Goal: Communication & Community: Answer question/provide support

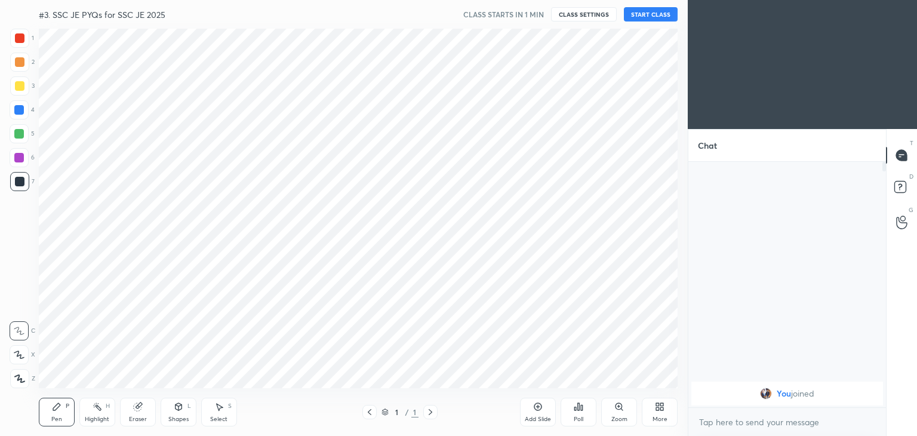
scroll to position [59351, 59071]
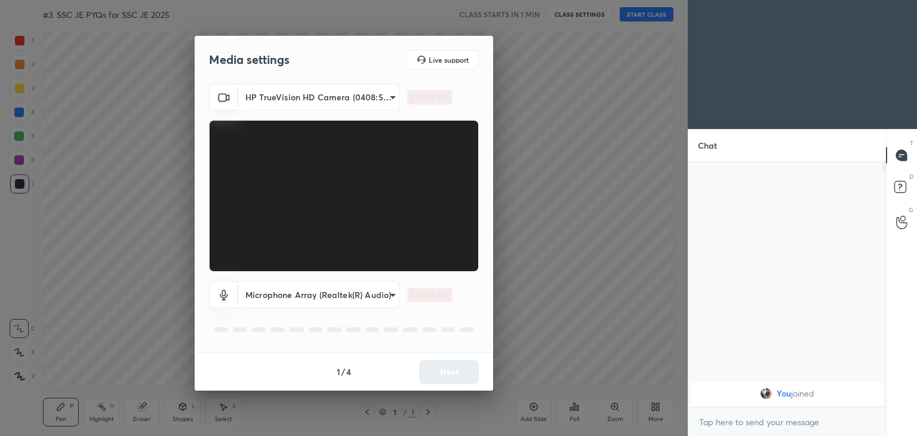
click at [323, 106] on body "1 2 3 4 5 6 7 C X Z C X Z E E Erase all H H #3. SSC JE PYQs for SSC JE 2025 CLA…" at bounding box center [458, 218] width 917 height 436
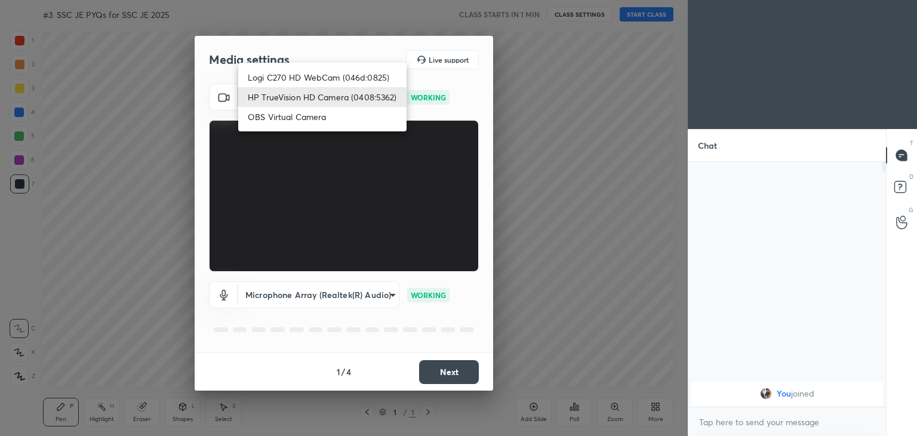
click at [461, 371] on div at bounding box center [458, 218] width 917 height 436
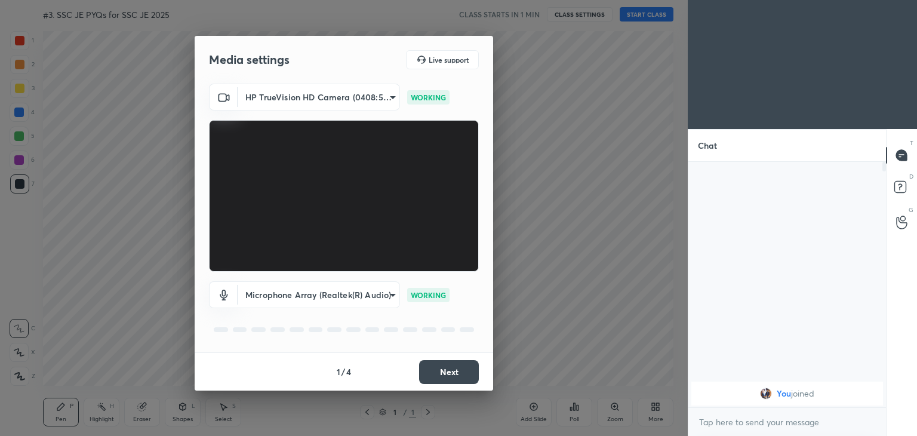
click at [466, 373] on div "Logi C270 HD WebCam (046d:0825) HP TrueVision HD Camera (0408:5362) OBS Virtual…" at bounding box center [458, 218] width 917 height 436
click at [476, 374] on button "Next" at bounding box center [449, 372] width 60 height 24
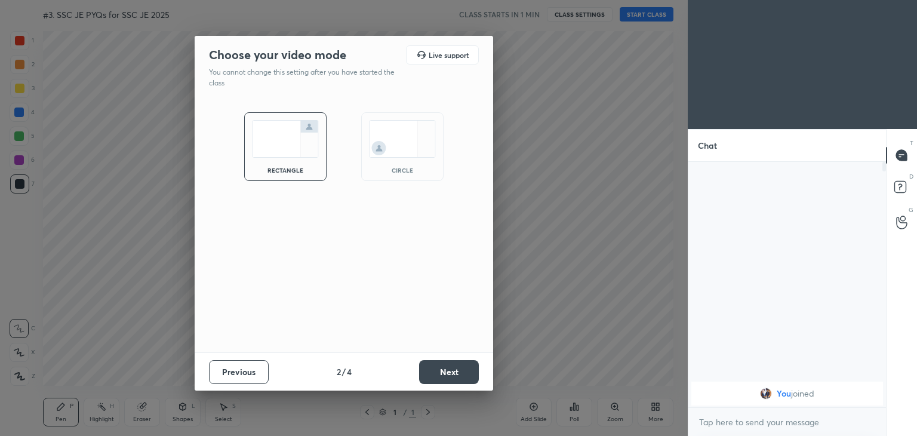
click at [492, 379] on div "Previous 2 / 4 Next" at bounding box center [344, 371] width 299 height 38
click at [482, 377] on div "Previous 2 / 4 Next" at bounding box center [344, 371] width 299 height 38
click at [479, 376] on div "Previous 2 / 4 Next" at bounding box center [344, 371] width 299 height 38
click at [474, 376] on button "Next" at bounding box center [449, 372] width 60 height 24
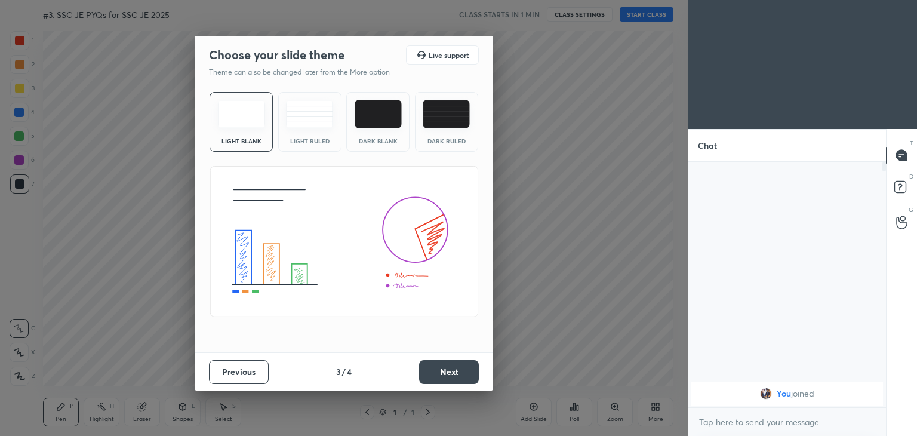
click at [475, 376] on button "Next" at bounding box center [449, 372] width 60 height 24
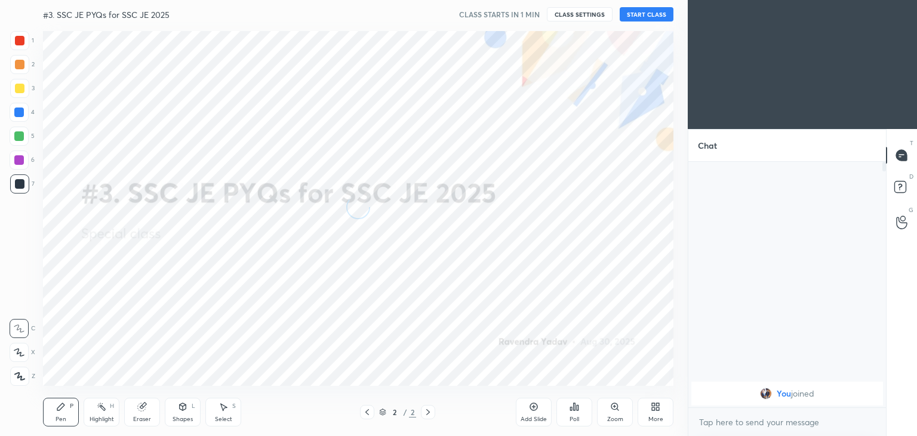
click at [650, 16] on button "START CLASS" at bounding box center [647, 14] width 54 height 14
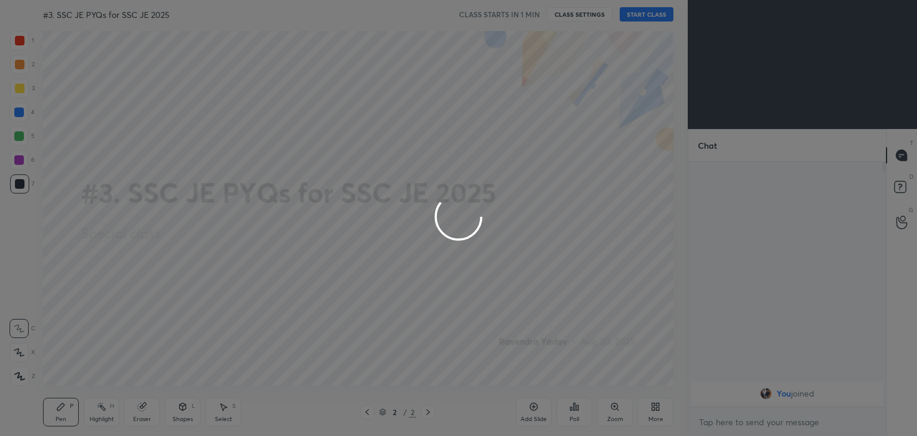
type textarea "x"
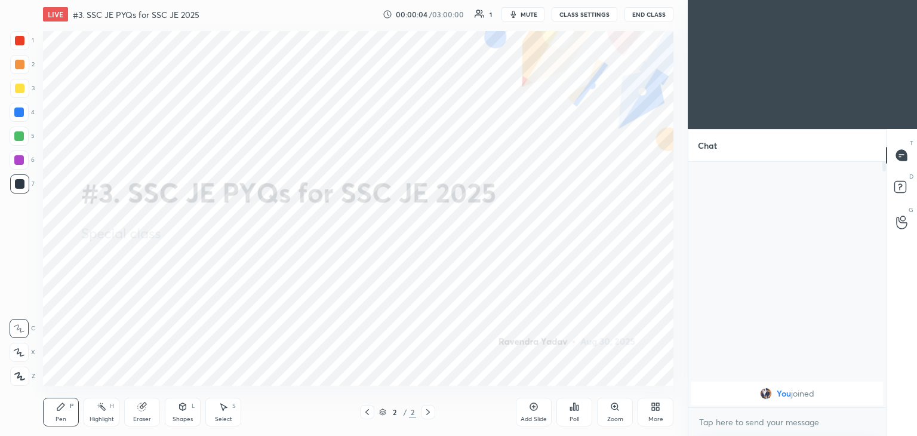
click at [577, 16] on button "CLASS SETTINGS" at bounding box center [585, 14] width 66 height 14
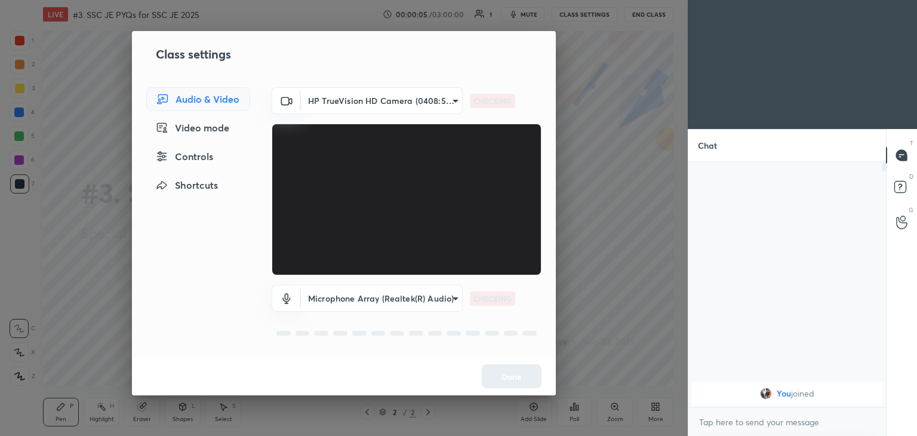
click at [399, 106] on body "1 2 3 4 5 6 7 C X Z C X Z E E Erase all H H LIVE #3. SSC JE PYQs for SSC JE 202…" at bounding box center [458, 218] width 917 height 436
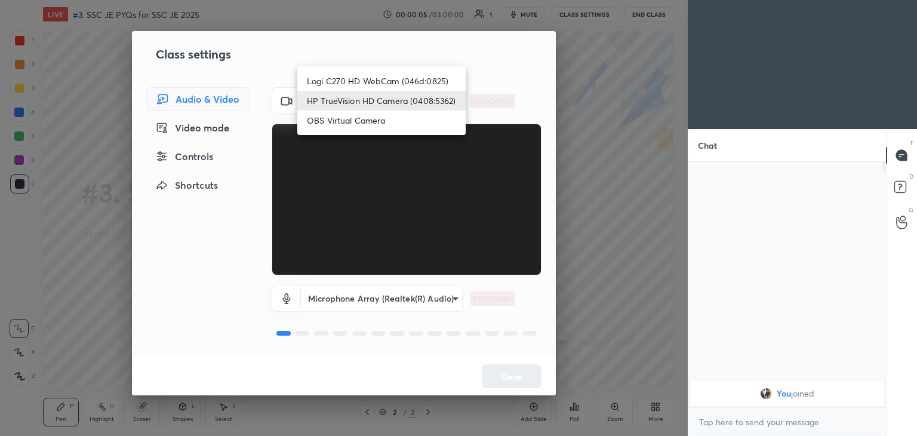
click at [395, 79] on li "Logi C270 HD WebCam (046d:0825)" at bounding box center [381, 81] width 168 height 20
type input "f7d1afb7c9de9e4a754af8163ae90a07716e8f4ac3369fe1a9090404ef363049"
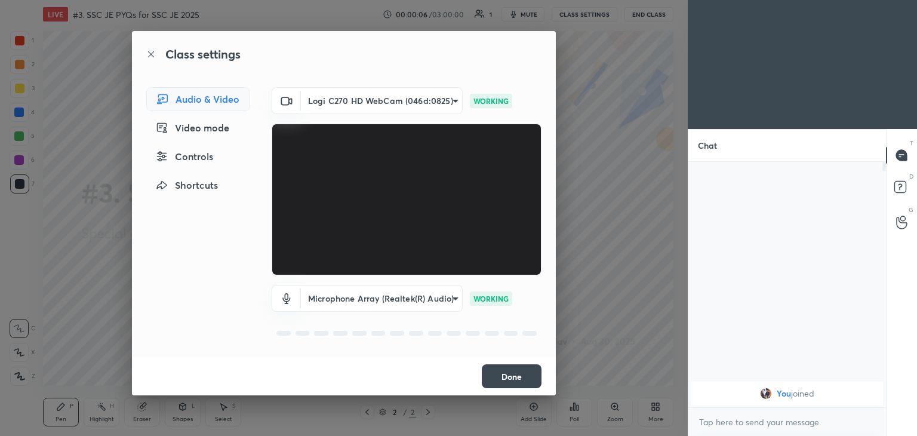
click at [507, 380] on button "Done" at bounding box center [512, 376] width 60 height 24
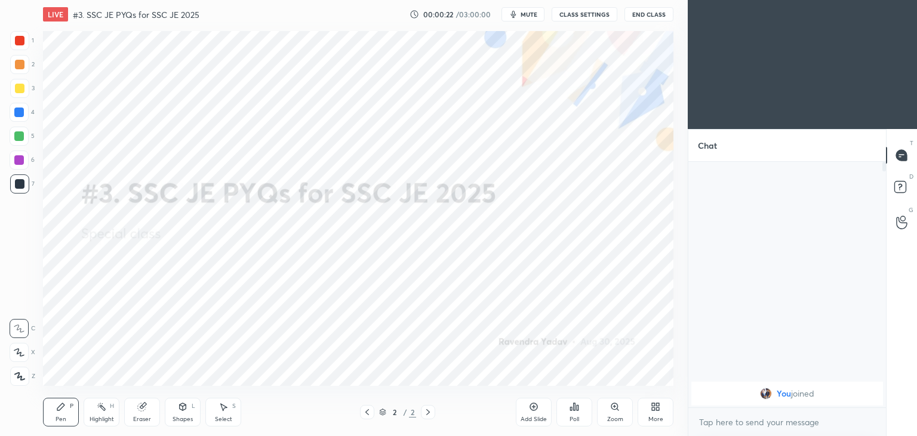
scroll to position [59351, 59071]
click at [591, 16] on button "CLASS SETTINGS" at bounding box center [585, 14] width 66 height 14
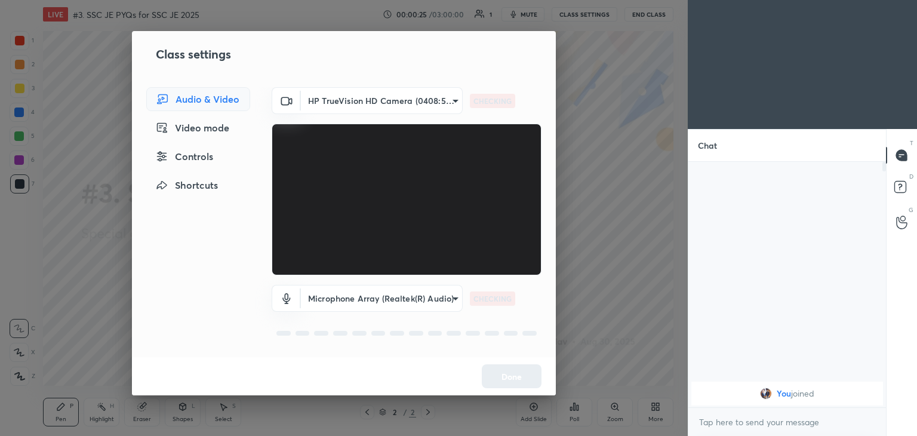
click at [386, 101] on body "1 2 3 4 5 6 7 C X Z C X Z E E Erase all H H LIVE #3. SSC JE PYQs for SSC JE 202…" at bounding box center [458, 218] width 917 height 436
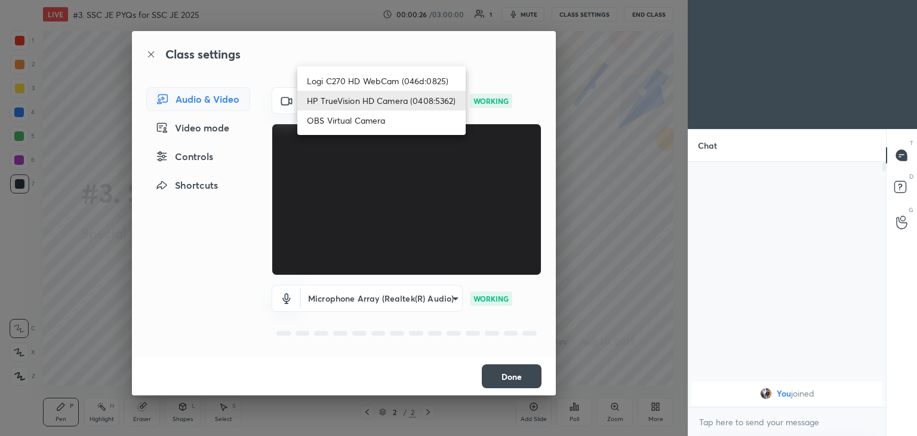
click at [389, 79] on li "Logi C270 HD WebCam (046d:0825)" at bounding box center [381, 81] width 168 height 20
type input "f7d1afb7c9de9e4a754af8163ae90a07716e8f4ac3369fe1a9090404ef363049"
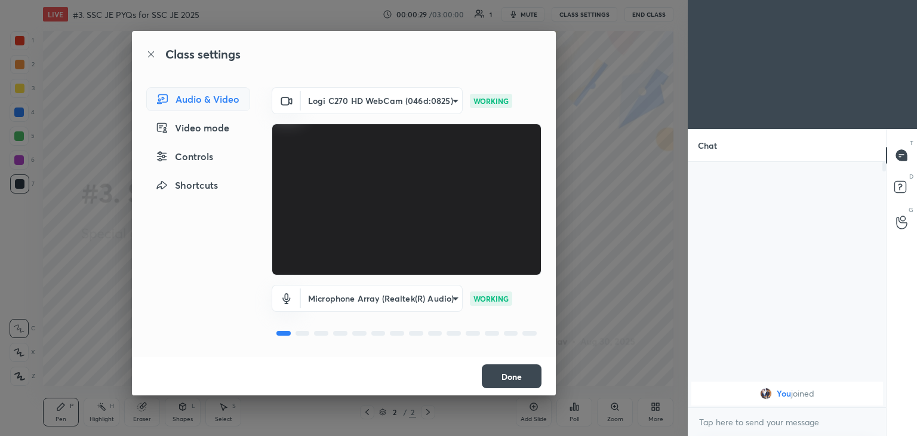
drag, startPoint x: 502, startPoint y: 374, endPoint x: 516, endPoint y: 375, distance: 14.4
click at [502, 374] on button "Done" at bounding box center [512, 376] width 60 height 24
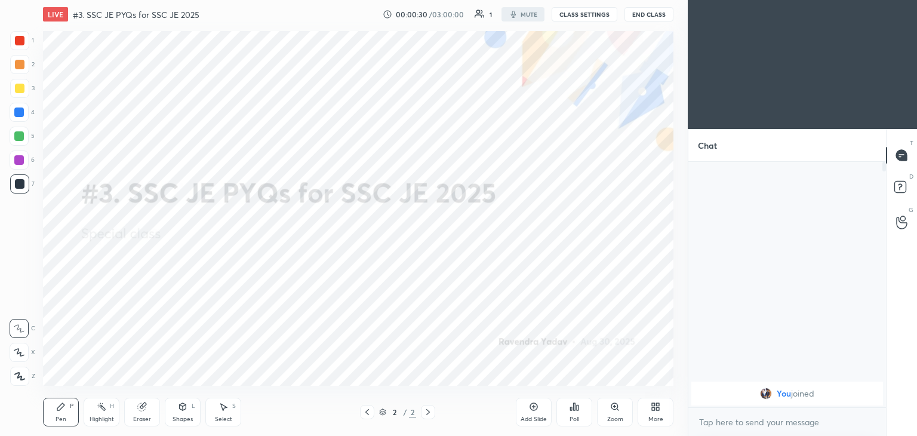
click at [516, 375] on button "Done" at bounding box center [512, 376] width 60 height 24
click at [653, 416] on div "More" at bounding box center [655, 419] width 15 height 6
click at [588, 297] on div "Upload File" at bounding box center [588, 294] width 31 height 6
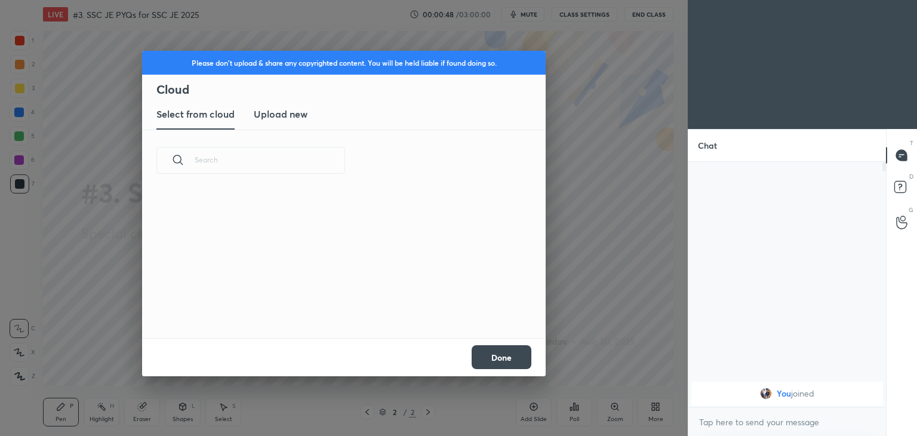
scroll to position [147, 383]
click at [282, 107] on h3 "Upload new" at bounding box center [281, 114] width 54 height 14
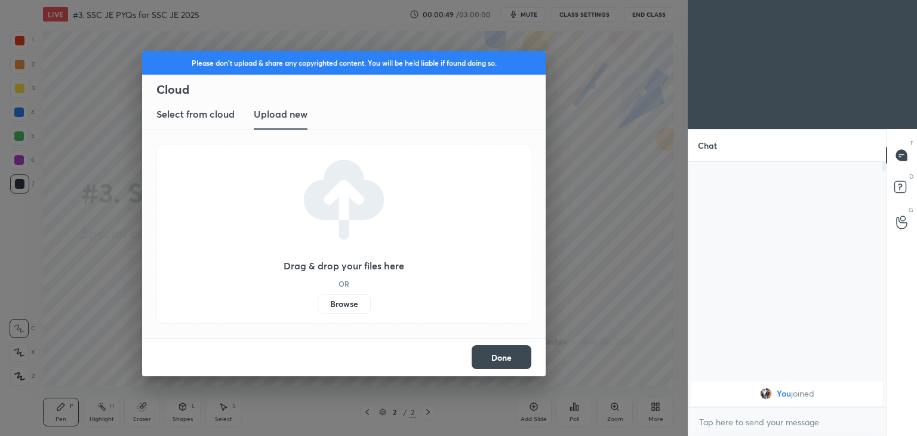
click at [342, 301] on label "Browse" at bounding box center [344, 303] width 53 height 19
click at [318, 301] on input "Browse" at bounding box center [318, 303] width 0 height 19
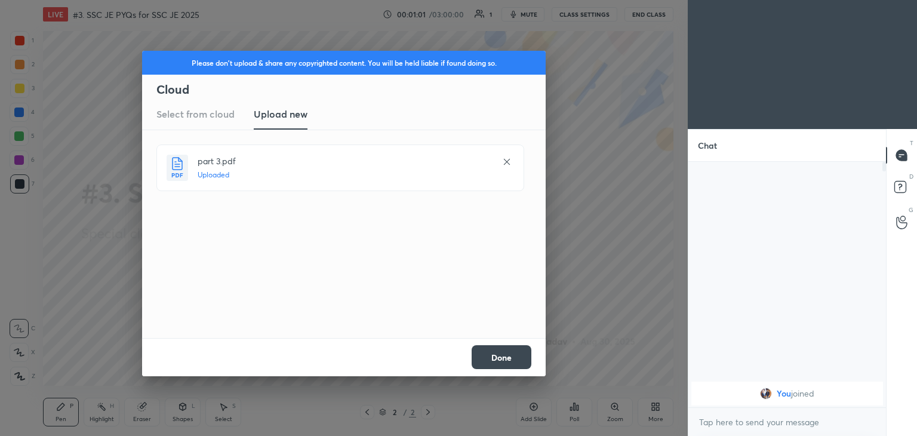
click at [502, 358] on button "Done" at bounding box center [502, 357] width 60 height 24
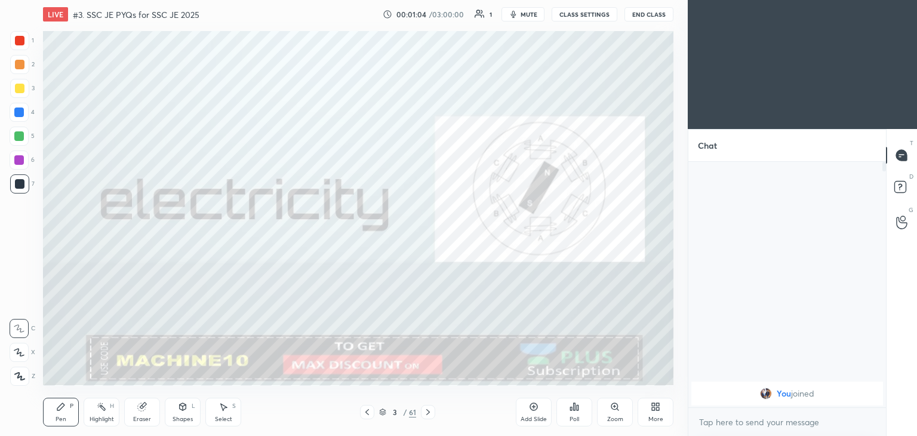
click at [664, 416] on div "More" at bounding box center [656, 412] width 36 height 29
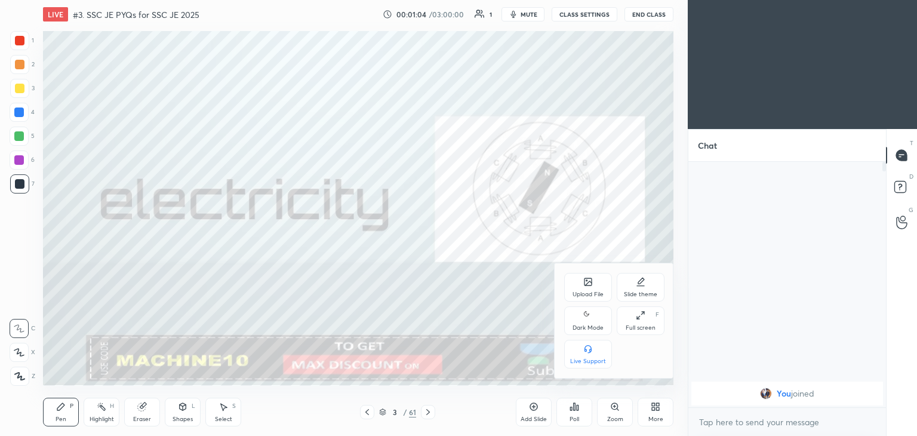
click at [592, 297] on div "Upload File" at bounding box center [588, 294] width 31 height 6
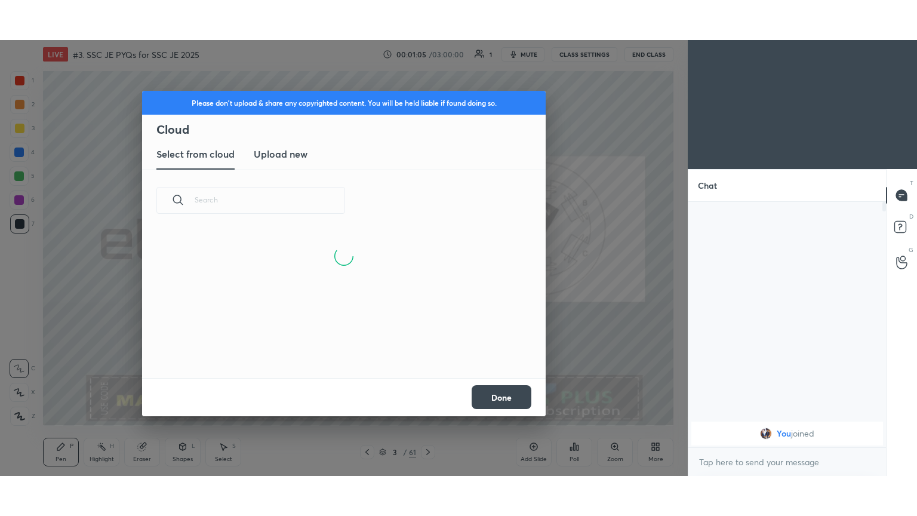
scroll to position [90, 383]
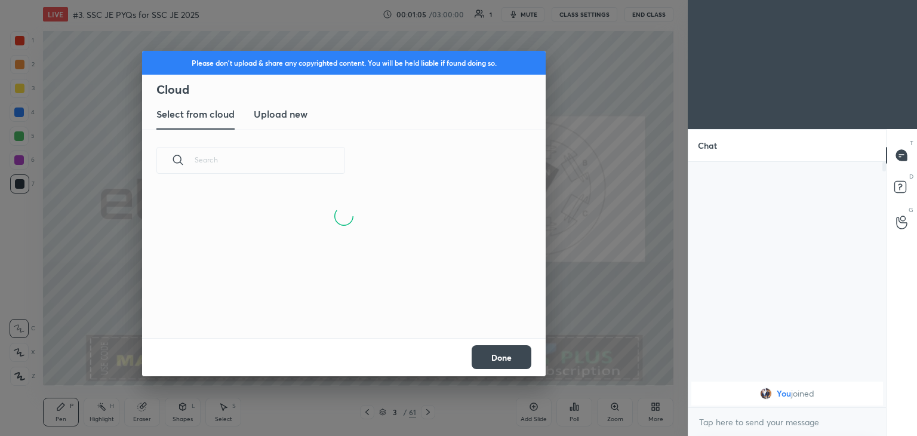
click at [283, 111] on h3 "Upload new" at bounding box center [281, 114] width 54 height 14
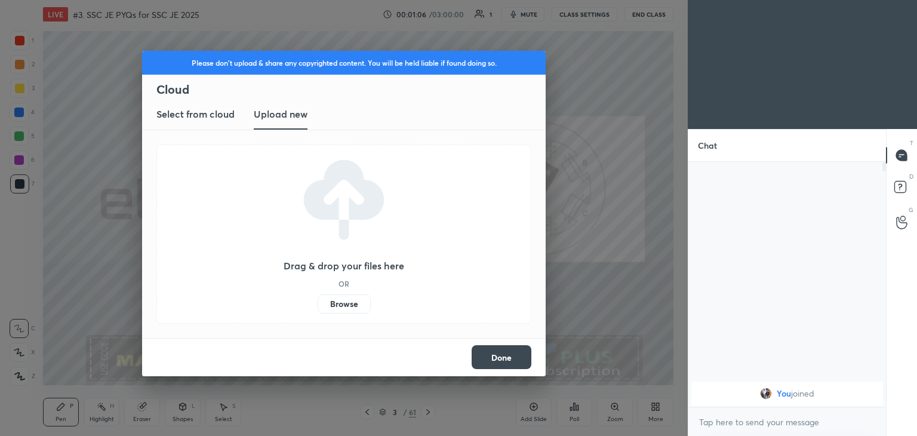
click at [349, 302] on label "Browse" at bounding box center [344, 303] width 53 height 19
click at [318, 302] on input "Browse" at bounding box center [318, 303] width 0 height 19
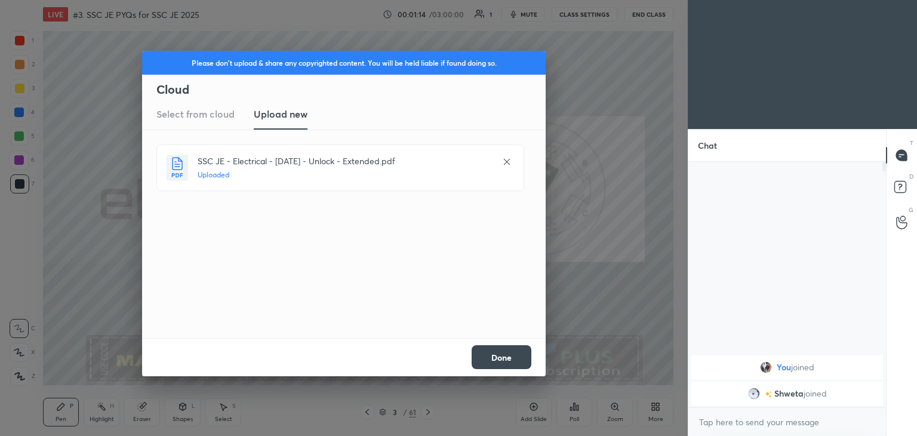
click at [506, 361] on button "Done" at bounding box center [502, 357] width 60 height 24
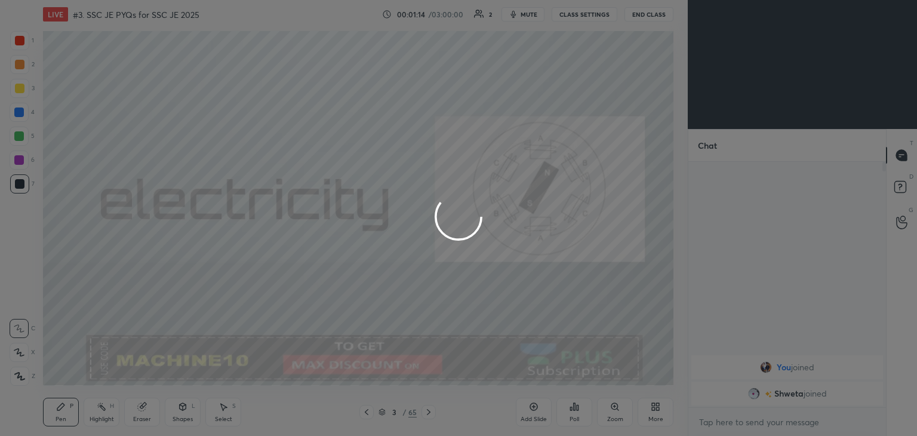
click at [509, 361] on button "Done" at bounding box center [502, 357] width 60 height 24
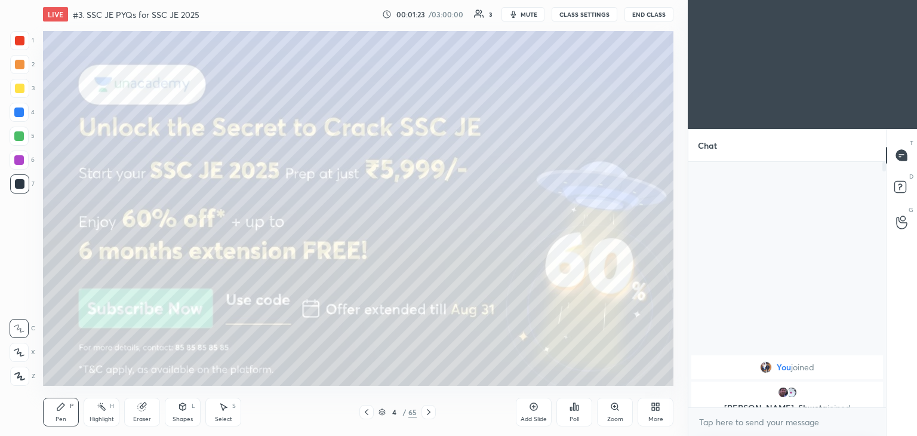
click at [527, 16] on span "mute" at bounding box center [529, 14] width 17 height 8
click at [584, 15] on button "CLASS SETTINGS" at bounding box center [585, 14] width 66 height 14
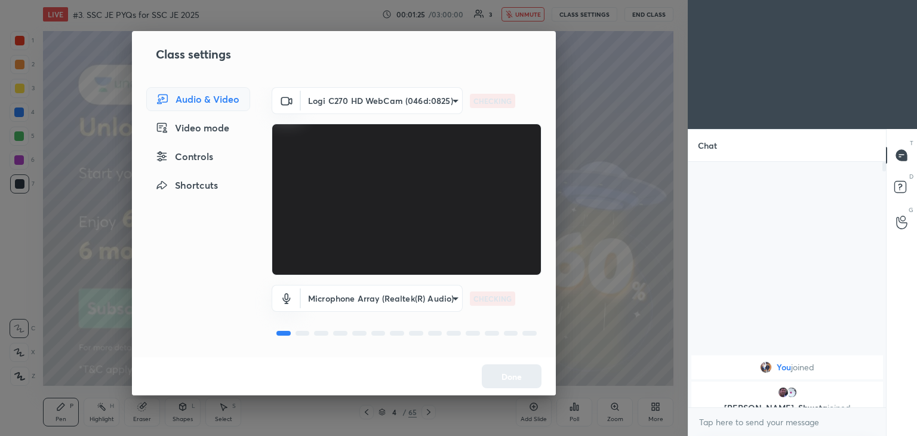
click at [364, 103] on body "1 2 3 4 5 6 7 C X Z C X Z E E Erase all H H LIVE #3. SSC JE PYQs for SSC JE 202…" at bounding box center [458, 218] width 917 height 436
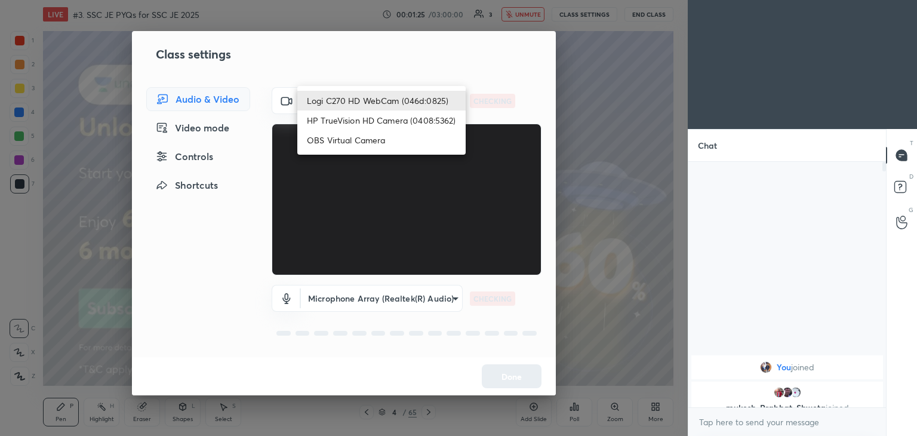
click at [359, 118] on li "HP TrueVision HD Camera (0408:5362)" at bounding box center [381, 120] width 168 height 20
type input "6e129c3dbbea9c9f038ced86e3329b4af5251c06b4e783936748cd200869bc07"
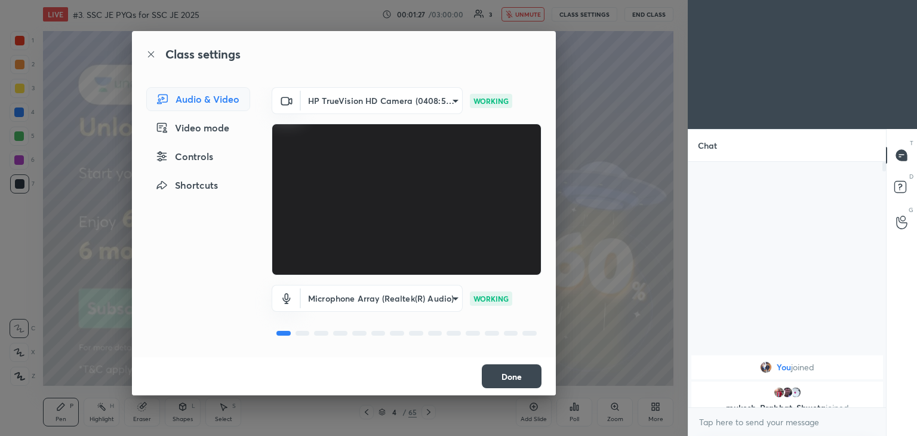
click at [517, 385] on button "Done" at bounding box center [512, 376] width 60 height 24
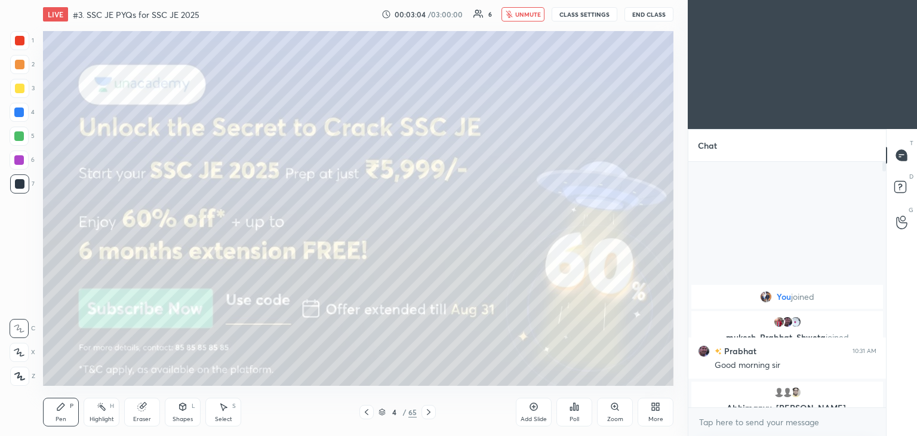
click at [591, 20] on button "CLASS SETTINGS" at bounding box center [585, 14] width 66 height 14
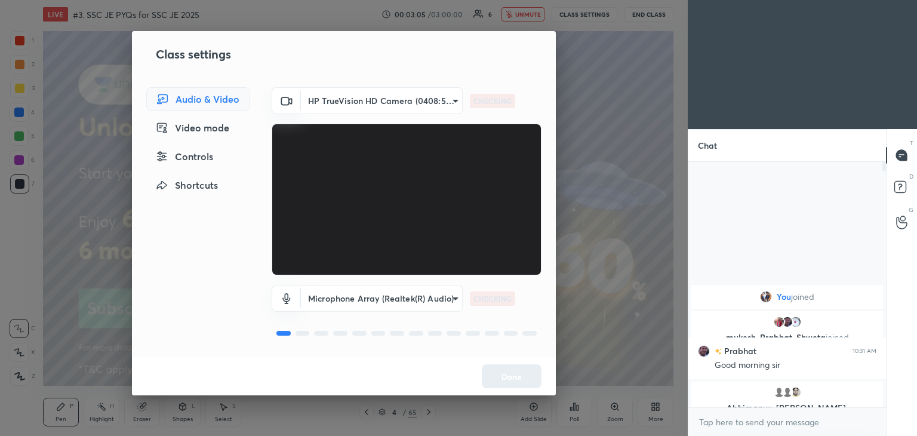
click at [386, 111] on body "1 2 3 4 5 6 7 C X Z C X Z E E Erase all H H LIVE #3. SSC JE PYQs for SSC JE 202…" at bounding box center [458, 218] width 917 height 436
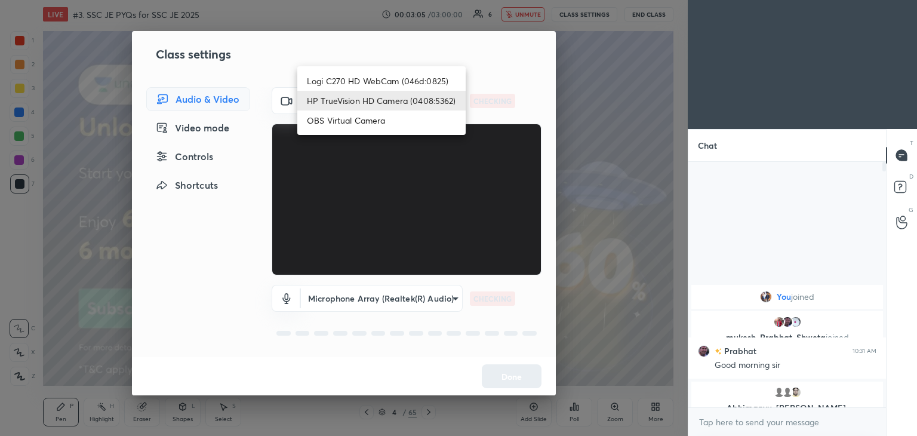
click at [387, 84] on li "Logi C270 HD WebCam (046d:0825)" at bounding box center [381, 81] width 168 height 20
type input "f7d1afb7c9de9e4a754af8163ae90a07716e8f4ac3369fe1a9090404ef363049"
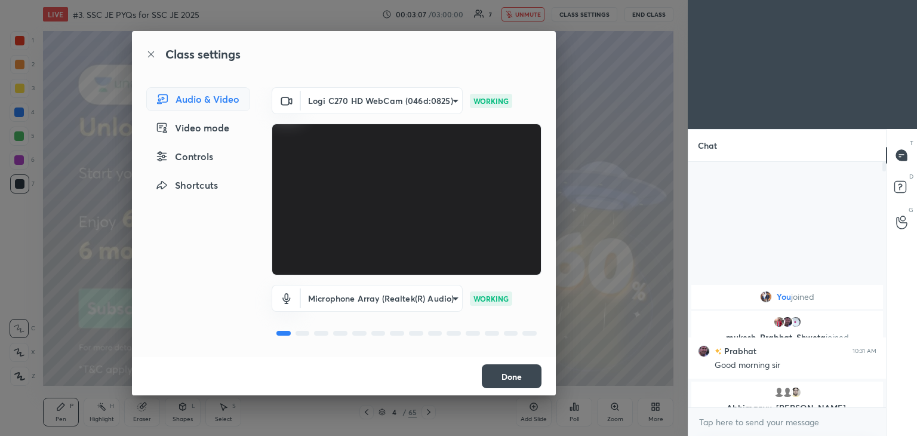
click at [524, 381] on button "Done" at bounding box center [512, 376] width 60 height 24
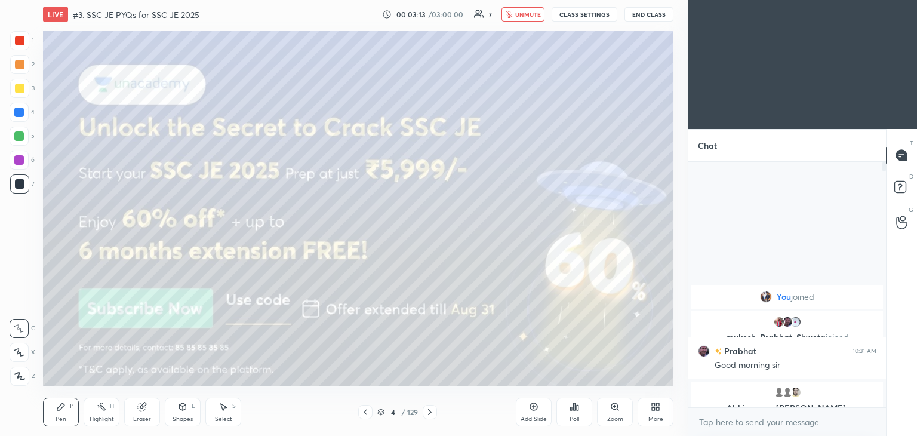
click at [19, 85] on div at bounding box center [20, 89] width 10 height 10
click at [21, 352] on icon at bounding box center [19, 352] width 10 height 7
click at [431, 416] on div at bounding box center [430, 412] width 14 height 14
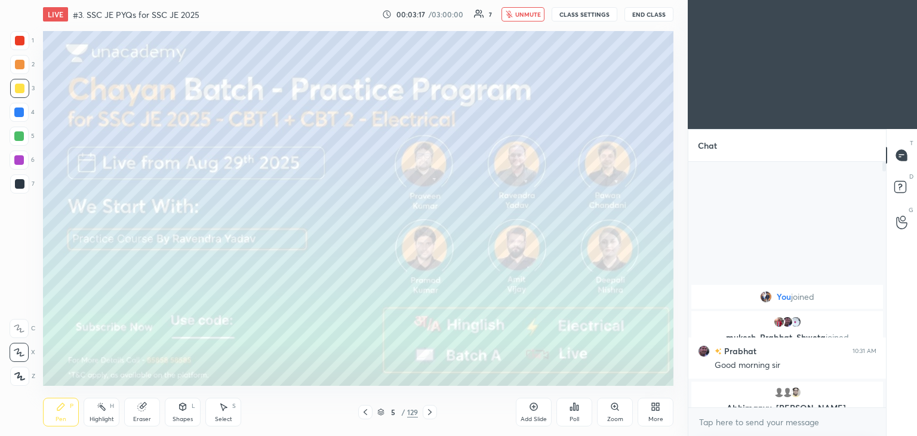
click at [430, 414] on div at bounding box center [430, 412] width 14 height 14
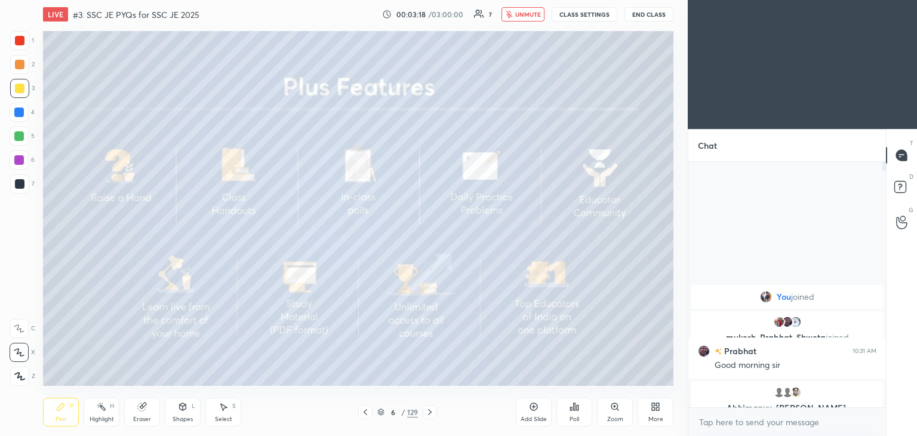
click at [431, 414] on icon at bounding box center [430, 412] width 10 height 10
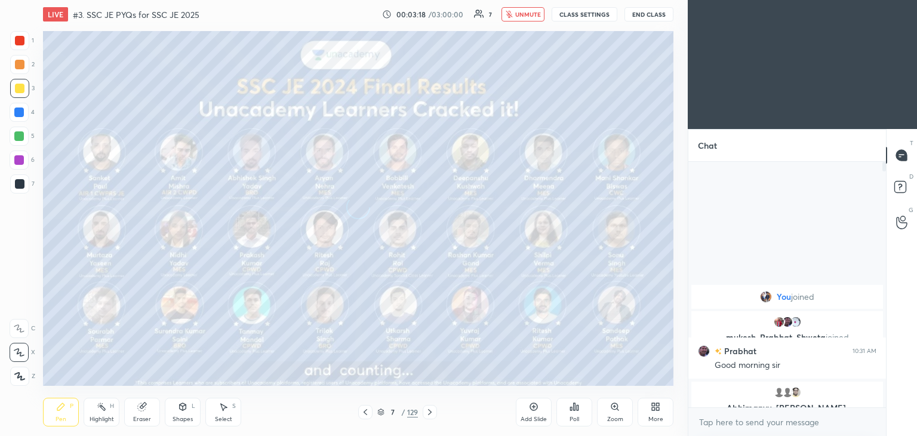
click at [432, 414] on icon at bounding box center [430, 412] width 10 height 10
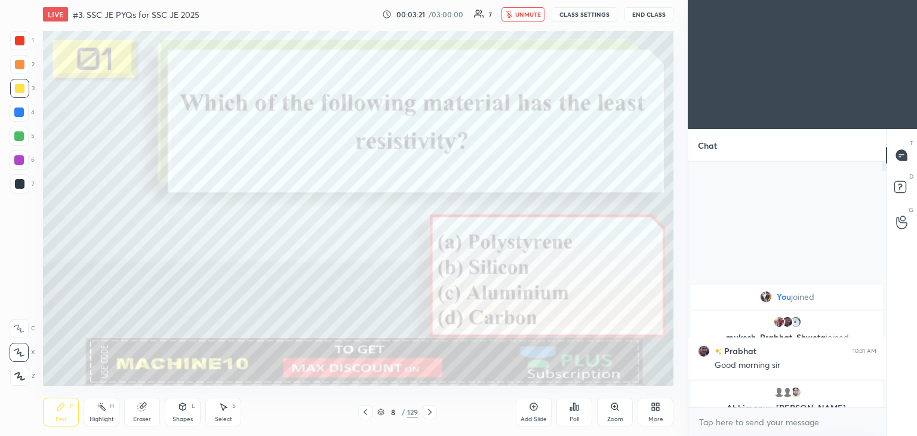
click at [364, 411] on icon at bounding box center [366, 412] width 4 height 6
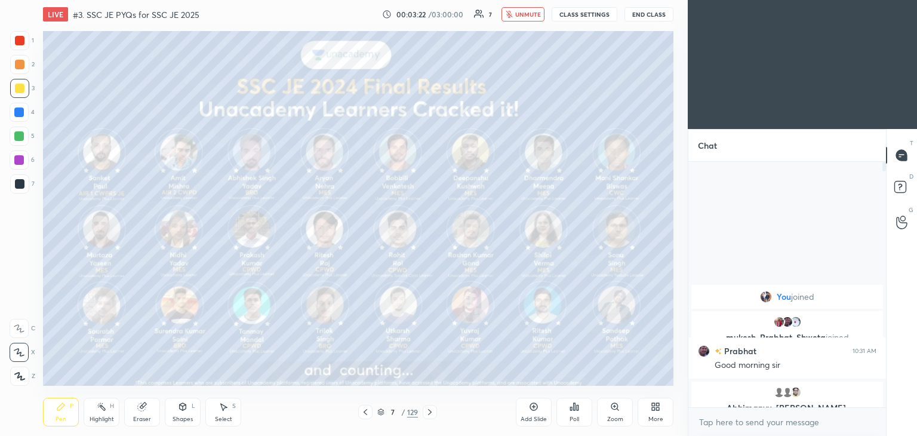
click at [367, 417] on div at bounding box center [365, 412] width 14 height 14
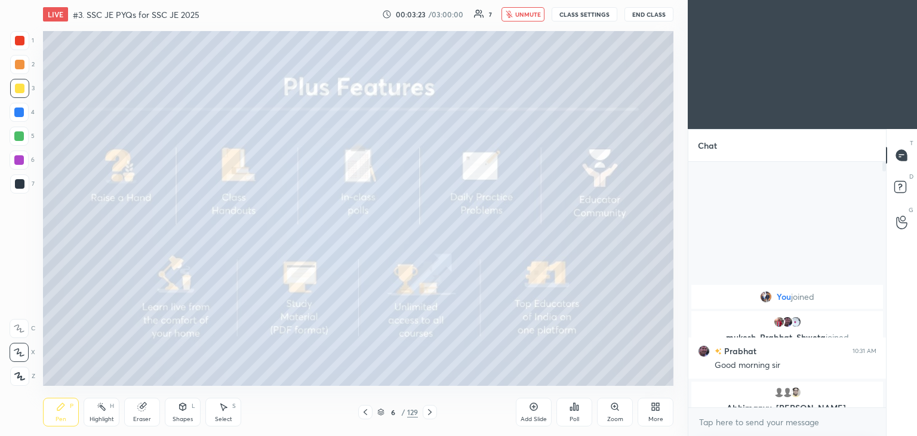
click at [363, 416] on icon at bounding box center [366, 412] width 10 height 10
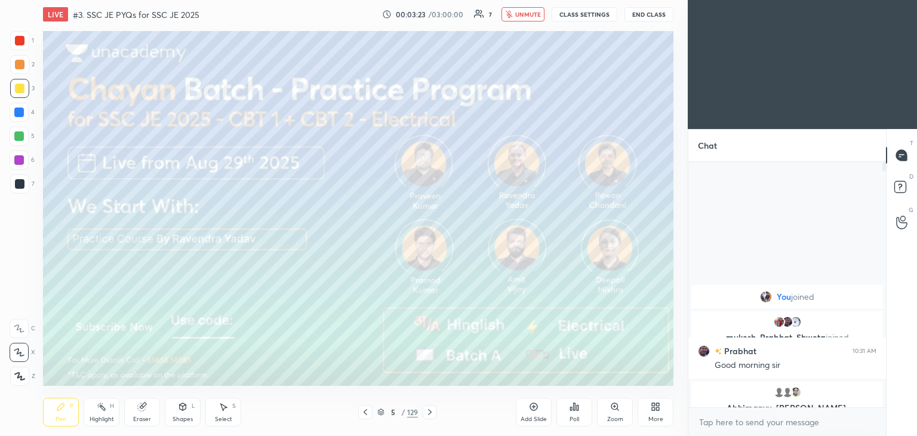
click at [362, 416] on icon at bounding box center [366, 412] width 10 height 10
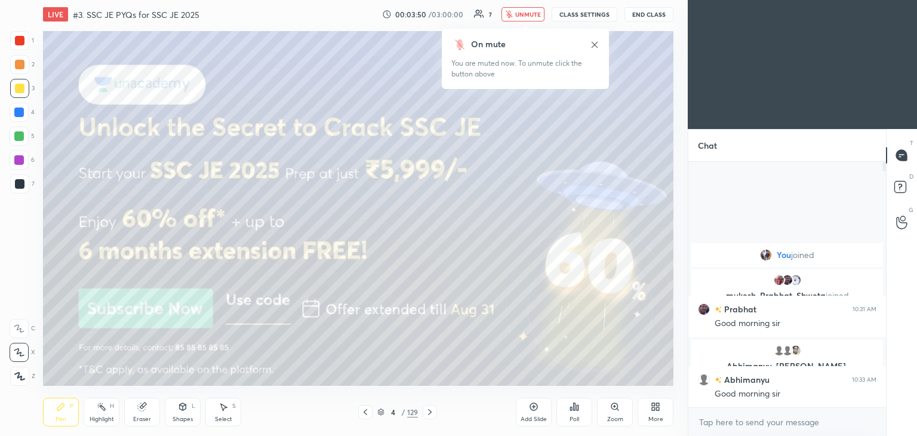
click at [18, 91] on div at bounding box center [20, 89] width 10 height 10
click at [23, 350] on icon at bounding box center [19, 352] width 11 height 8
click at [657, 414] on div "More" at bounding box center [656, 412] width 36 height 29
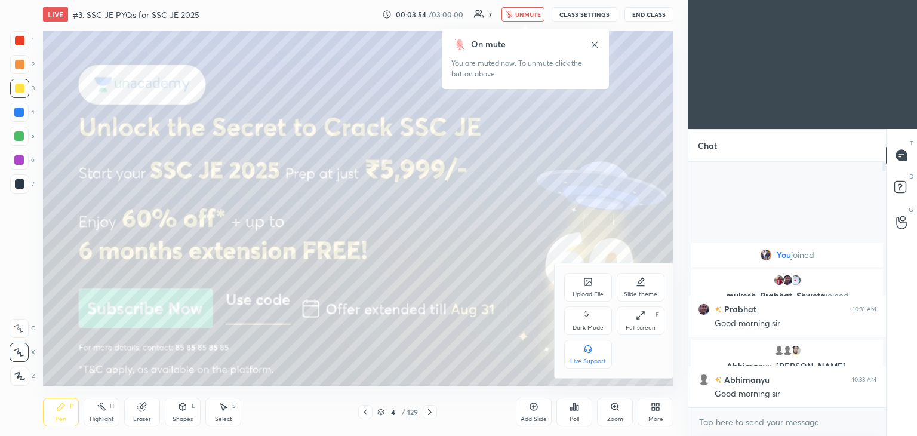
click at [636, 326] on div "Full screen" at bounding box center [641, 328] width 30 height 6
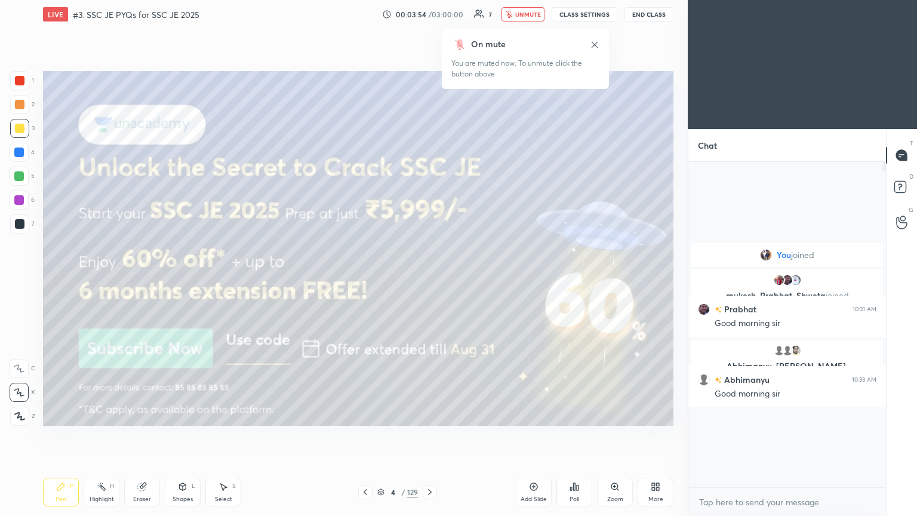
scroll to position [223, 194]
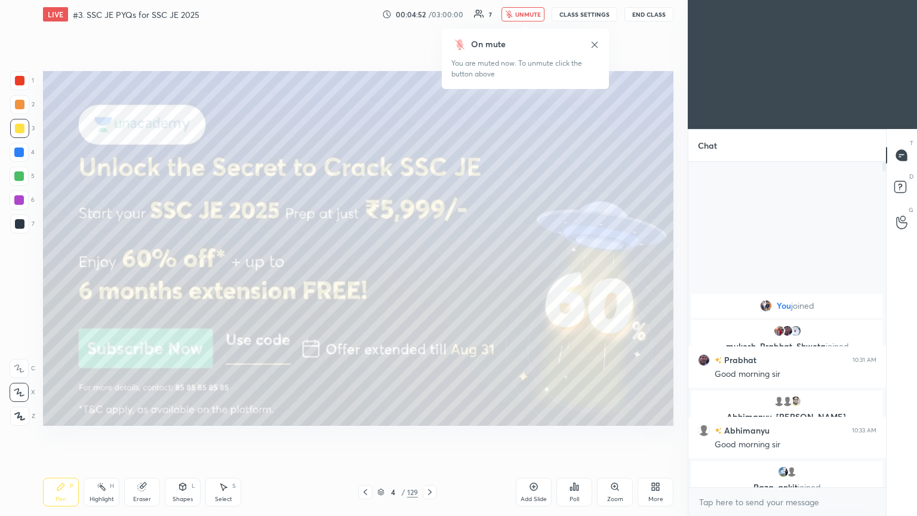
click at [527, 17] on span "unmute" at bounding box center [528, 14] width 26 height 8
click at [24, 133] on div at bounding box center [19, 128] width 19 height 19
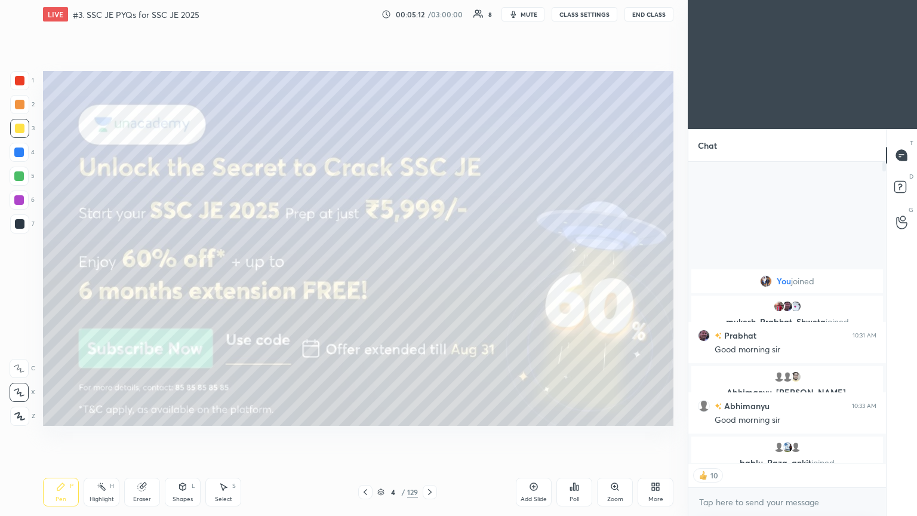
scroll to position [322, 194]
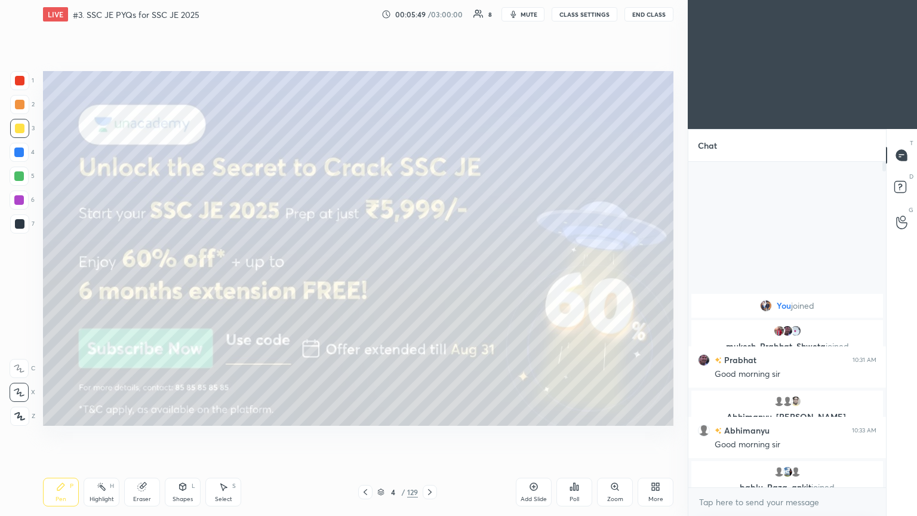
click at [429, 435] on icon at bounding box center [430, 492] width 4 height 6
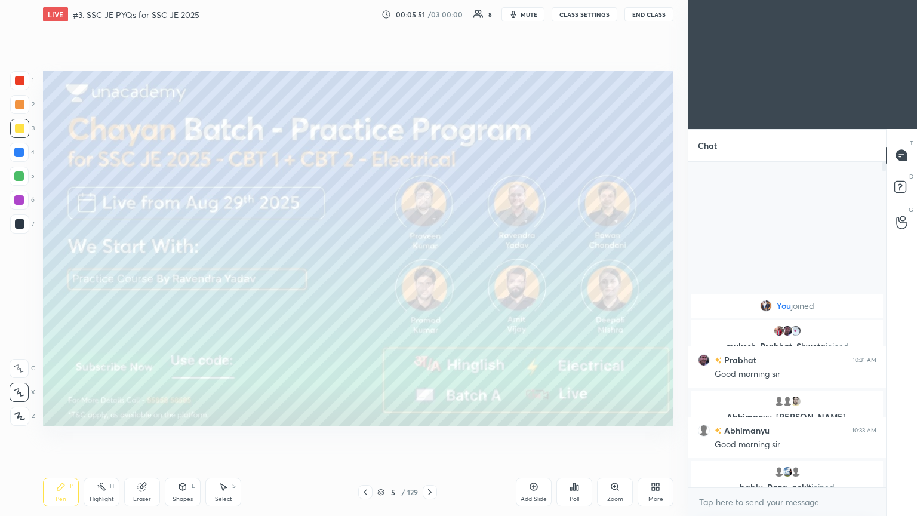
click at [18, 134] on div at bounding box center [19, 128] width 19 height 19
click at [431, 435] on icon at bounding box center [430, 492] width 10 height 10
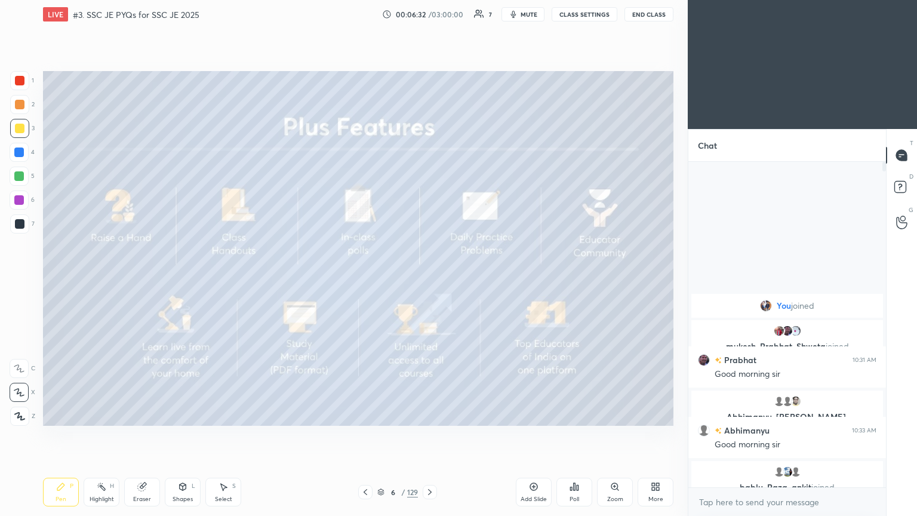
click at [424, 435] on div at bounding box center [430, 492] width 14 height 14
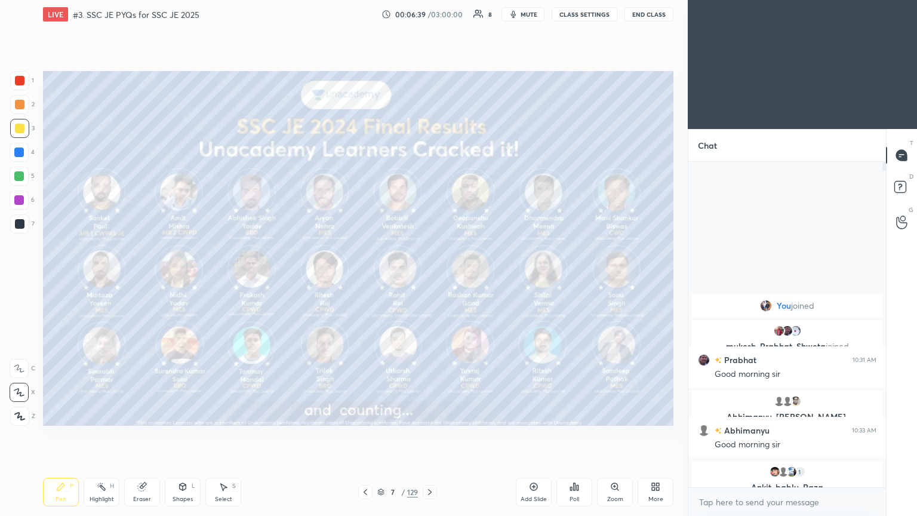
drag, startPoint x: 15, startPoint y: 82, endPoint x: 24, endPoint y: 88, distance: 11.3
click at [16, 83] on div at bounding box center [20, 81] width 10 height 10
click at [431, 435] on icon at bounding box center [430, 492] width 10 height 10
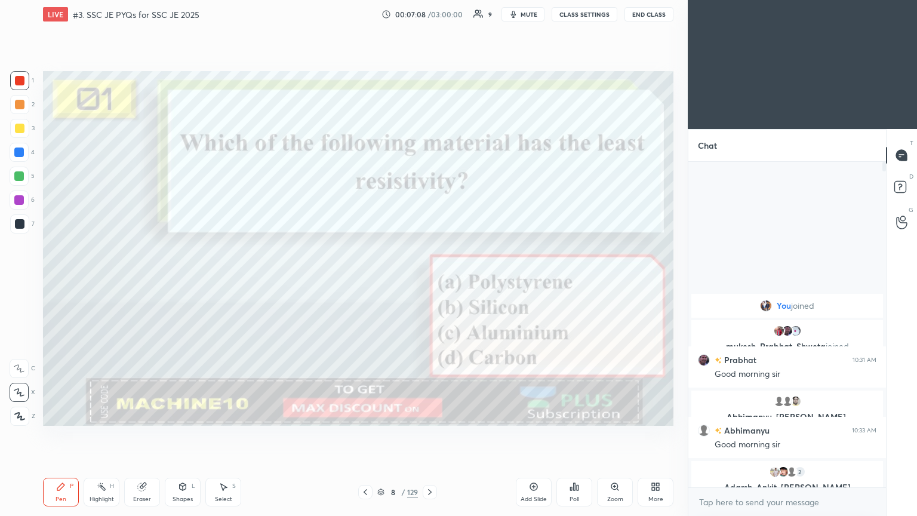
click at [426, 435] on icon at bounding box center [430, 492] width 10 height 10
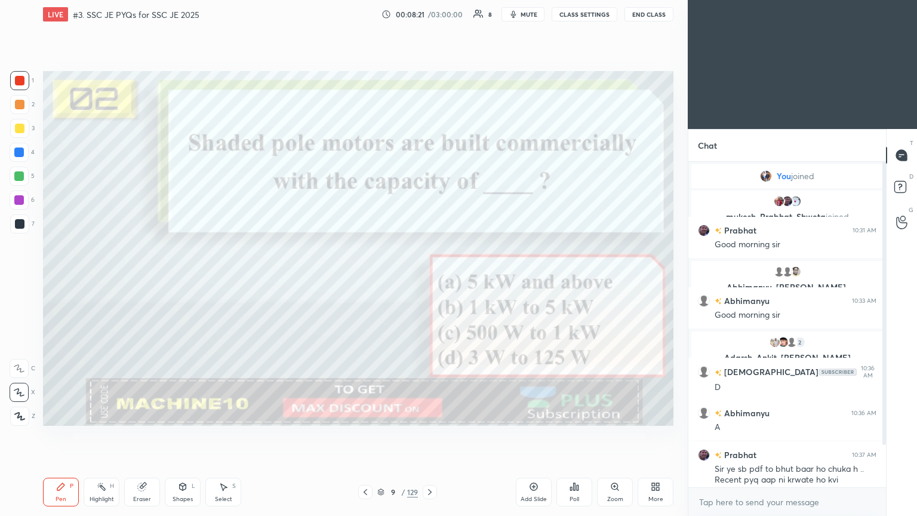
scroll to position [60, 0]
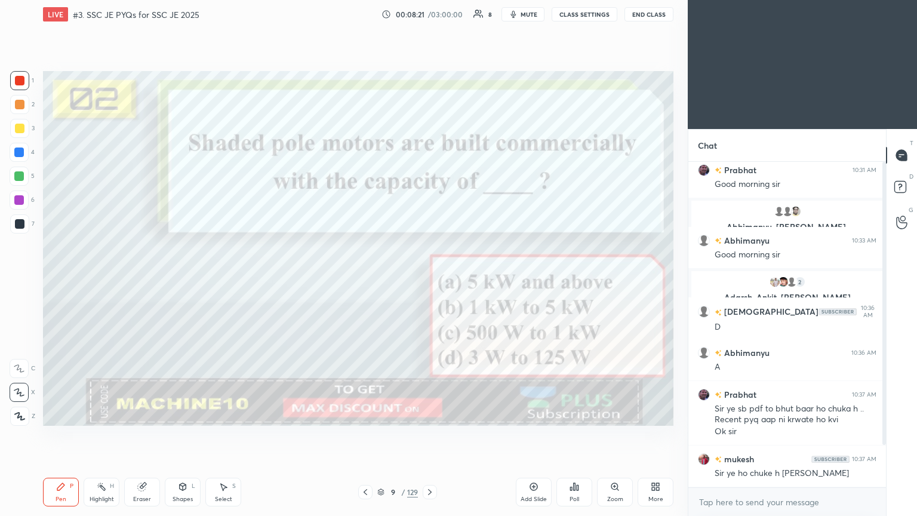
drag, startPoint x: 882, startPoint y: 356, endPoint x: 887, endPoint y: 397, distance: 40.9
click at [887, 401] on div "Chat You joined mukesh, Prabhat, Shweta joined Prabhat 10:31 AM Good morning si…" at bounding box center [802, 322] width 229 height 387
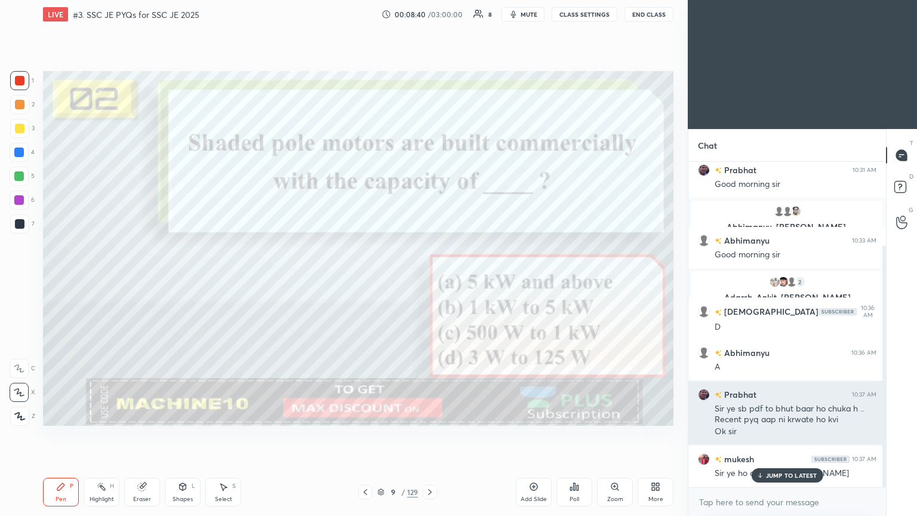
scroll to position [112, 0]
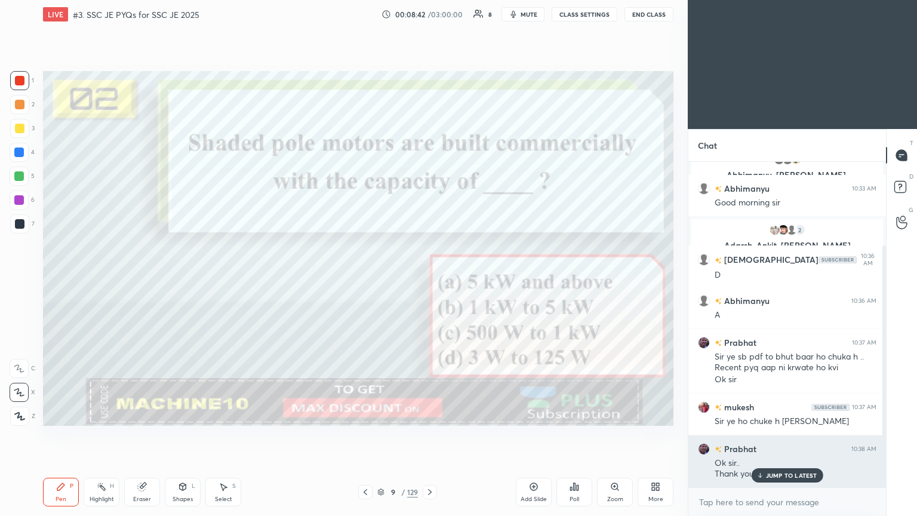
click at [777, 435] on p "JUMP TO LATEST" at bounding box center [791, 475] width 51 height 7
click at [763, 435] on icon at bounding box center [760, 475] width 8 height 7
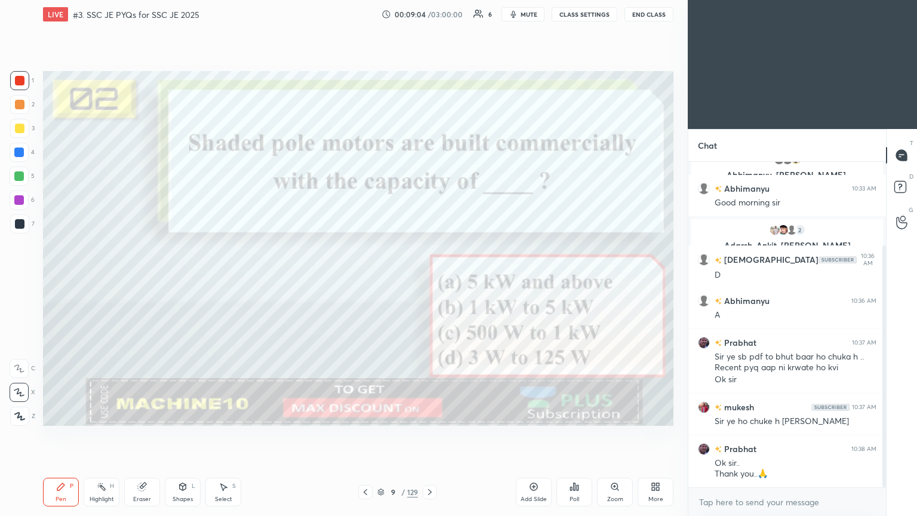
click at [428, 435] on icon at bounding box center [430, 492] width 10 height 10
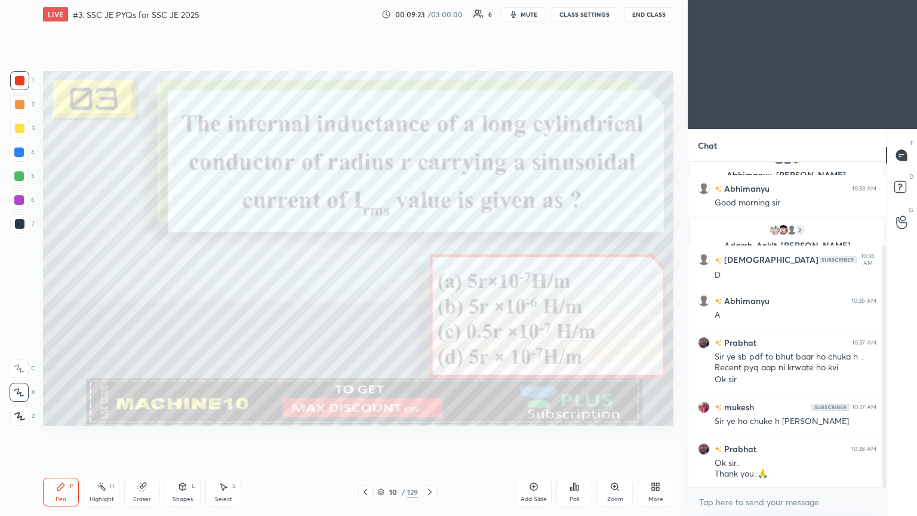
click at [20, 77] on div at bounding box center [20, 81] width 10 height 10
click at [57, 435] on div "Pen" at bounding box center [61, 499] width 11 height 6
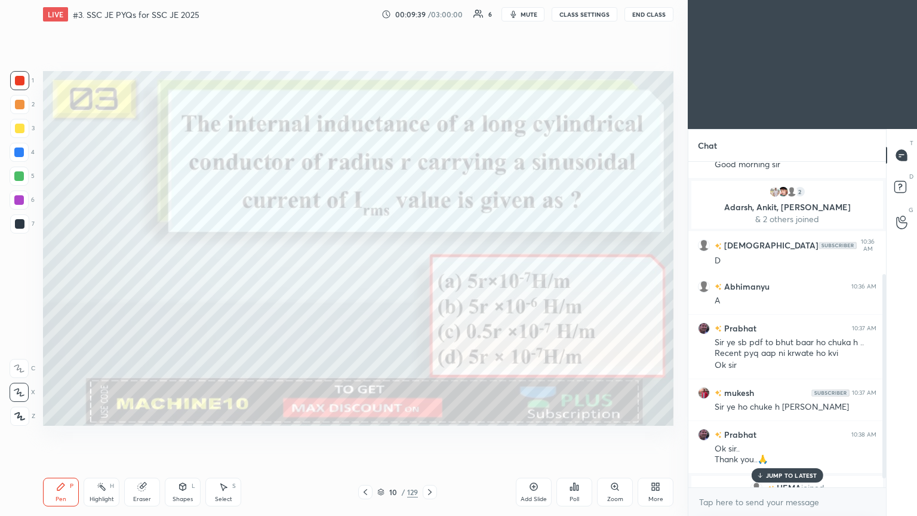
click at [777, 435] on p "JUMP TO LATEST" at bounding box center [791, 475] width 51 height 7
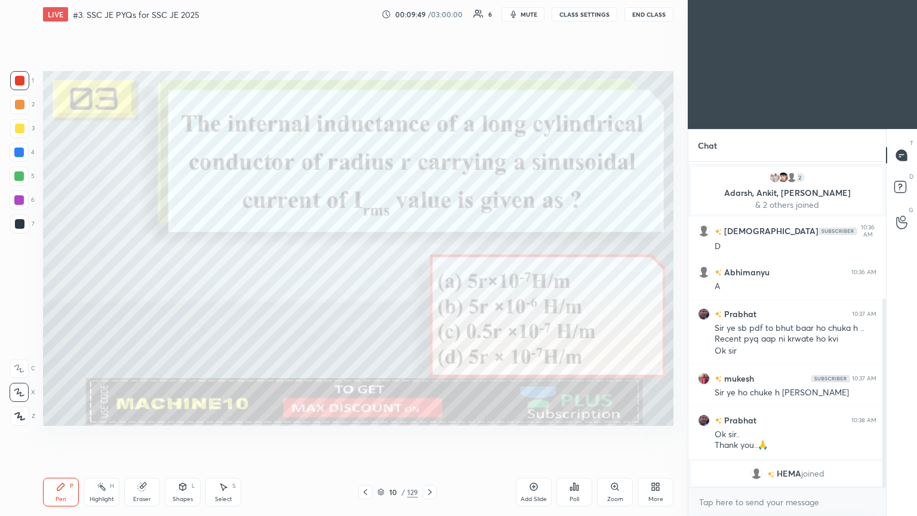
scroll to position [236, 0]
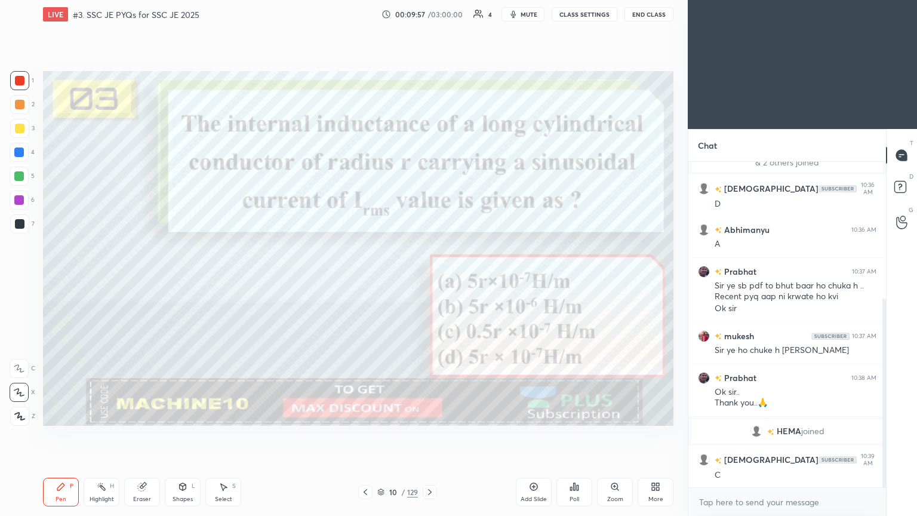
click at [433, 435] on icon at bounding box center [430, 492] width 10 height 10
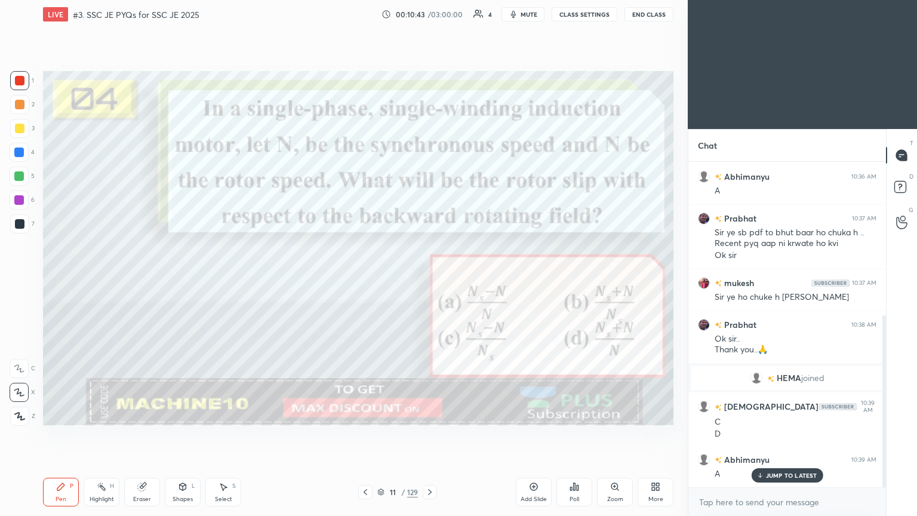
scroll to position [318, 0]
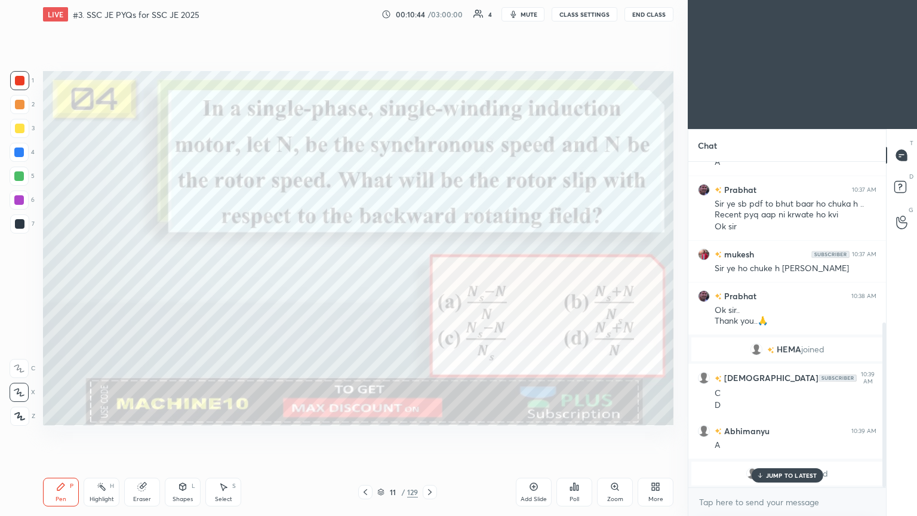
click at [137, 435] on icon at bounding box center [142, 487] width 10 height 10
click at [72, 435] on div "Pen P" at bounding box center [61, 492] width 36 height 29
click at [788, 435] on p "JUMP TO LATEST" at bounding box center [791, 475] width 51 height 7
click at [425, 435] on div at bounding box center [430, 492] width 14 height 14
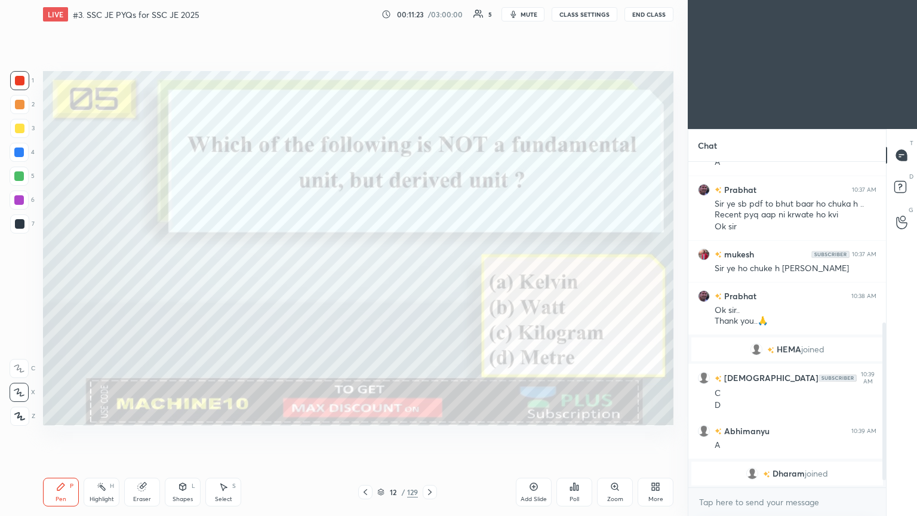
scroll to position [360, 0]
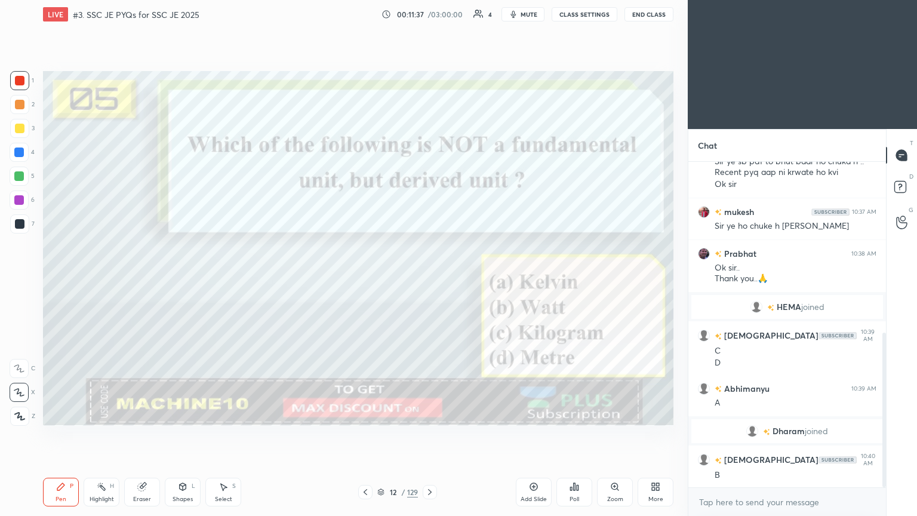
click at [430, 435] on icon at bounding box center [430, 492] width 10 height 10
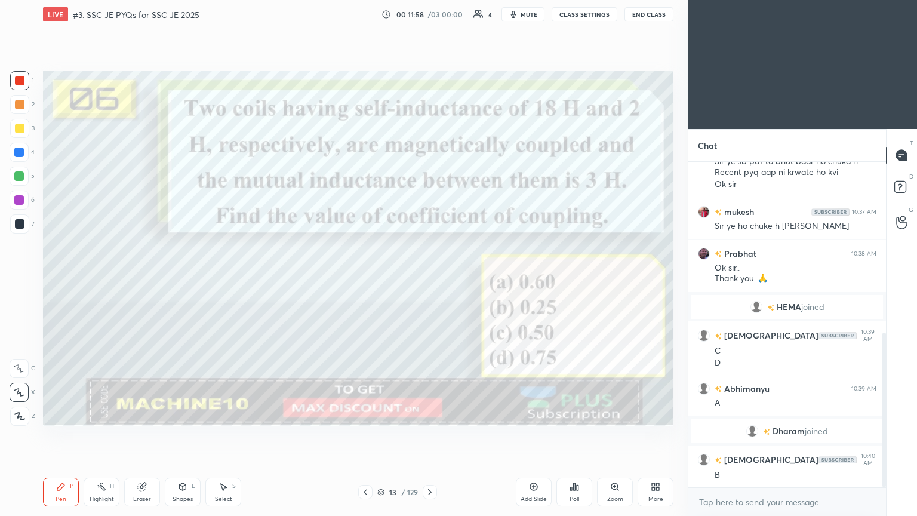
scroll to position [401, 0]
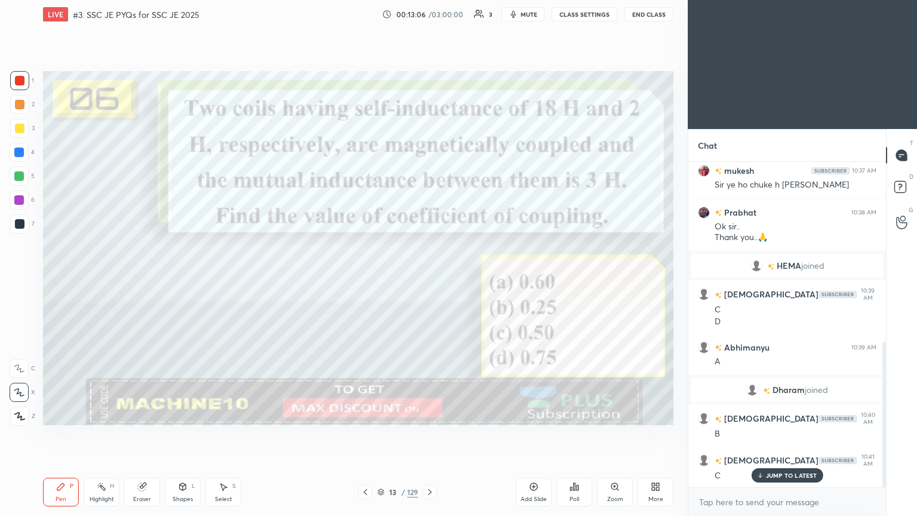
click at [432, 435] on icon at bounding box center [430, 492] width 10 height 10
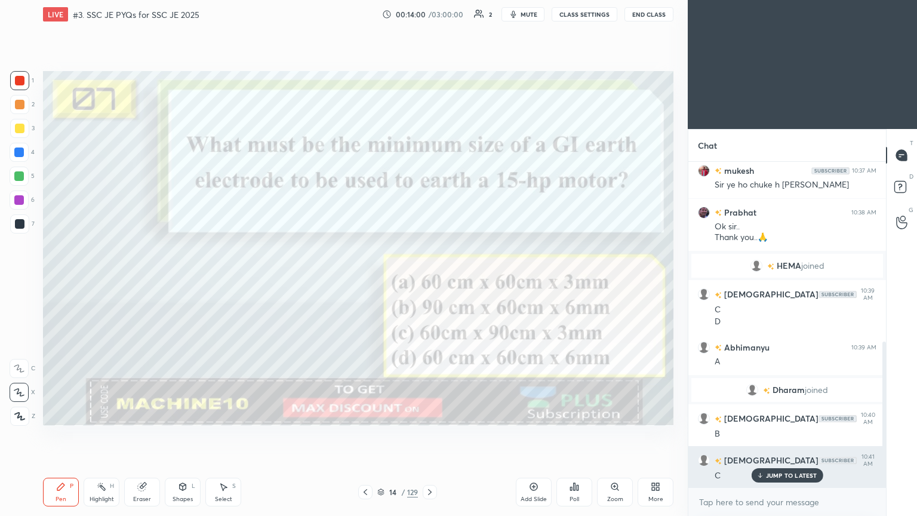
click at [779, 435] on p "JUMP TO LATEST" at bounding box center [791, 475] width 51 height 7
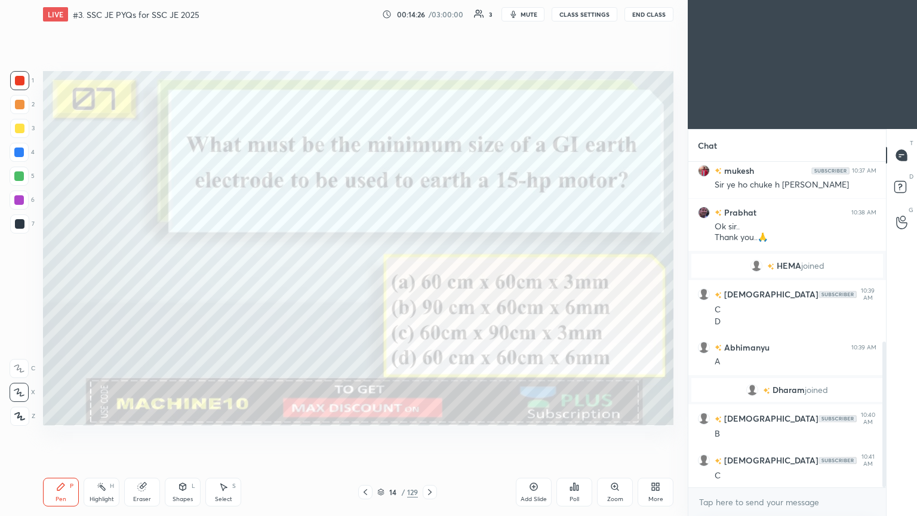
click at [430, 435] on icon at bounding box center [430, 492] width 4 height 6
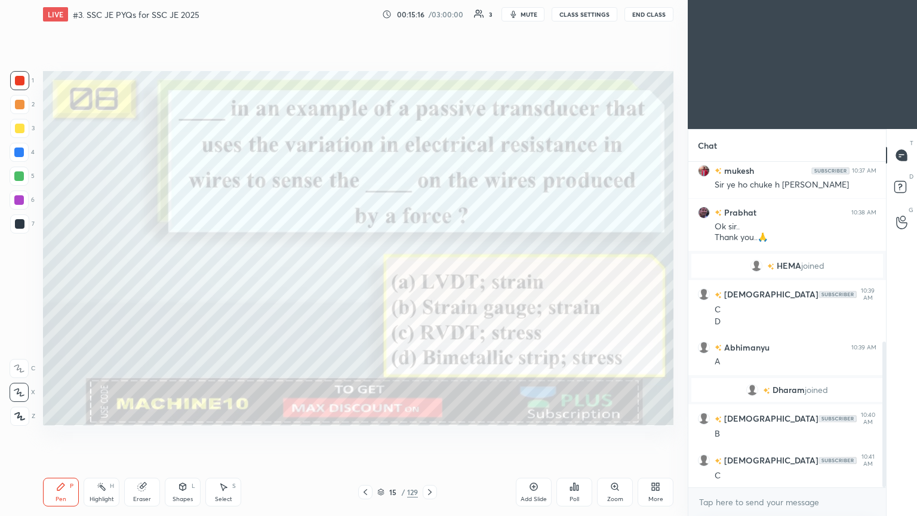
scroll to position [444, 0]
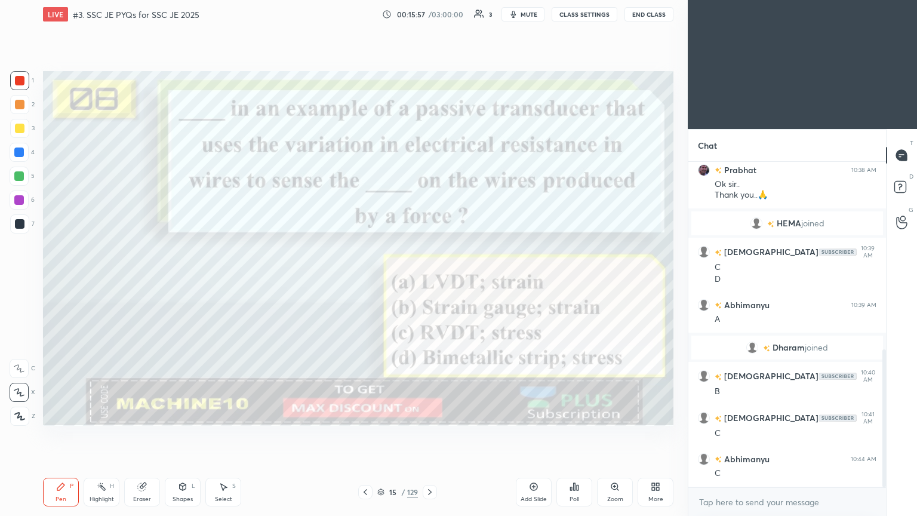
click at [427, 435] on icon at bounding box center [430, 492] width 10 height 10
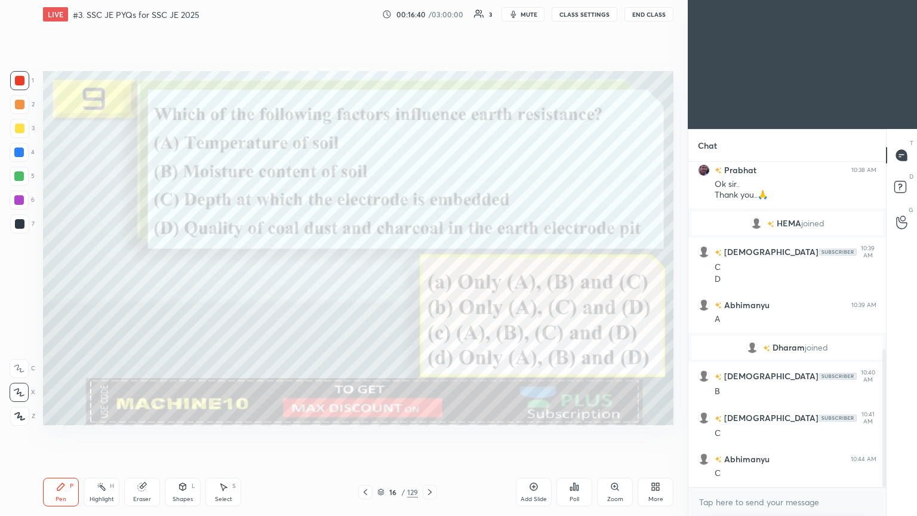
scroll to position [485, 0]
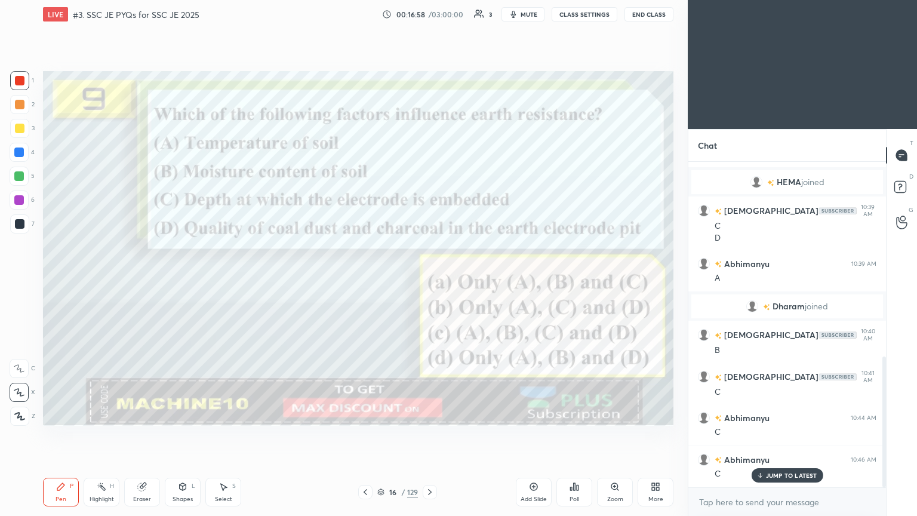
click at [428, 435] on icon at bounding box center [430, 492] width 10 height 10
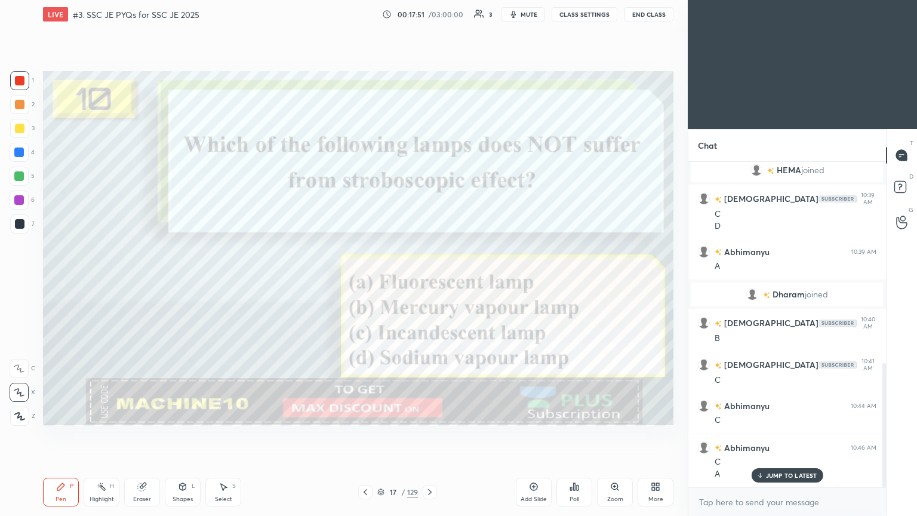
scroll to position [525, 0]
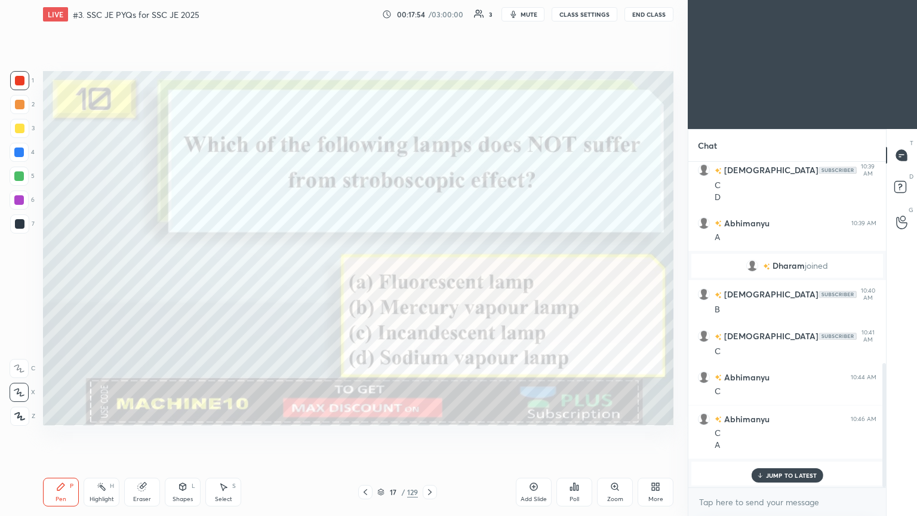
click at [798, 435] on p "JUMP TO LATEST" at bounding box center [791, 475] width 51 height 7
click at [431, 435] on icon at bounding box center [430, 492] width 4 height 6
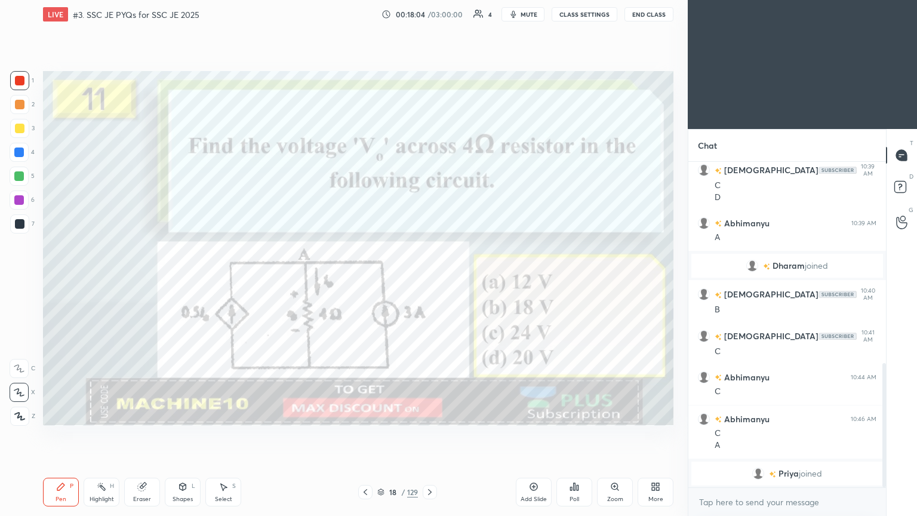
click at [432, 435] on icon at bounding box center [430, 492] width 10 height 10
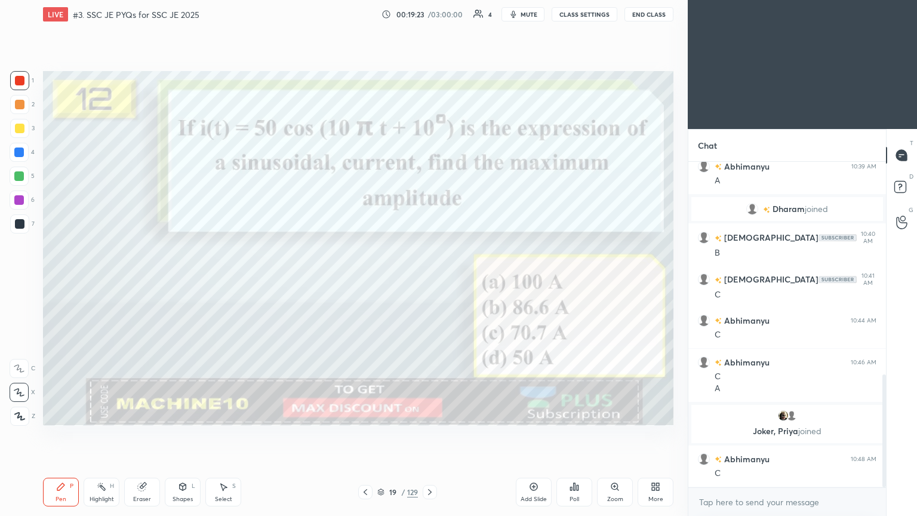
scroll to position [614, 0]
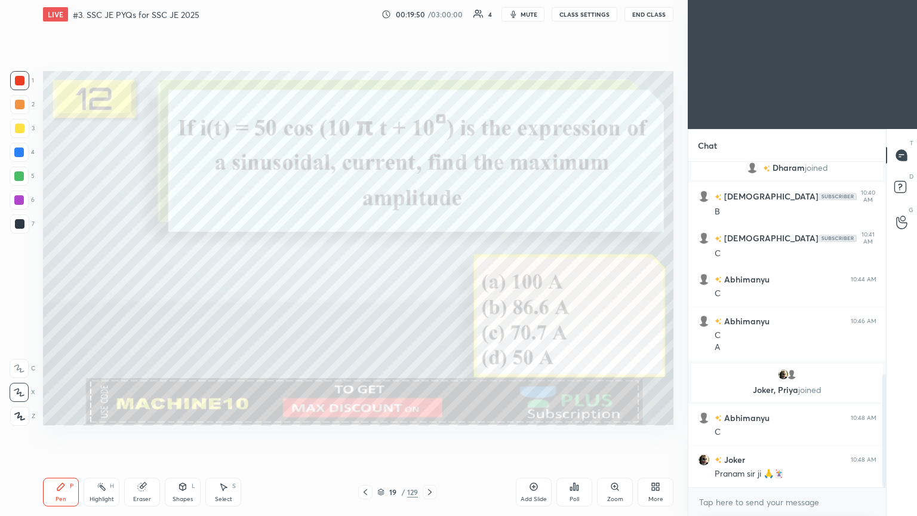
click at [428, 435] on icon at bounding box center [430, 492] width 10 height 10
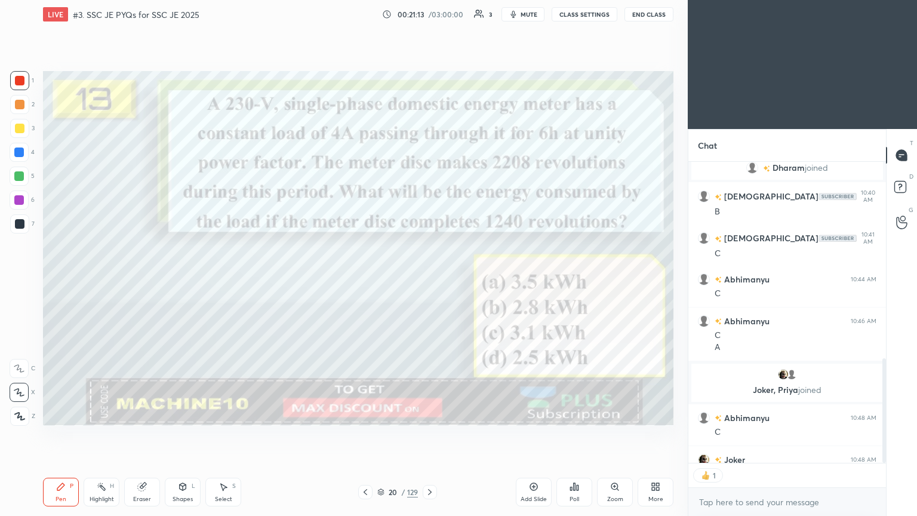
scroll to position [298, 194]
type textarea "x"
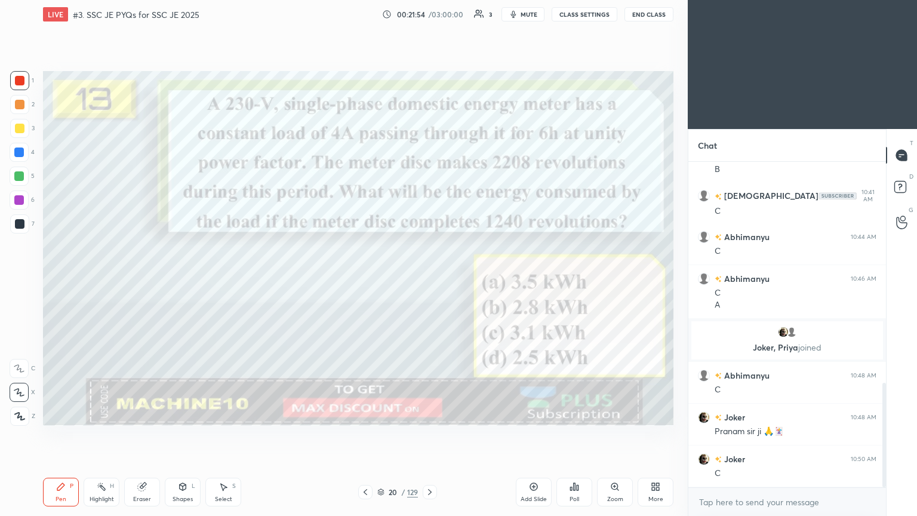
scroll to position [685, 0]
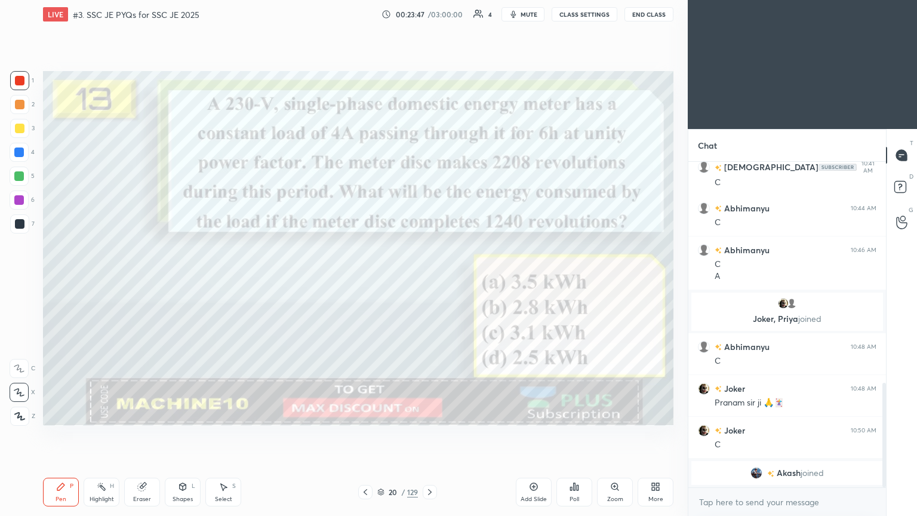
click at [428, 435] on icon at bounding box center [430, 492] width 10 height 10
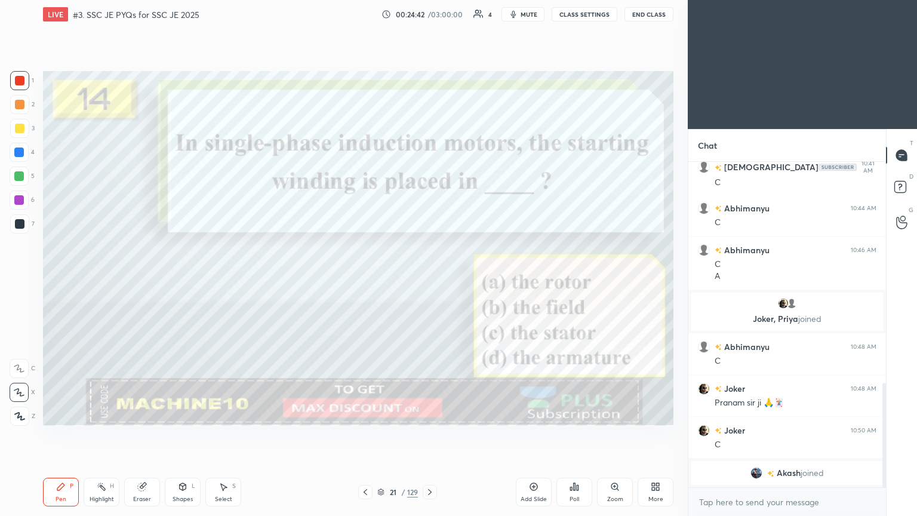
click at [428, 435] on div at bounding box center [430, 492] width 14 height 14
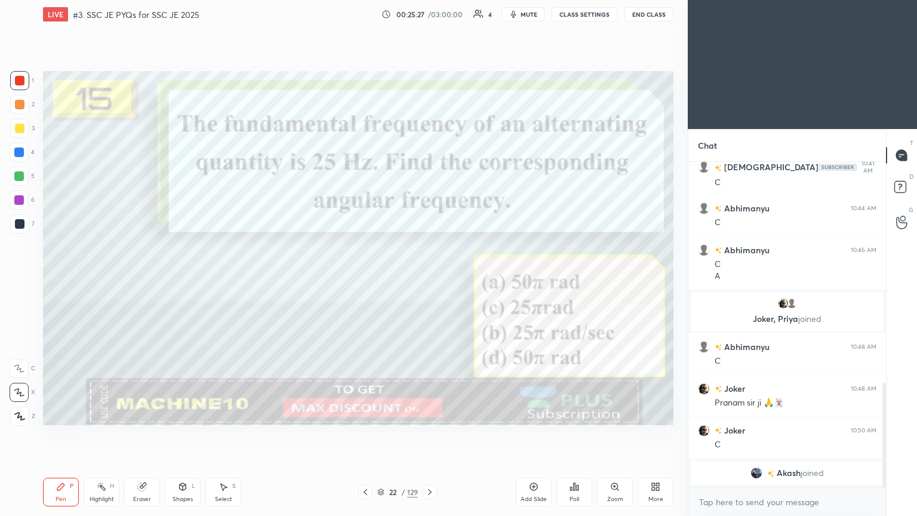
click at [430, 435] on icon at bounding box center [430, 492] width 10 height 10
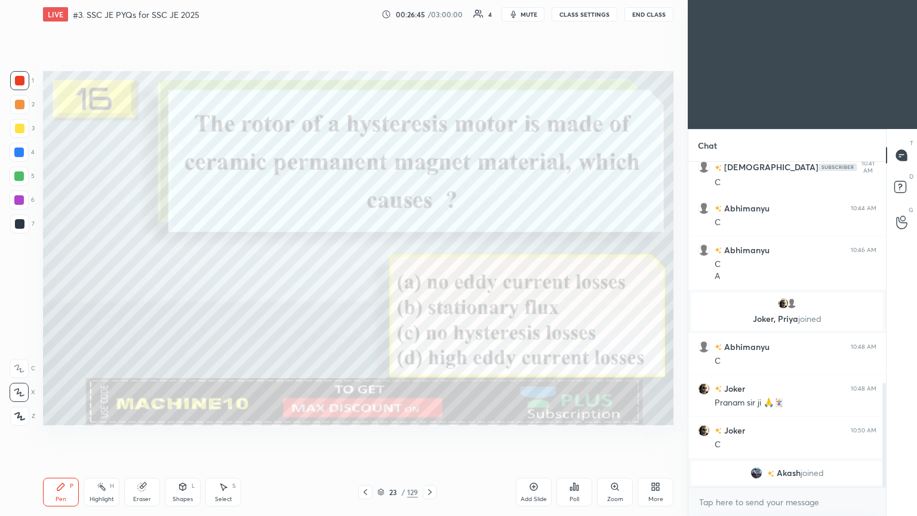
click at [430, 435] on icon at bounding box center [430, 492] width 10 height 10
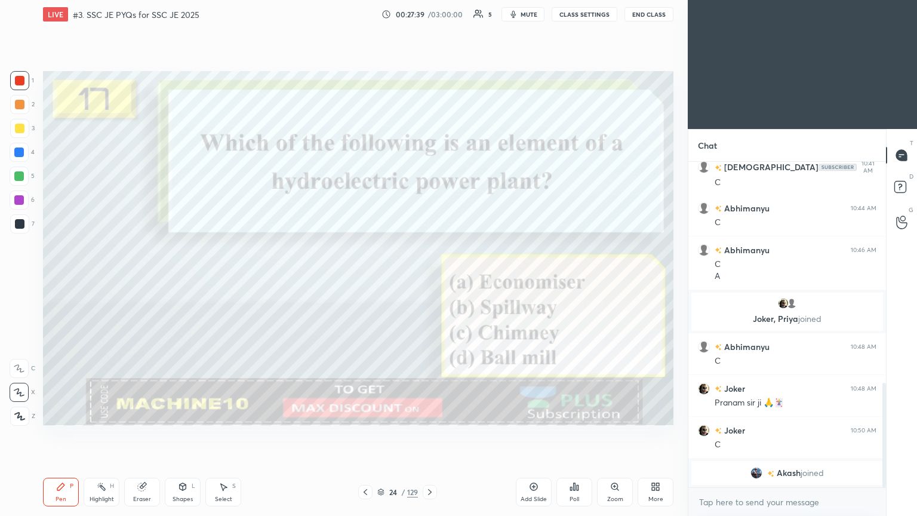
click at [428, 435] on icon at bounding box center [430, 492] width 10 height 10
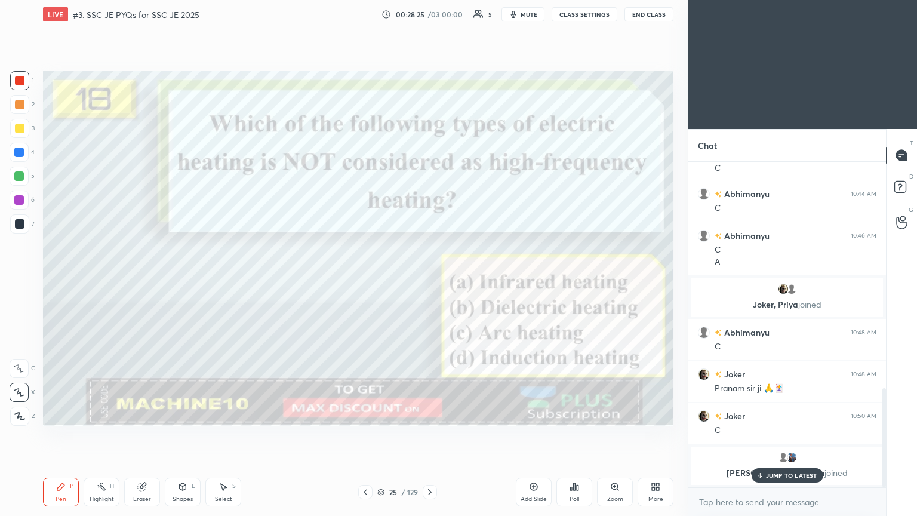
scroll to position [740, 0]
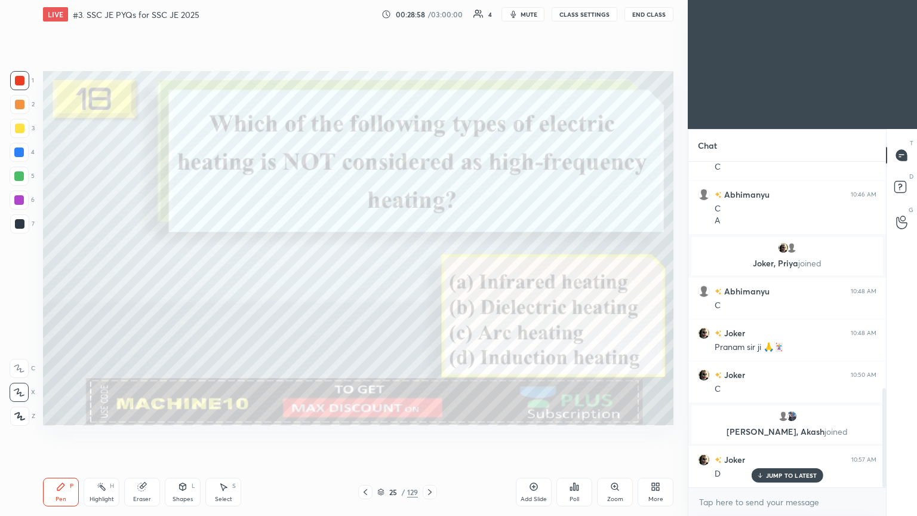
click at [431, 435] on icon at bounding box center [430, 492] width 10 height 10
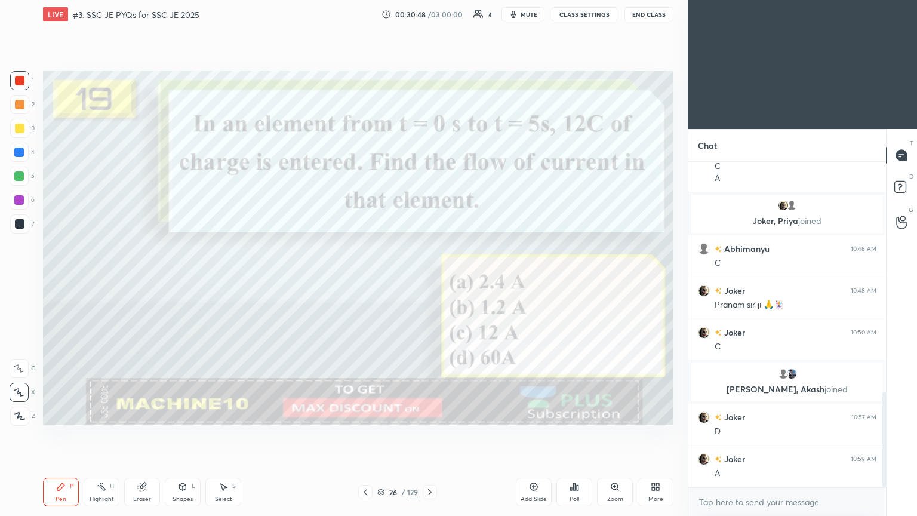
click at [430, 435] on icon at bounding box center [430, 492] width 4 height 6
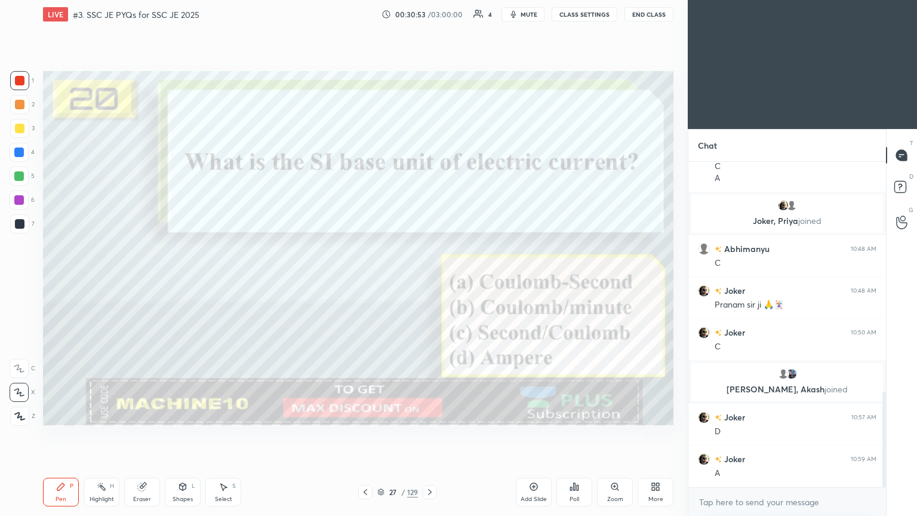
click at [430, 435] on div at bounding box center [430, 492] width 14 height 14
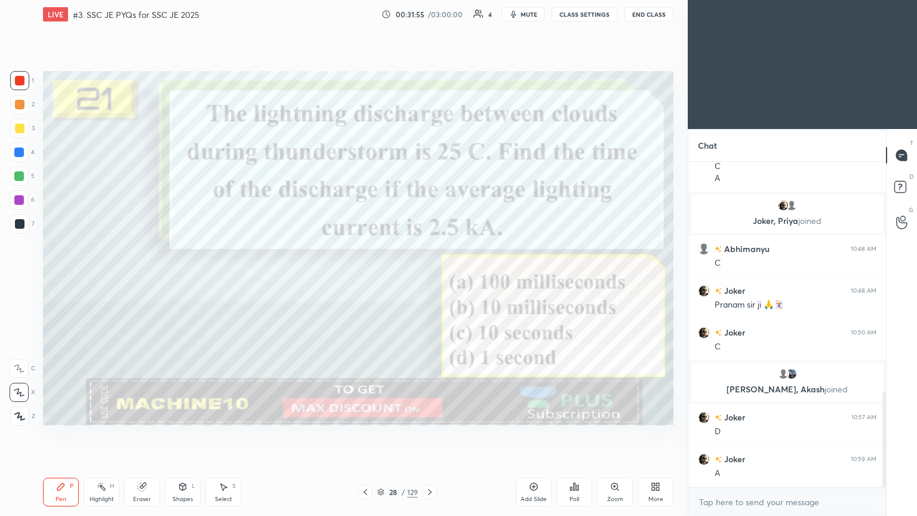
scroll to position [824, 0]
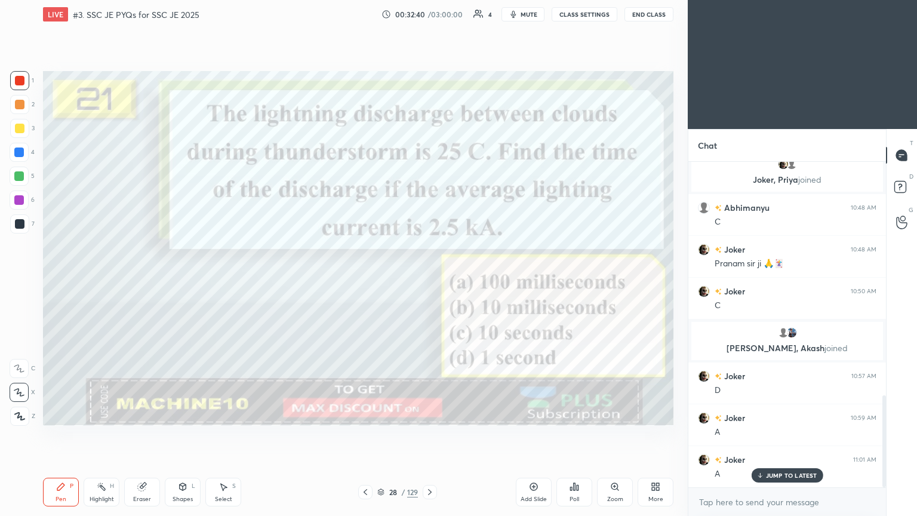
click at [428, 435] on div at bounding box center [430, 492] width 14 height 14
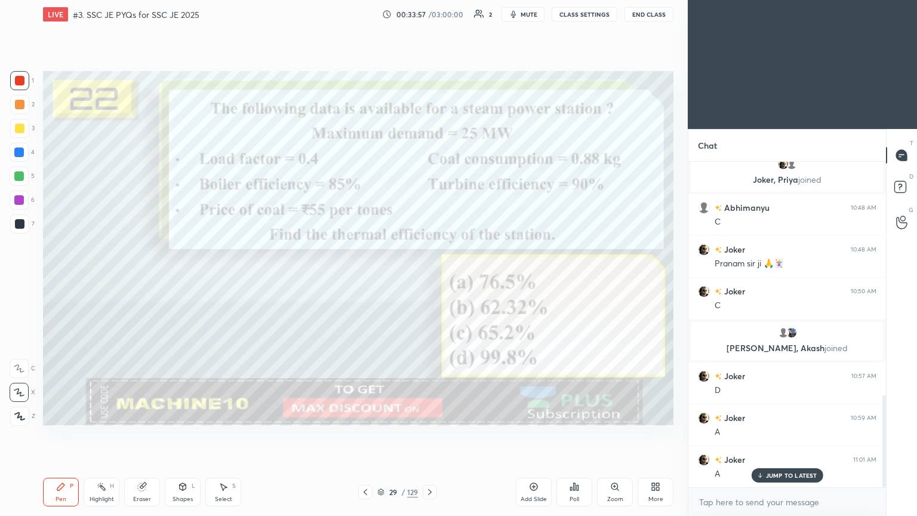
scroll to position [853, 0]
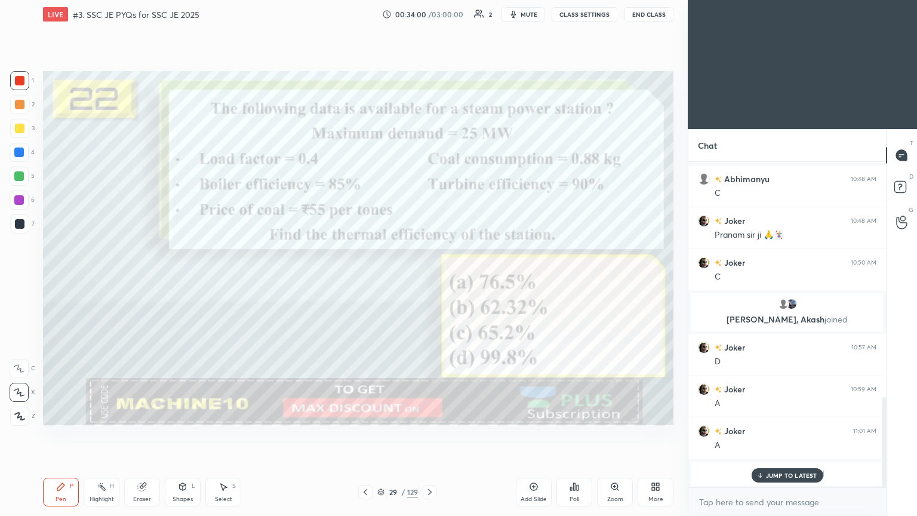
click at [770, 435] on p "JUMP TO LATEST" at bounding box center [791, 475] width 51 height 7
click at [430, 435] on icon at bounding box center [430, 492] width 4 height 6
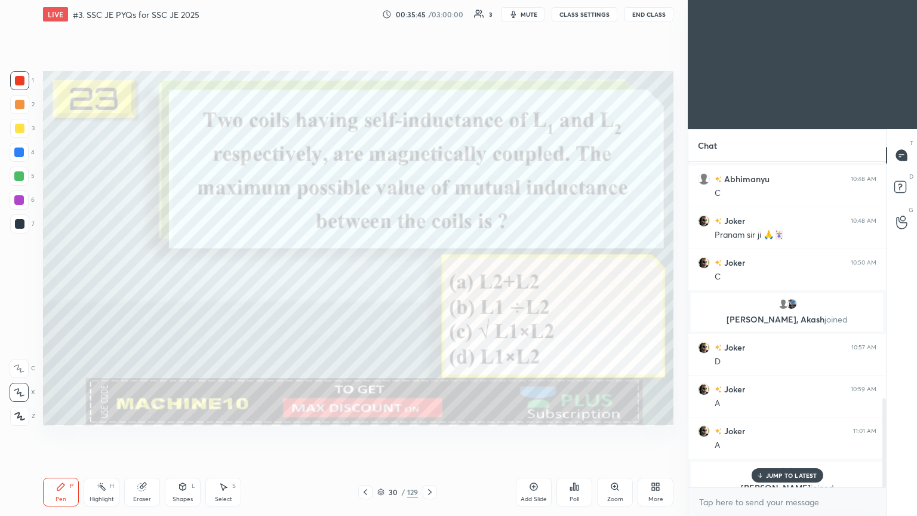
scroll to position [867, 0]
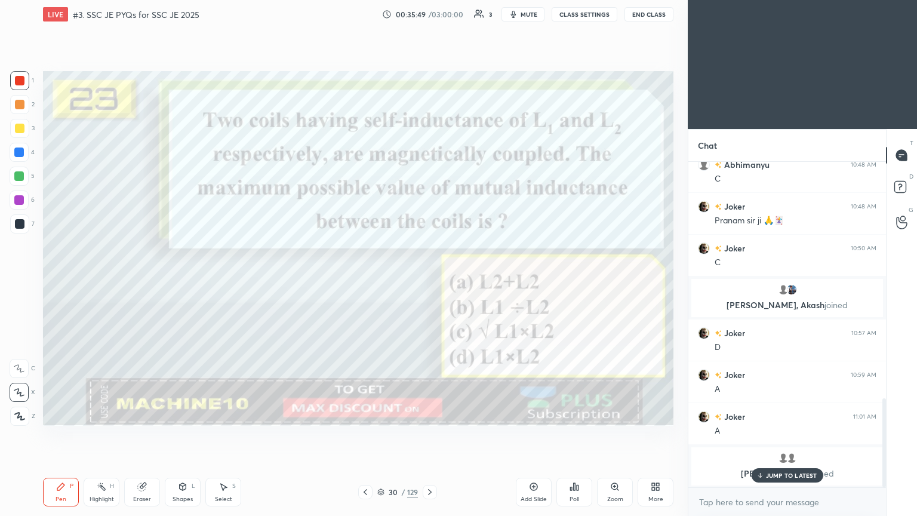
click at [798, 435] on p "JUMP TO LATEST" at bounding box center [791, 475] width 51 height 7
click at [431, 435] on icon at bounding box center [430, 492] width 10 height 10
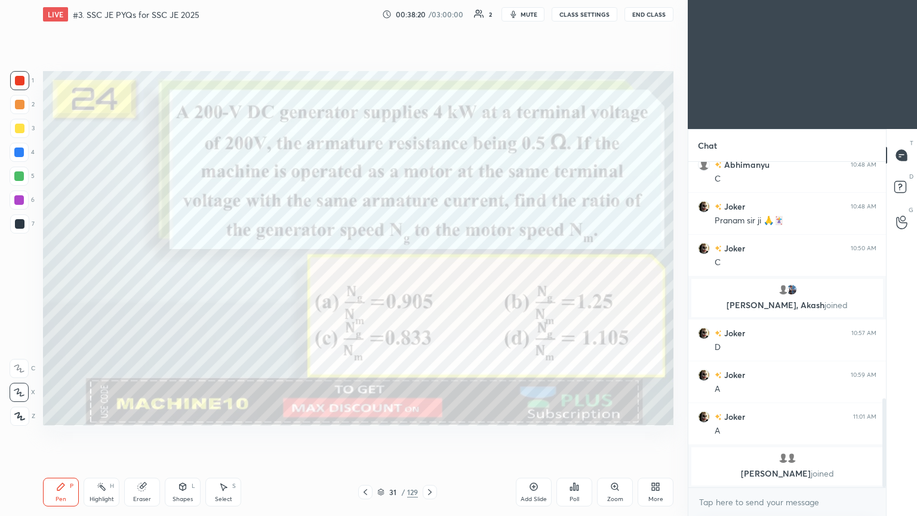
click at [144, 435] on icon at bounding box center [142, 487] width 10 height 10
click at [58, 435] on icon at bounding box center [60, 486] width 7 height 7
click at [431, 435] on icon at bounding box center [430, 492] width 10 height 10
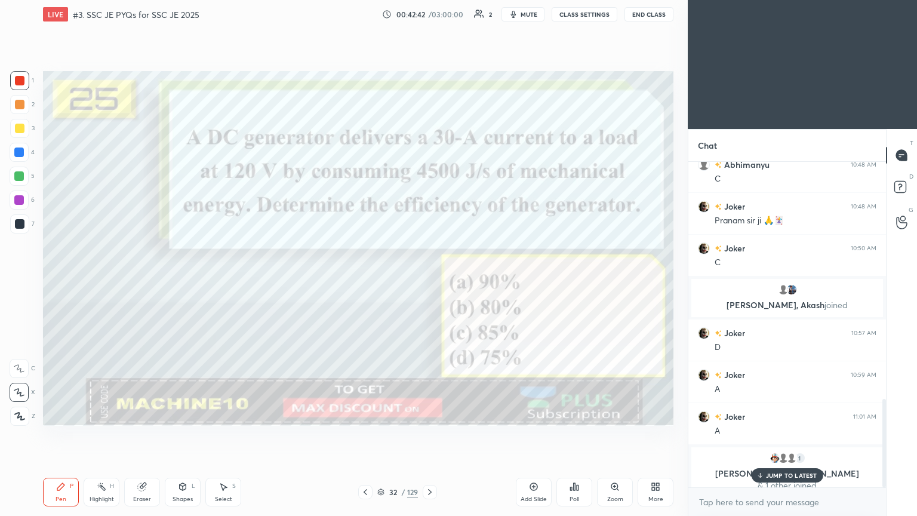
scroll to position [877, 0]
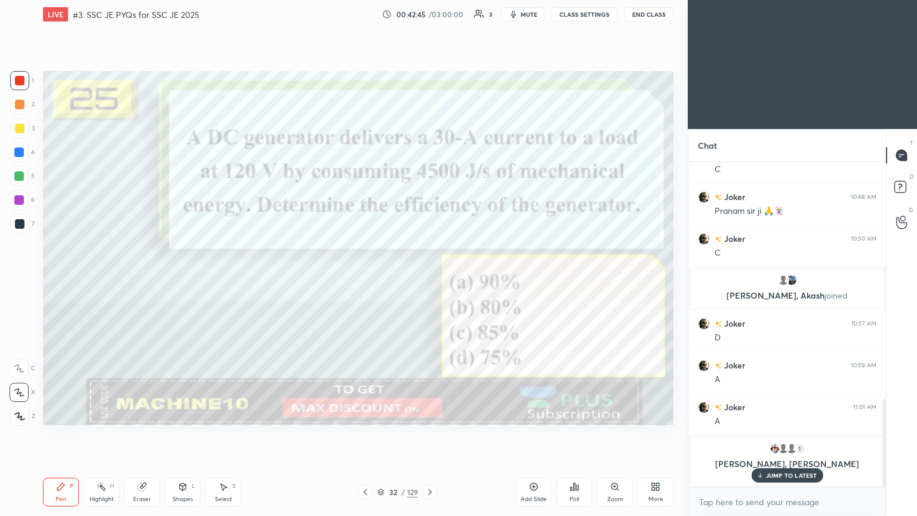
click at [776, 435] on p "JUMP TO LATEST" at bounding box center [791, 475] width 51 height 7
click at [428, 435] on div at bounding box center [430, 492] width 14 height 14
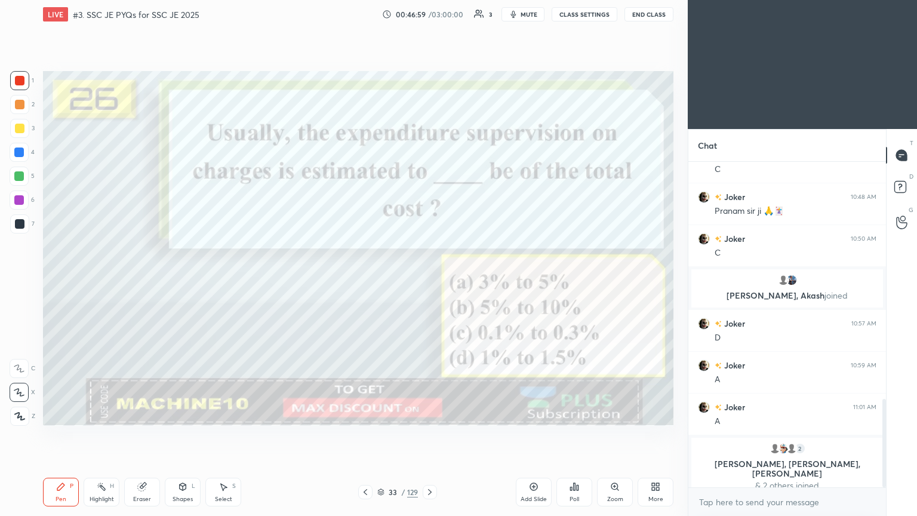
click at [428, 435] on icon at bounding box center [430, 492] width 10 height 10
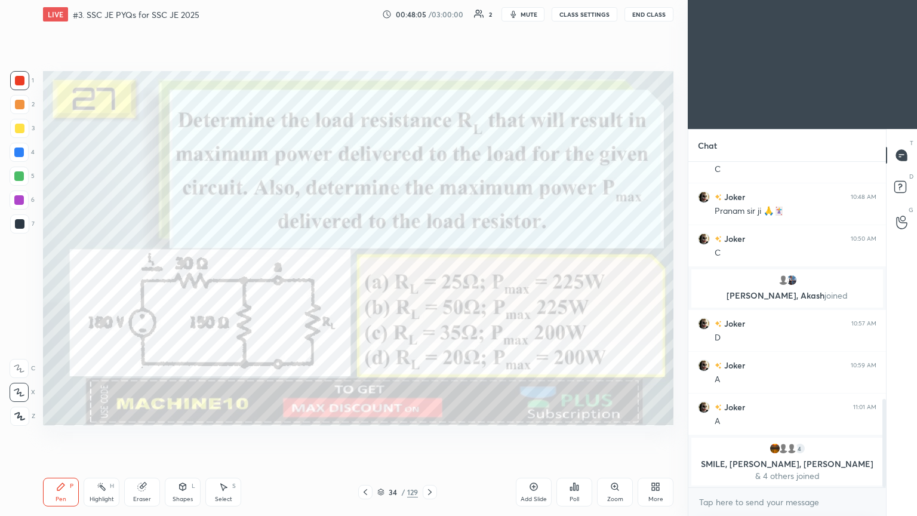
scroll to position [788, 0]
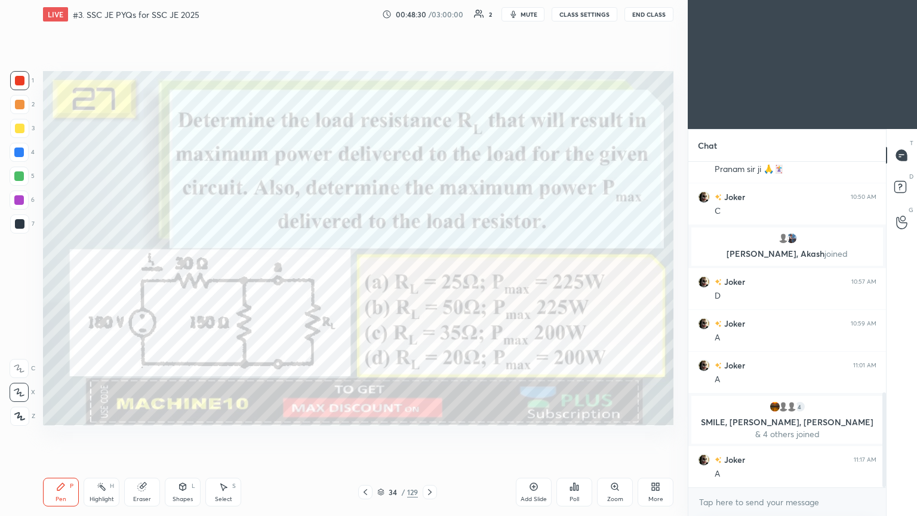
click at [145, 435] on div "Eraser" at bounding box center [142, 492] width 36 height 29
click at [57, 435] on div "Pen" at bounding box center [61, 499] width 11 height 6
click at [139, 435] on div "Eraser" at bounding box center [142, 499] width 18 height 6
click at [535, 435] on div "Add Slide" at bounding box center [534, 492] width 36 height 29
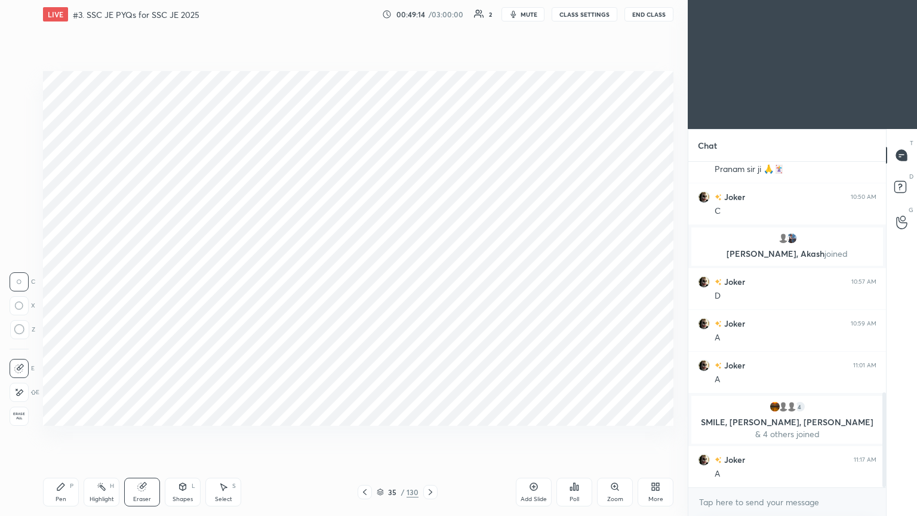
click at [55, 435] on div "Pen P" at bounding box center [61, 492] width 36 height 29
drag, startPoint x: 363, startPoint y: 489, endPoint x: 373, endPoint y: 488, distance: 10.2
click at [365, 435] on icon at bounding box center [365, 492] width 10 height 10
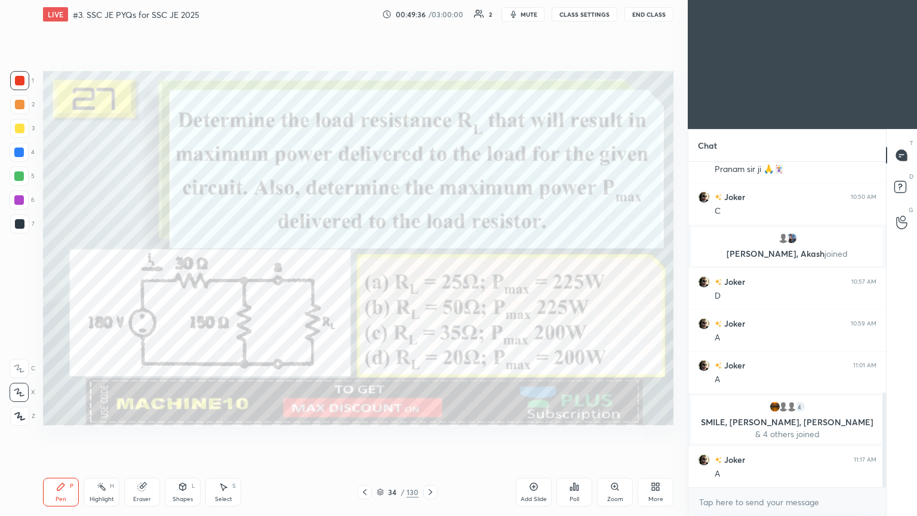
click at [430, 435] on icon at bounding box center [431, 492] width 10 height 10
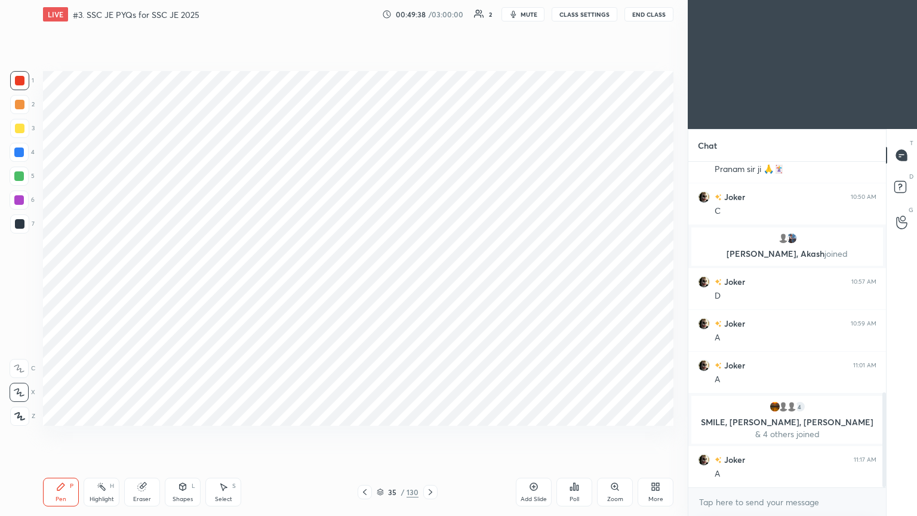
click at [363, 435] on icon at bounding box center [365, 492] width 10 height 10
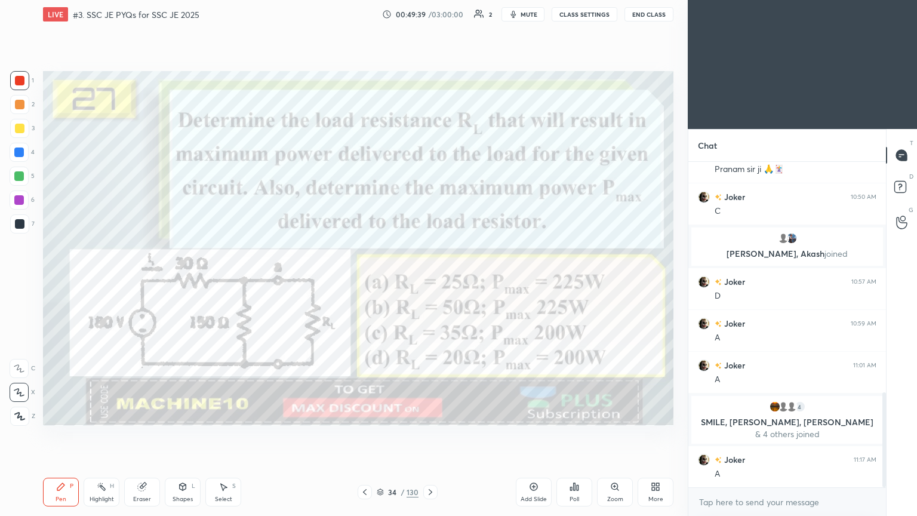
drag, startPoint x: 430, startPoint y: 493, endPoint x: 436, endPoint y: 469, distance: 24.8
click at [430, 435] on icon at bounding box center [431, 492] width 10 height 10
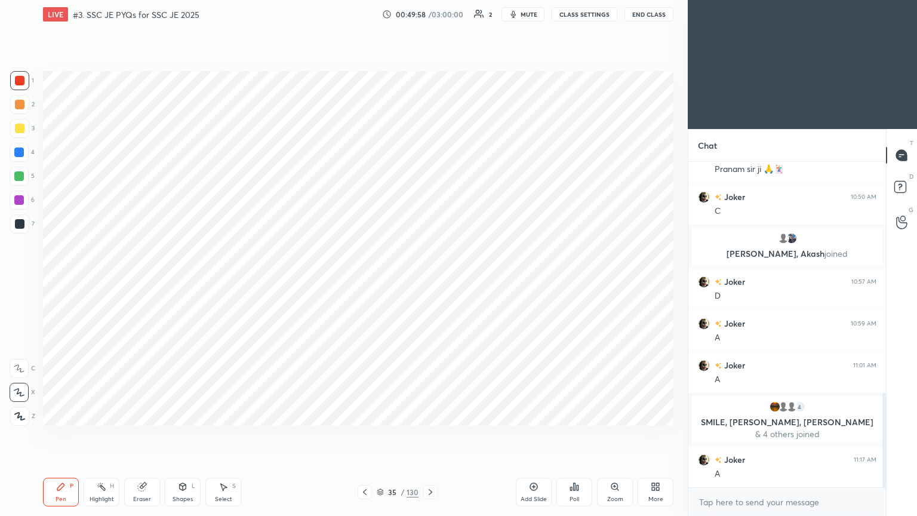
click at [582, 394] on div "Setting up your live class Poll for secs No correct answer Start poll" at bounding box center [358, 248] width 640 height 439
click at [361, 435] on icon at bounding box center [365, 492] width 10 height 10
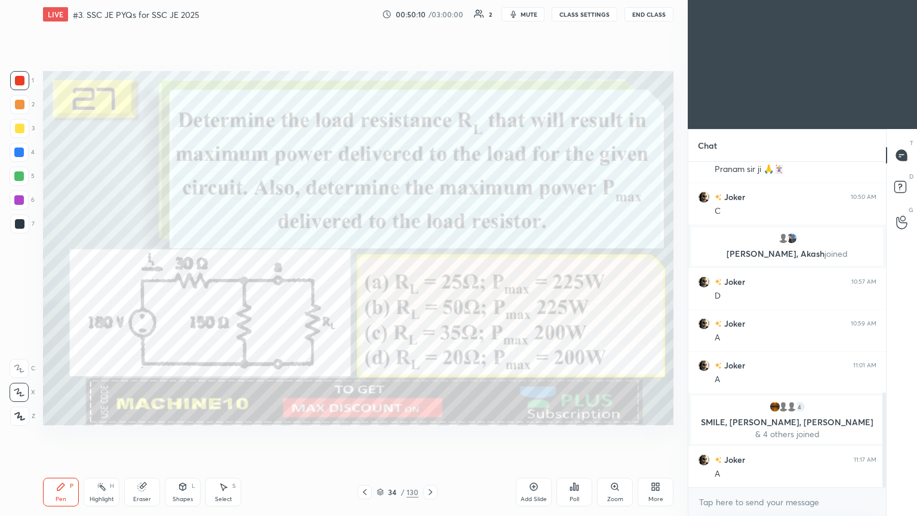
click at [428, 435] on div at bounding box center [430, 492] width 14 height 14
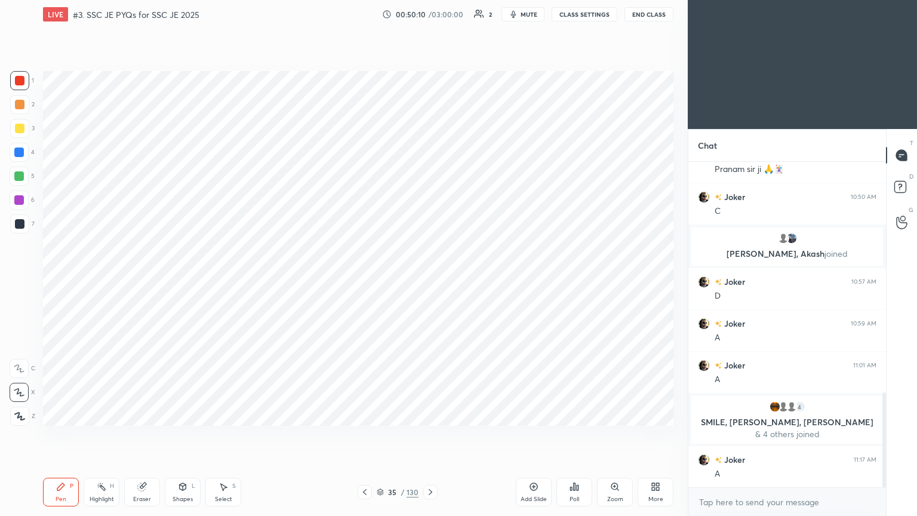
click at [437, 435] on div at bounding box center [430, 492] width 14 height 14
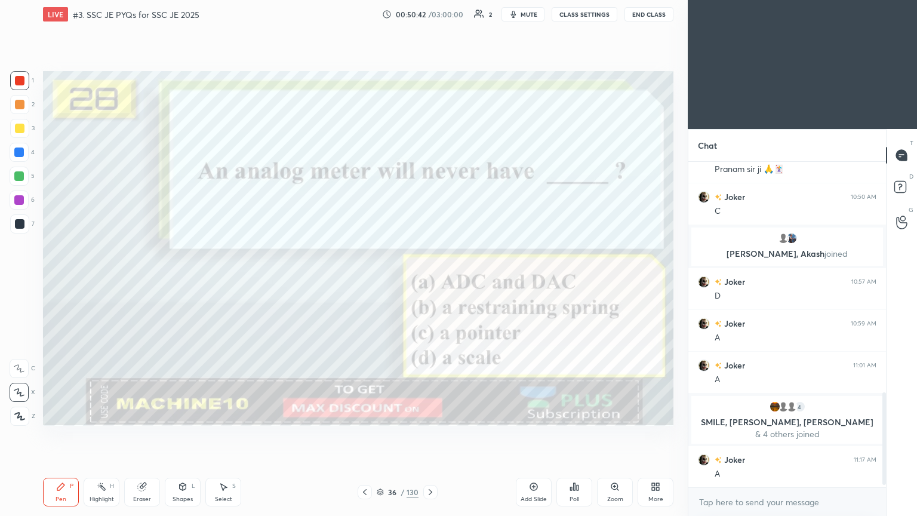
scroll to position [831, 0]
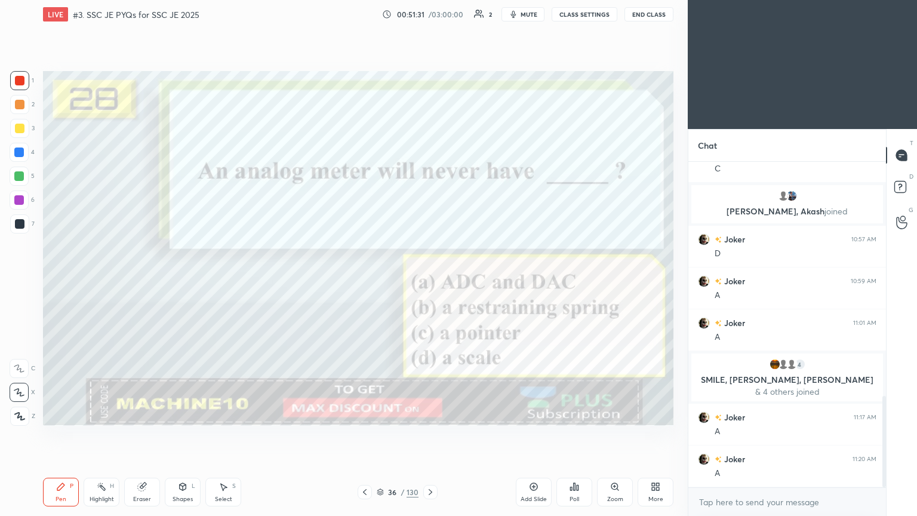
click at [432, 435] on icon at bounding box center [431, 492] width 10 height 10
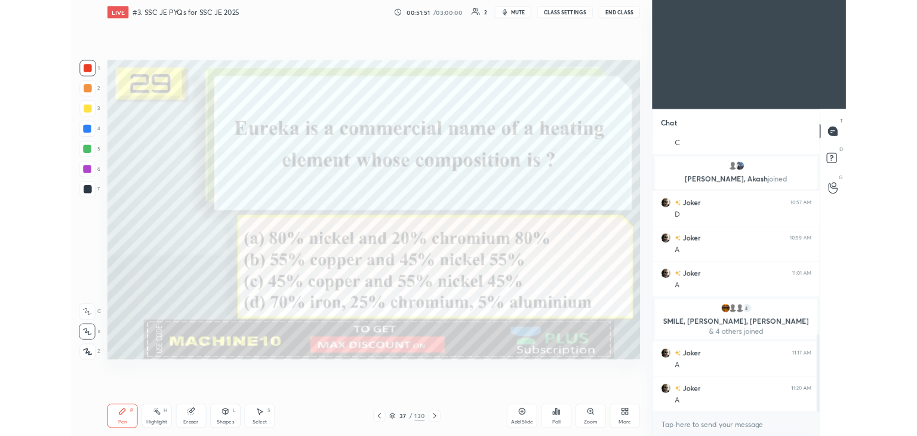
scroll to position [872, 0]
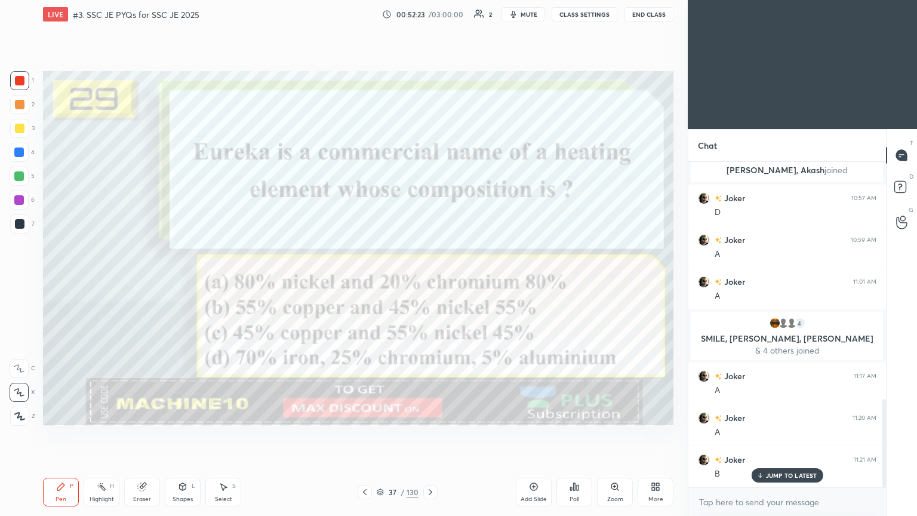
click at [533, 13] on span "mute" at bounding box center [529, 14] width 17 height 8
click at [594, 16] on button "CLASS SETTINGS" at bounding box center [585, 14] width 66 height 14
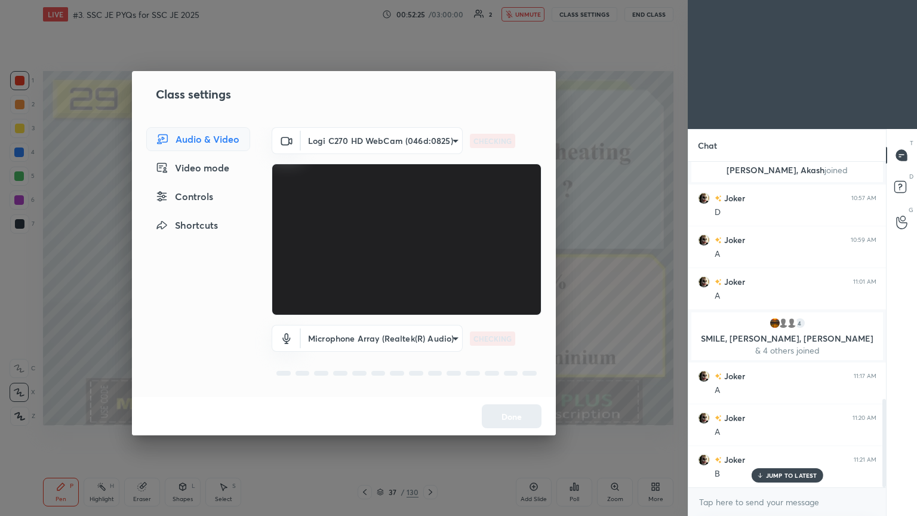
click at [380, 138] on body "1 2 3 4 5 6 7 C X Z C X Z E E Erase all H H LIVE #3. SSC JE PYQs for SSC JE 202…" at bounding box center [458, 258] width 917 height 516
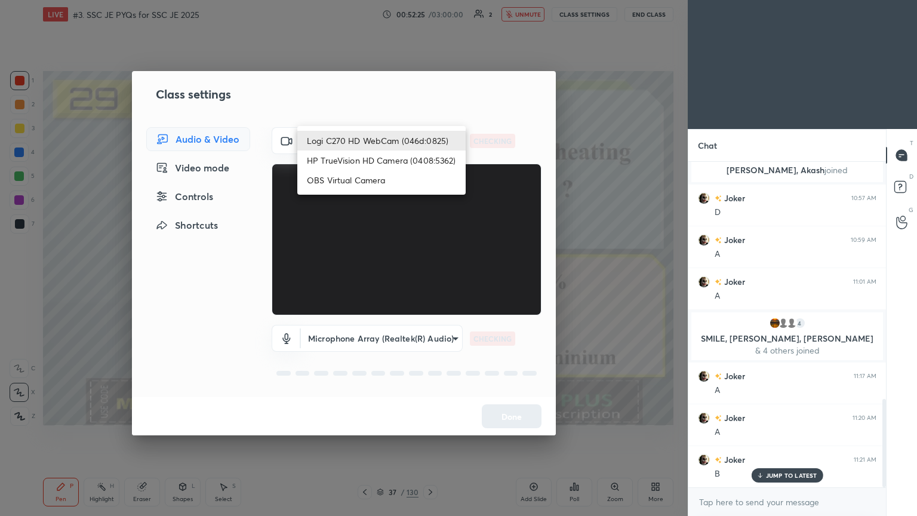
click at [363, 162] on li "HP TrueVision HD Camera (0408:5362)" at bounding box center [381, 160] width 168 height 20
type input "6e129c3dbbea9c9f038ced86e3329b4af5251c06b4e783936748cd200869bc07"
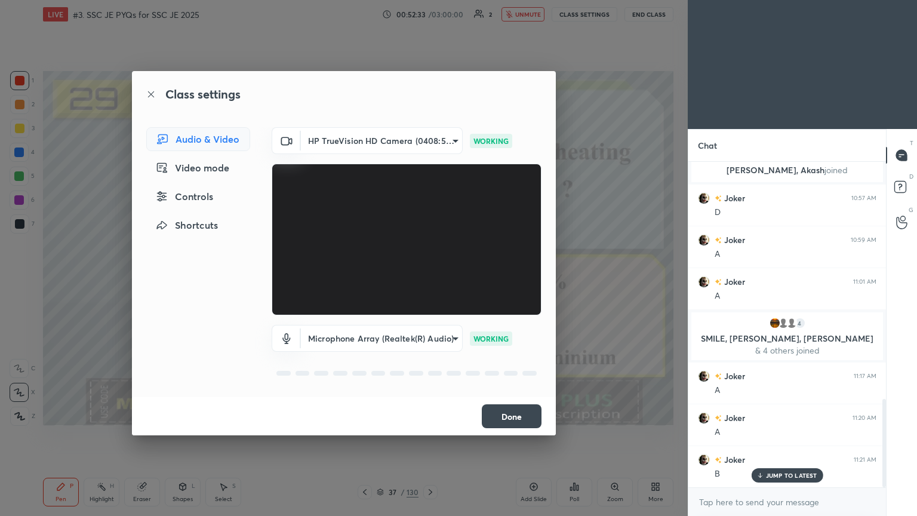
click at [505, 411] on button "Done" at bounding box center [512, 416] width 60 height 24
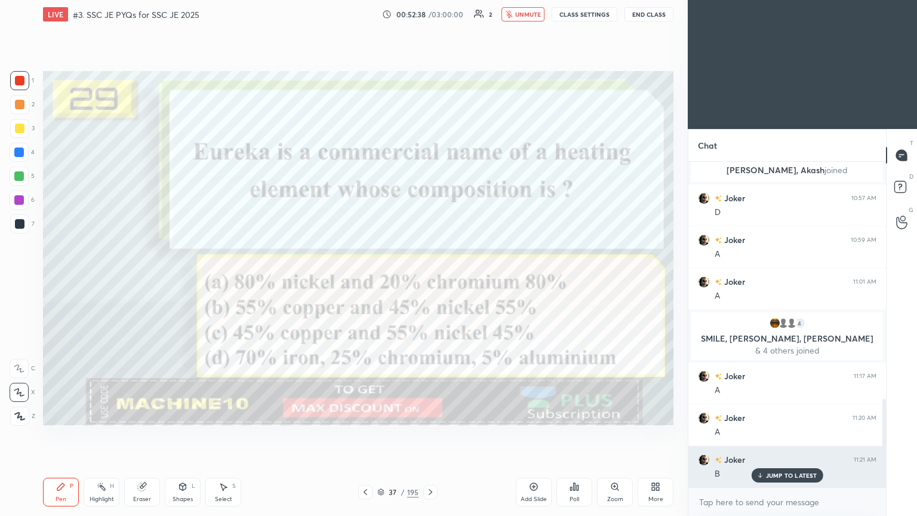
click at [793, 435] on div "JUMP TO LATEST" at bounding box center [787, 475] width 72 height 14
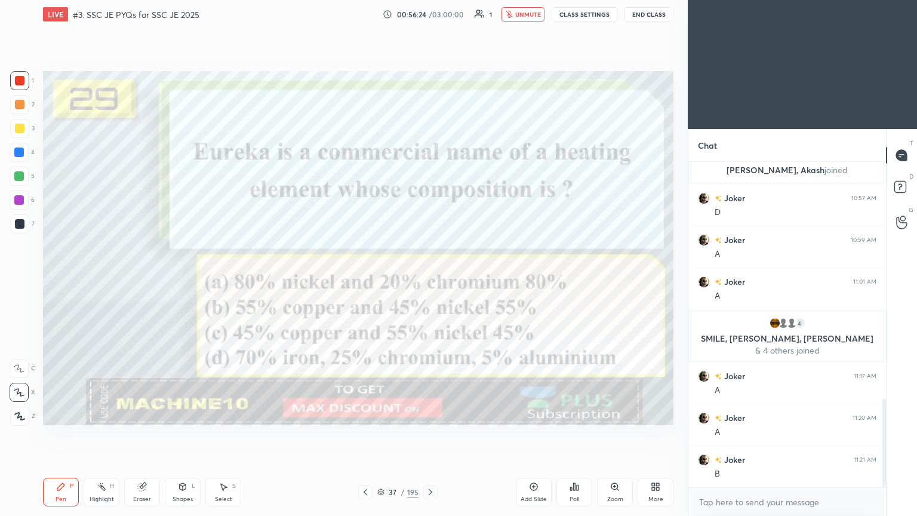
drag, startPoint x: 537, startPoint y: 12, endPoint x: 576, endPoint y: 13, distance: 38.8
click at [539, 11] on span "unmute" at bounding box center [528, 14] width 26 height 8
click at [591, 14] on button "CLASS SETTINGS" at bounding box center [585, 14] width 66 height 14
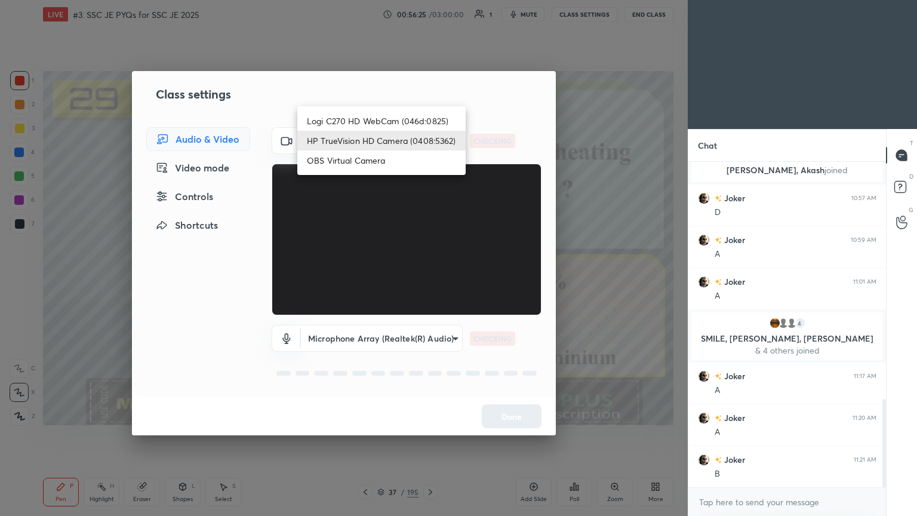
click at [373, 134] on body "1 2 3 4 5 6 7 C X Z C X Z E E Erase all H H LIVE #3. SSC JE PYQs for SSC JE 202…" at bounding box center [458, 258] width 917 height 516
click at [382, 118] on li "Logi C270 HD WebCam (046d:0825)" at bounding box center [381, 121] width 168 height 20
type input "f7d1afb7c9de9e4a754af8163ae90a07716e8f4ac3369fe1a9090404ef363049"
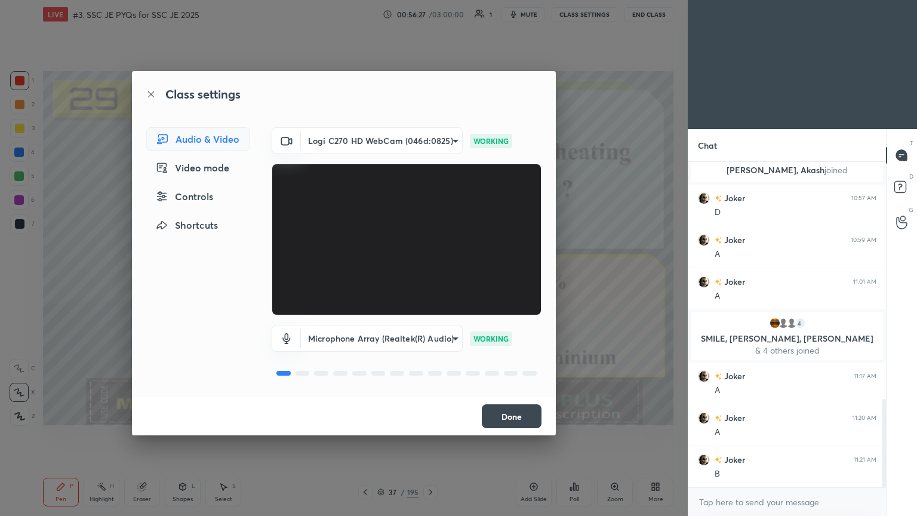
click at [517, 415] on button "Done" at bounding box center [512, 416] width 60 height 24
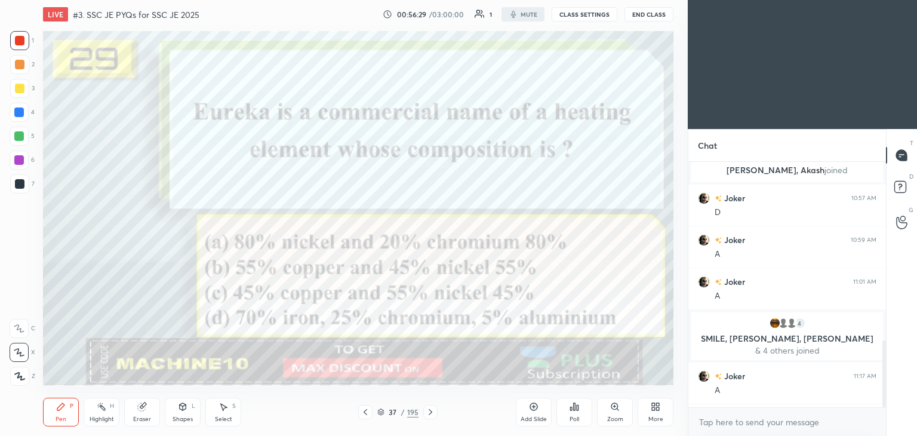
scroll to position [59351, 59071]
type textarea "x"
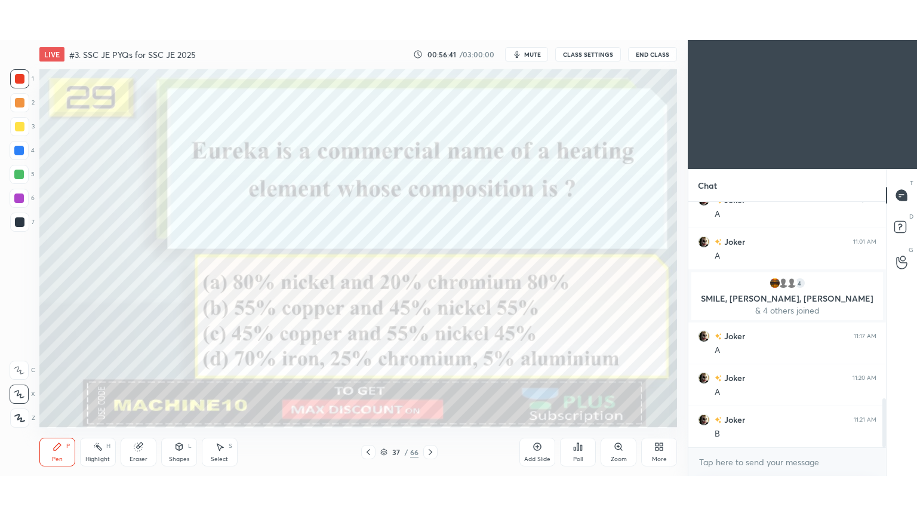
scroll to position [359, 640]
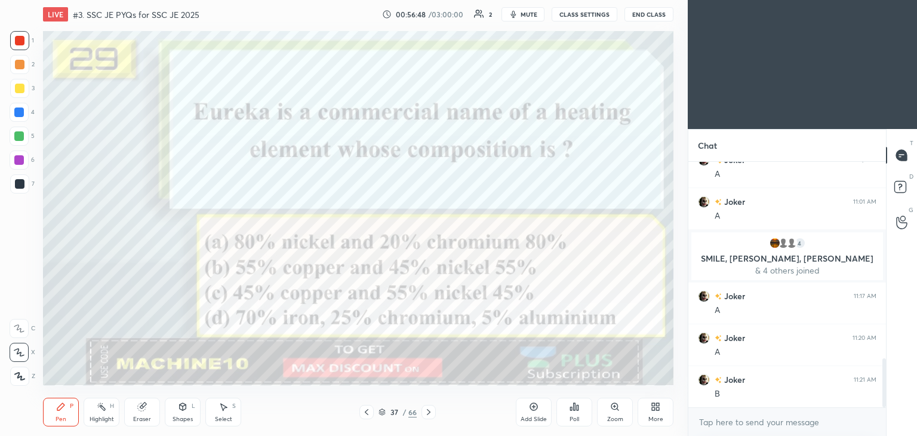
drag, startPoint x: 19, startPoint y: 44, endPoint x: 23, endPoint y: 36, distance: 8.3
click at [19, 42] on div at bounding box center [20, 41] width 10 height 10
click at [20, 359] on div at bounding box center [19, 352] width 19 height 19
click at [651, 419] on div "More" at bounding box center [655, 419] width 15 height 6
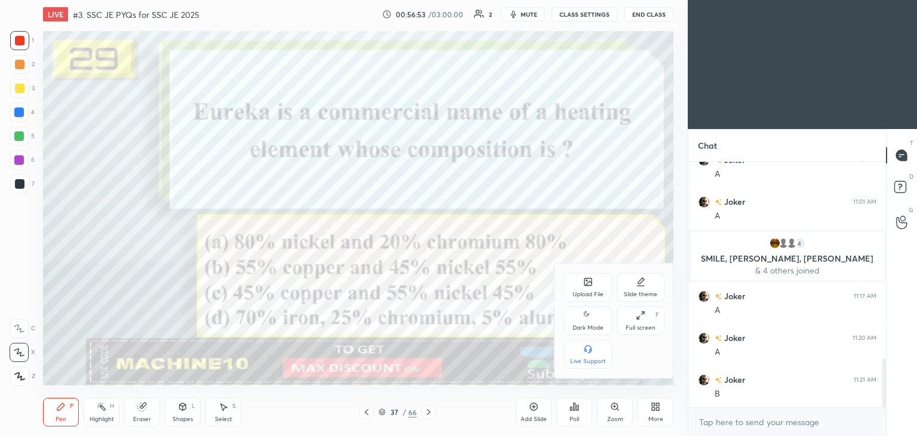
click at [640, 323] on div "Full screen F" at bounding box center [641, 320] width 48 height 29
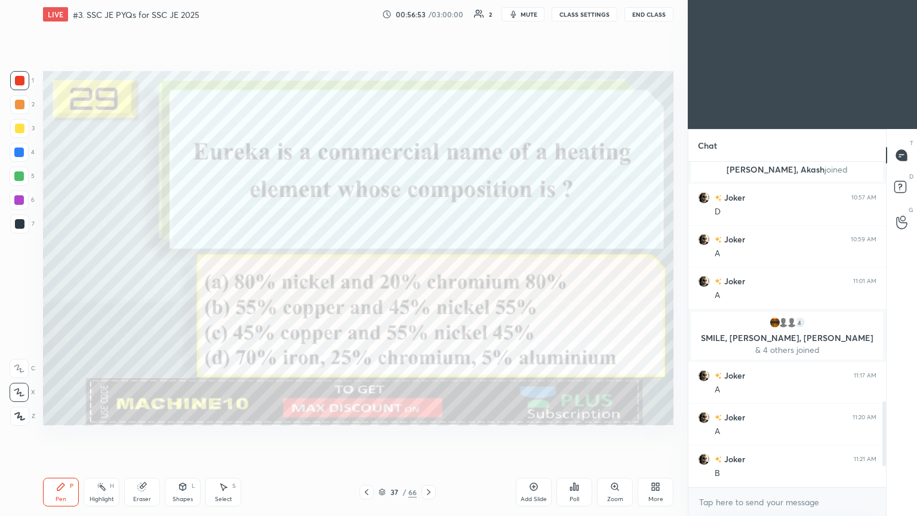
scroll to position [901, 0]
drag, startPoint x: 884, startPoint y: 413, endPoint x: 886, endPoint y: 444, distance: 31.1
click at [886, 435] on div at bounding box center [885, 433] width 4 height 65
drag, startPoint x: 884, startPoint y: 436, endPoint x: 884, endPoint y: 464, distance: 28.1
click at [884, 435] on div at bounding box center [885, 444] width 4 height 87
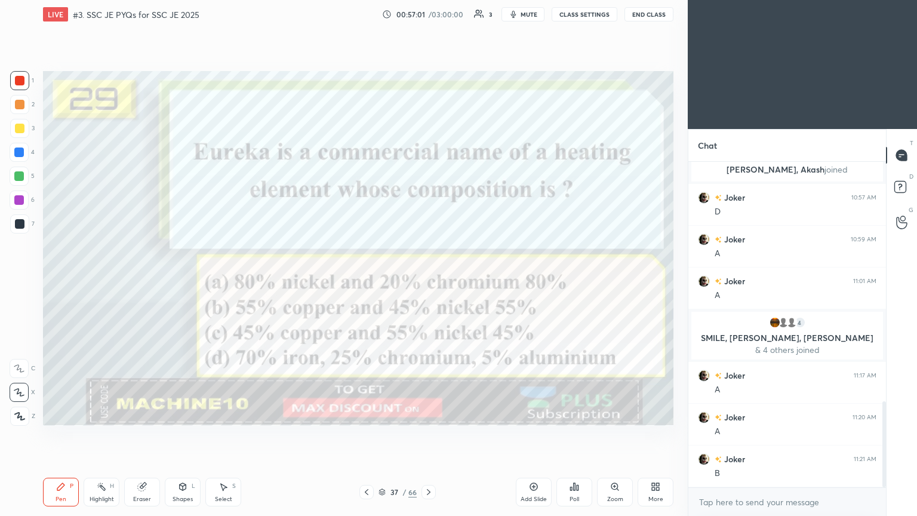
click at [423, 435] on div at bounding box center [429, 492] width 14 height 14
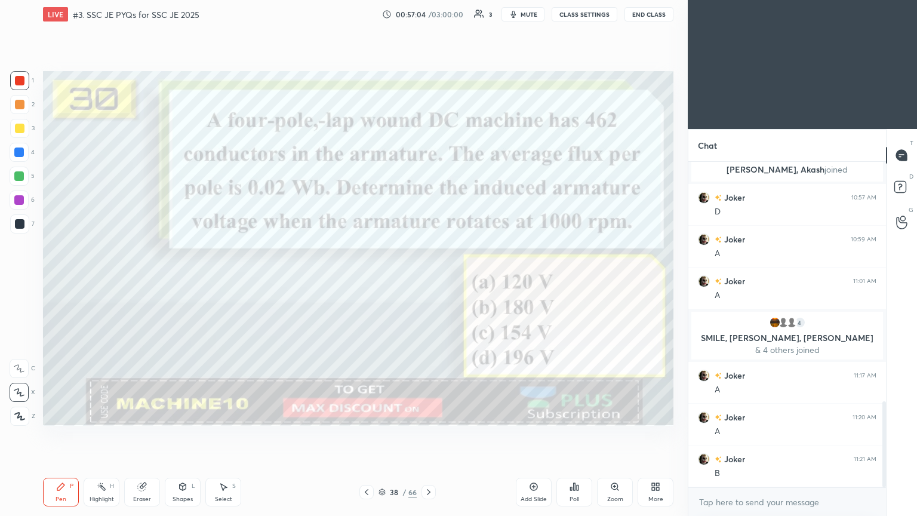
click at [17, 71] on div at bounding box center [19, 80] width 19 height 19
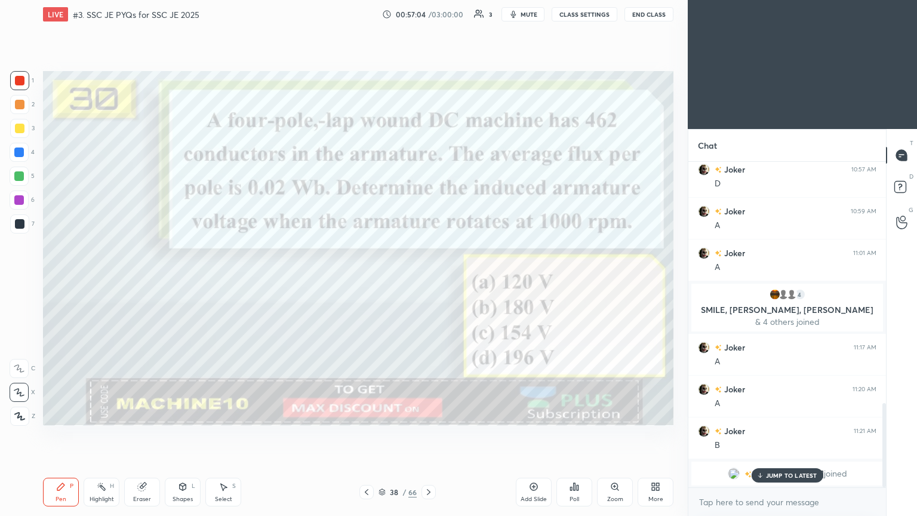
click at [15, 74] on div at bounding box center [19, 80] width 19 height 19
click at [771, 435] on div "JUMP TO LATEST" at bounding box center [787, 475] width 72 height 14
drag, startPoint x: 21, startPoint y: 148, endPoint x: 31, endPoint y: 155, distance: 11.9
click at [18, 148] on div at bounding box center [19, 152] width 10 height 10
click at [20, 393] on icon at bounding box center [19, 392] width 11 height 8
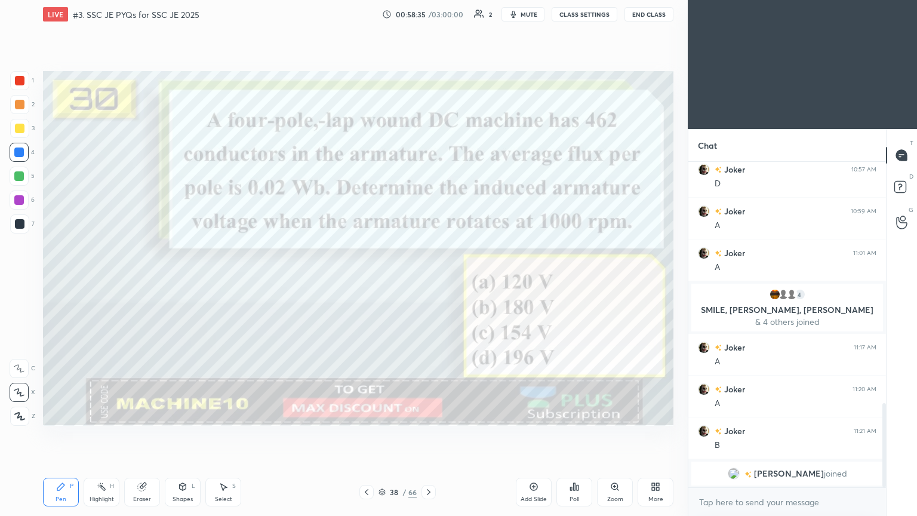
scroll to position [943, 0]
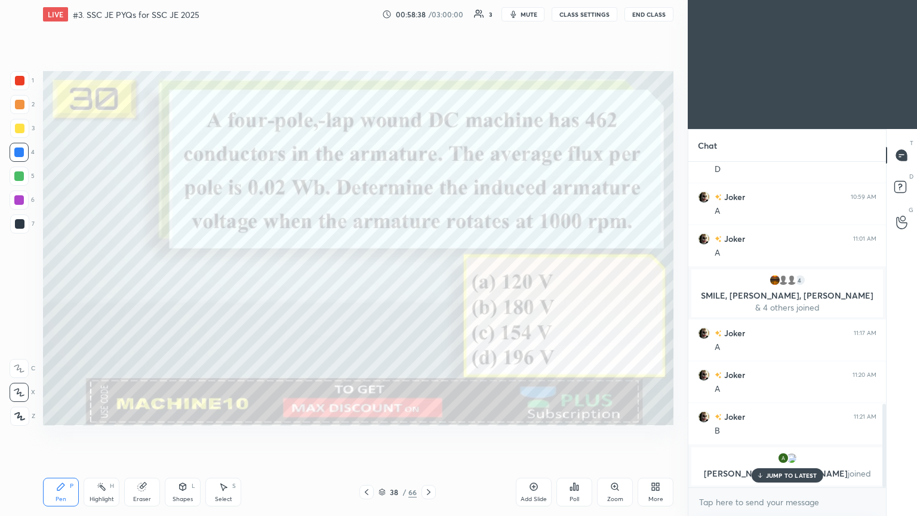
click at [779, 435] on p "JUMP TO LATEST" at bounding box center [791, 475] width 51 height 7
click at [137, 435] on icon at bounding box center [142, 487] width 10 height 10
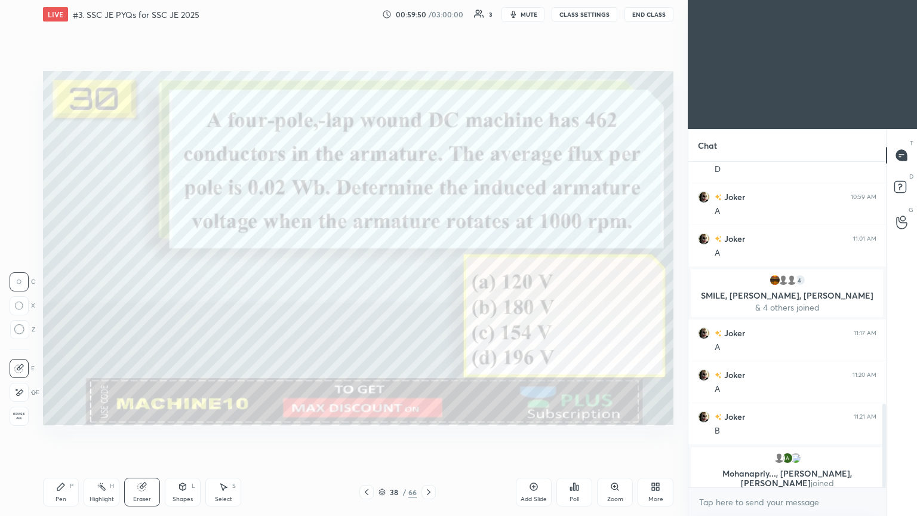
drag, startPoint x: 60, startPoint y: 488, endPoint x: 63, endPoint y: 476, distance: 11.7
click at [55, 435] on div "Pen P" at bounding box center [61, 492] width 36 height 29
click at [18, 79] on div at bounding box center [20, 81] width 10 height 10
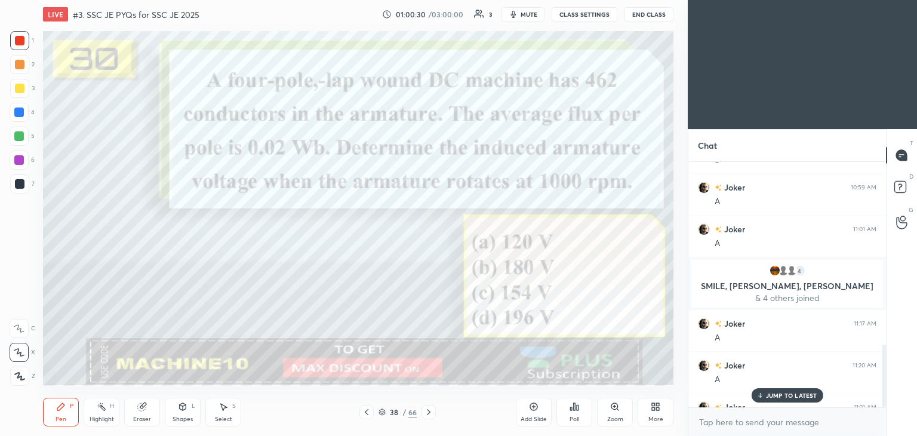
scroll to position [59351, 59071]
type textarea "x"
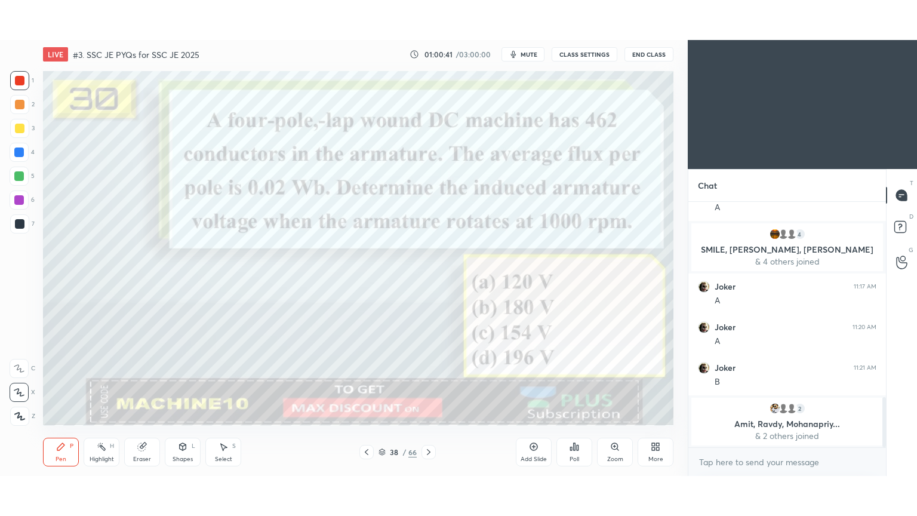
scroll to position [59351, 59071]
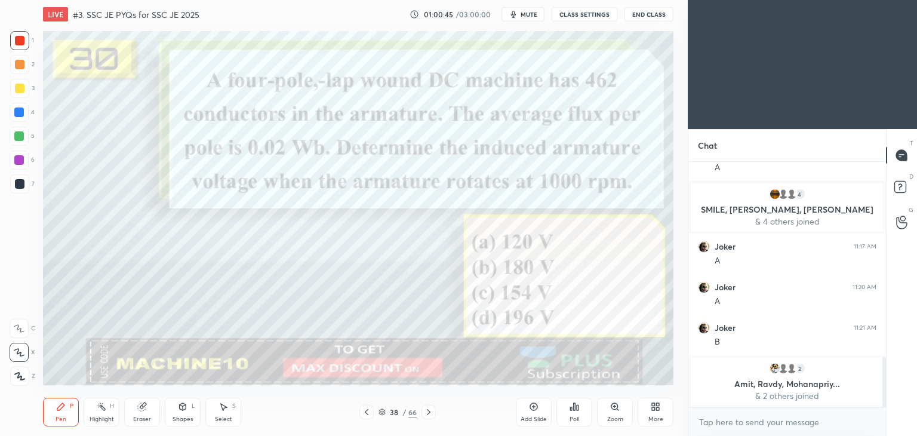
click at [658, 423] on div "More" at bounding box center [656, 412] width 36 height 29
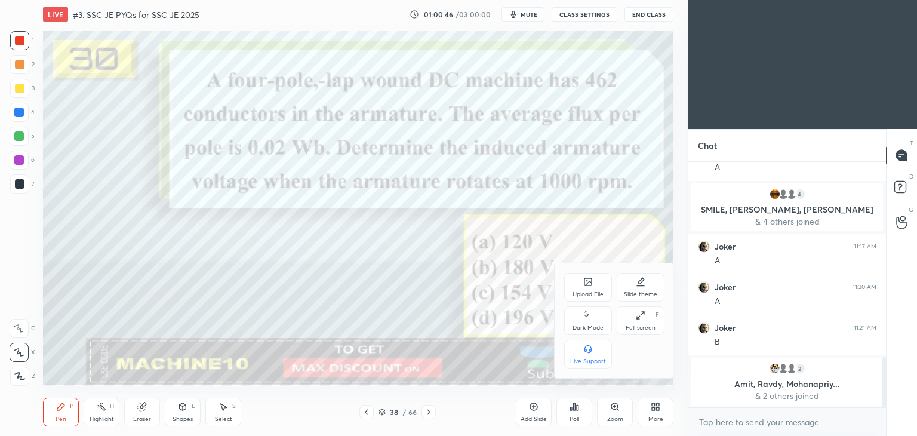
click at [640, 321] on div "Full screen F" at bounding box center [641, 320] width 48 height 29
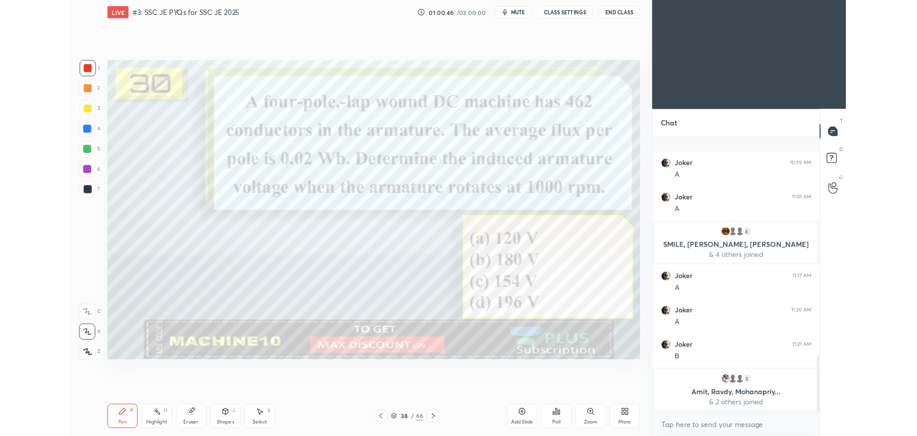
scroll to position [874, 0]
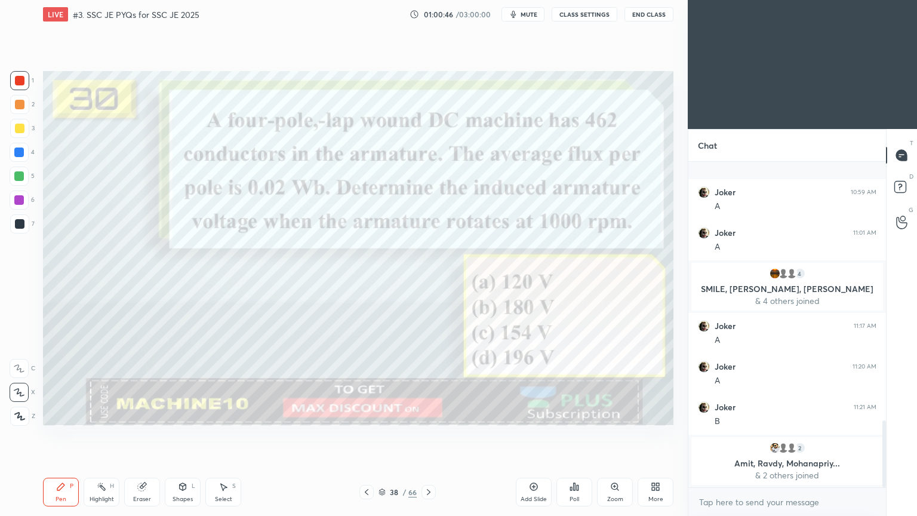
type textarea "x"
click at [16, 75] on div at bounding box center [19, 80] width 19 height 19
click at [65, 435] on icon at bounding box center [61, 487] width 10 height 10
click at [227, 435] on icon at bounding box center [224, 487] width 10 height 10
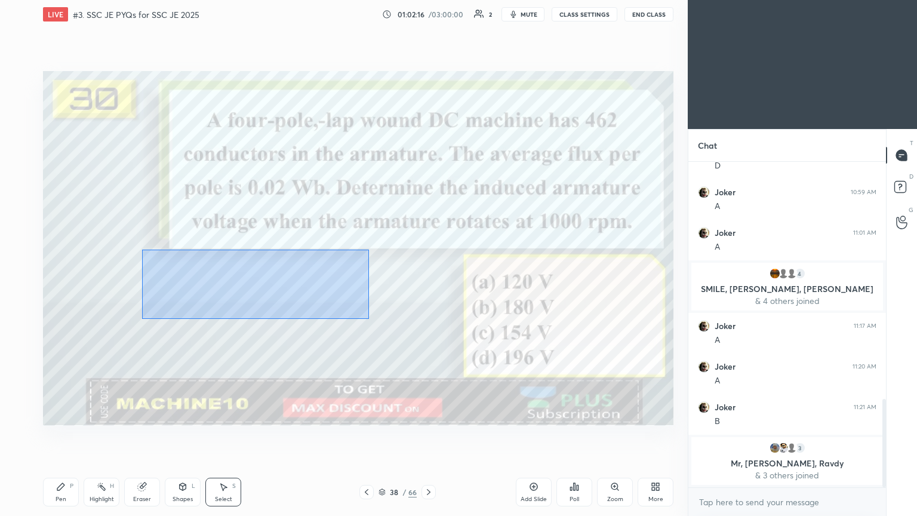
drag, startPoint x: 142, startPoint y: 250, endPoint x: 368, endPoint y: 320, distance: 237.6
click at [373, 321] on div "0 ° Undo Copy Duplicate Duplicate to new slide Delete" at bounding box center [358, 248] width 631 height 355
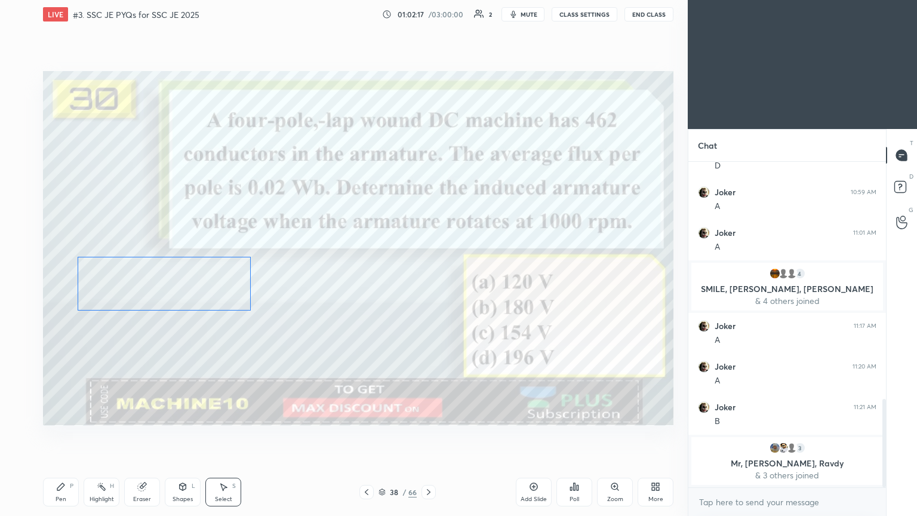
drag, startPoint x: 303, startPoint y: 299, endPoint x: 213, endPoint y: 299, distance: 90.2
click at [213, 299] on div "0 ° Undo Copy Duplicate Duplicate to new slide Delete" at bounding box center [358, 248] width 631 height 355
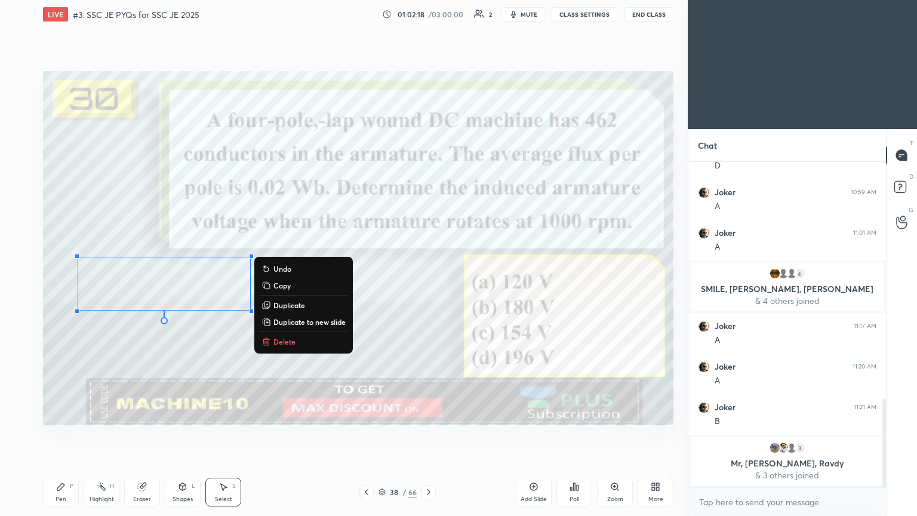
drag, startPoint x: 70, startPoint y: 462, endPoint x: 65, endPoint y: 482, distance: 21.4
click at [69, 435] on div "LIVE #3. SSC JE PYQs for SSC JE 2025 01:02:18 / 03:00:00 2 mute CLASS SETTINGS …" at bounding box center [358, 258] width 640 height 516
click at [63, 435] on icon at bounding box center [60, 486] width 7 height 7
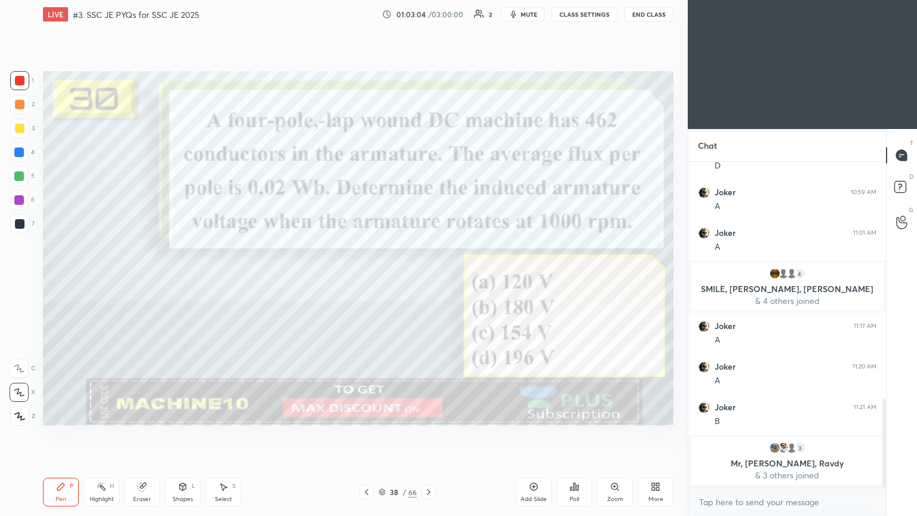
click at [433, 435] on icon at bounding box center [429, 492] width 10 height 10
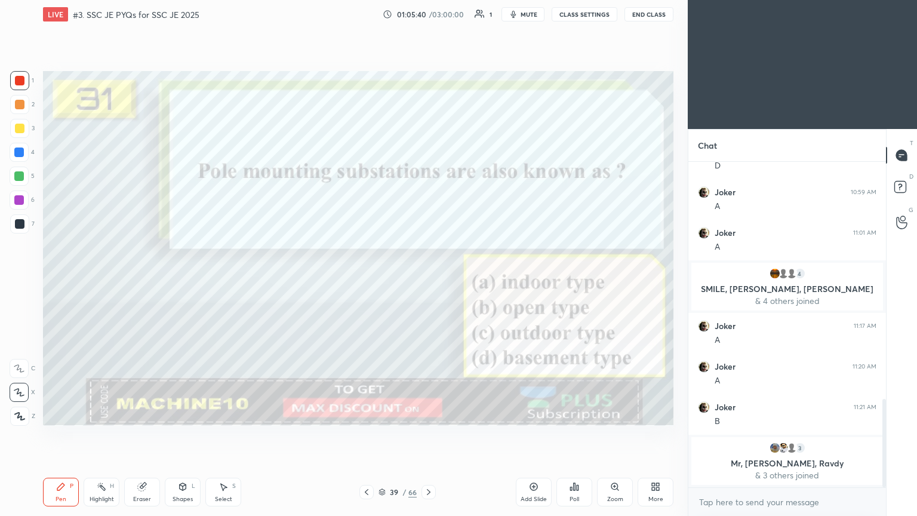
click at [431, 435] on icon at bounding box center [429, 492] width 10 height 10
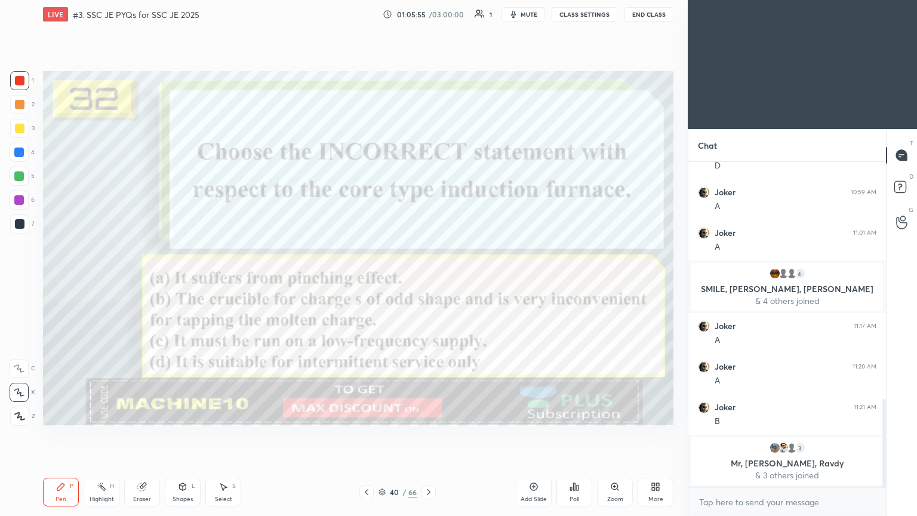
click at [433, 435] on icon at bounding box center [429, 492] width 10 height 10
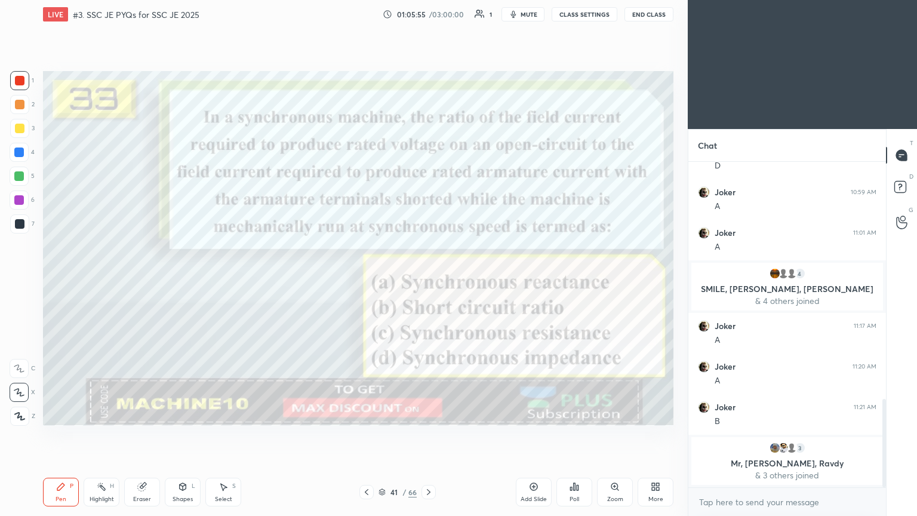
click at [431, 435] on icon at bounding box center [429, 492] width 10 height 10
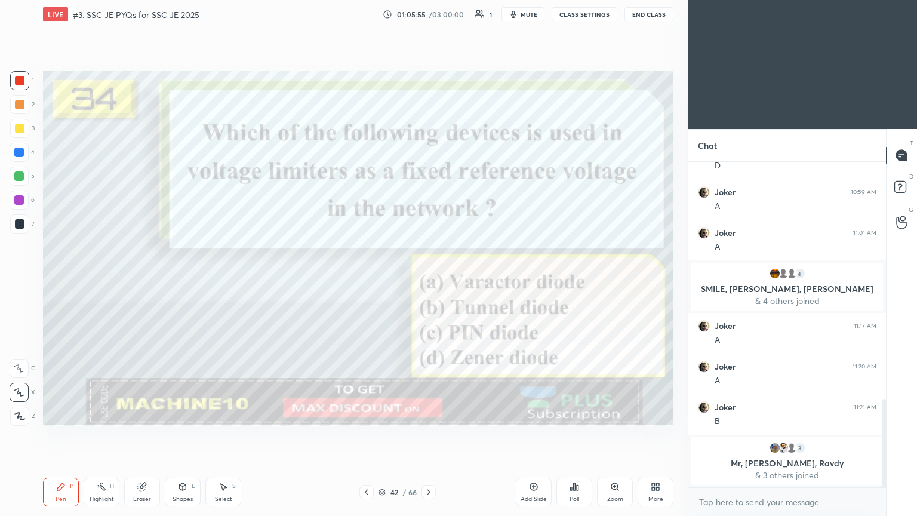
click at [432, 435] on icon at bounding box center [429, 492] width 10 height 10
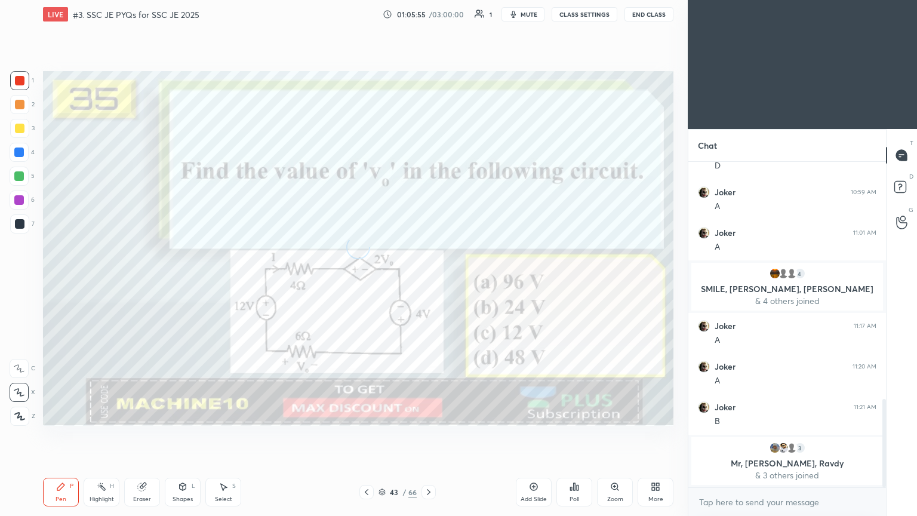
click at [432, 435] on icon at bounding box center [429, 492] width 10 height 10
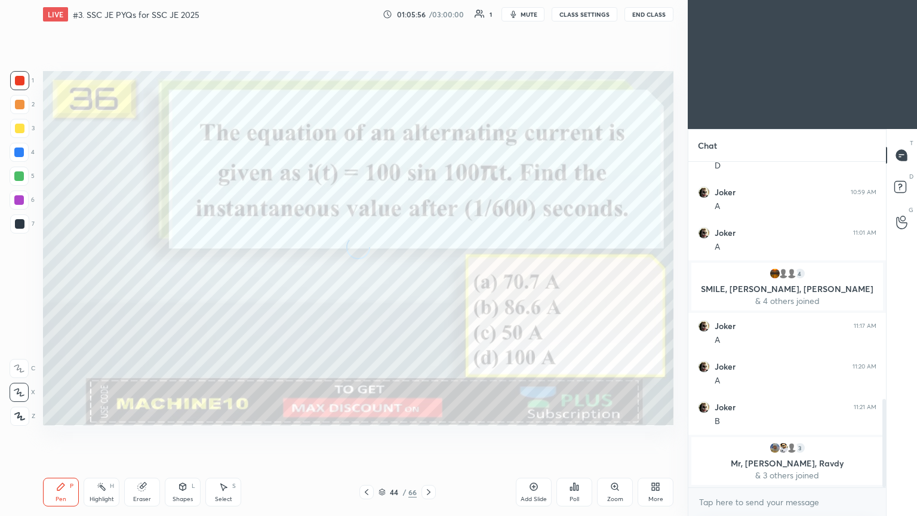
click at [432, 435] on icon at bounding box center [429, 492] width 10 height 10
click at [431, 435] on icon at bounding box center [429, 492] width 10 height 10
click at [362, 435] on icon at bounding box center [367, 492] width 10 height 10
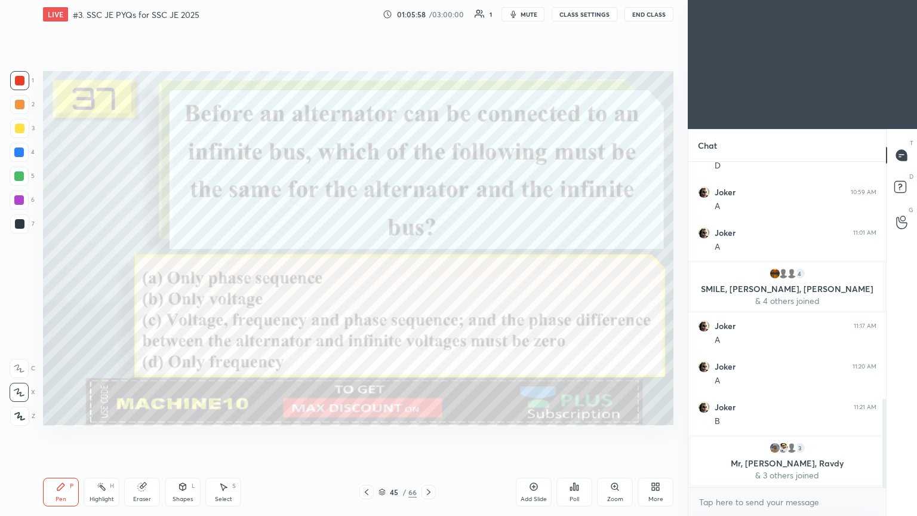
click at [368, 435] on icon at bounding box center [367, 492] width 4 height 6
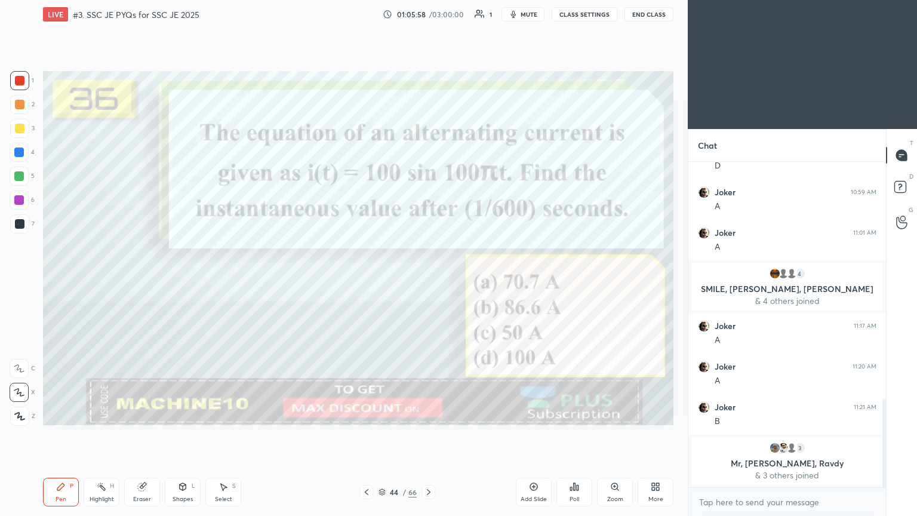
click at [368, 435] on icon at bounding box center [367, 492] width 10 height 10
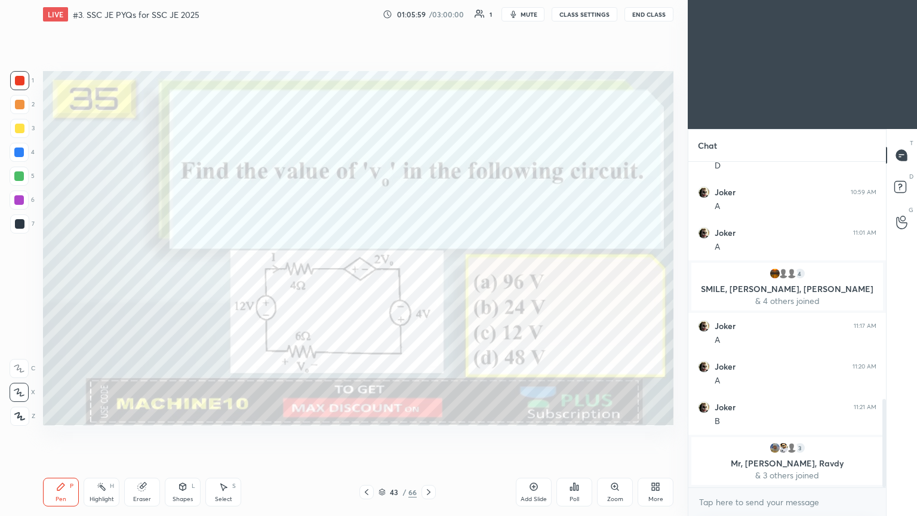
click at [370, 435] on icon at bounding box center [367, 492] width 10 height 10
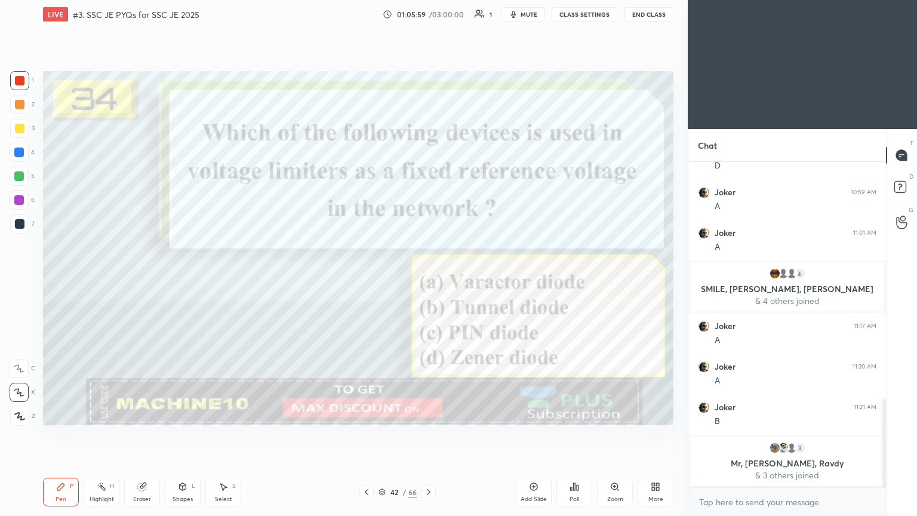
click at [370, 435] on icon at bounding box center [367, 492] width 10 height 10
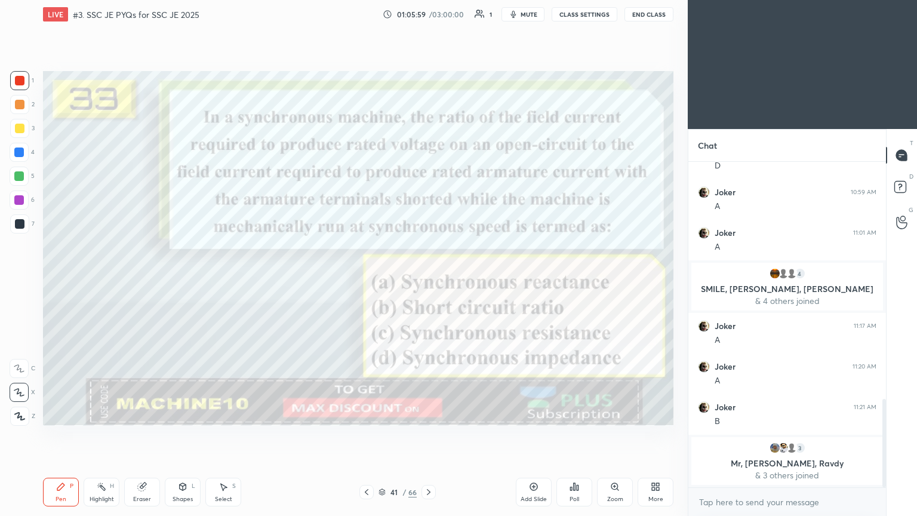
click at [371, 435] on div at bounding box center [366, 492] width 14 height 14
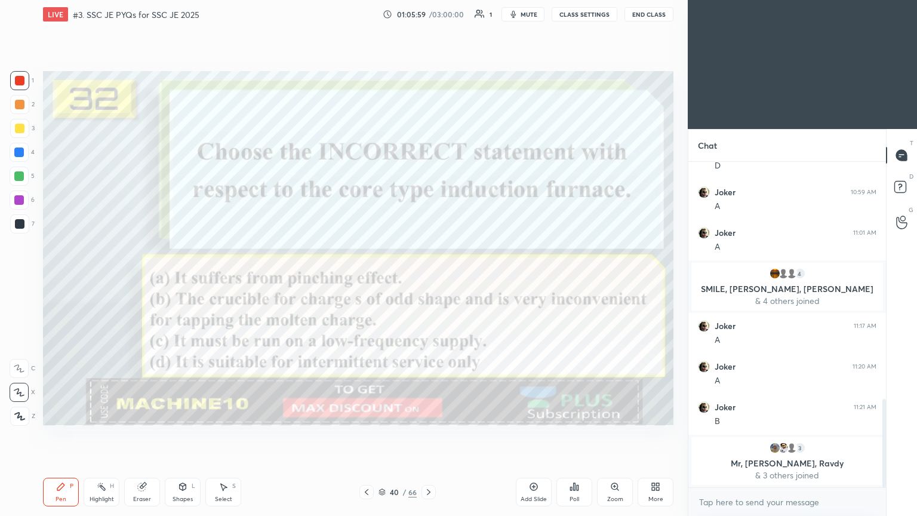
click at [371, 435] on div at bounding box center [366, 492] width 14 height 14
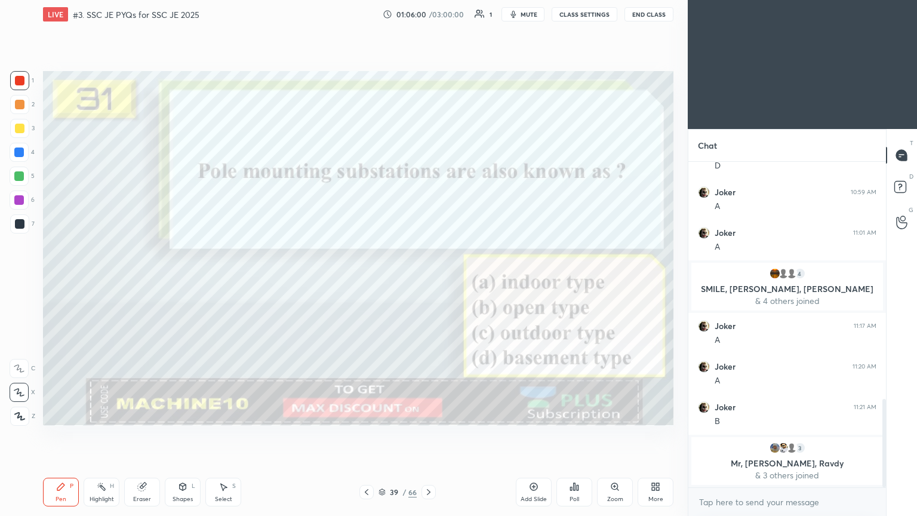
click at [426, 435] on icon at bounding box center [429, 492] width 10 height 10
click at [428, 435] on icon at bounding box center [429, 492] width 10 height 10
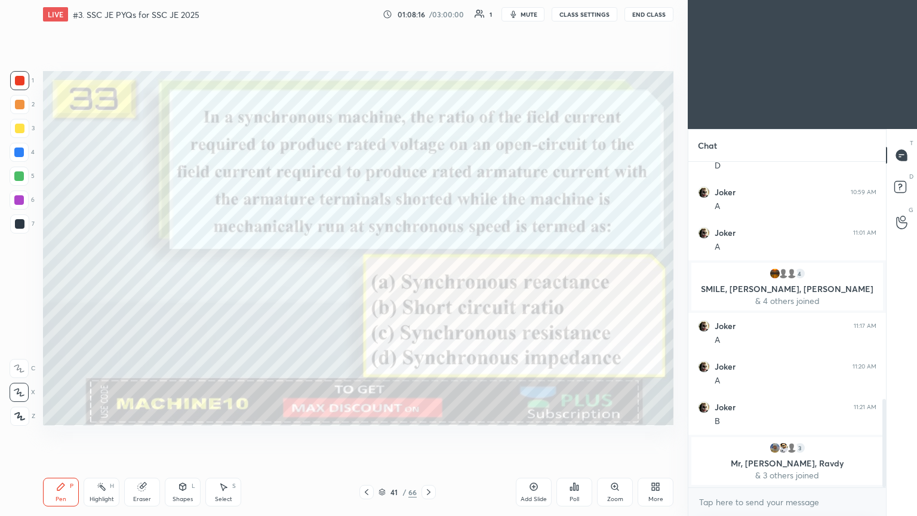
click at [432, 435] on icon at bounding box center [429, 492] width 10 height 10
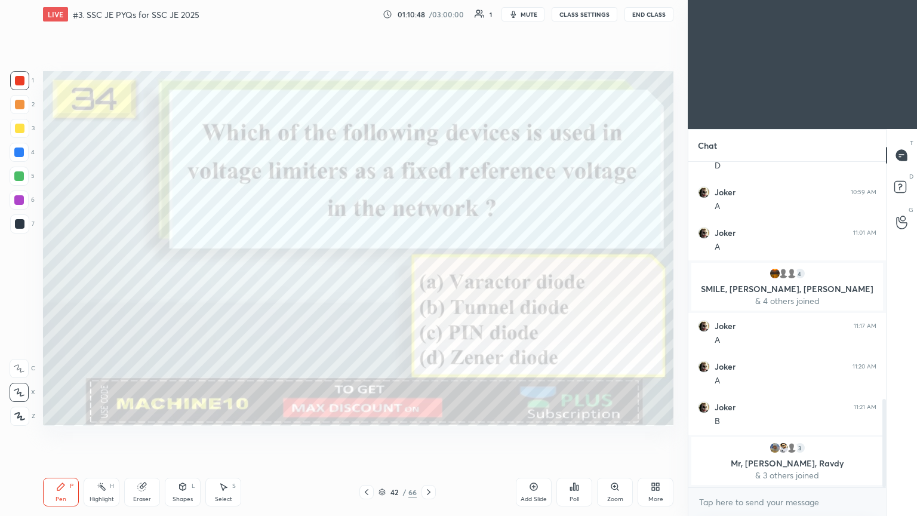
click at [432, 435] on icon at bounding box center [429, 492] width 10 height 10
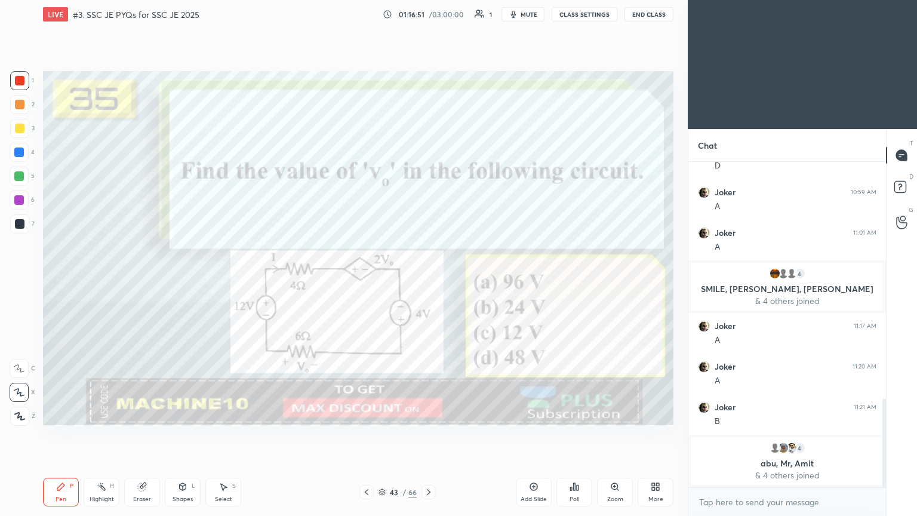
click at [432, 435] on icon at bounding box center [429, 492] width 10 height 10
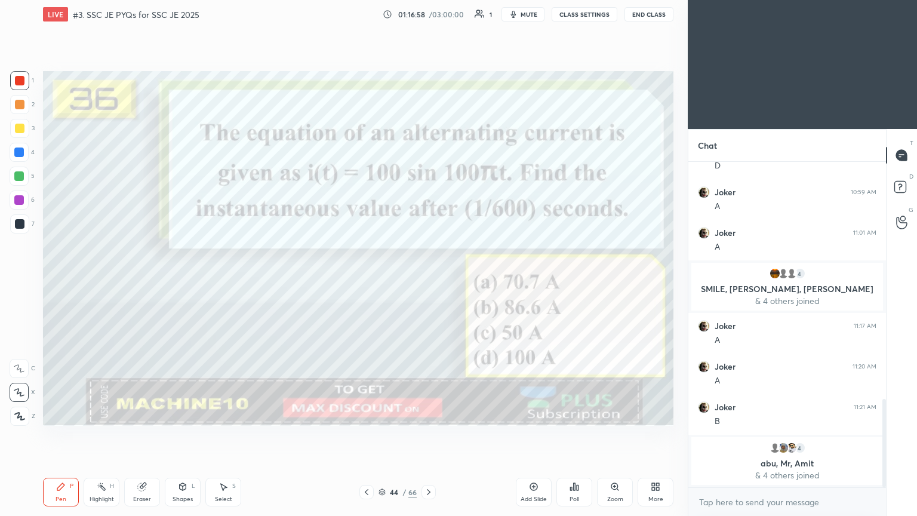
click at [17, 79] on div at bounding box center [20, 81] width 10 height 10
click at [57, 435] on div "Pen P" at bounding box center [61, 492] width 36 height 29
click at [518, 17] on icon "button" at bounding box center [514, 15] width 10 height 10
click at [575, 10] on button "CLASS SETTINGS" at bounding box center [585, 14] width 66 height 14
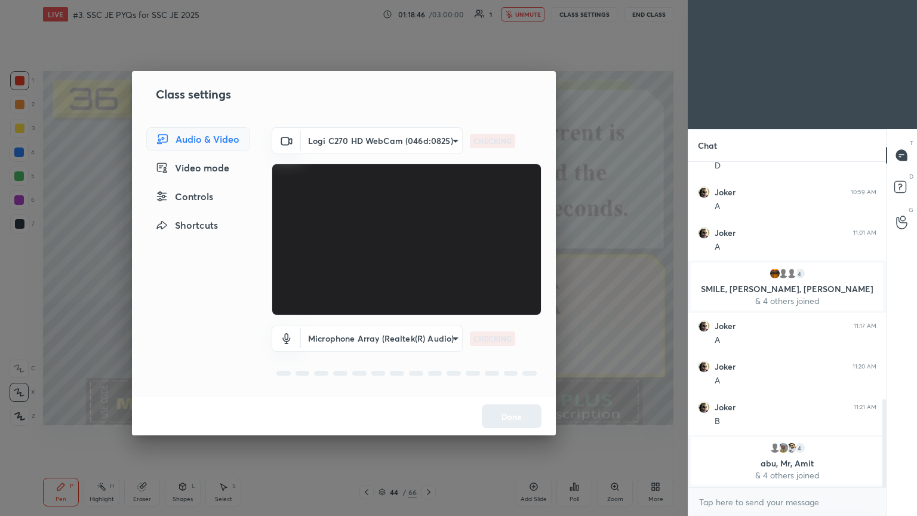
click at [351, 136] on body "1 2 3 4 5 6 7 C X Z C X Z E E Erase all H H LIVE #3. SSC JE PYQs for SSC JE 202…" at bounding box center [458, 258] width 917 height 516
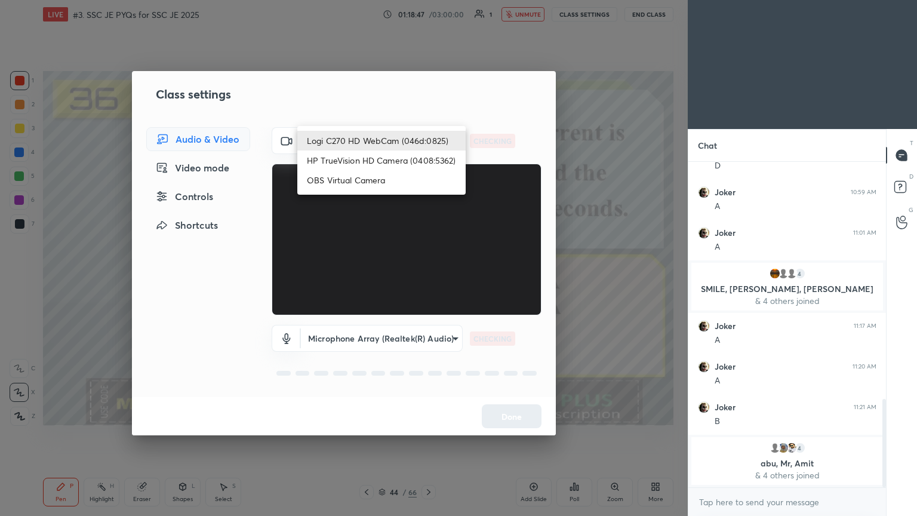
click at [348, 158] on li "HP TrueVision HD Camera (0408:5362)" at bounding box center [381, 160] width 168 height 20
type input "6e129c3dbbea9c9f038ced86e3329b4af5251c06b4e783936748cd200869bc07"
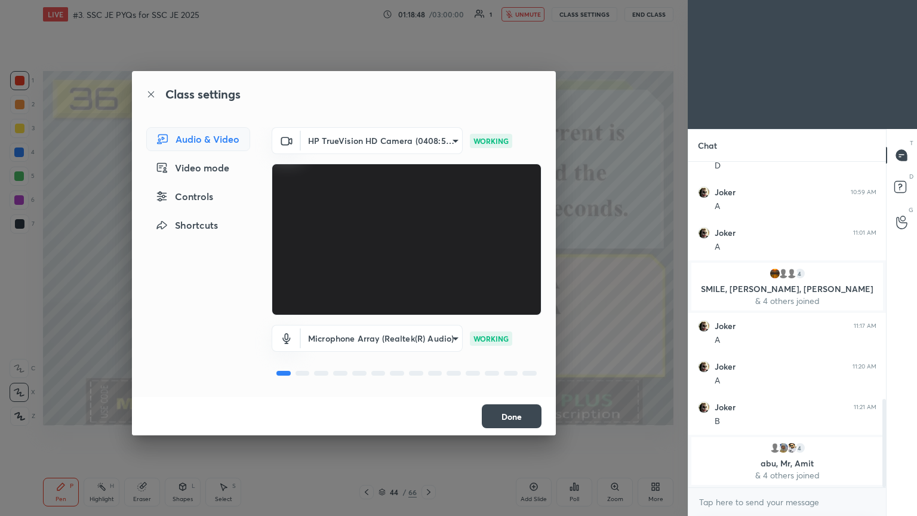
click at [505, 419] on button "Done" at bounding box center [512, 416] width 60 height 24
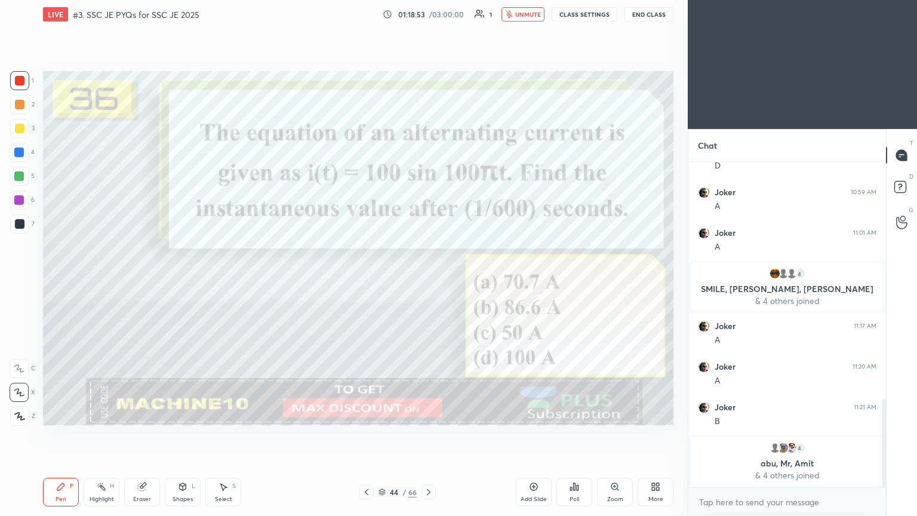
click at [884, 435] on div at bounding box center [885, 443] width 4 height 88
drag, startPoint x: 533, startPoint y: 14, endPoint x: 573, endPoint y: 13, distance: 39.4
click at [532, 14] on span "unmute" at bounding box center [528, 14] width 26 height 8
click at [577, 14] on button "CLASS SETTINGS" at bounding box center [585, 14] width 66 height 14
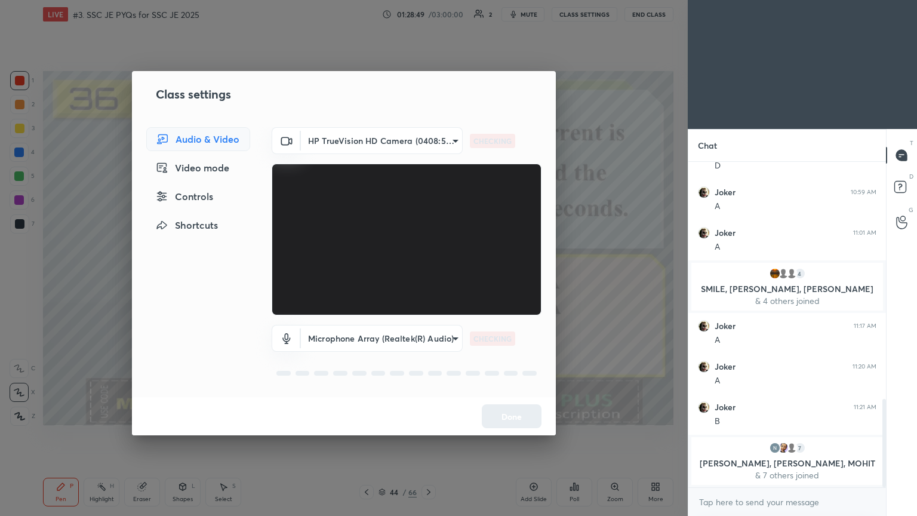
click at [360, 139] on body "1 2 3 4 5 6 7 C X Z C X Z E E Erase all H H LIVE #3. SSC JE PYQs for SSC JE 202…" at bounding box center [458, 258] width 917 height 516
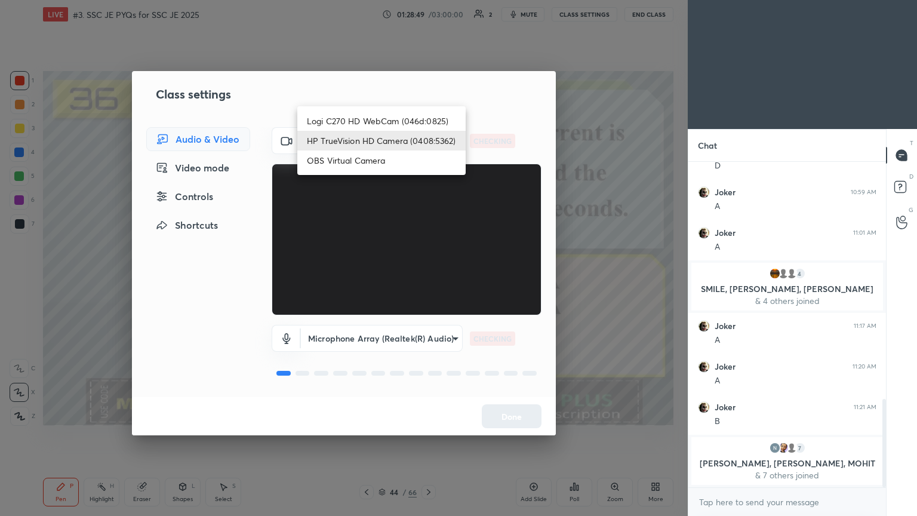
click at [371, 125] on li "Logi C270 HD WebCam (046d:0825)" at bounding box center [381, 121] width 168 height 20
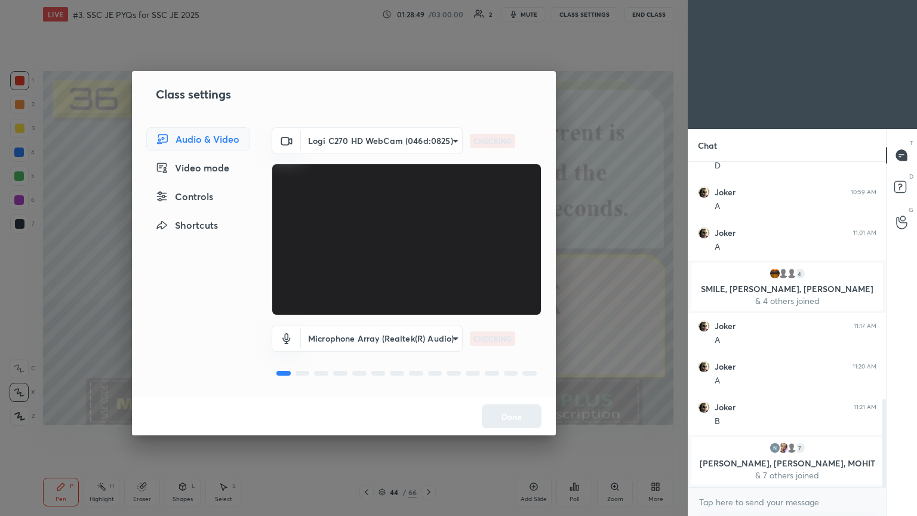
type input "f7d1afb7c9de9e4a754af8163ae90a07716e8f4ac3369fe1a9090404ef363049"
click at [518, 418] on button "Done" at bounding box center [512, 416] width 60 height 24
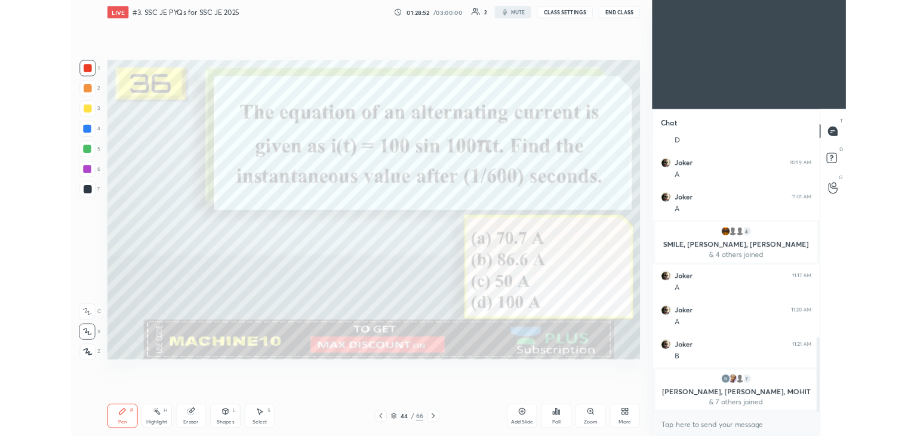
scroll to position [59351, 59071]
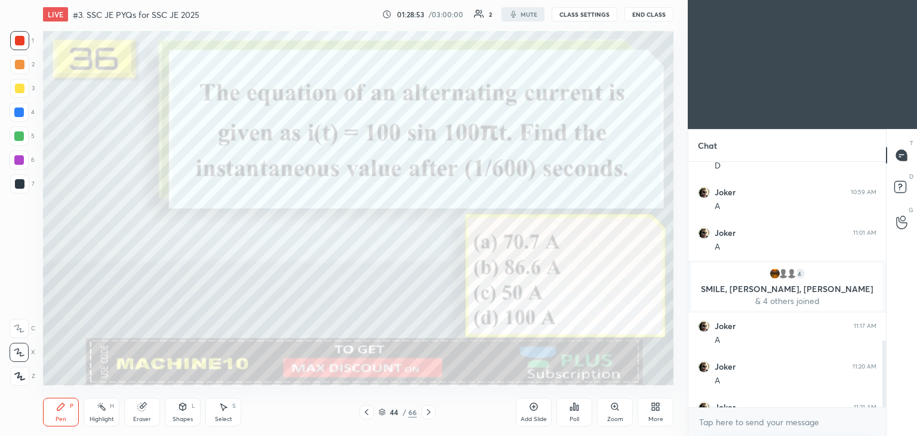
type textarea "x"
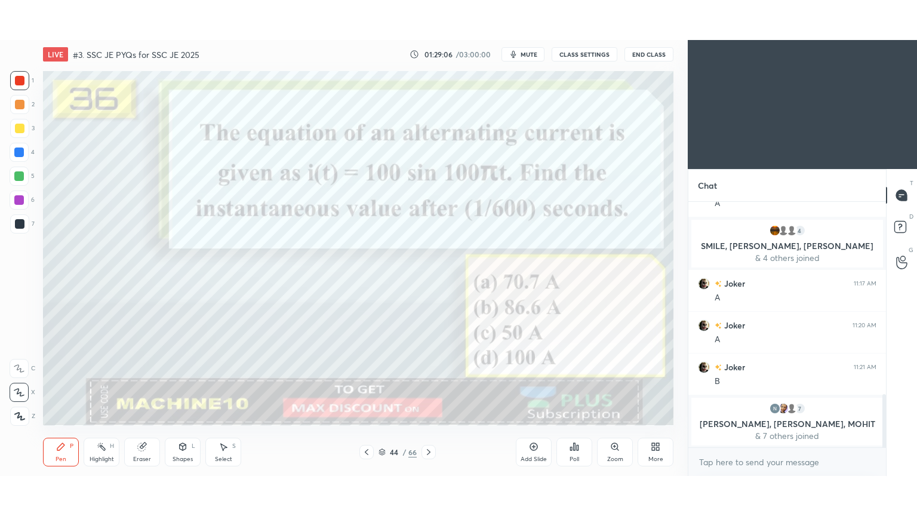
scroll to position [4, 4]
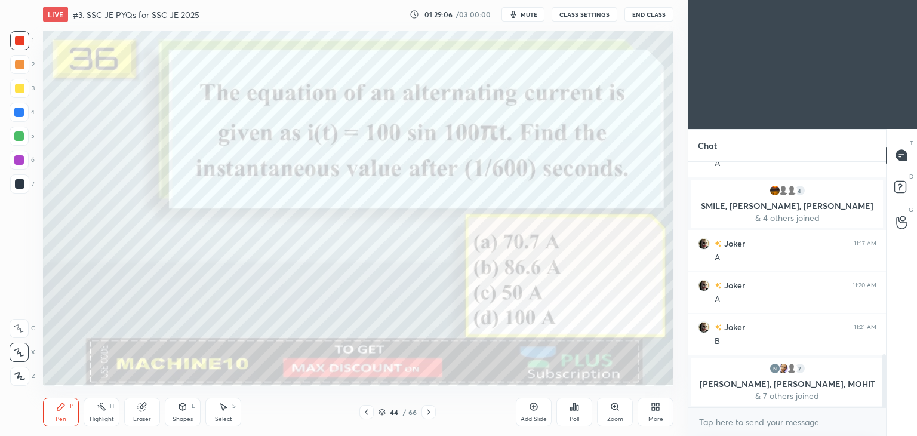
click at [137, 414] on div "Eraser" at bounding box center [142, 412] width 36 height 29
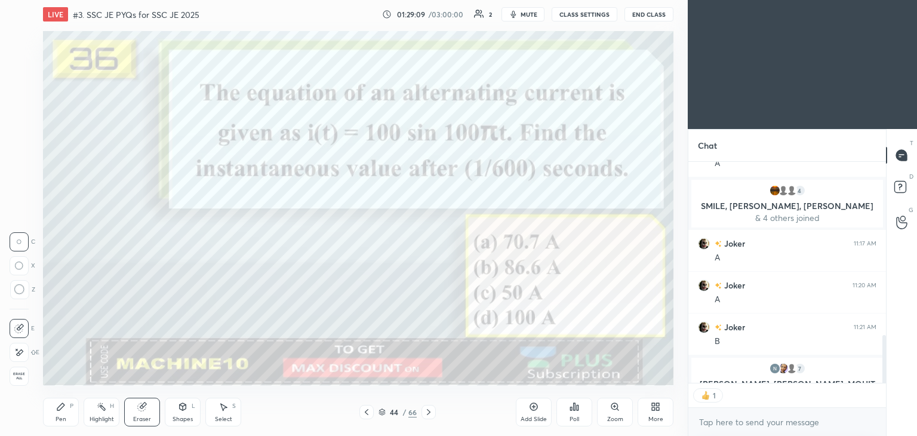
click at [14, 348] on icon at bounding box center [19, 353] width 10 height 10
click at [55, 414] on div "Pen P" at bounding box center [61, 412] width 36 height 29
click at [23, 47] on div at bounding box center [19, 40] width 19 height 19
click at [654, 416] on div "More" at bounding box center [655, 419] width 15 height 6
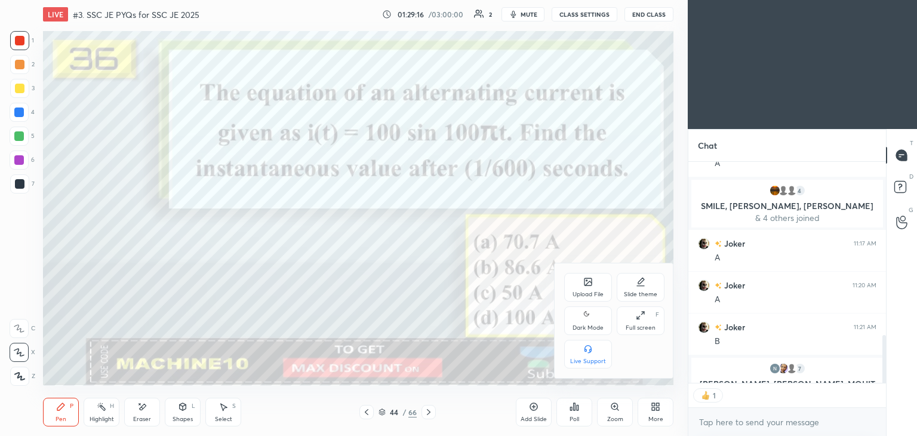
click at [639, 318] on icon at bounding box center [641, 315] width 10 height 10
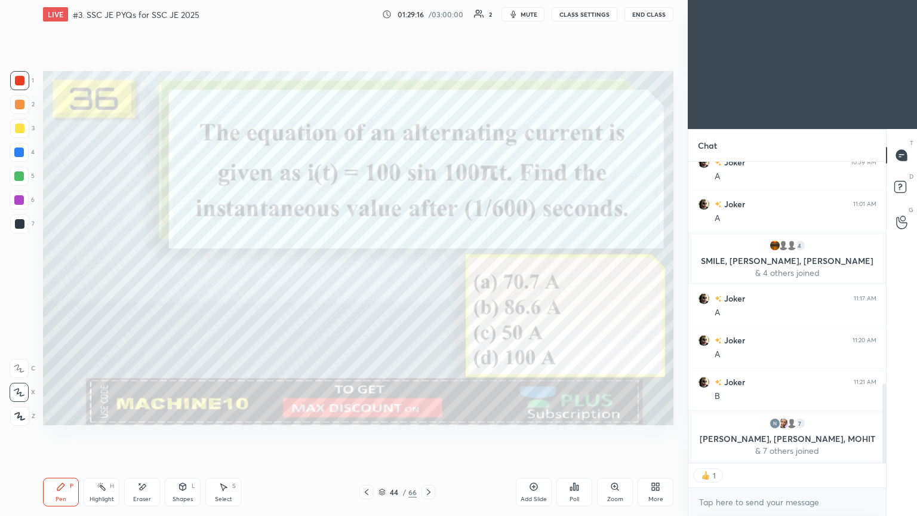
scroll to position [322, 194]
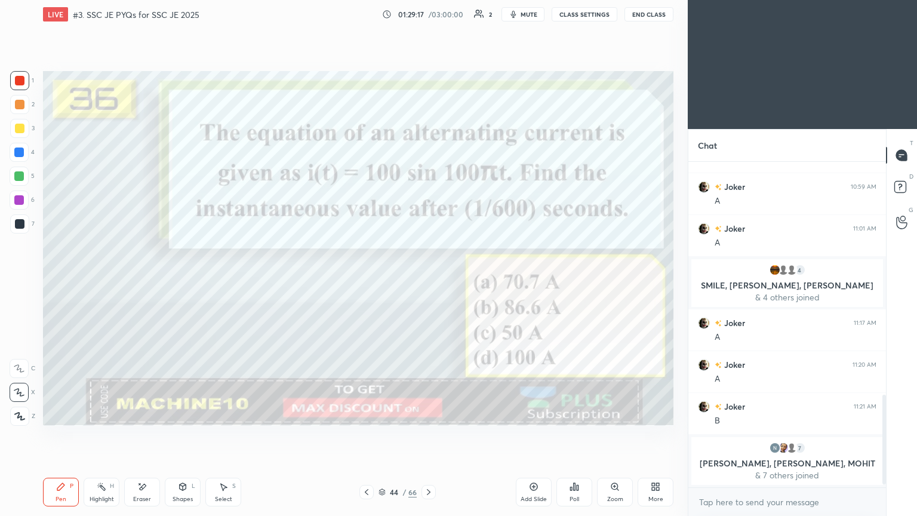
click at [877, 430] on div "Joker 11:21 AM B" at bounding box center [787, 413] width 198 height 41
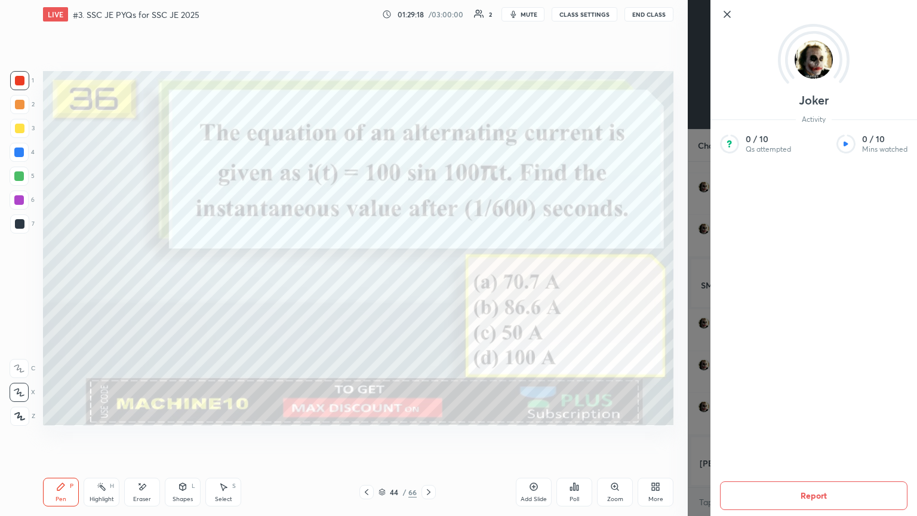
drag, startPoint x: 884, startPoint y: 435, endPoint x: 884, endPoint y: 442, distance: 6.6
click at [884, 435] on div "Joker Activity 0 / 10 Qs attempted 0 / 10 Mins watched Report" at bounding box center [814, 258] width 207 height 516
click at [728, 13] on icon at bounding box center [727, 14] width 6 height 6
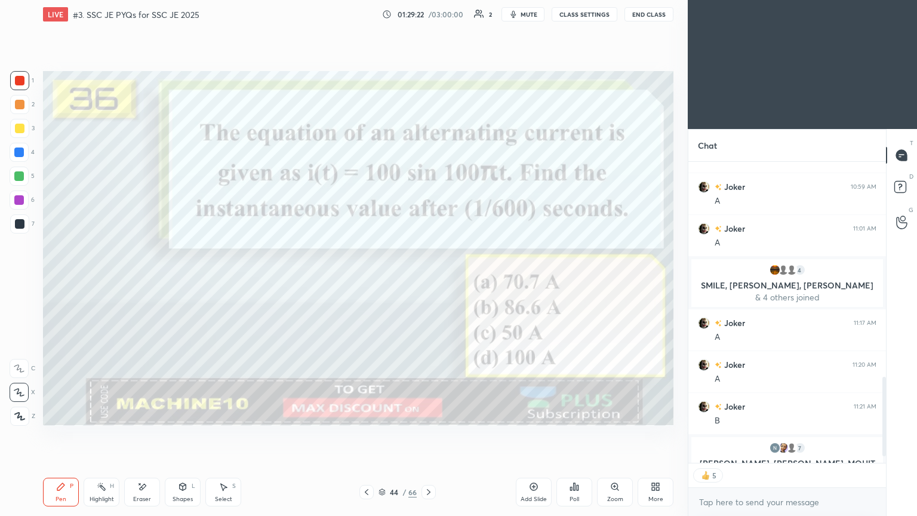
click at [428, 435] on icon at bounding box center [429, 492] width 10 height 10
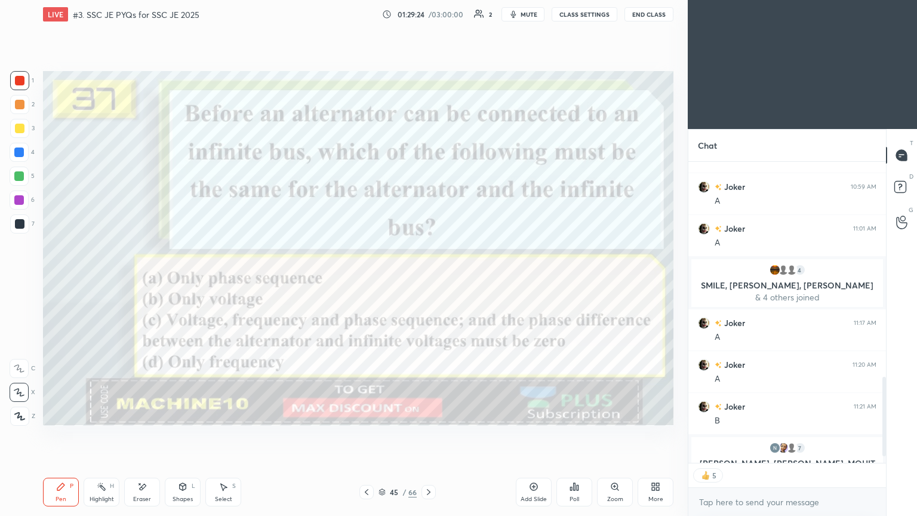
click at [22, 82] on div at bounding box center [20, 81] width 10 height 10
click at [67, 435] on div "Pen P" at bounding box center [61, 492] width 36 height 29
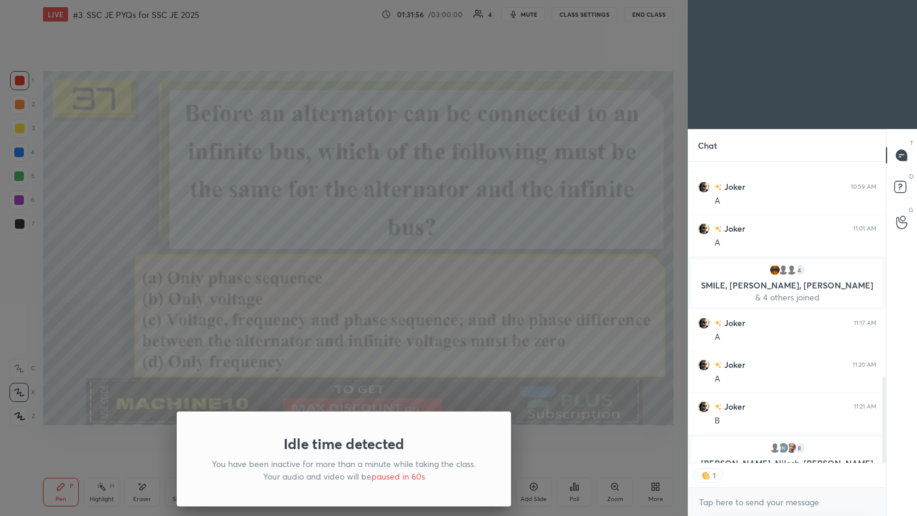
scroll to position [4, 4]
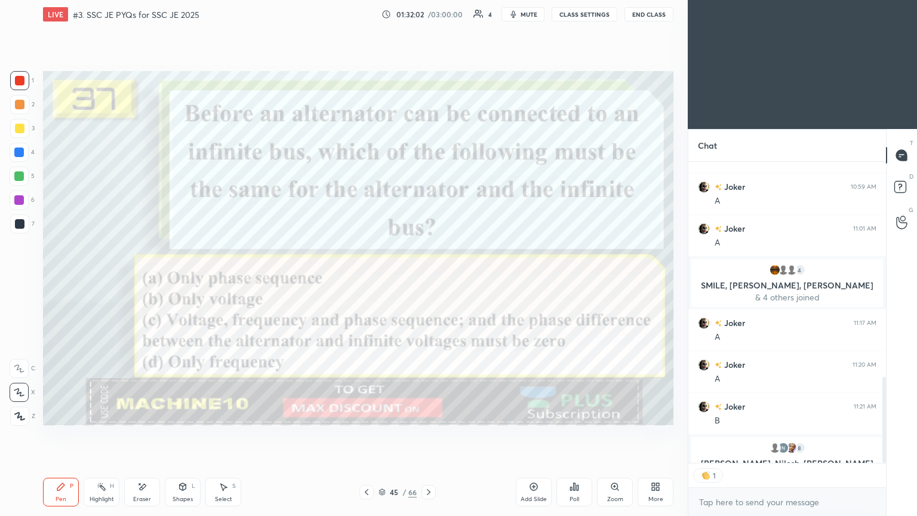
click at [429, 435] on icon at bounding box center [429, 492] width 4 height 6
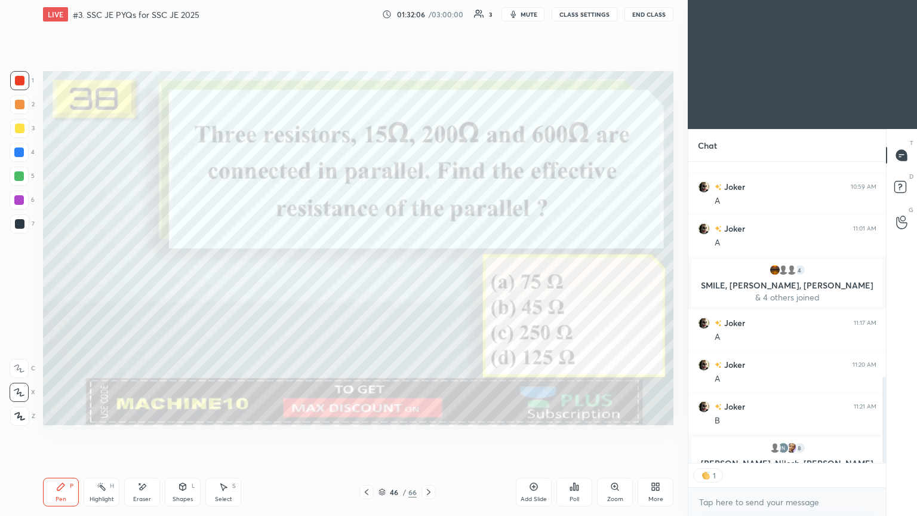
type textarea "x"
click at [430, 435] on icon at bounding box center [429, 492] width 10 height 10
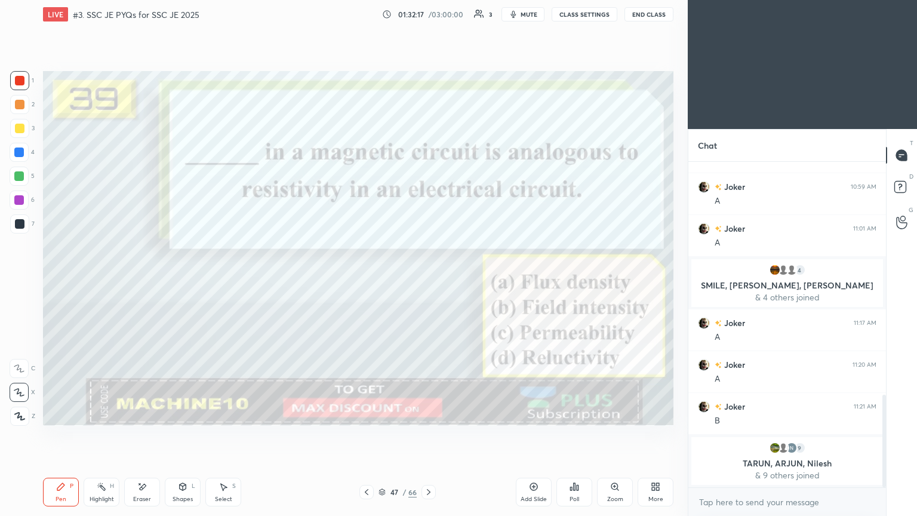
click at [430, 435] on div at bounding box center [429, 492] width 14 height 14
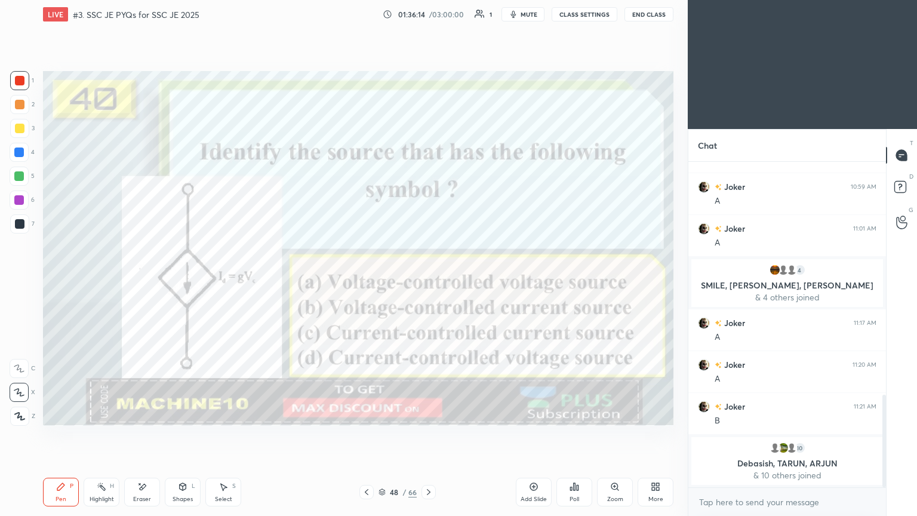
click at [428, 435] on icon at bounding box center [429, 492] width 10 height 10
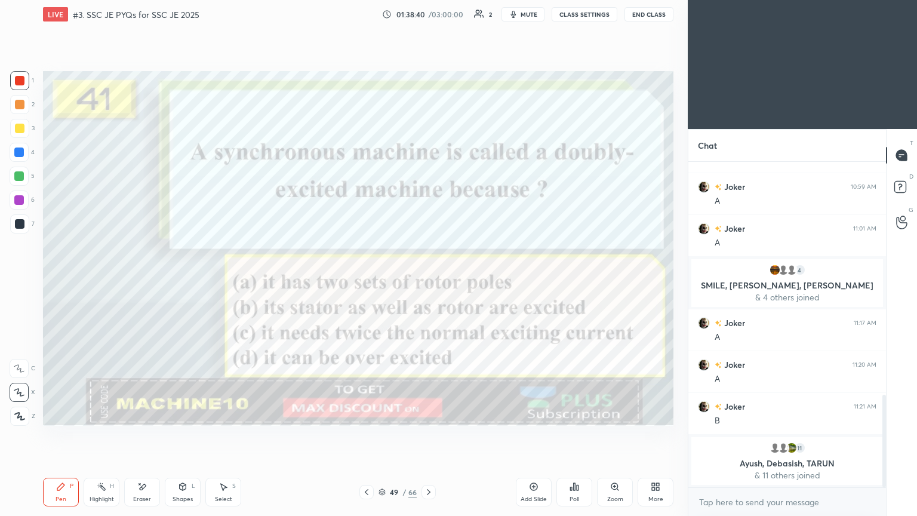
click at [430, 435] on icon at bounding box center [429, 492] width 10 height 10
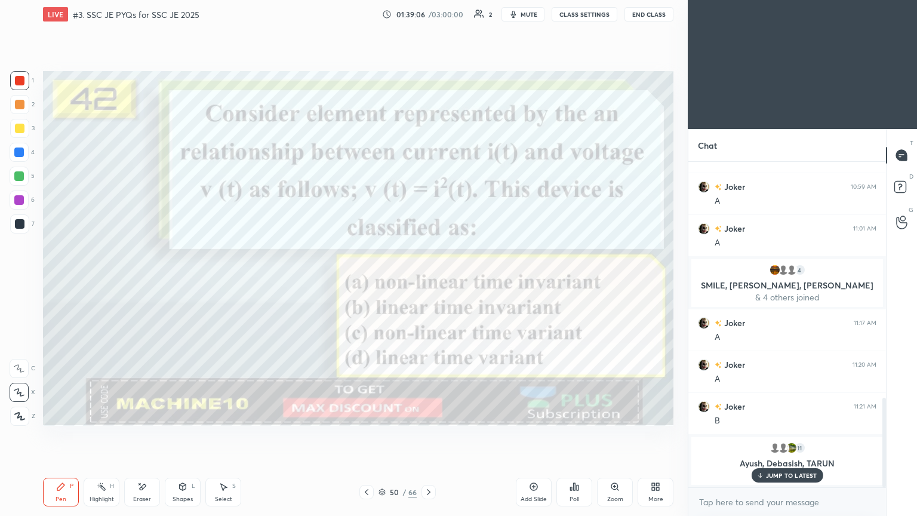
scroll to position [857, 0]
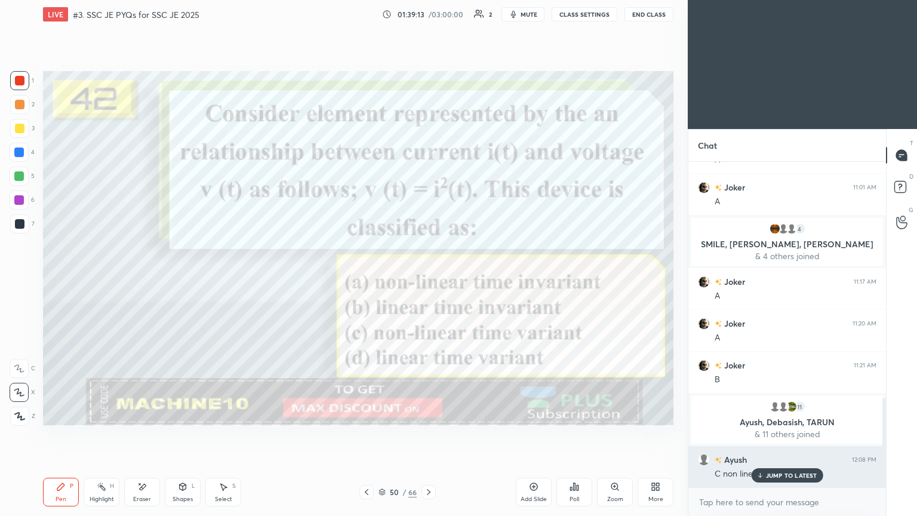
click at [771, 435] on p "JUMP TO LATEST" at bounding box center [791, 475] width 51 height 7
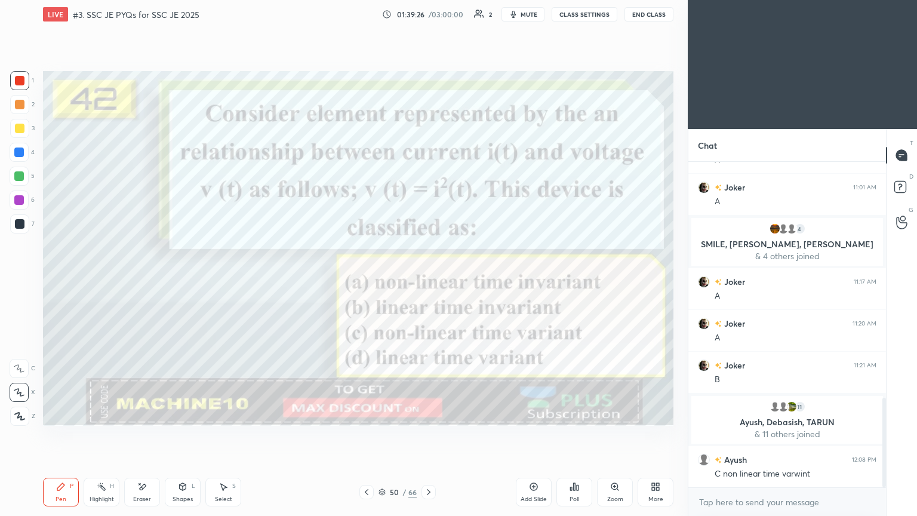
click at [430, 435] on icon at bounding box center [429, 492] width 10 height 10
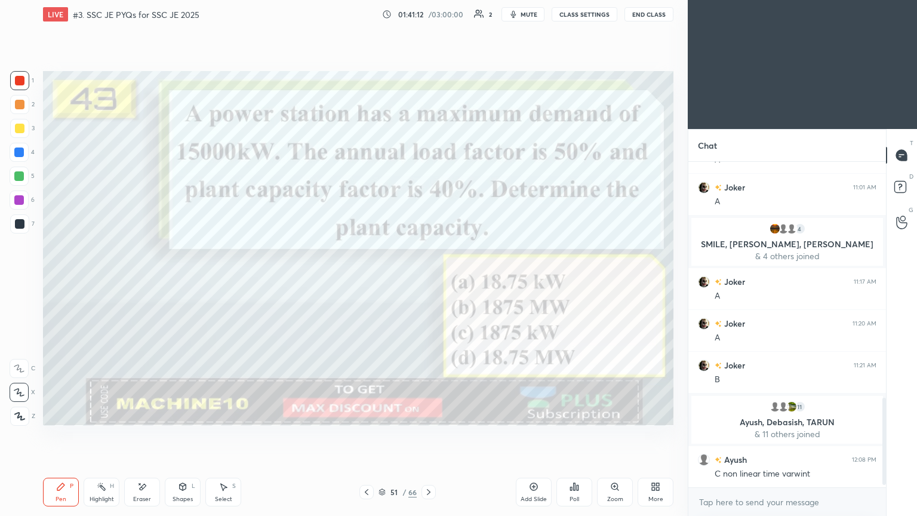
scroll to position [900, 0]
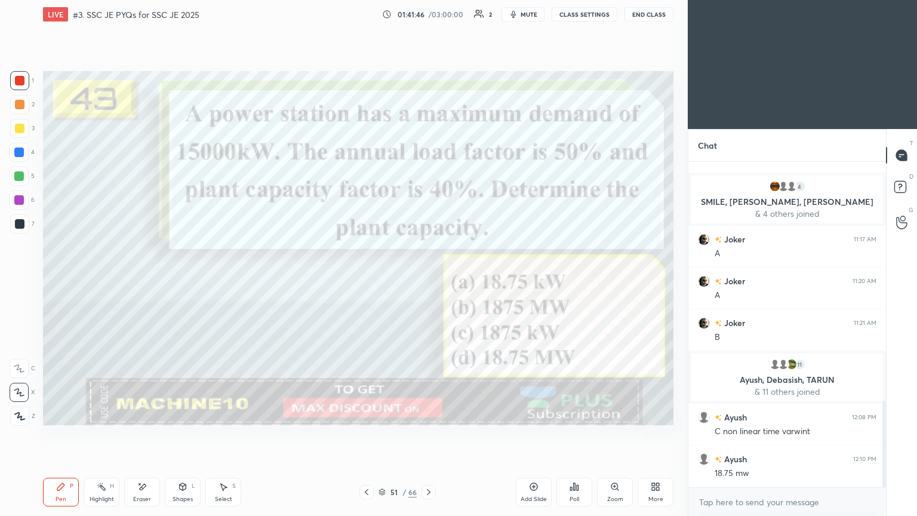
click at [129, 435] on div "Eraser" at bounding box center [142, 492] width 36 height 29
drag, startPoint x: 56, startPoint y: 490, endPoint x: 81, endPoint y: 476, distance: 28.9
click at [60, 435] on icon at bounding box center [61, 487] width 10 height 10
click at [537, 435] on icon at bounding box center [534, 487] width 10 height 10
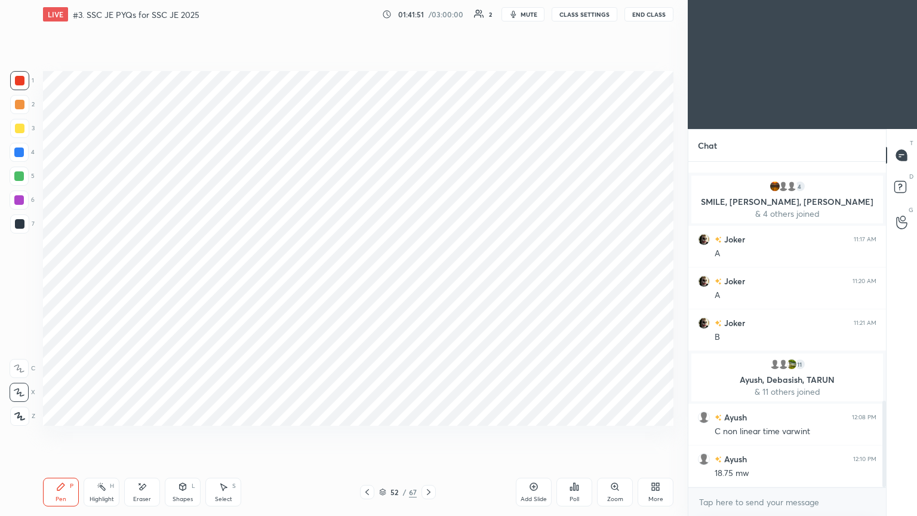
click at [26, 77] on div at bounding box center [19, 80] width 19 height 19
click at [362, 435] on icon at bounding box center [367, 492] width 10 height 10
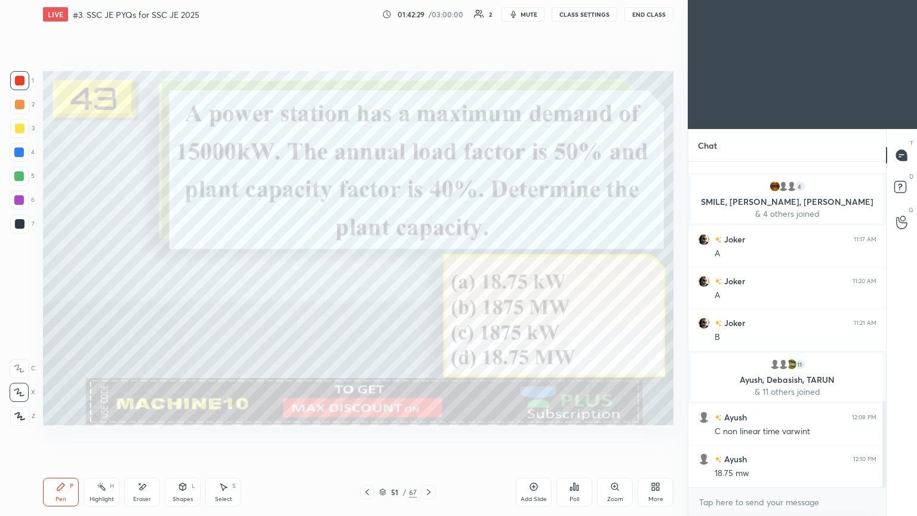
click at [420, 435] on div "51 / 67" at bounding box center [398, 492] width 76 height 14
click at [432, 435] on icon at bounding box center [429, 492] width 10 height 10
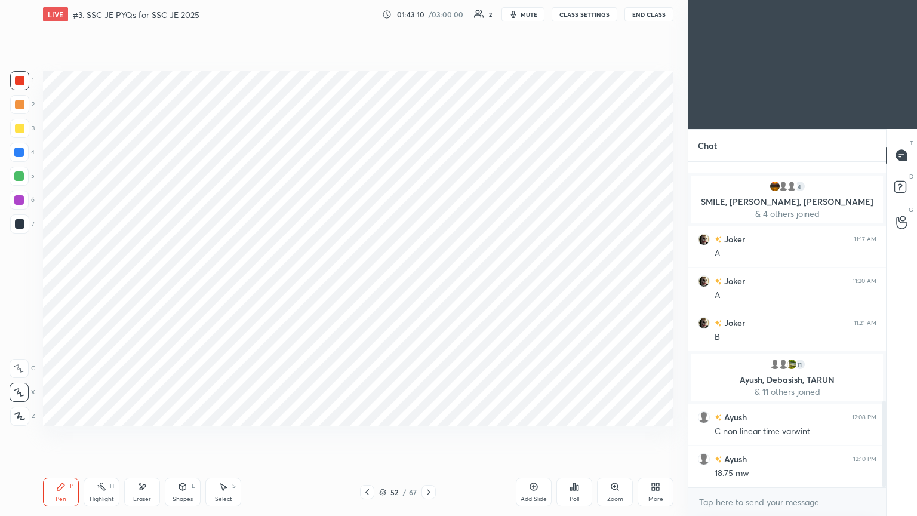
click at [362, 435] on icon at bounding box center [367, 492] width 10 height 10
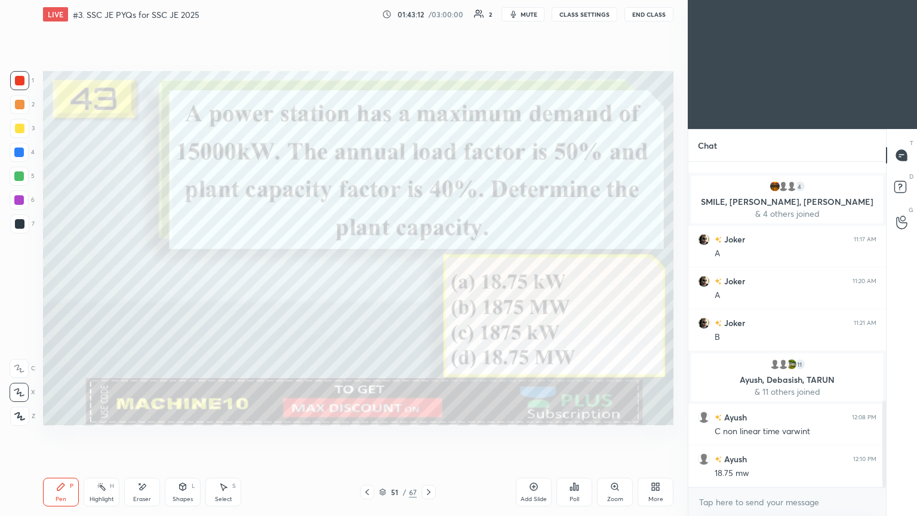
click at [426, 435] on icon at bounding box center [429, 492] width 10 height 10
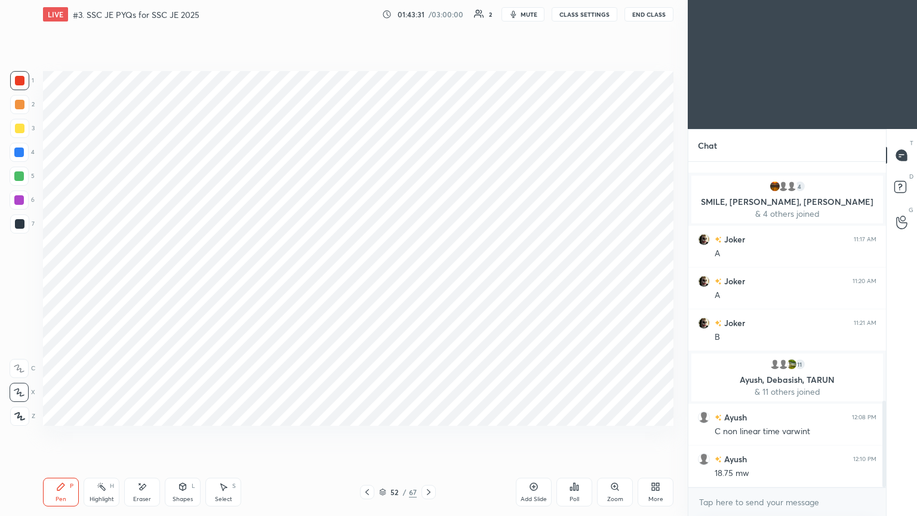
click at [362, 435] on icon at bounding box center [367, 492] width 10 height 10
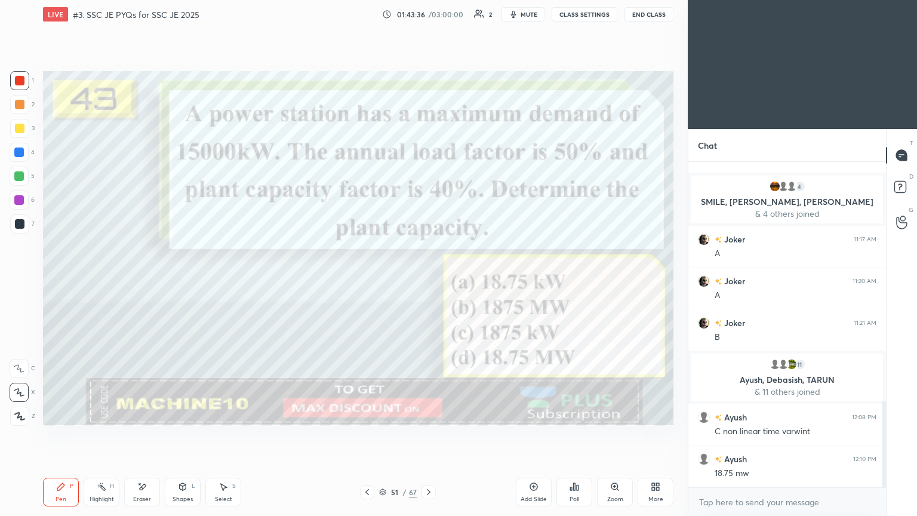
click at [432, 435] on icon at bounding box center [429, 492] width 10 height 10
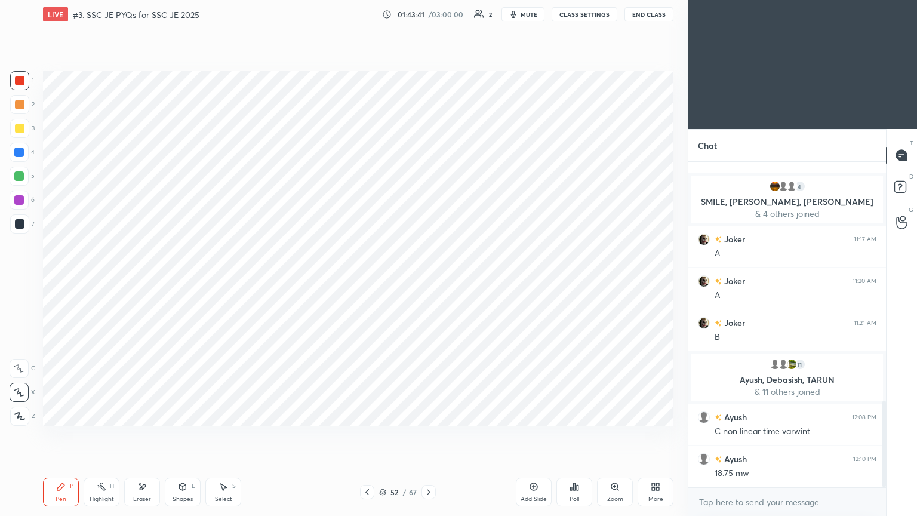
drag, startPoint x: 362, startPoint y: 490, endPoint x: 368, endPoint y: 489, distance: 6.1
click at [364, 435] on icon at bounding box center [367, 492] width 10 height 10
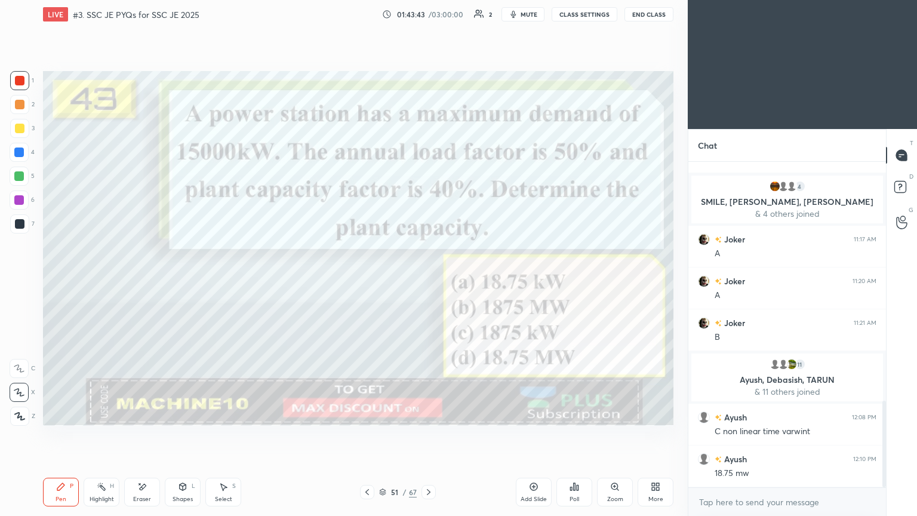
click at [428, 435] on icon at bounding box center [429, 492] width 10 height 10
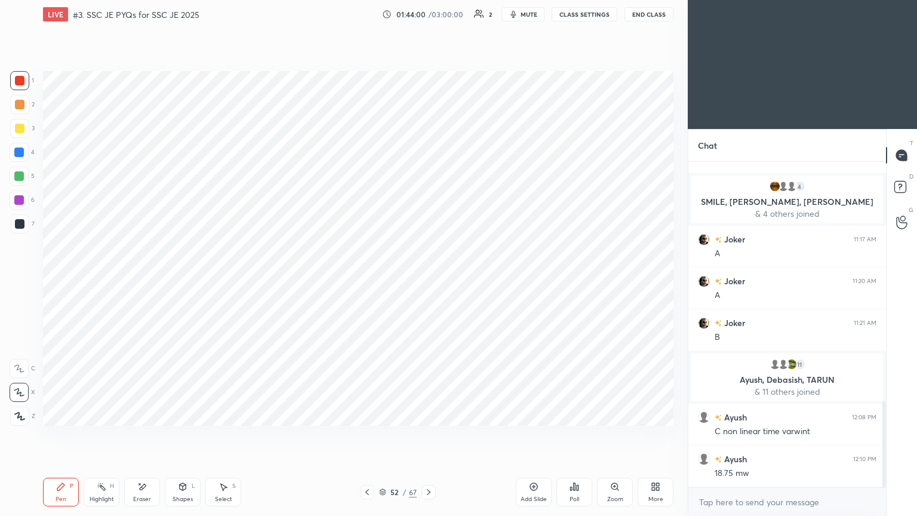
click at [364, 435] on div at bounding box center [367, 492] width 14 height 14
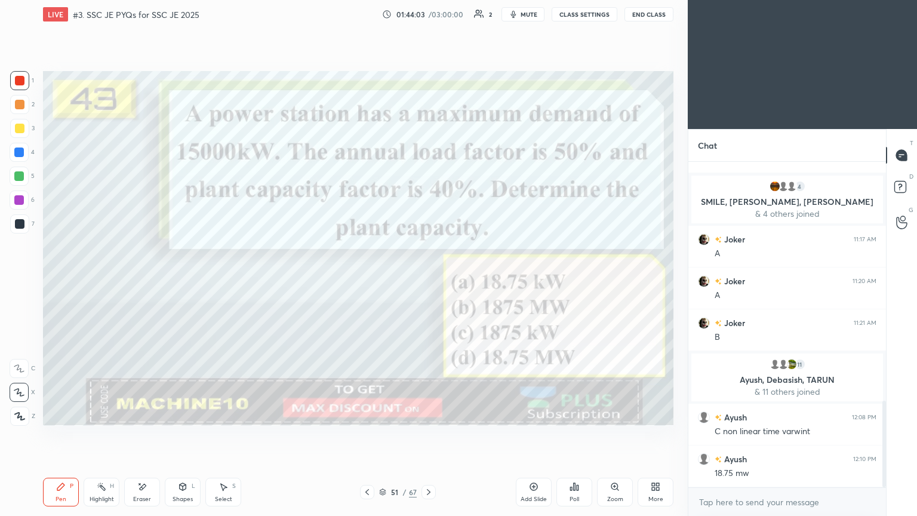
click at [425, 435] on icon at bounding box center [429, 492] width 10 height 10
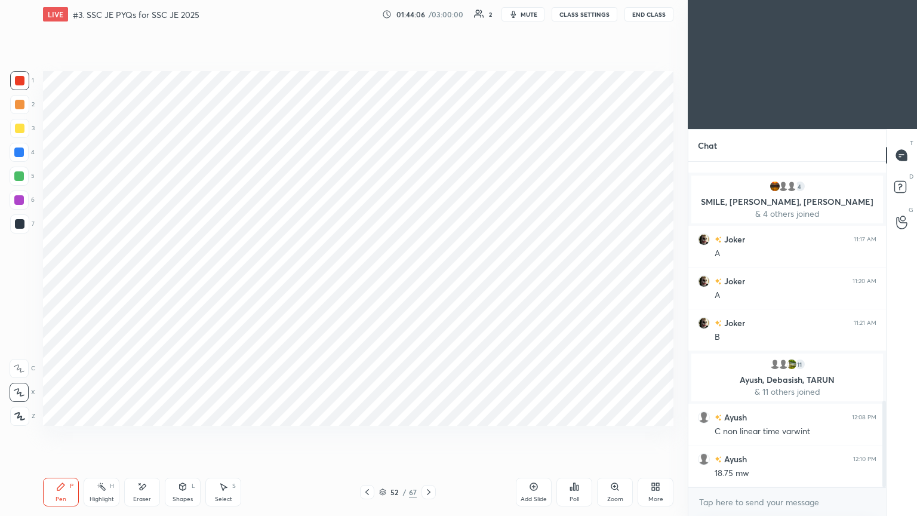
click at [369, 435] on icon at bounding box center [367, 492] width 10 height 10
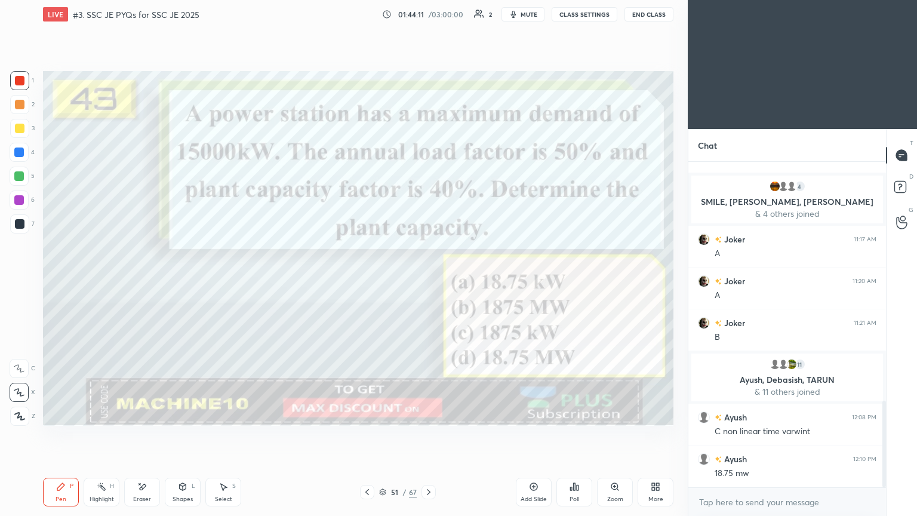
click at [434, 435] on div at bounding box center [429, 492] width 14 height 14
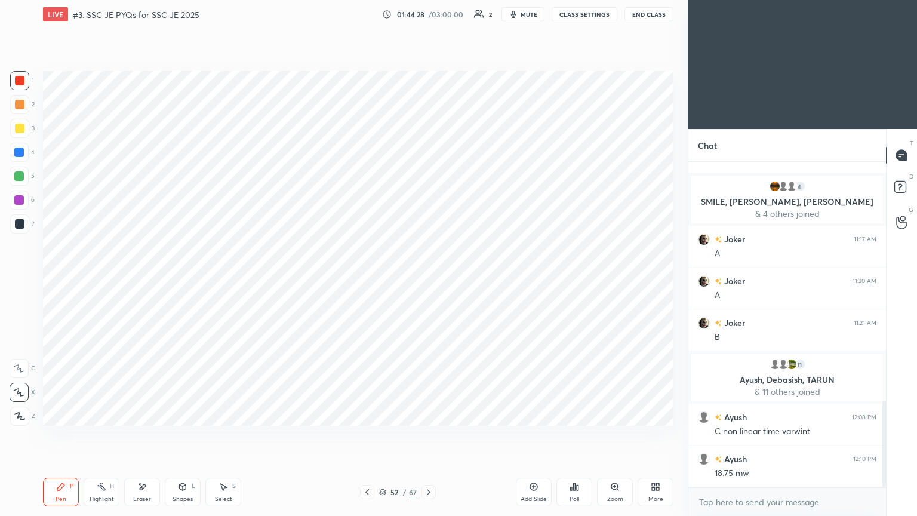
click at [13, 77] on div at bounding box center [19, 80] width 19 height 19
click at [364, 435] on icon at bounding box center [367, 492] width 10 height 10
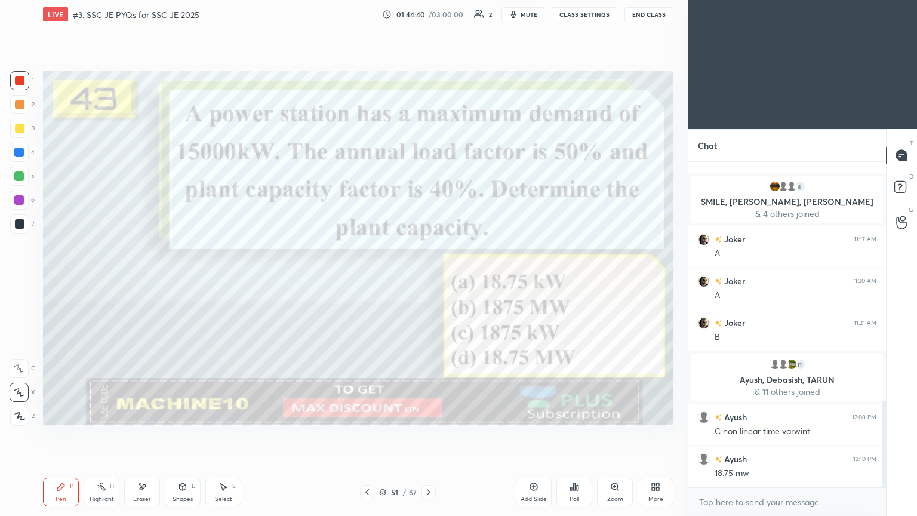
click at [426, 435] on icon at bounding box center [429, 492] width 10 height 10
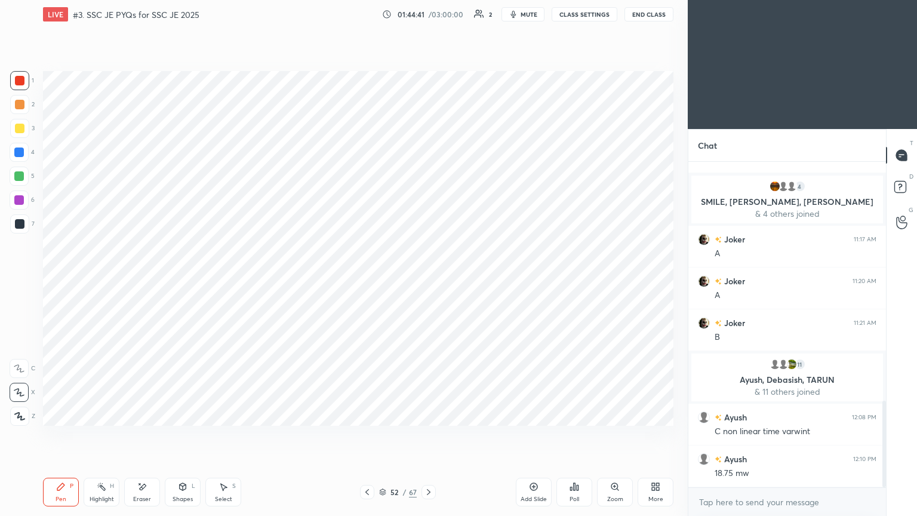
click at [429, 435] on icon at bounding box center [429, 492] width 10 height 10
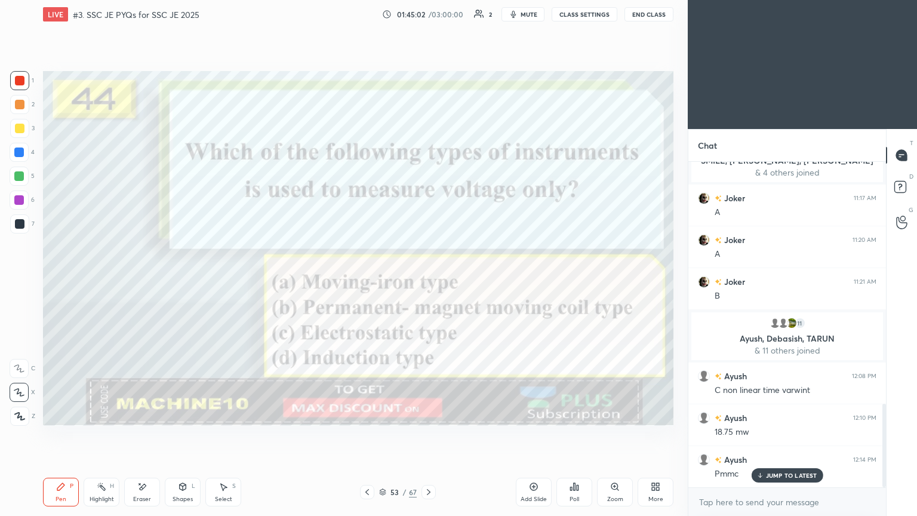
scroll to position [953, 0]
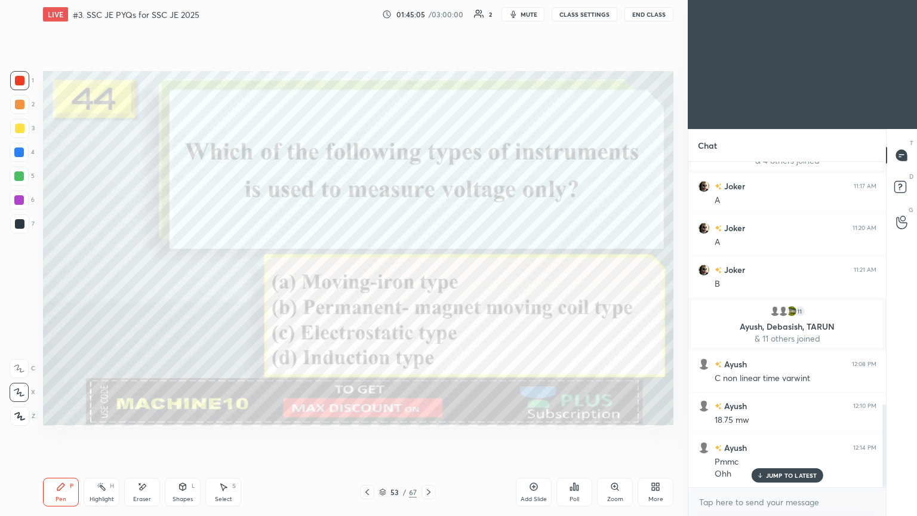
click at [35, 229] on div "1 2 3 4 5 6 7 C X Z E E Erase all H H LIVE #3. SSC JE PYQs for SSC JE 2025 01:4…" at bounding box center [339, 258] width 678 height 516
click at [382, 435] on icon at bounding box center [383, 490] width 6 height 3
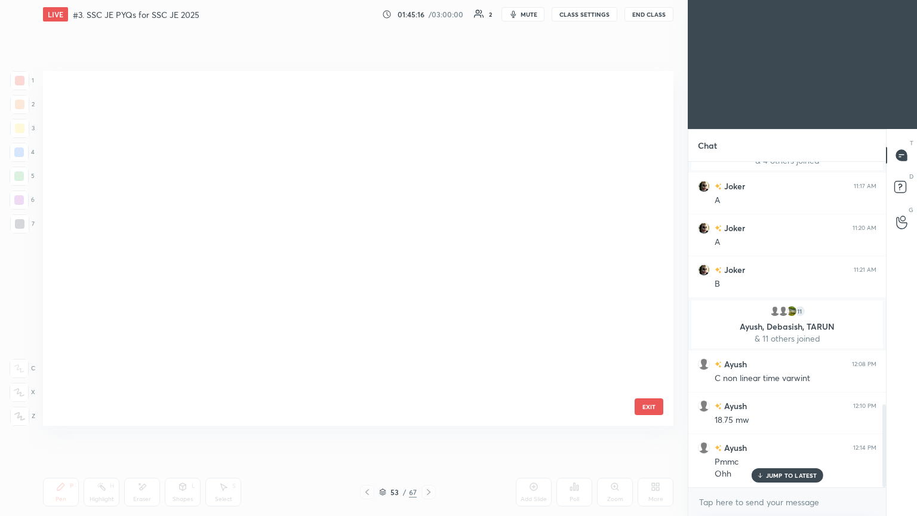
scroll to position [351, 625]
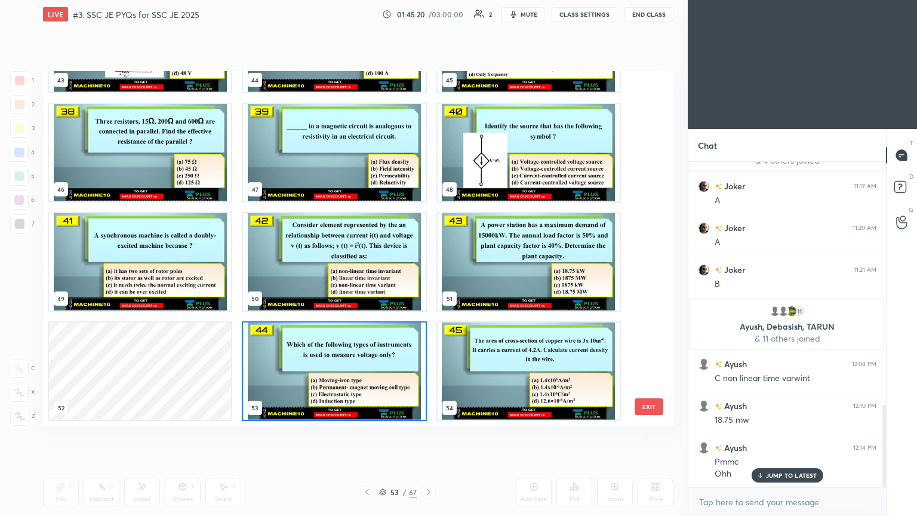
click at [490, 377] on img "grid" at bounding box center [529, 370] width 182 height 97
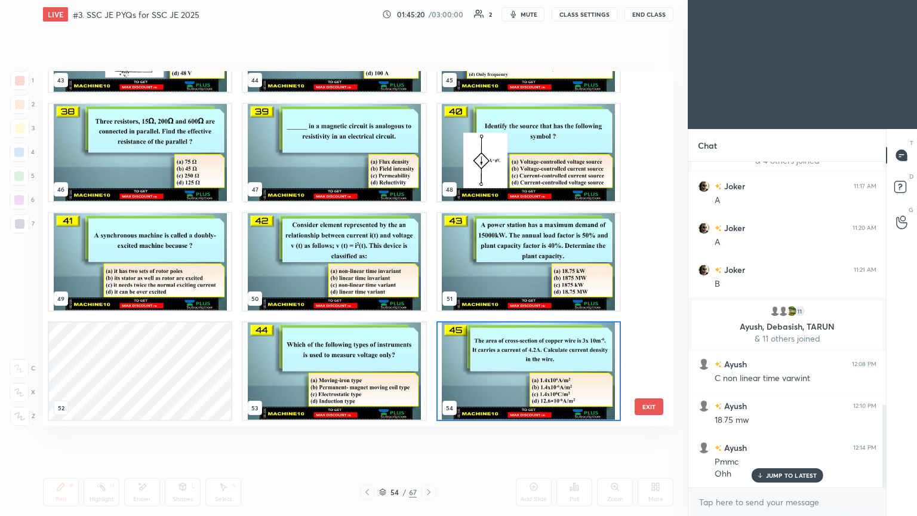
click at [493, 379] on img "grid" at bounding box center [529, 370] width 182 height 97
click at [493, 380] on img "grid" at bounding box center [529, 370] width 182 height 97
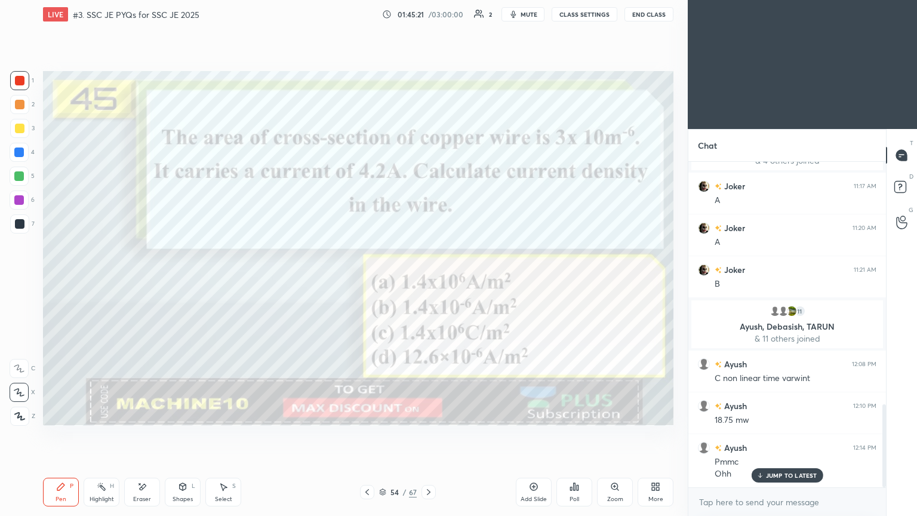
click at [493, 380] on img "grid" at bounding box center [529, 370] width 182 height 97
click at [20, 85] on div at bounding box center [19, 80] width 19 height 19
click at [63, 435] on div "Pen P" at bounding box center [61, 492] width 36 height 29
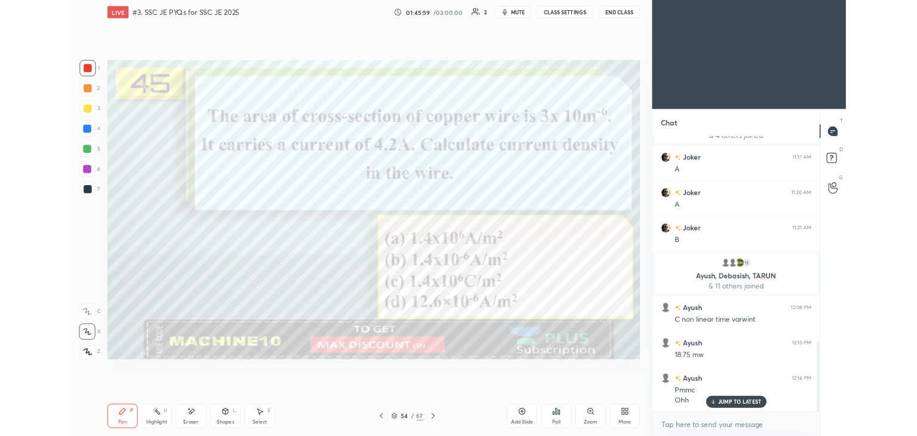
scroll to position [995, 0]
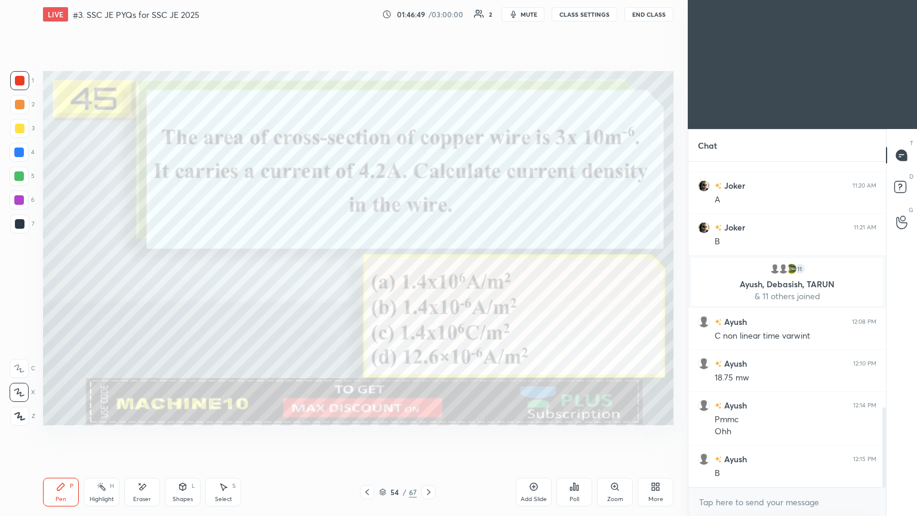
click at [431, 435] on icon at bounding box center [429, 492] width 10 height 10
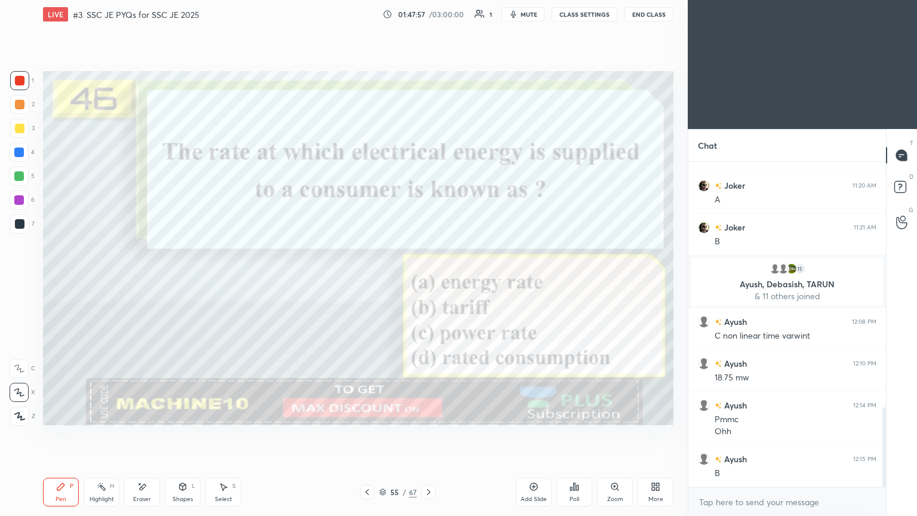
click at [430, 435] on icon at bounding box center [429, 492] width 10 height 10
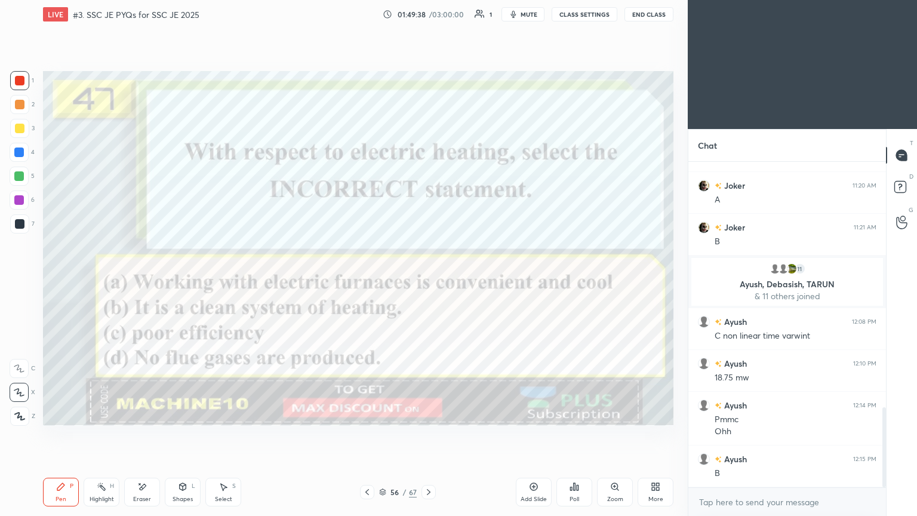
click at [428, 435] on icon at bounding box center [429, 492] width 10 height 10
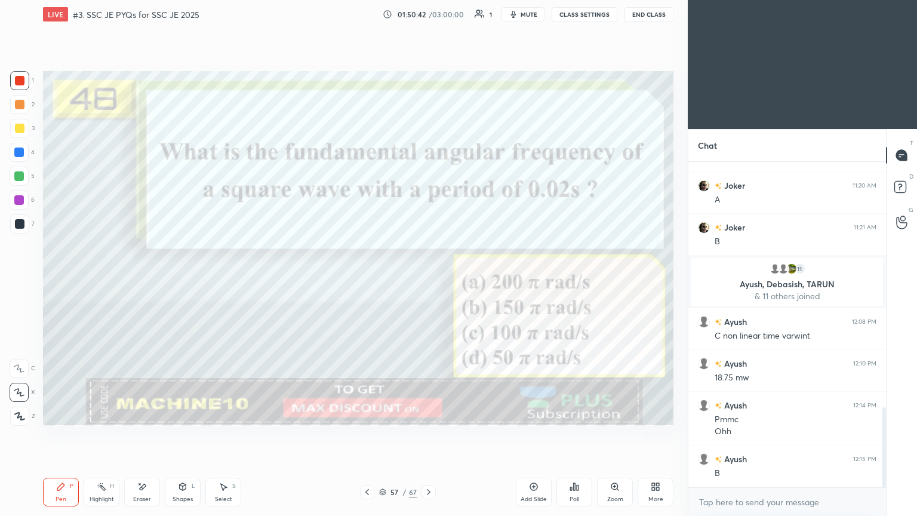
click at [430, 435] on icon at bounding box center [429, 492] width 10 height 10
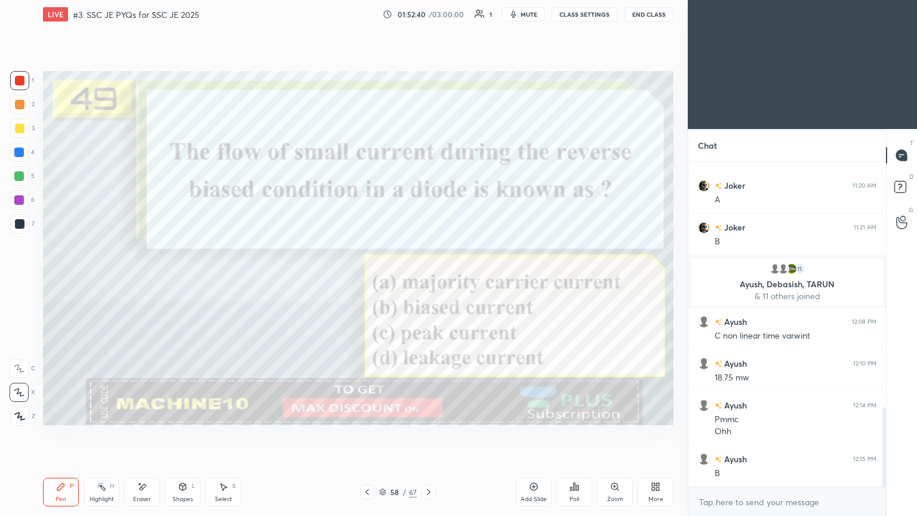
click at [428, 435] on icon at bounding box center [429, 492] width 10 height 10
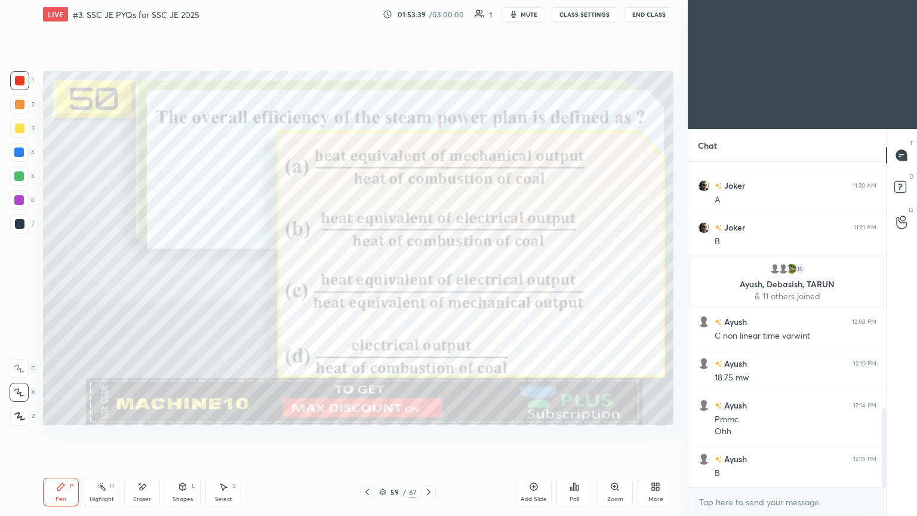
click at [430, 435] on icon at bounding box center [429, 492] width 10 height 10
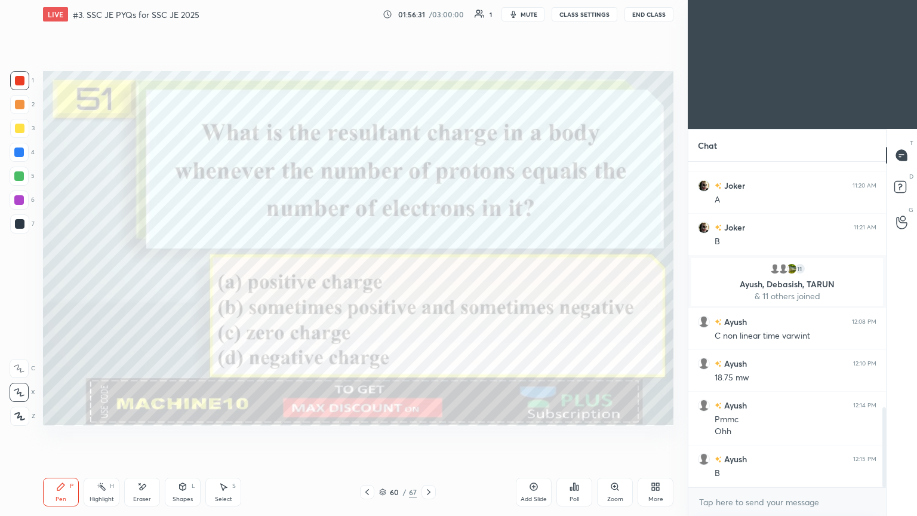
click at [433, 435] on div at bounding box center [429, 492] width 14 height 14
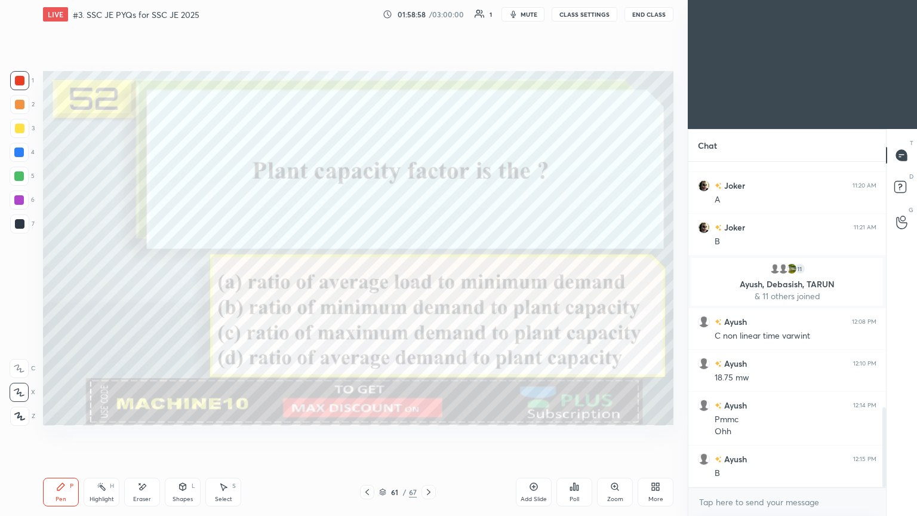
click at [21, 81] on div at bounding box center [20, 81] width 10 height 10
click at [526, 16] on span "mute" at bounding box center [529, 14] width 17 height 8
click at [581, 15] on button "CLASS SETTINGS" at bounding box center [585, 14] width 66 height 14
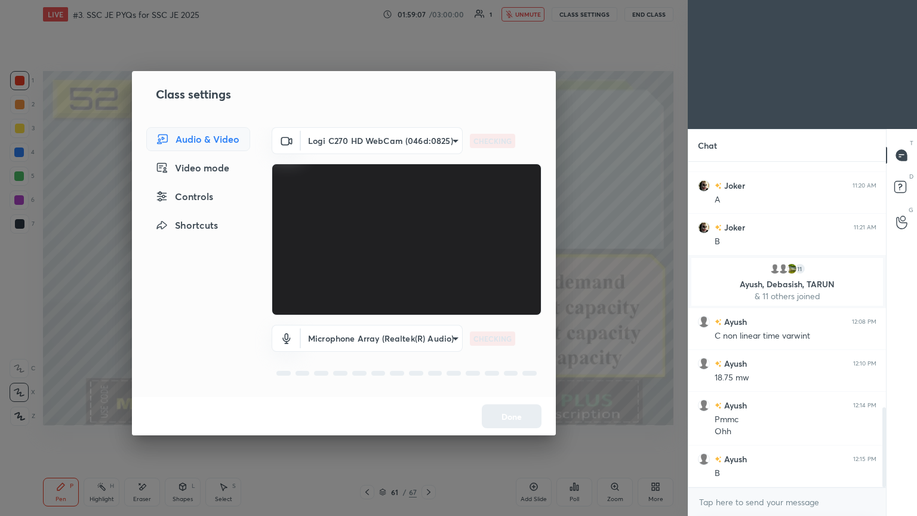
click at [380, 141] on body "1 2 3 4 5 6 7 C X Z E E Erase all H H LIVE #3. SSC JE PYQs for SSC JE 2025 01:5…" at bounding box center [458, 258] width 917 height 516
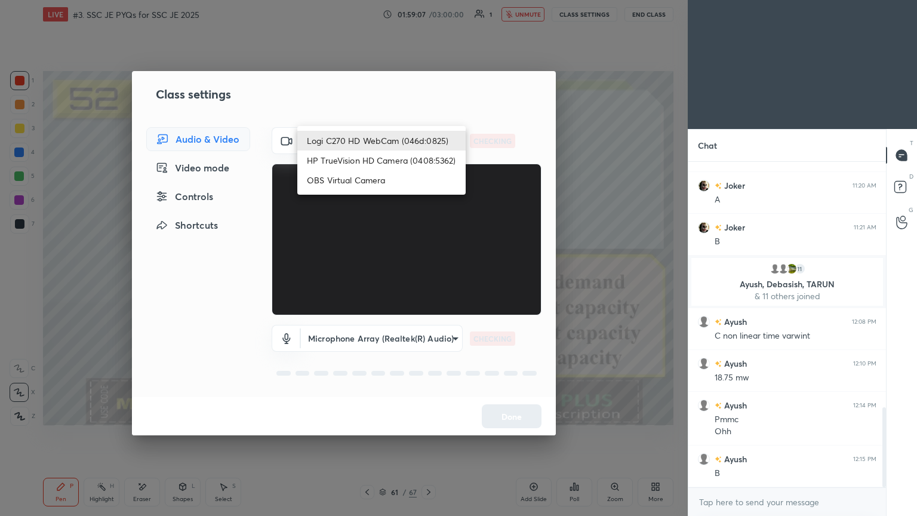
click at [370, 155] on li "HP TrueVision HD Camera (0408:5362)" at bounding box center [381, 160] width 168 height 20
type input "6e129c3dbbea9c9f038ced86e3329b4af5251c06b4e783936748cd200869bc07"
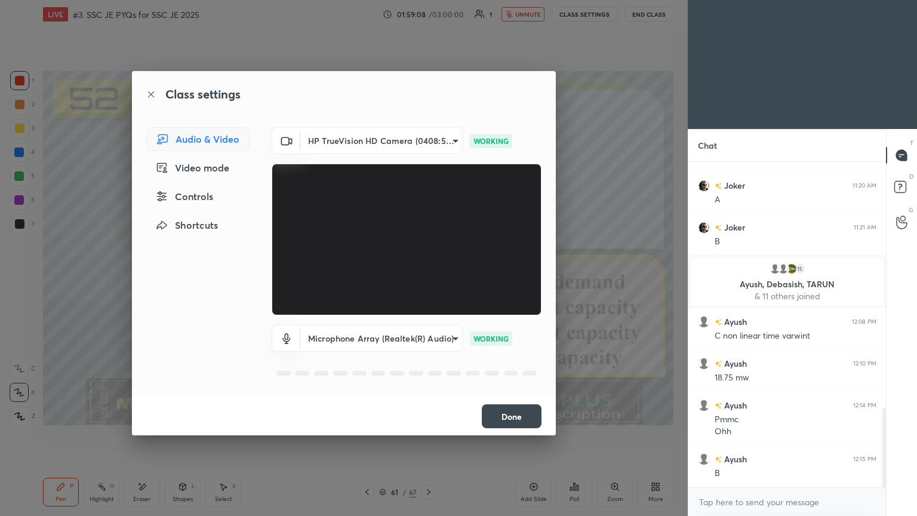
click at [507, 416] on button "Done" at bounding box center [512, 416] width 60 height 24
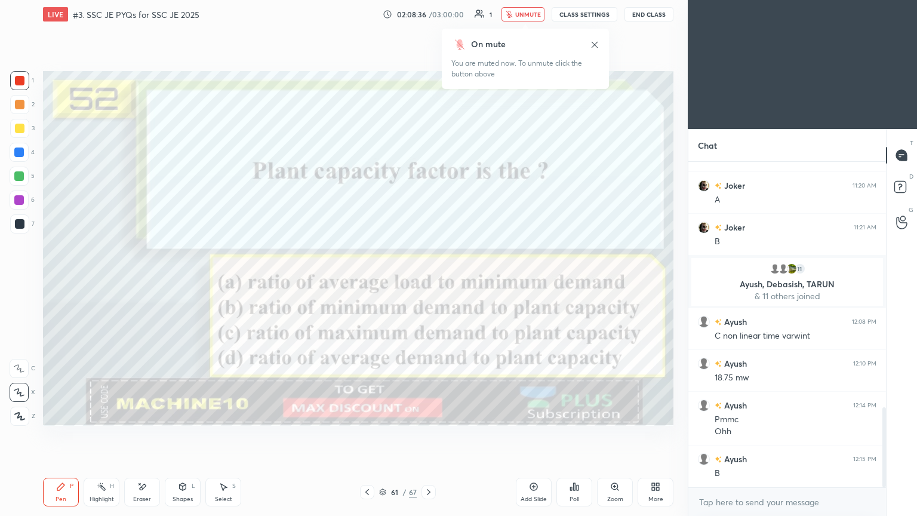
drag, startPoint x: 530, startPoint y: 14, endPoint x: 582, endPoint y: 11, distance: 52.0
click at [536, 11] on span "unmute" at bounding box center [528, 14] width 26 height 8
click at [583, 12] on button "CLASS SETTINGS" at bounding box center [585, 14] width 66 height 14
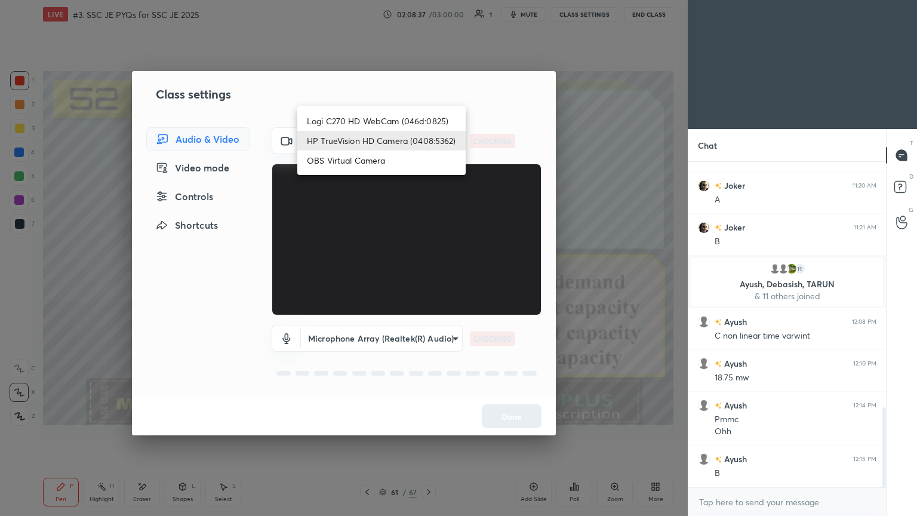
click at [370, 143] on body "1 2 3 4 5 6 7 C X Z E E Erase all H H LIVE #3. SSC JE PYQs for SSC JE 2025 02:0…" at bounding box center [458, 258] width 917 height 516
click at [374, 122] on li "Logi C270 HD WebCam (046d:0825)" at bounding box center [381, 121] width 168 height 20
type input "f7d1afb7c9de9e4a754af8163ae90a07716e8f4ac3369fe1a9090404ef363049"
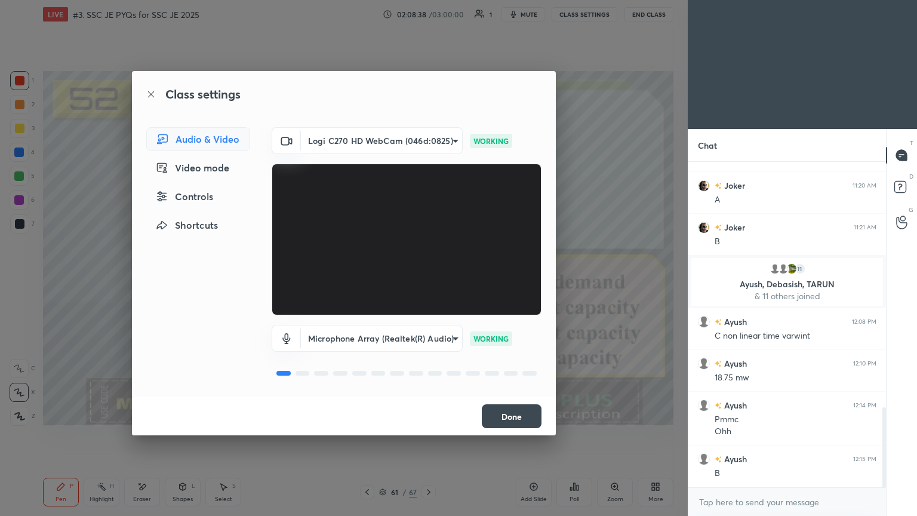
click at [511, 413] on button "Done" at bounding box center [512, 416] width 60 height 24
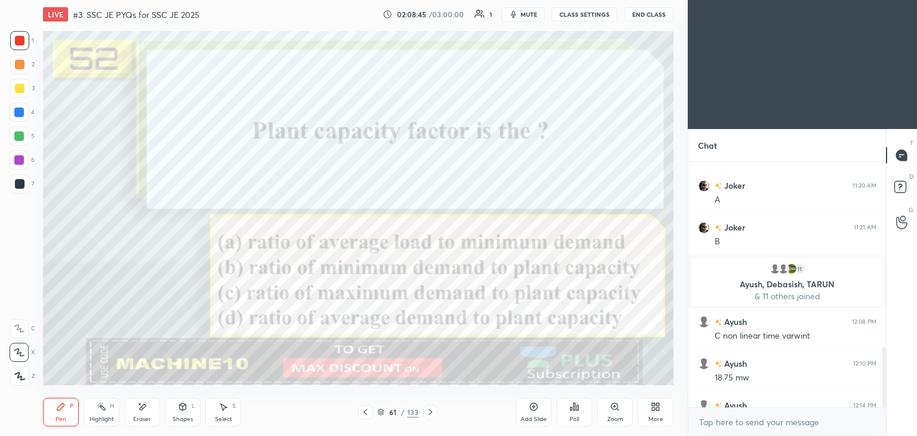
scroll to position [59351, 59071]
type textarea "x"
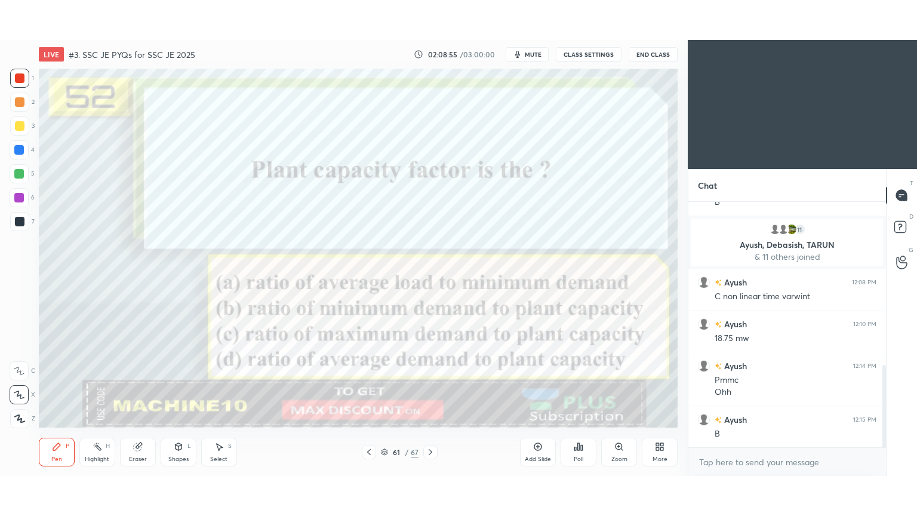
scroll to position [59351, 59071]
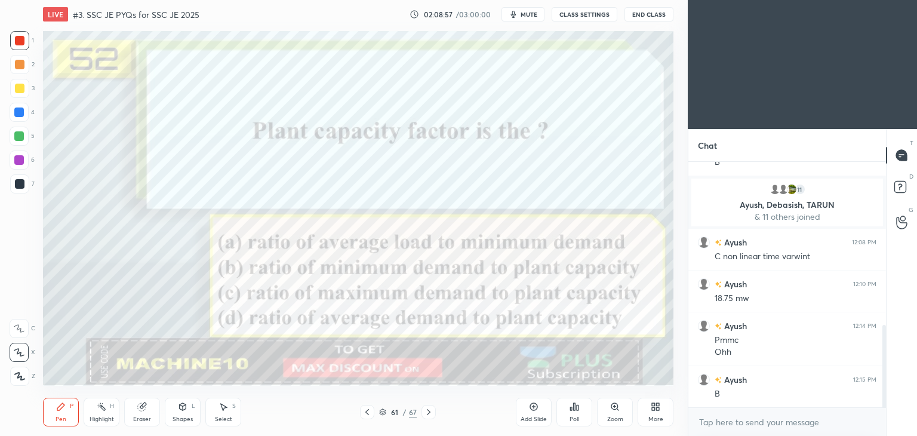
click at [17, 41] on div at bounding box center [20, 41] width 10 height 10
click at [657, 413] on div "More" at bounding box center [656, 412] width 36 height 29
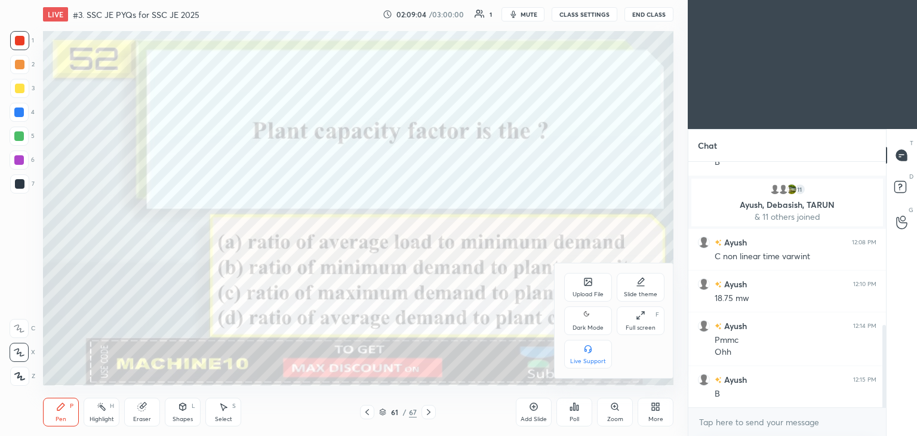
click at [638, 328] on div "Full screen" at bounding box center [641, 328] width 30 height 6
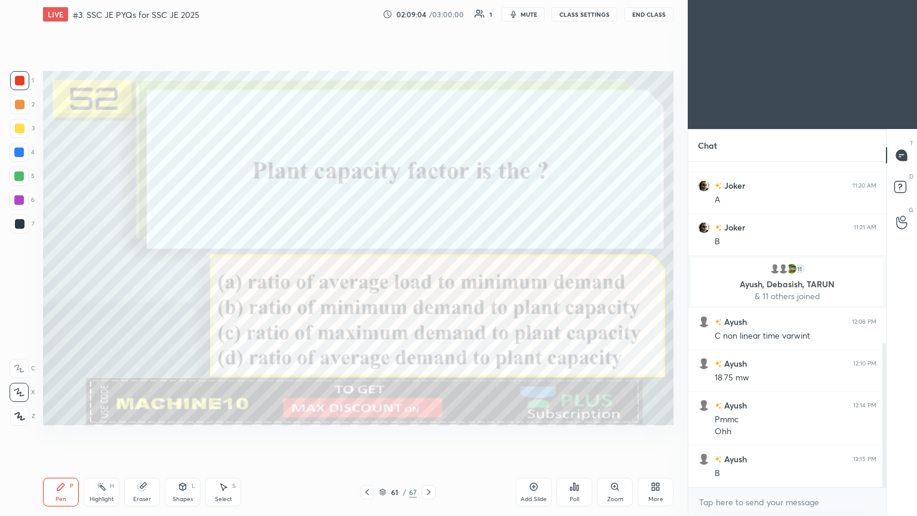
scroll to position [407, 0]
drag, startPoint x: 146, startPoint y: 490, endPoint x: 155, endPoint y: 487, distance: 8.9
click at [146, 435] on icon at bounding box center [142, 487] width 10 height 10
click at [20, 392] on icon at bounding box center [19, 393] width 10 height 10
click at [63, 435] on icon at bounding box center [61, 487] width 10 height 10
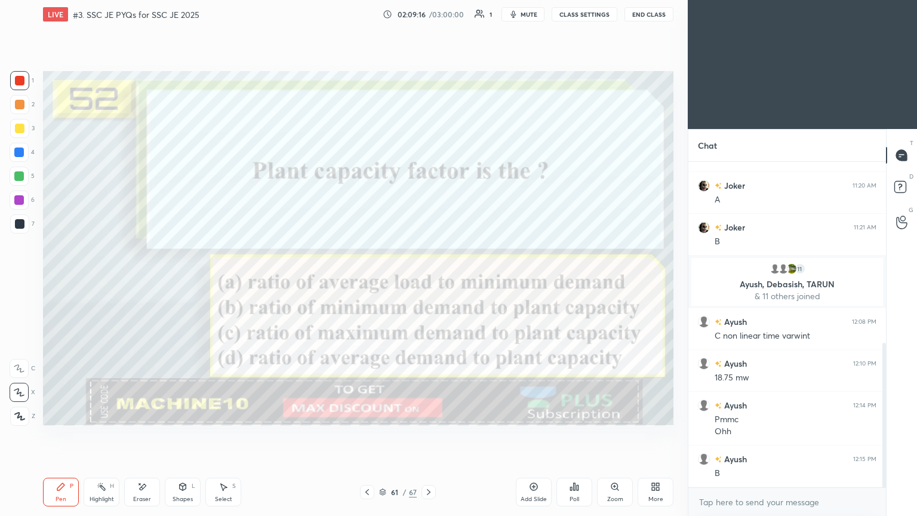
click at [429, 435] on icon at bounding box center [429, 492] width 10 height 10
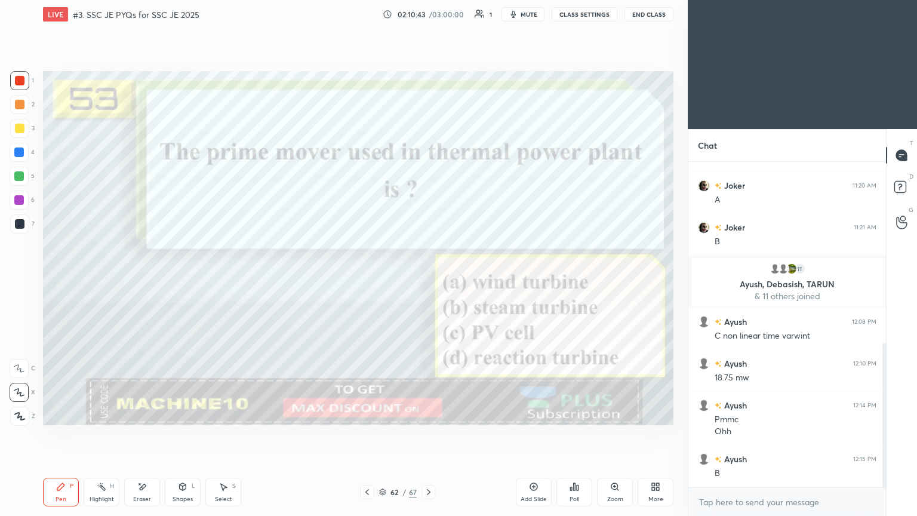
click at [141, 435] on div "Eraser" at bounding box center [142, 492] width 36 height 29
click at [62, 435] on icon at bounding box center [61, 487] width 10 height 10
click at [431, 435] on icon at bounding box center [429, 492] width 10 height 10
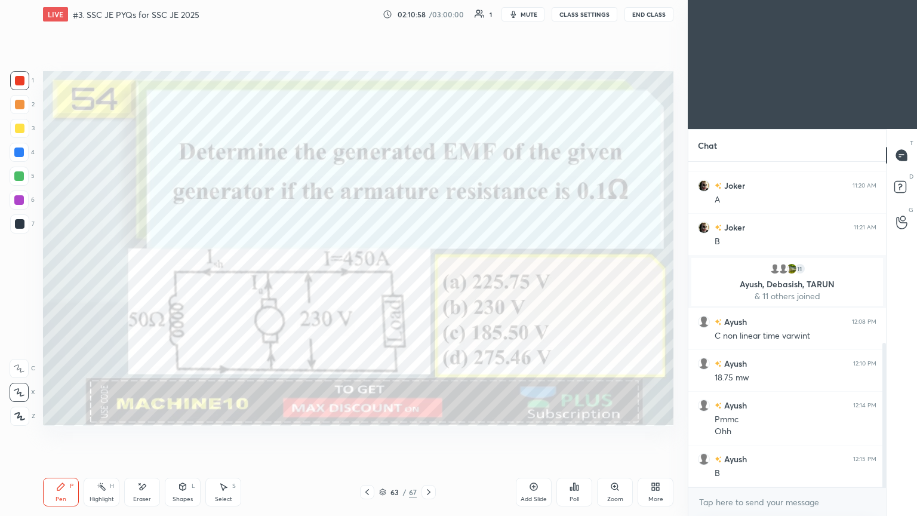
click at [425, 435] on icon at bounding box center [429, 492] width 10 height 10
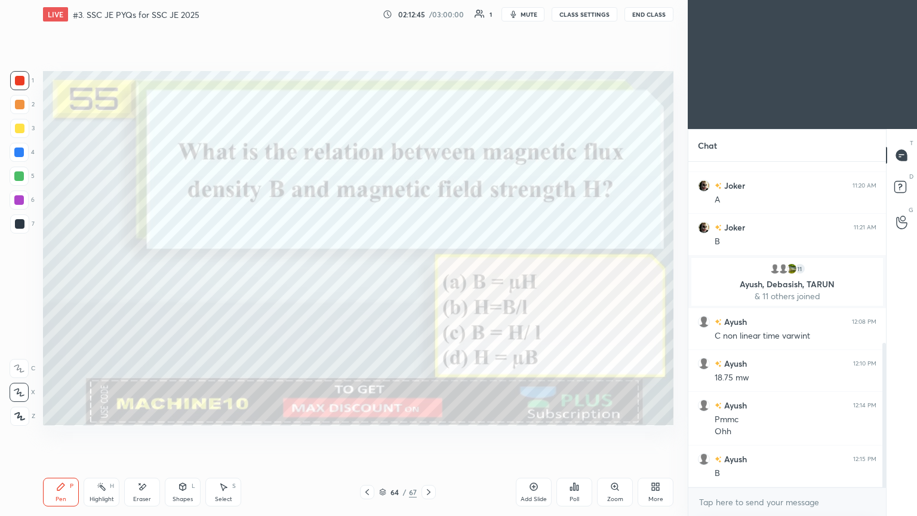
click at [433, 435] on div at bounding box center [429, 492] width 14 height 14
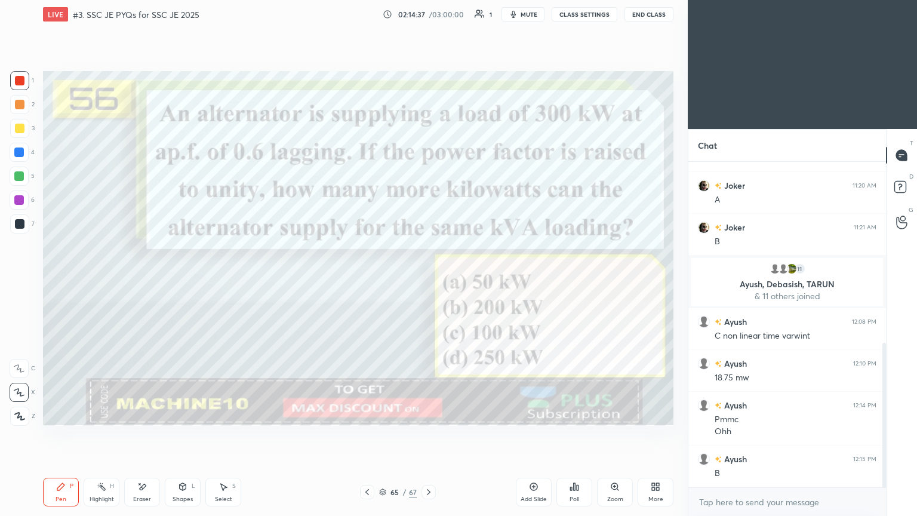
click at [20, 82] on div at bounding box center [20, 81] width 10 height 10
click at [426, 435] on icon at bounding box center [429, 492] width 10 height 10
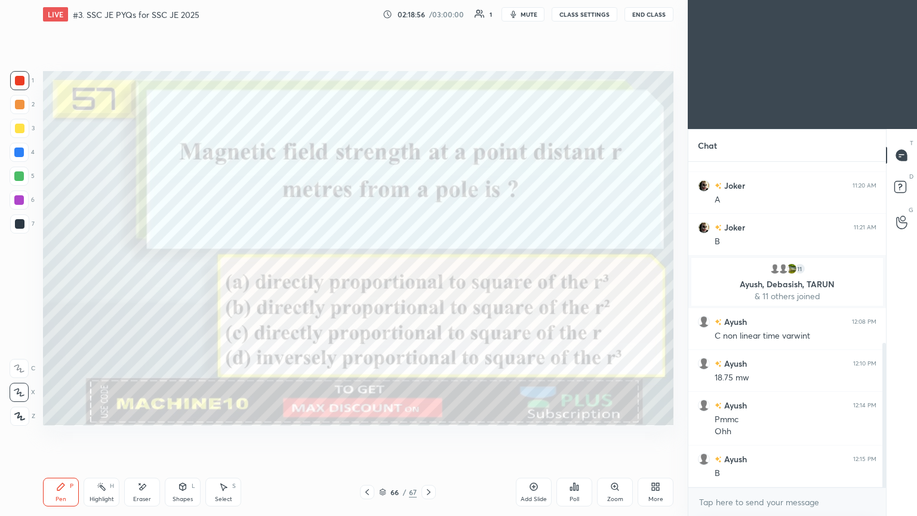
click at [428, 435] on icon at bounding box center [429, 492] width 10 height 10
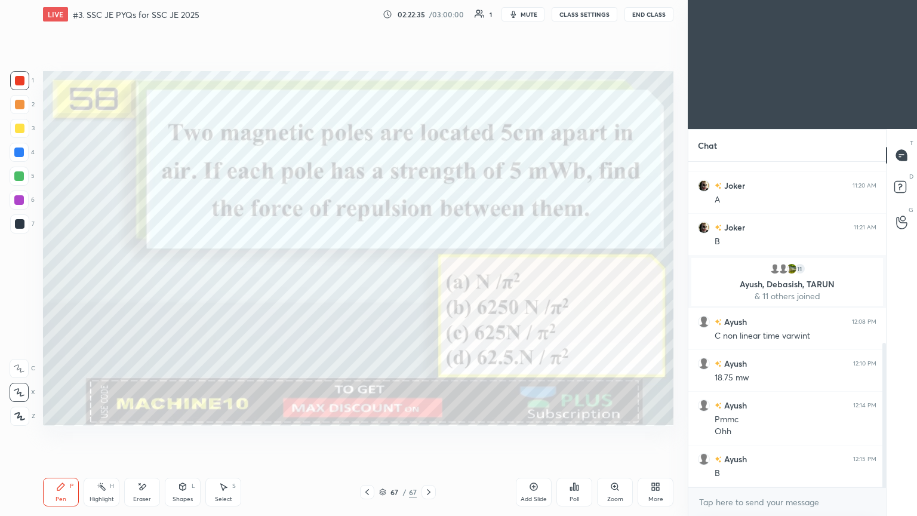
click at [429, 435] on icon at bounding box center [429, 492] width 10 height 10
click at [658, 435] on div "More" at bounding box center [656, 492] width 36 height 29
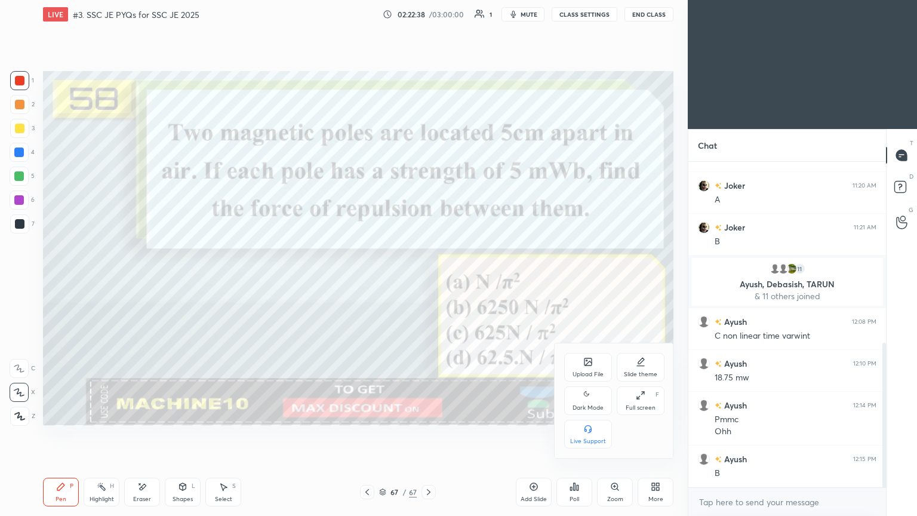
click at [588, 376] on div "Upload File" at bounding box center [588, 374] width 31 height 6
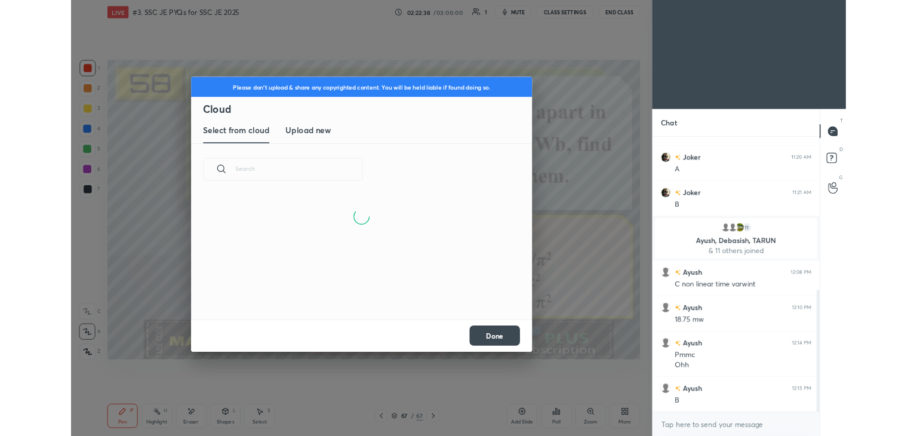
scroll to position [147, 383]
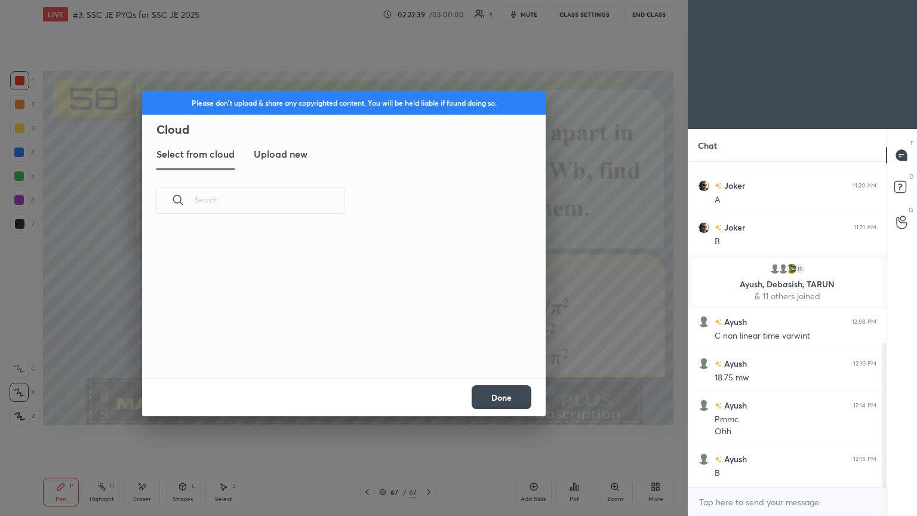
click at [289, 151] on h3 "Upload new" at bounding box center [281, 154] width 54 height 14
click at [342, 349] on label "Browse" at bounding box center [344, 343] width 53 height 19
click at [318, 349] on input "Browse" at bounding box center [318, 343] width 0 height 19
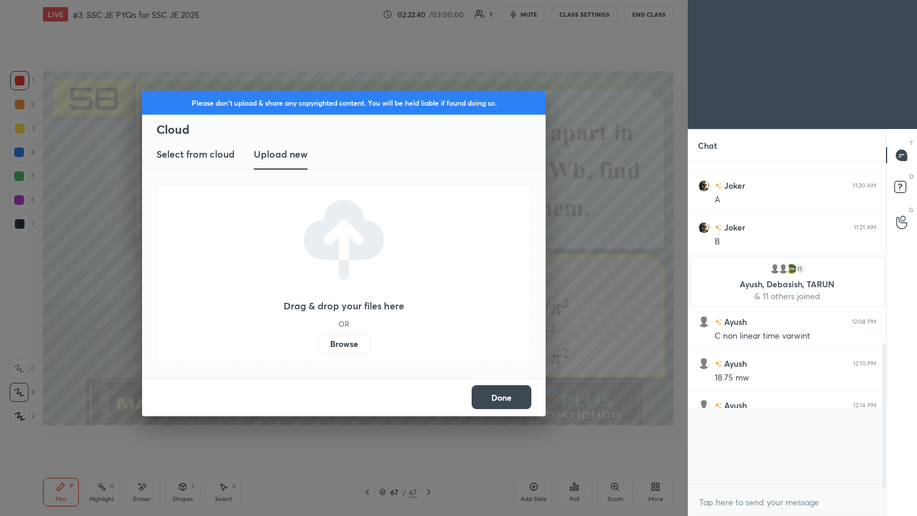
scroll to position [59351, 59071]
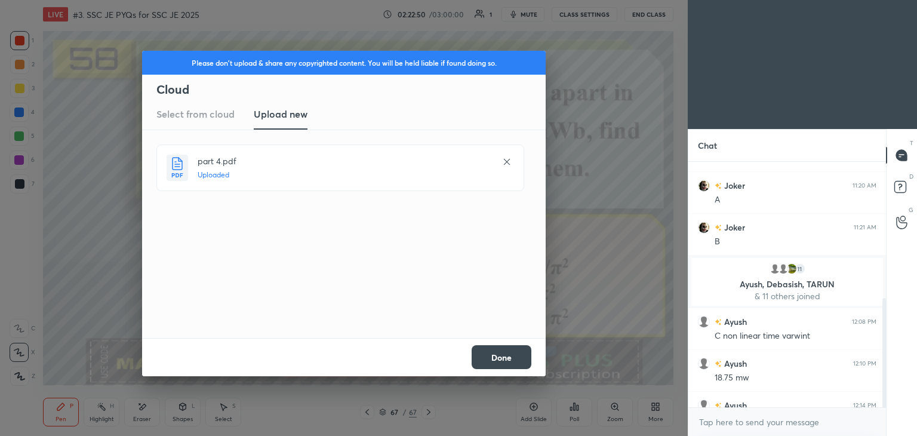
click at [503, 355] on button "Done" at bounding box center [502, 357] width 60 height 24
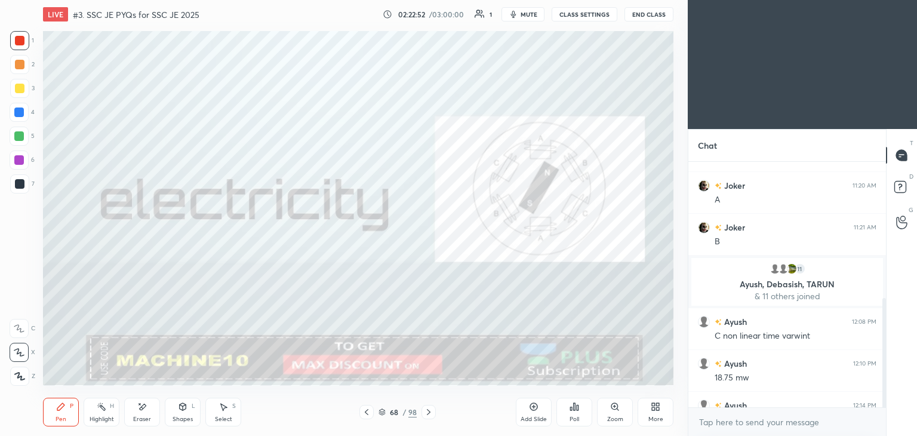
click at [426, 417] on div at bounding box center [429, 412] width 14 height 14
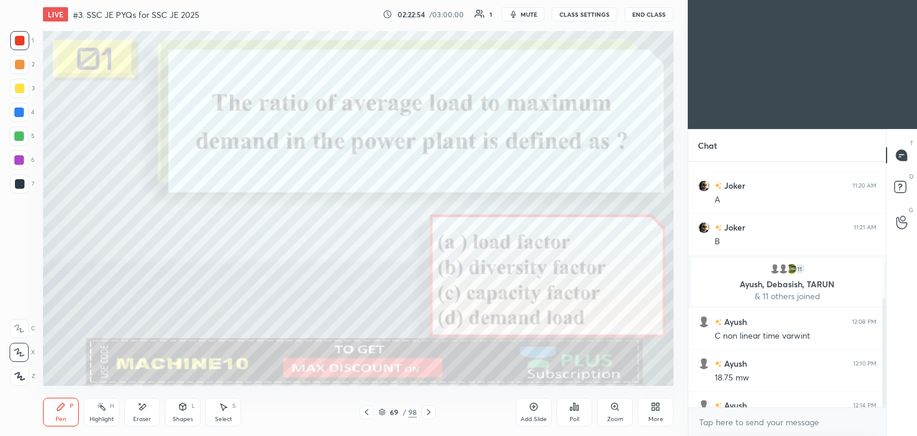
click at [651, 411] on icon at bounding box center [656, 407] width 10 height 10
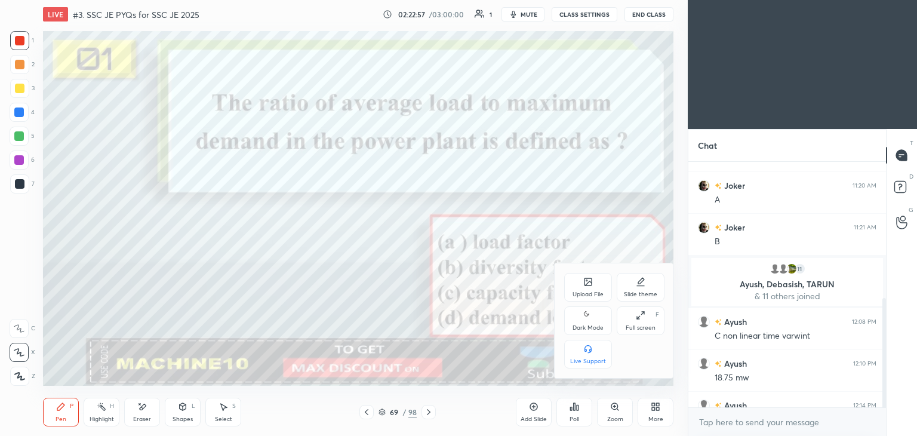
click at [634, 321] on div "Full screen F" at bounding box center [641, 320] width 48 height 29
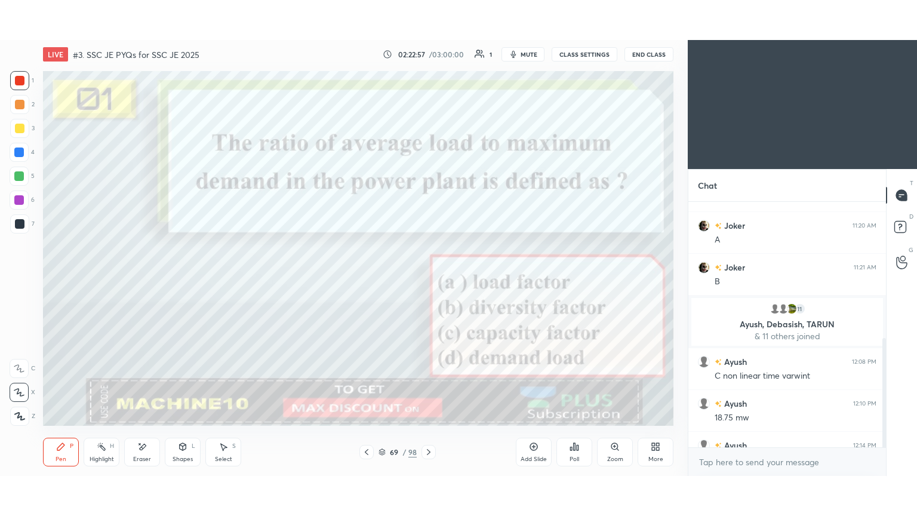
scroll to position [223, 194]
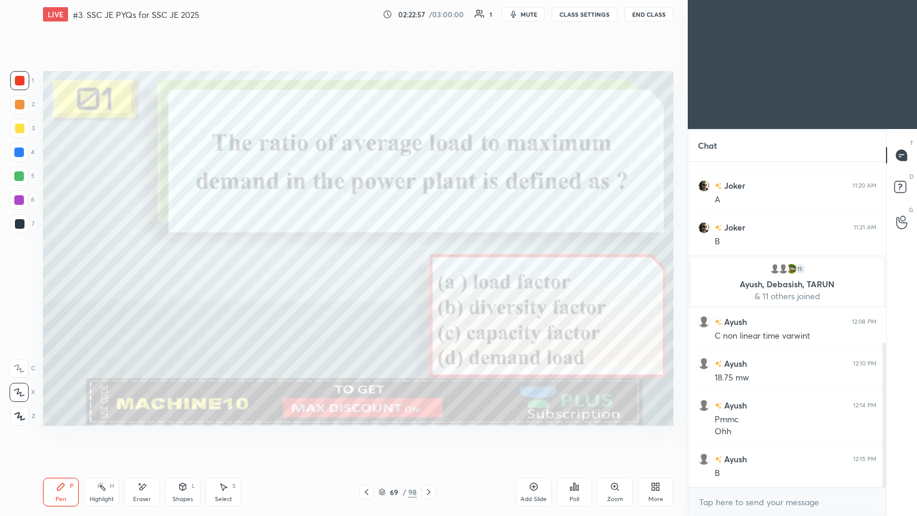
type textarea "x"
click at [19, 82] on div at bounding box center [20, 81] width 10 height 10
click at [428, 435] on icon at bounding box center [429, 492] width 10 height 10
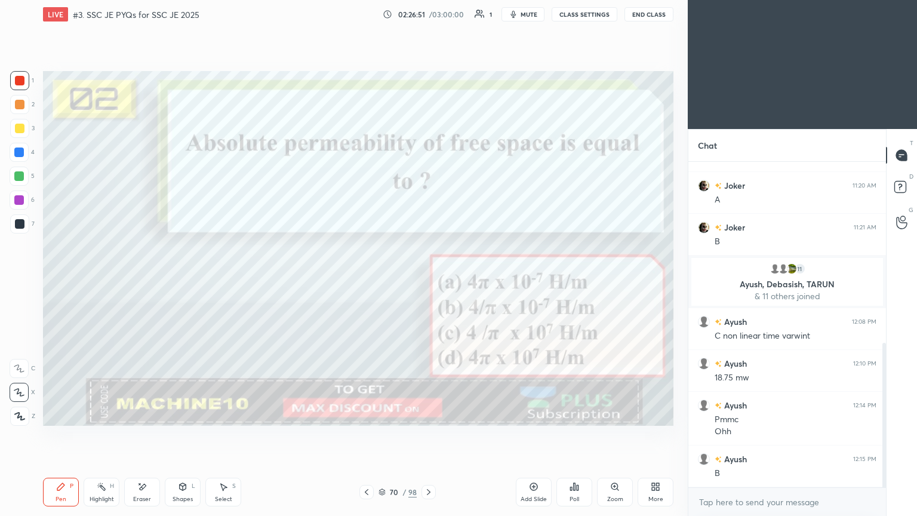
click at [432, 435] on icon at bounding box center [429, 492] width 10 height 10
click at [430, 435] on icon at bounding box center [429, 492] width 10 height 10
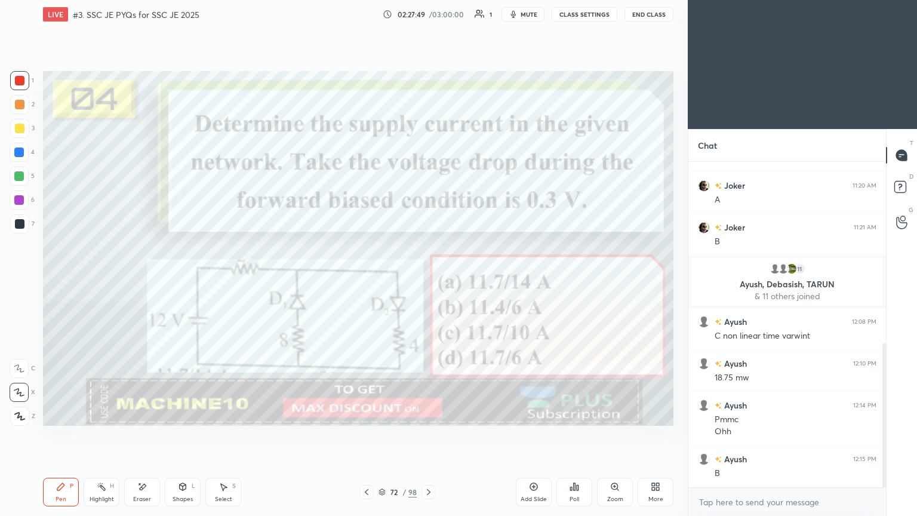
click at [428, 435] on icon at bounding box center [429, 492] width 10 height 10
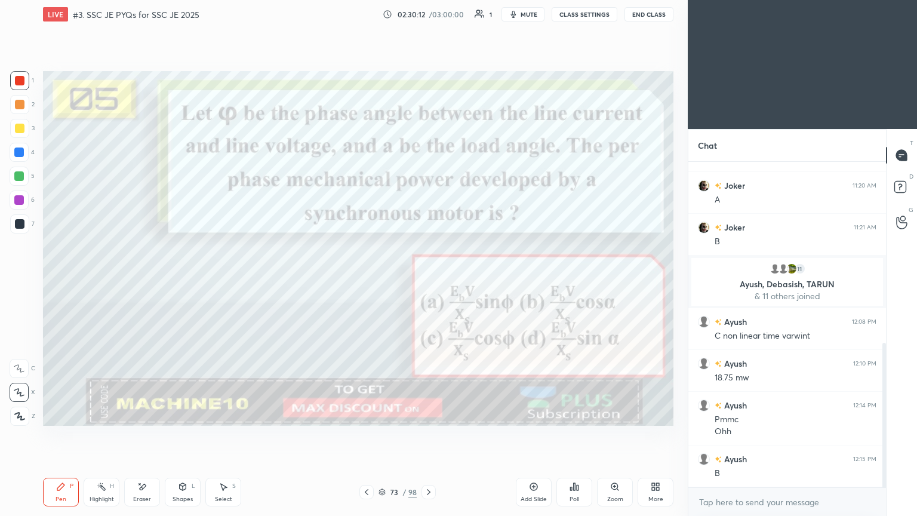
click at [428, 435] on div at bounding box center [429, 492] width 14 height 14
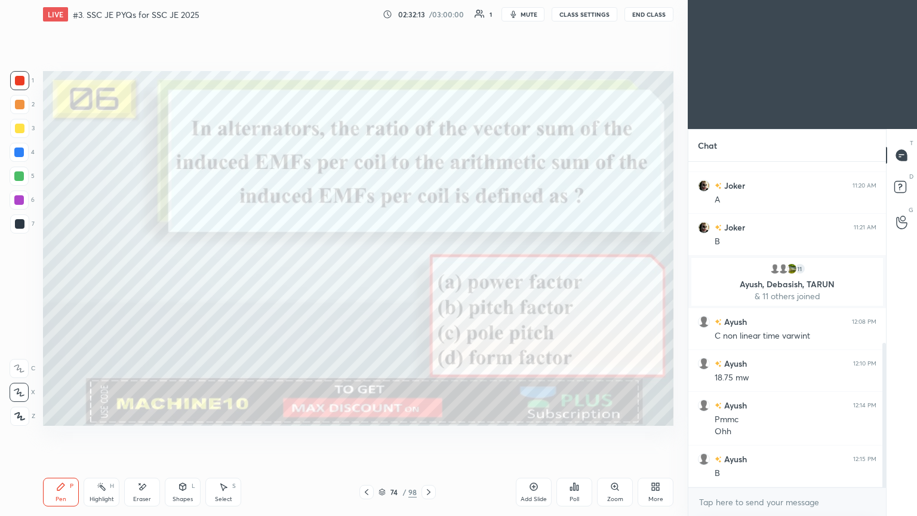
click at [429, 435] on icon at bounding box center [429, 492] width 10 height 10
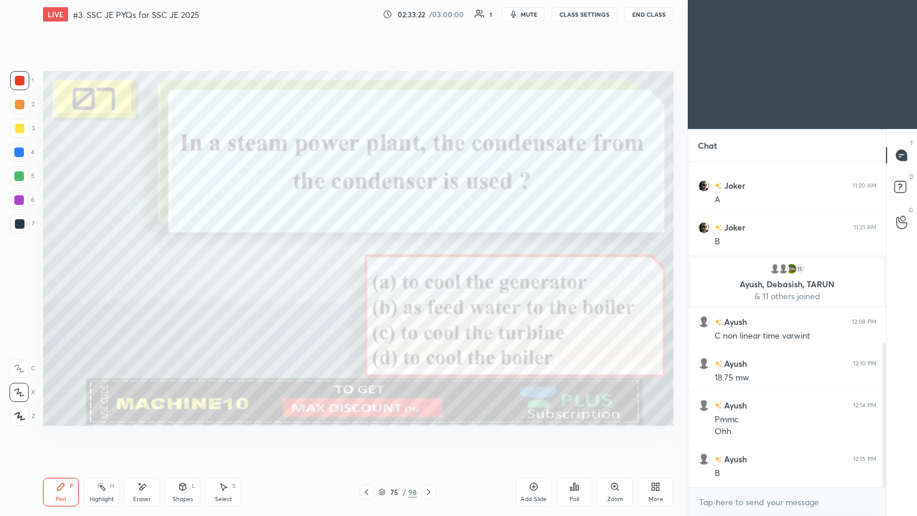
click at [429, 435] on icon at bounding box center [429, 492] width 10 height 10
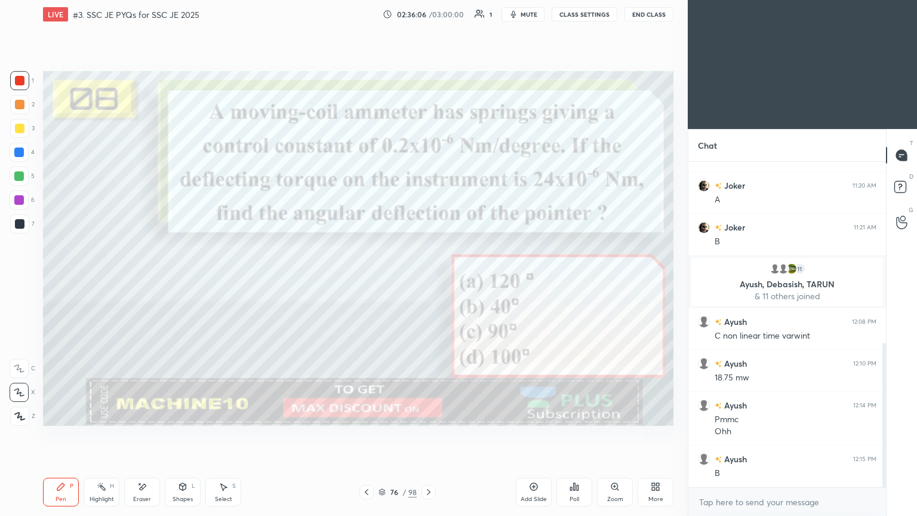
click at [428, 435] on icon at bounding box center [429, 492] width 10 height 10
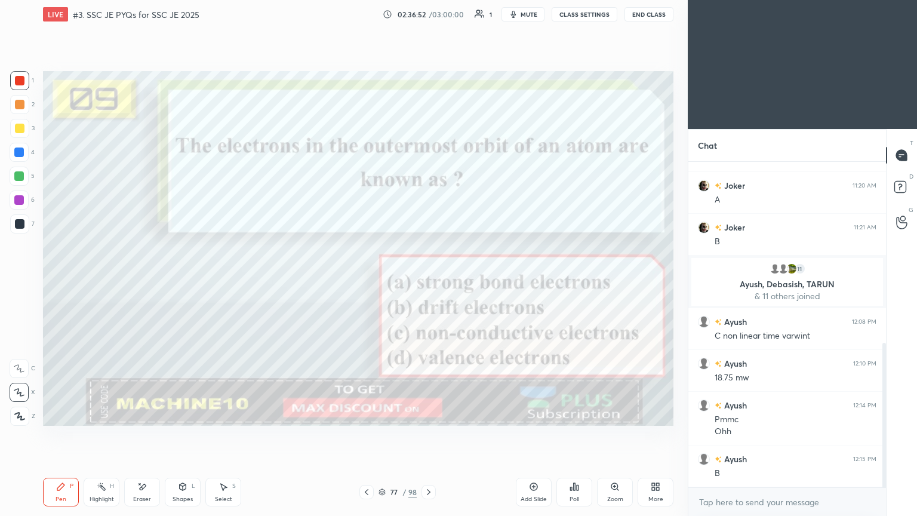
drag, startPoint x: 430, startPoint y: 496, endPoint x: 423, endPoint y: 497, distance: 6.7
click at [423, 435] on div at bounding box center [429, 492] width 14 height 14
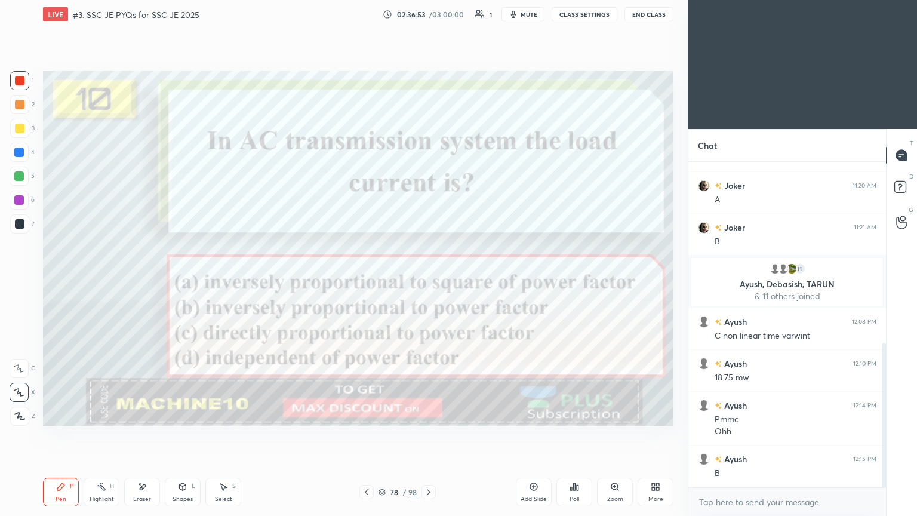
click at [426, 435] on div at bounding box center [429, 492] width 14 height 14
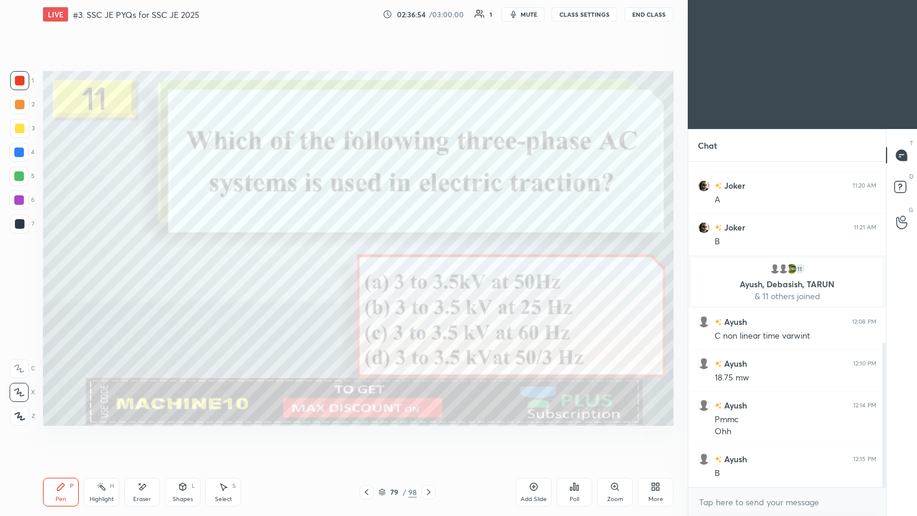
click at [365, 435] on icon at bounding box center [367, 492] width 10 height 10
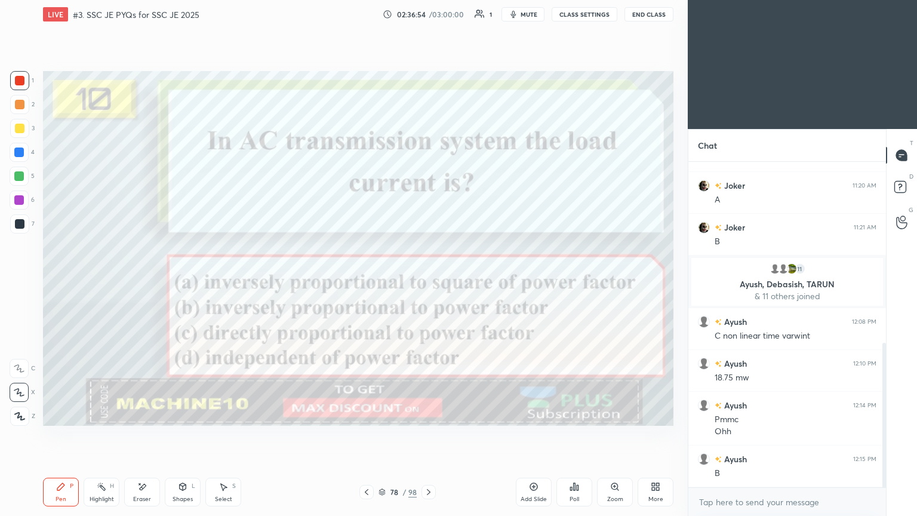
click at [365, 435] on icon at bounding box center [367, 492] width 10 height 10
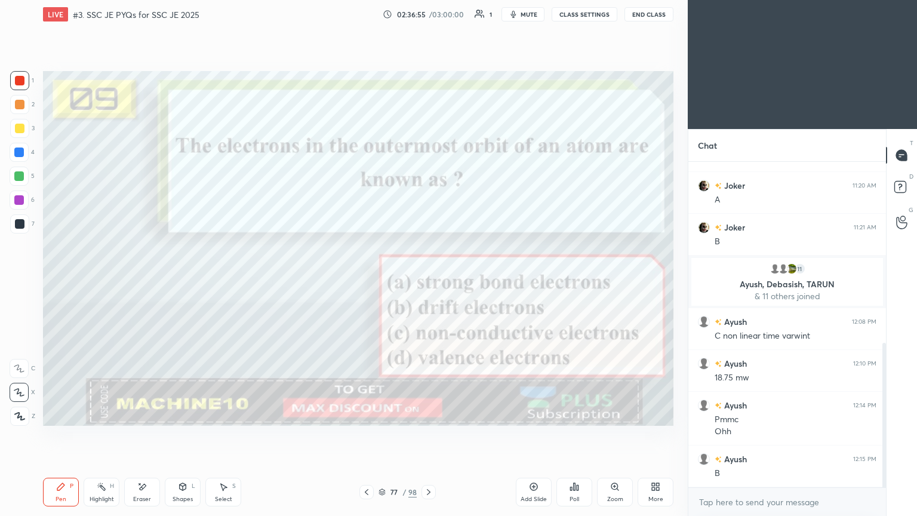
click at [428, 435] on icon at bounding box center [429, 492] width 10 height 10
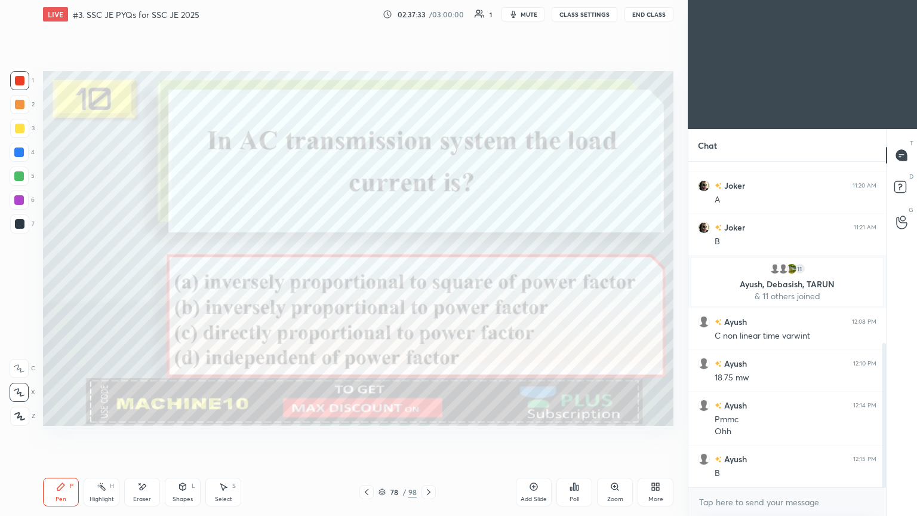
click at [525, 13] on span "mute" at bounding box center [529, 14] width 17 height 8
click at [585, 10] on button "CLASS SETTINGS" at bounding box center [585, 14] width 66 height 14
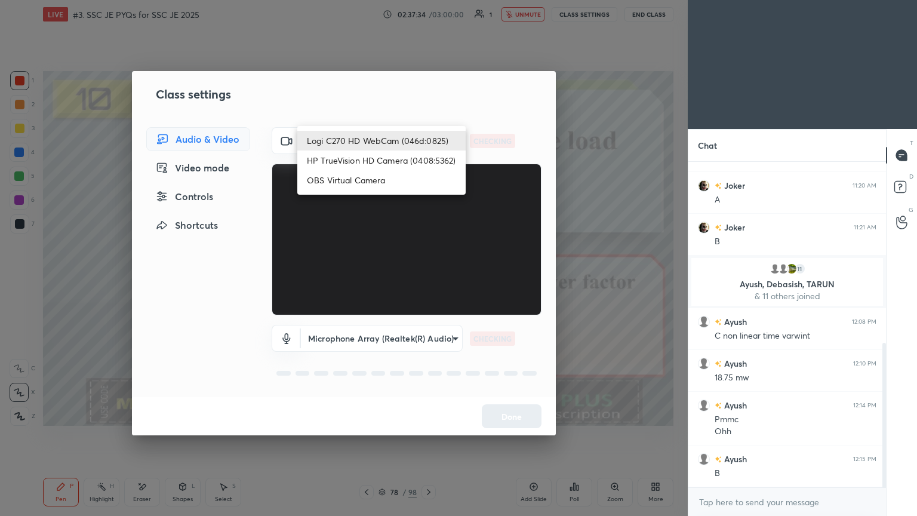
click at [345, 142] on body "1 2 3 4 5 6 7 C X Z E E Erase all H H LIVE #3. SSC JE PYQs for SSC JE 2025 02:3…" at bounding box center [458, 258] width 917 height 516
click at [337, 163] on li "HP TrueVision HD Camera (0408:5362)" at bounding box center [381, 160] width 168 height 20
type input "6e129c3dbbea9c9f038ced86e3329b4af5251c06b4e783936748cd200869bc07"
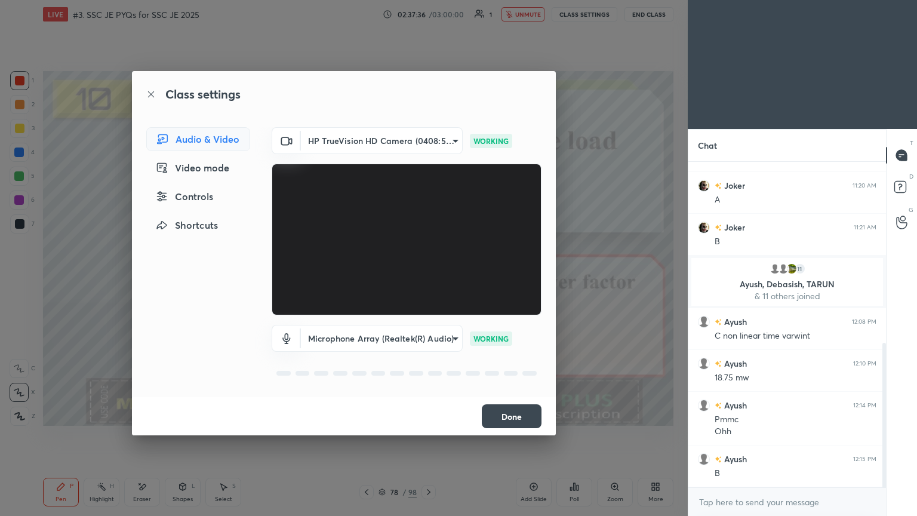
drag, startPoint x: 509, startPoint y: 407, endPoint x: 517, endPoint y: 409, distance: 8.1
click at [507, 410] on button "Done" at bounding box center [512, 416] width 60 height 24
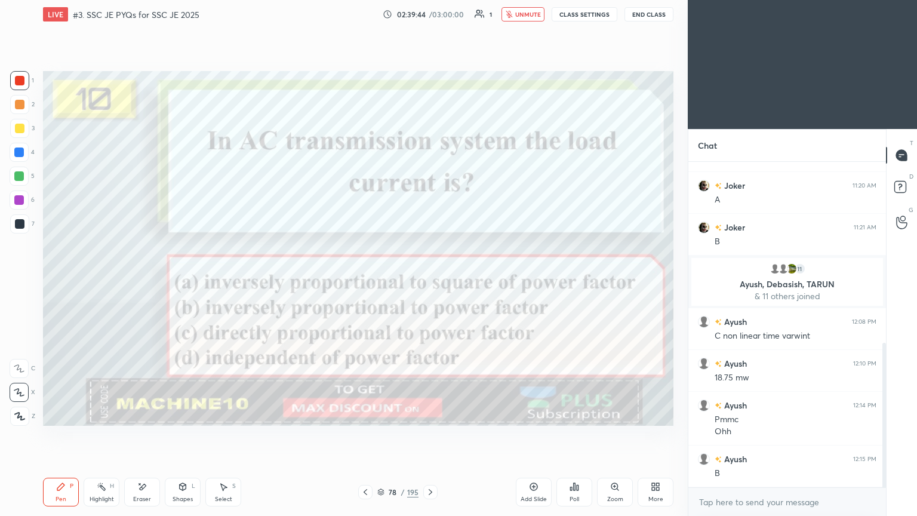
scroll to position [435, 0]
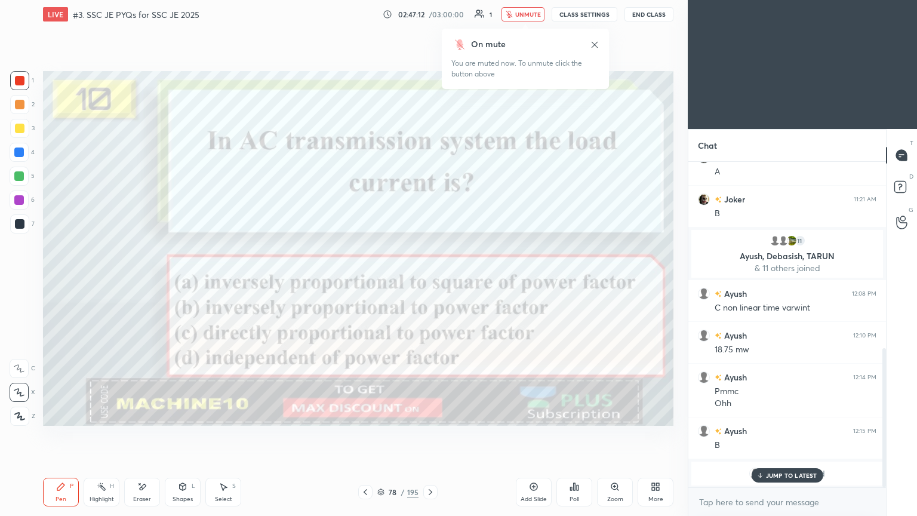
click at [782, 435] on p "JUMP TO LATEST" at bounding box center [791, 475] width 51 height 7
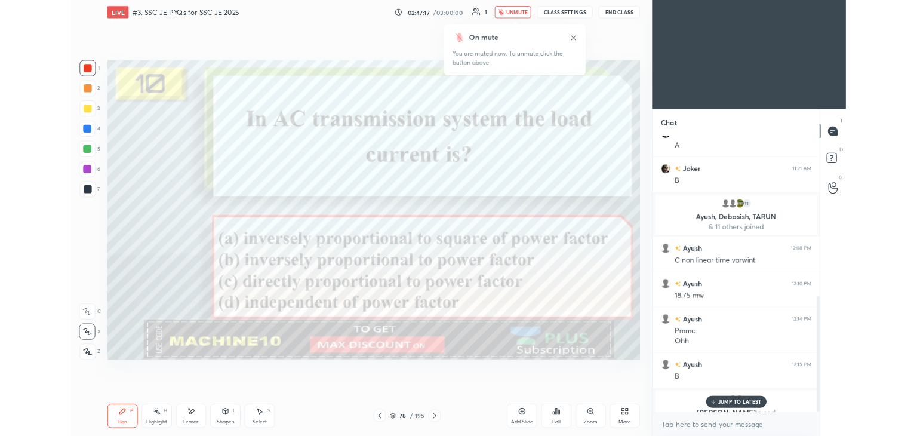
scroll to position [449, 0]
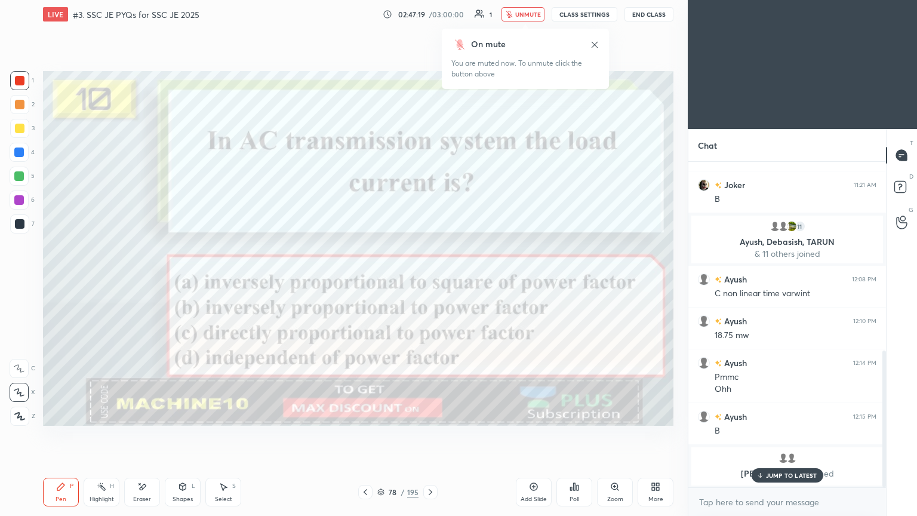
drag, startPoint x: 522, startPoint y: 17, endPoint x: 569, endPoint y: 14, distance: 46.7
click at [522, 17] on span "unmute" at bounding box center [528, 14] width 26 height 8
click at [588, 16] on button "CLASS SETTINGS" at bounding box center [585, 14] width 66 height 14
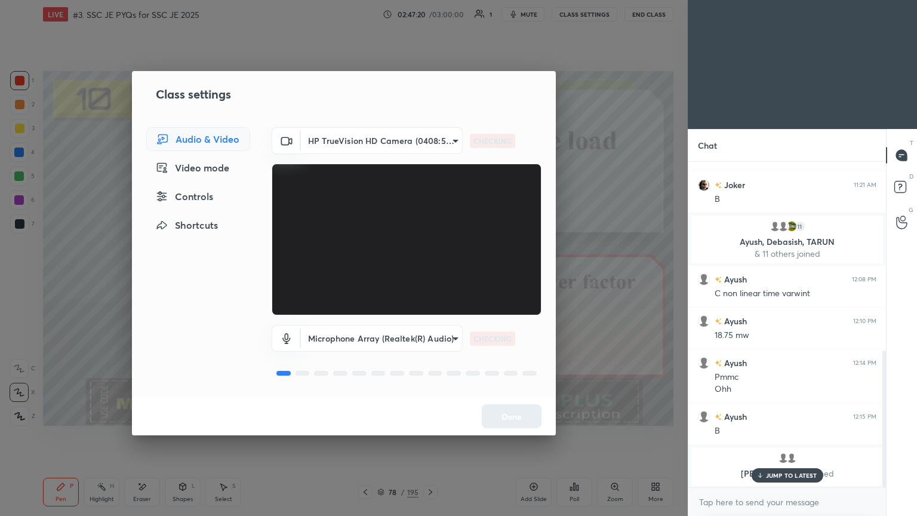
click at [355, 145] on body "1 2 3 4 5 6 7 C X Z E E Erase all H H LIVE #3. SSC JE PYQs for SSC JE 2025 02:4…" at bounding box center [458, 258] width 917 height 516
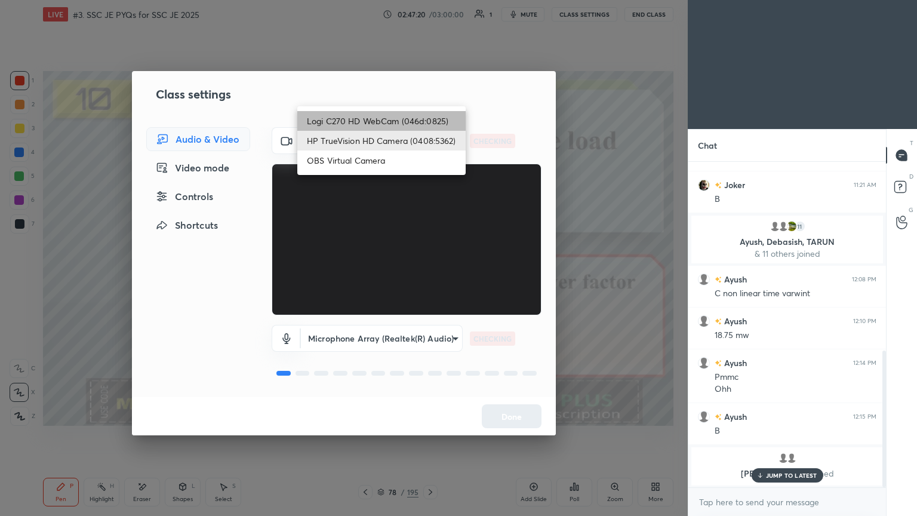
click at [365, 120] on li "Logi C270 HD WebCam (046d:0825)" at bounding box center [381, 121] width 168 height 20
type input "f7d1afb7c9de9e4a754af8163ae90a07716e8f4ac3369fe1a9090404ef363049"
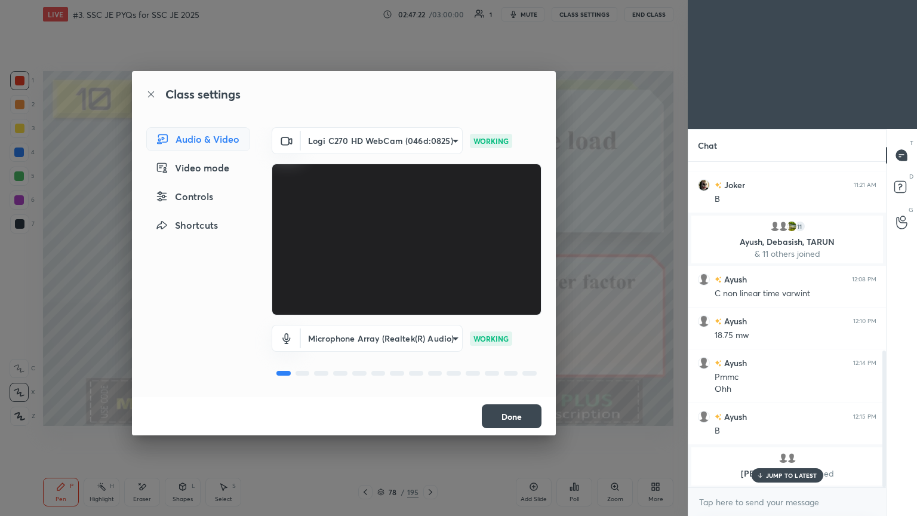
click at [526, 422] on button "Done" at bounding box center [512, 416] width 60 height 24
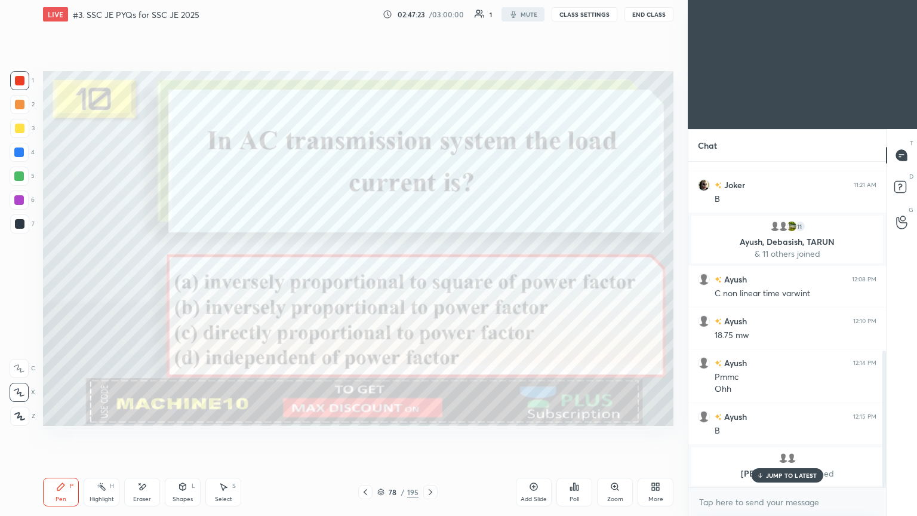
click at [788, 435] on p "JUMP TO LATEST" at bounding box center [791, 475] width 51 height 7
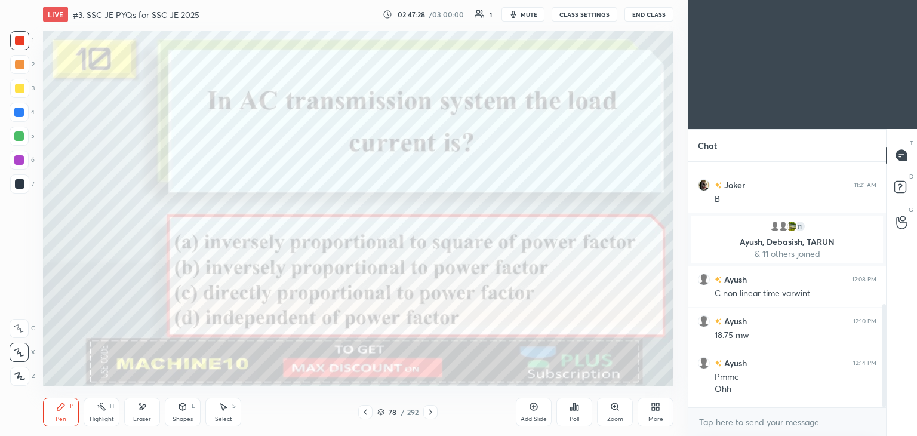
scroll to position [59351, 59071]
type textarea "x"
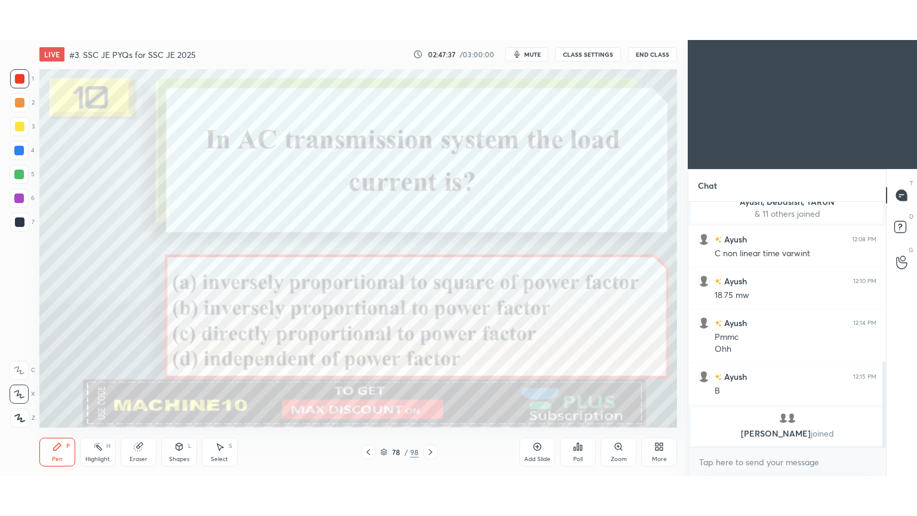
scroll to position [59351, 59071]
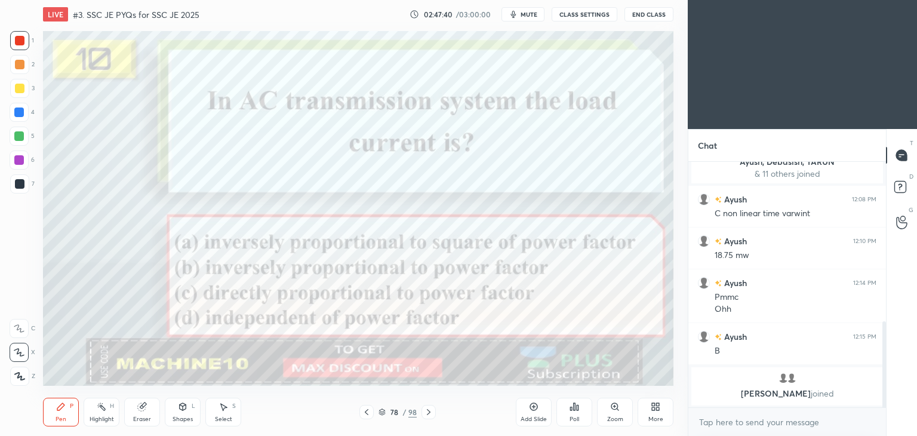
click at [145, 414] on div "Eraser" at bounding box center [142, 412] width 36 height 29
click at [27, 350] on div at bounding box center [19, 352] width 19 height 19
click at [64, 412] on div "Pen P" at bounding box center [61, 412] width 36 height 29
click at [21, 45] on div at bounding box center [20, 41] width 10 height 10
click at [428, 414] on icon at bounding box center [429, 412] width 4 height 6
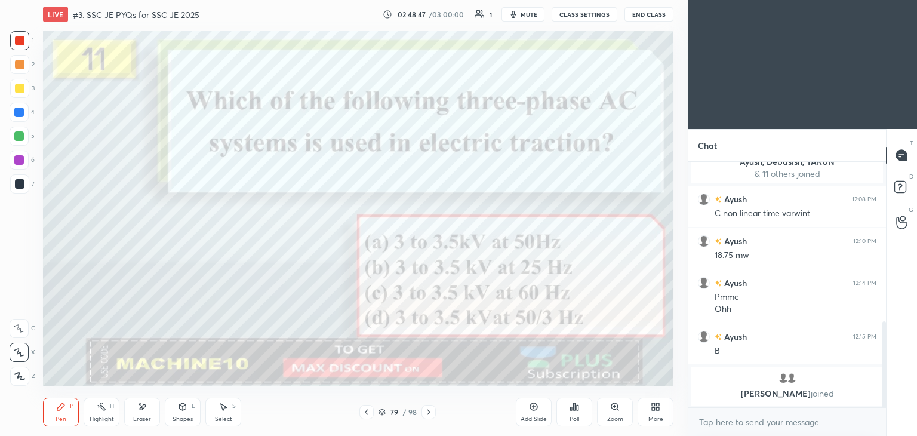
click at [655, 417] on div "More" at bounding box center [655, 419] width 15 height 6
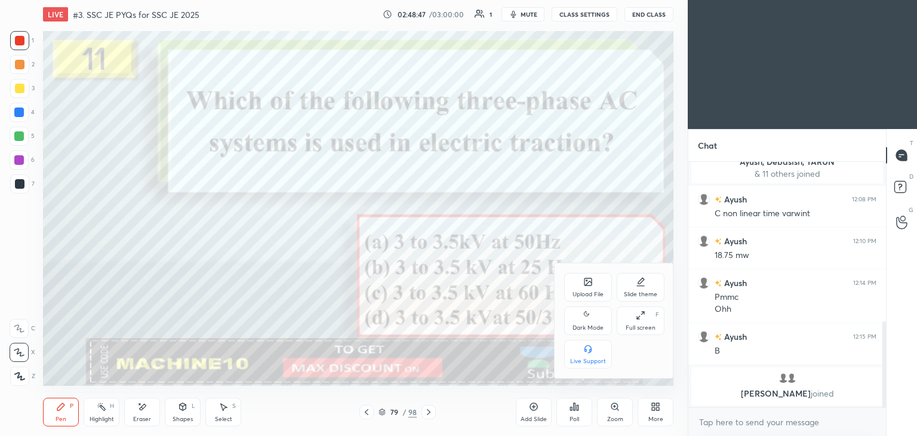
click at [645, 328] on div "Full screen" at bounding box center [641, 328] width 30 height 6
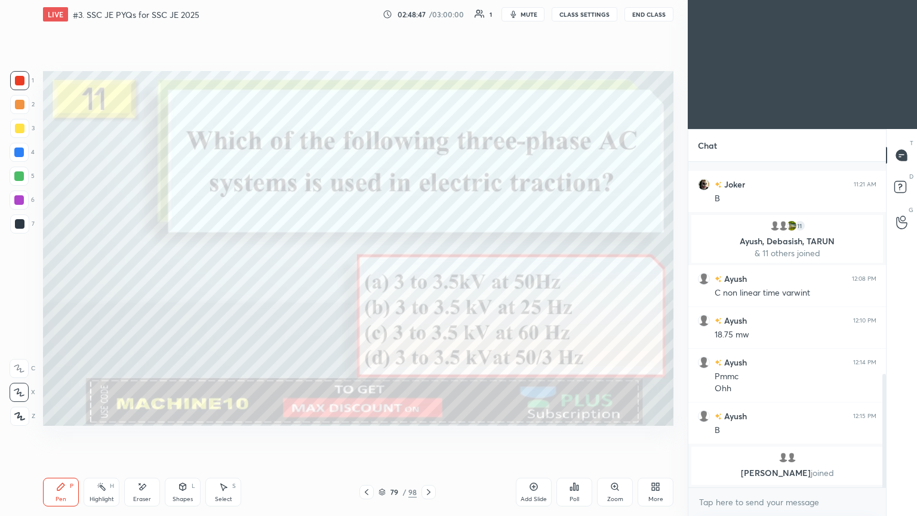
scroll to position [379, 0]
click at [428, 435] on icon at bounding box center [429, 492] width 4 height 6
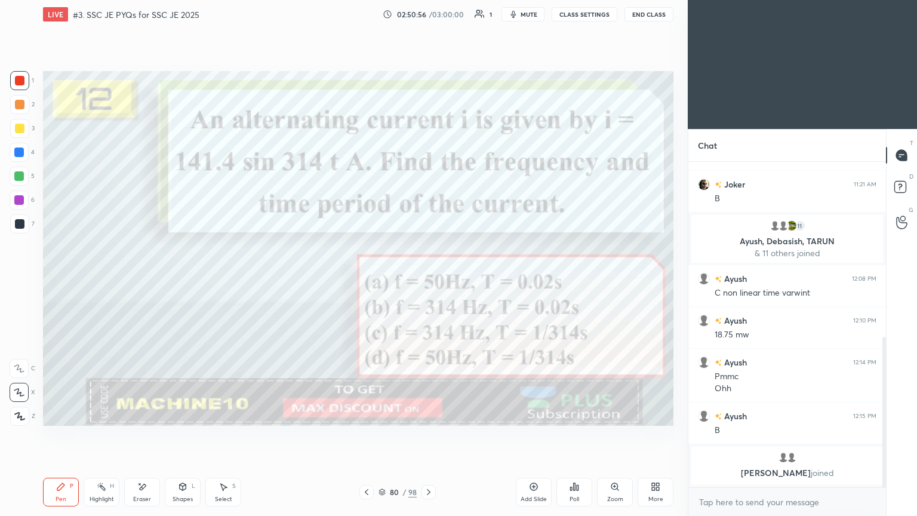
click at [426, 435] on icon at bounding box center [429, 492] width 10 height 10
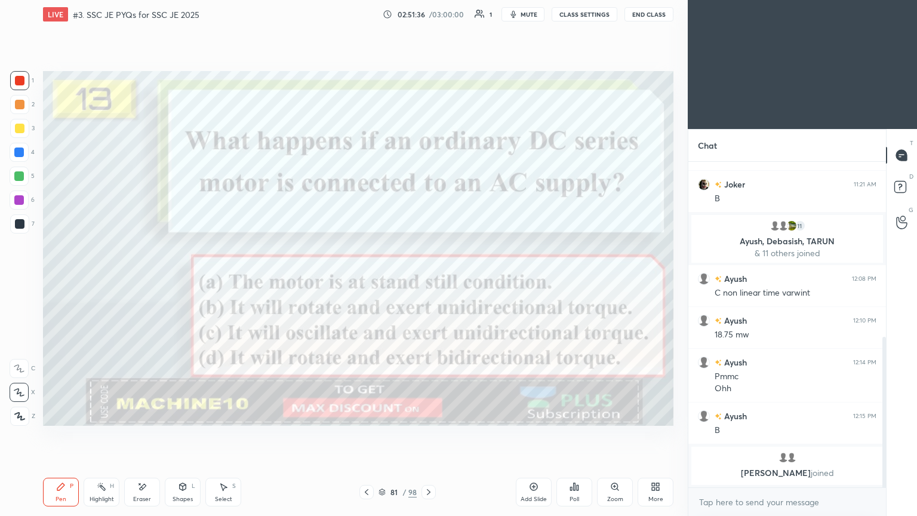
click at [426, 435] on icon at bounding box center [429, 492] width 10 height 10
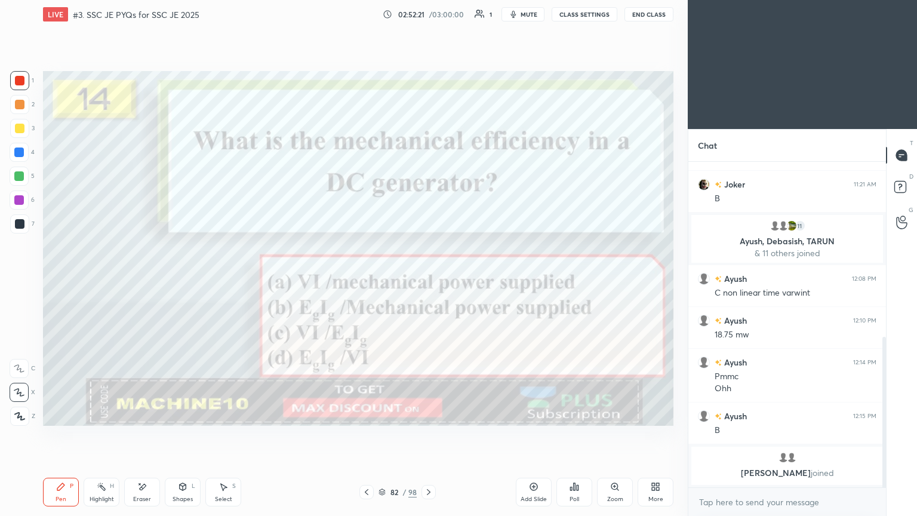
click at [426, 435] on icon at bounding box center [429, 492] width 10 height 10
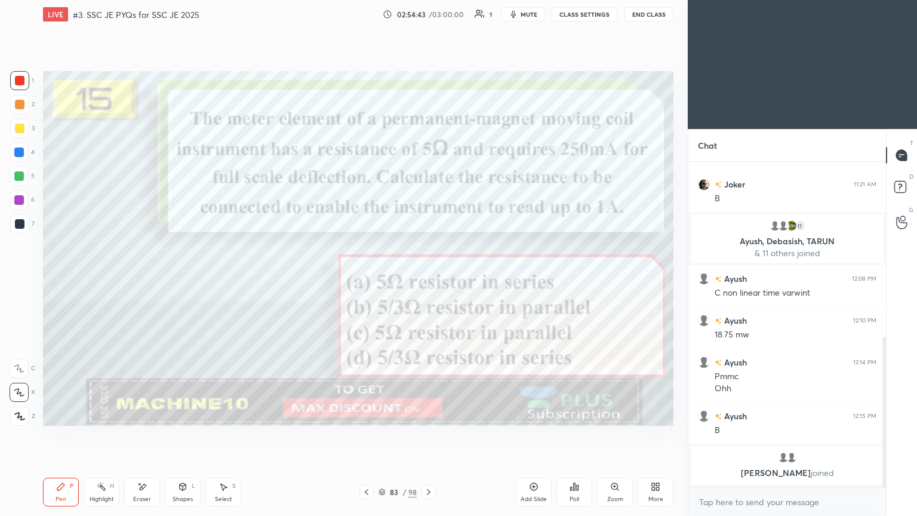
click at [425, 435] on icon at bounding box center [429, 492] width 10 height 10
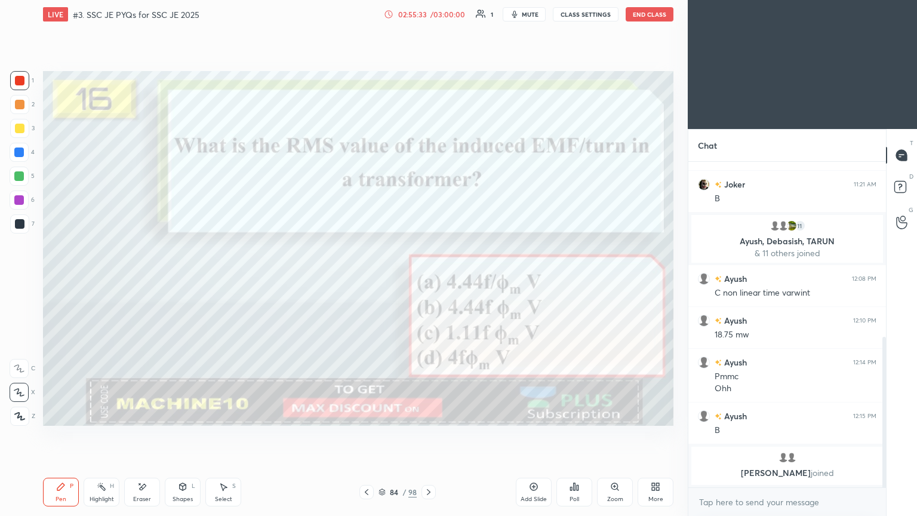
click at [429, 435] on icon at bounding box center [429, 492] width 4 height 6
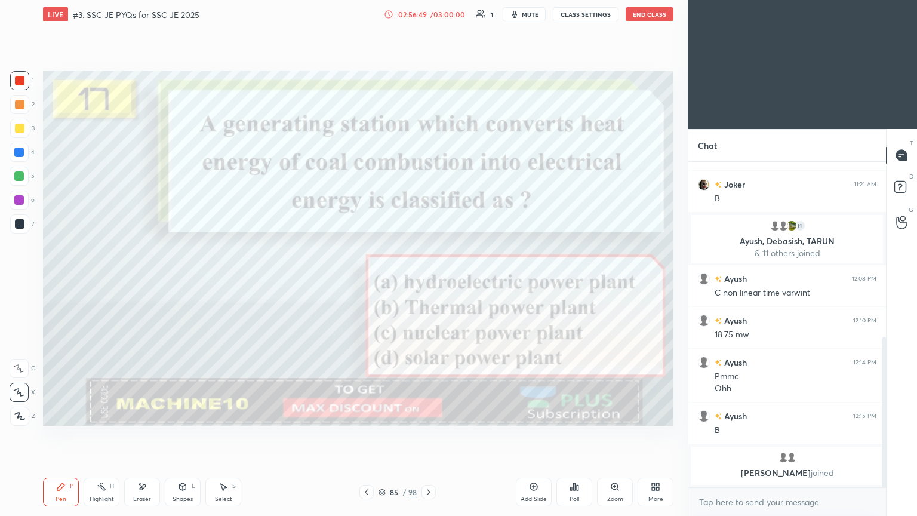
click at [428, 435] on icon at bounding box center [429, 492] width 10 height 10
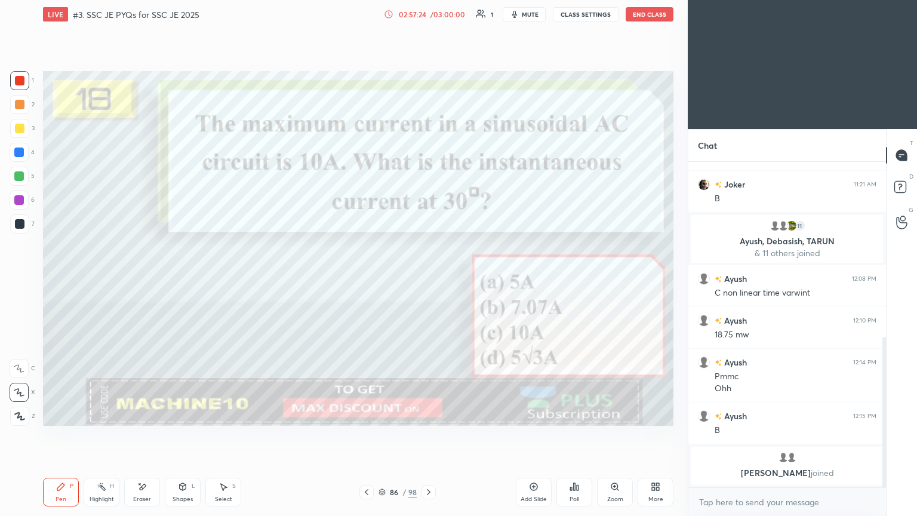
click at [428, 435] on icon at bounding box center [429, 492] width 10 height 10
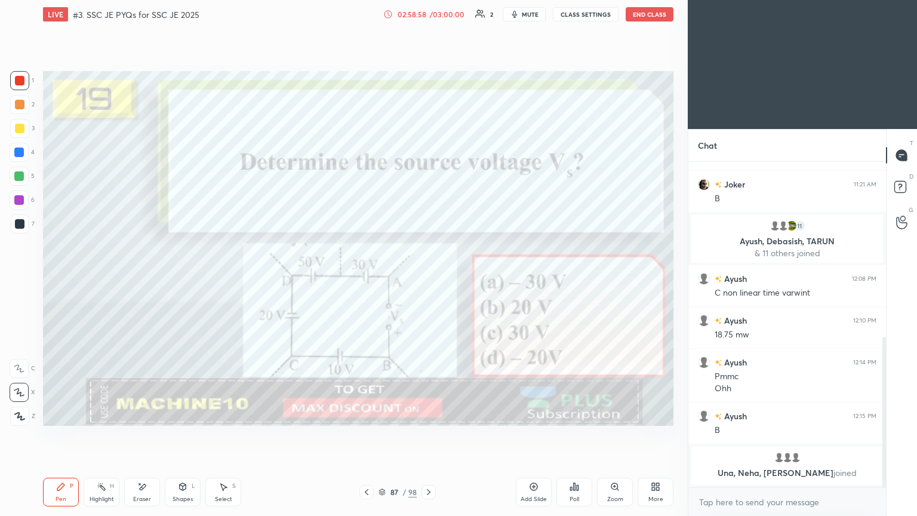
click at [426, 435] on icon at bounding box center [429, 492] width 10 height 10
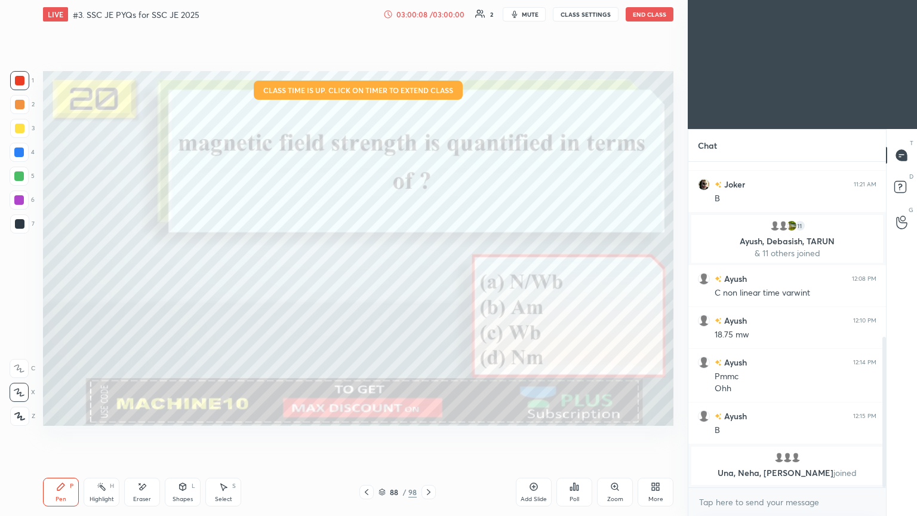
click at [15, 83] on div at bounding box center [20, 81] width 10 height 10
click at [60, 435] on div "Pen" at bounding box center [61, 499] width 11 height 6
click at [647, 10] on button "End Class" at bounding box center [650, 14] width 48 height 14
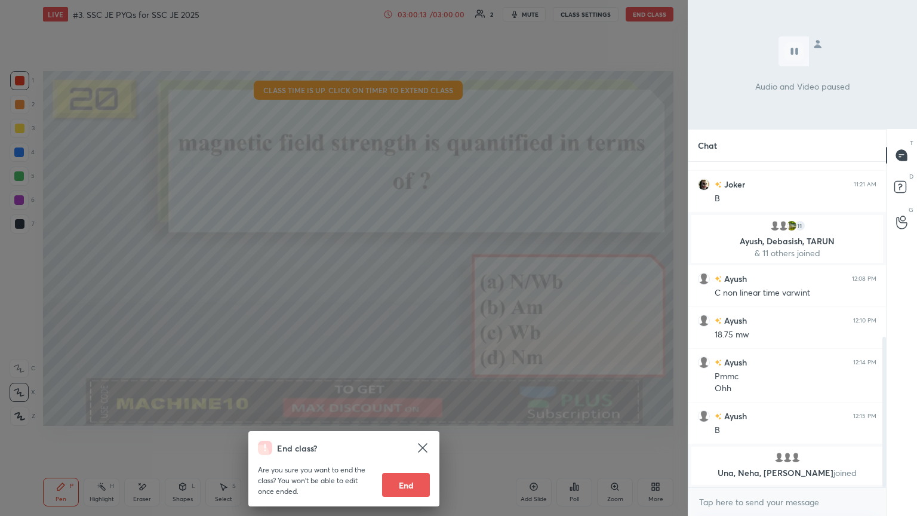
click at [416, 435] on button "End" at bounding box center [406, 485] width 48 height 24
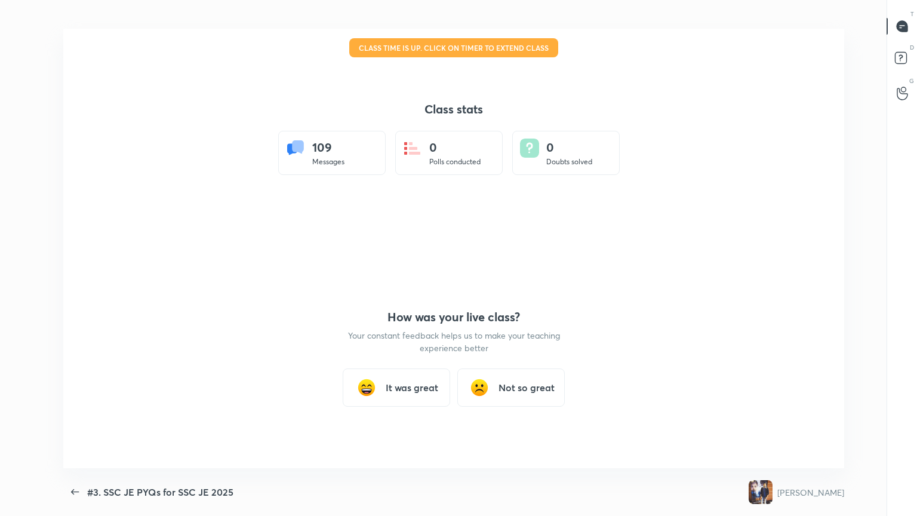
scroll to position [0, 0]
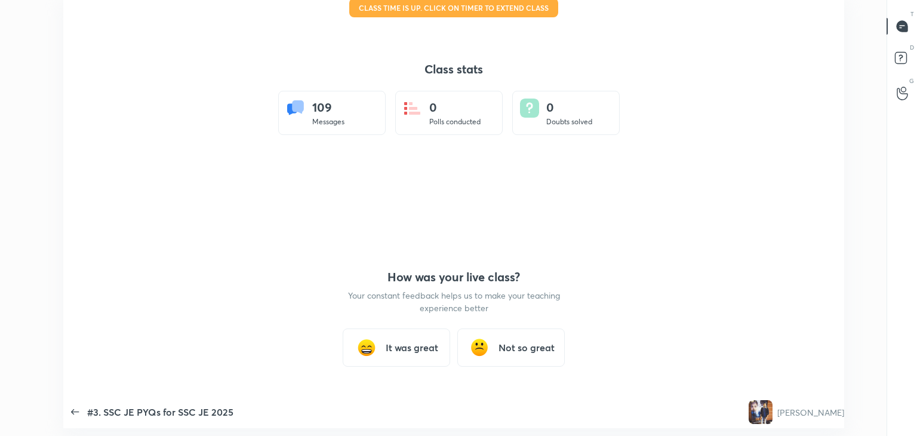
type textarea "x"
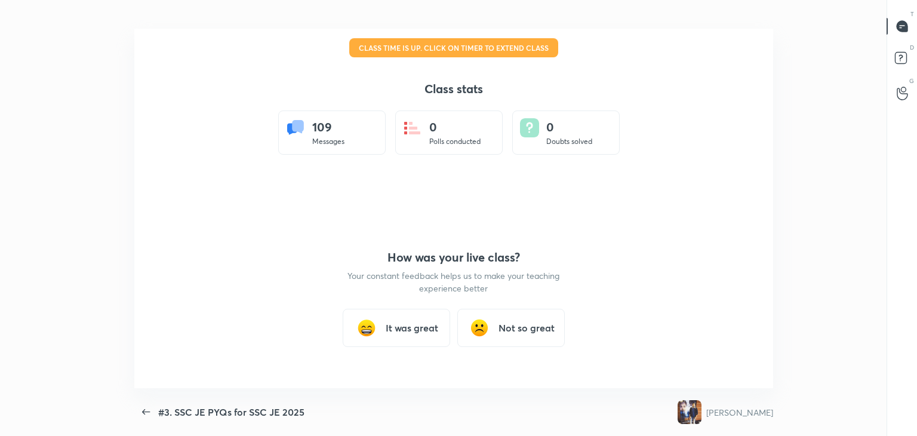
click at [389, 333] on h3 "It was great" at bounding box center [412, 328] width 53 height 14
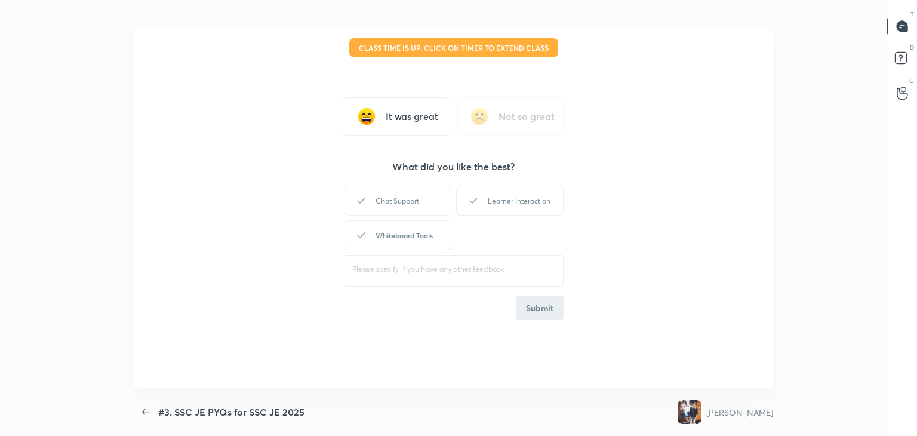
click at [401, 239] on div "Whiteboard Tools" at bounding box center [397, 235] width 107 height 30
click at [519, 197] on div "Learner Interaction" at bounding box center [509, 201] width 107 height 30
click at [548, 318] on button "Submit" at bounding box center [540, 308] width 48 height 24
